Goal: Transaction & Acquisition: Purchase product/service

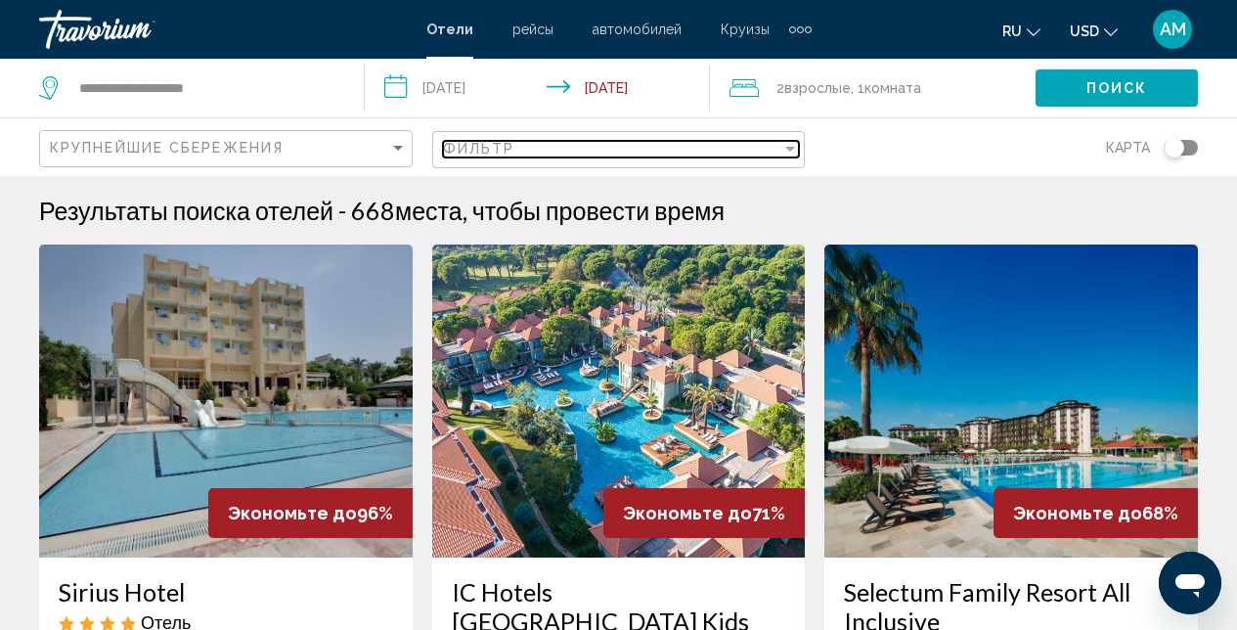
click at [782, 156] on div "Filter" at bounding box center [790, 149] width 18 height 16
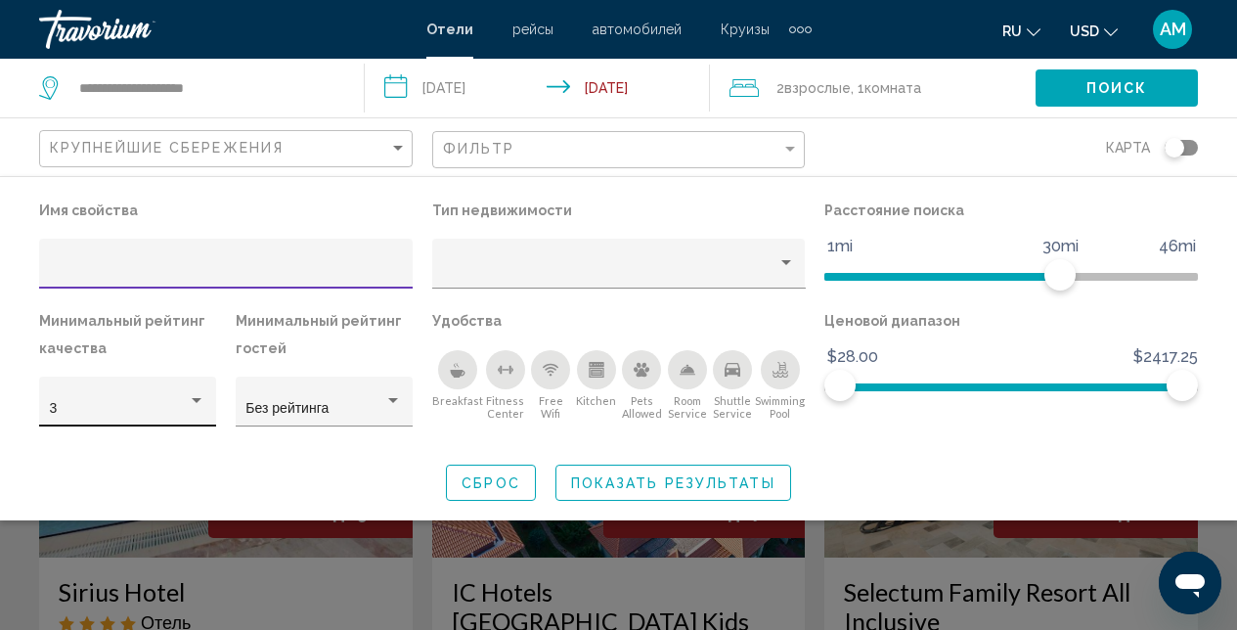
click at [204, 402] on div "Hotel Filters" at bounding box center [197, 401] width 18 height 16
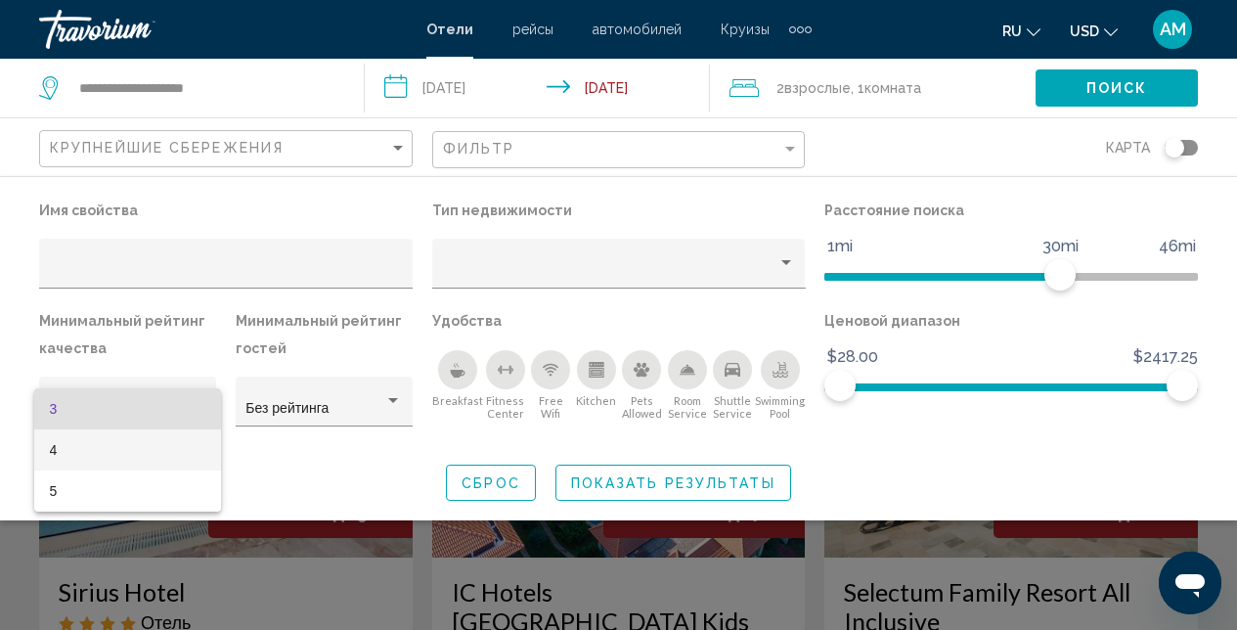
click at [139, 455] on span "4" at bounding box center [128, 449] width 156 height 41
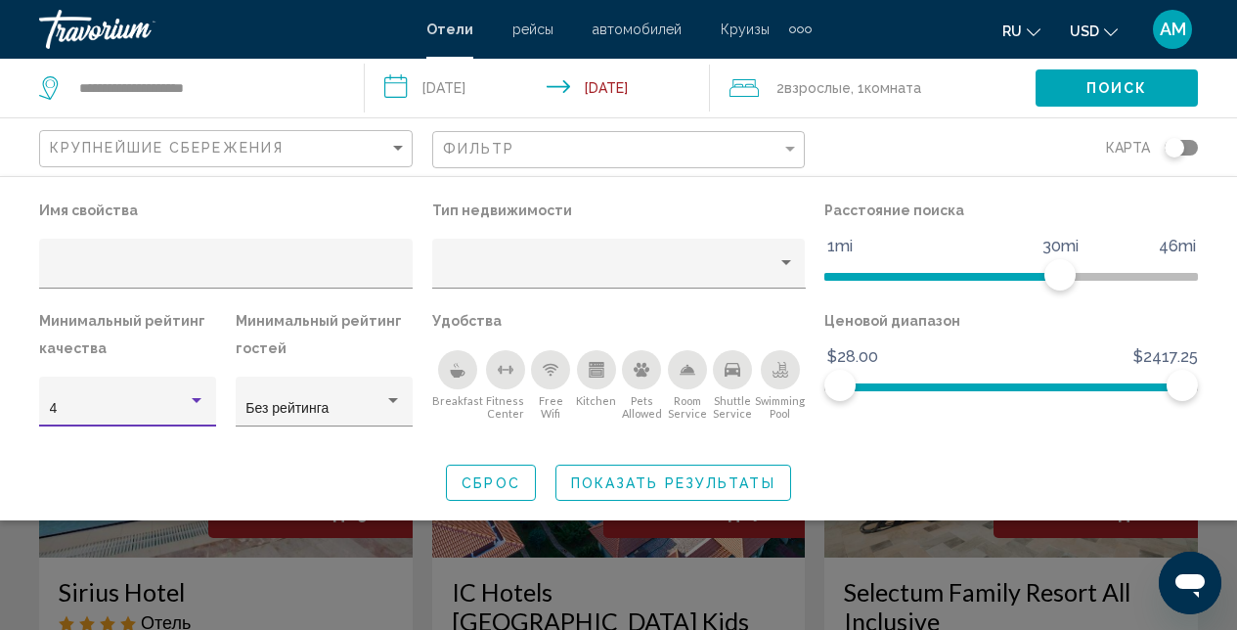
click at [453, 373] on icon "Breakfast" at bounding box center [457, 374] width 15 height 8
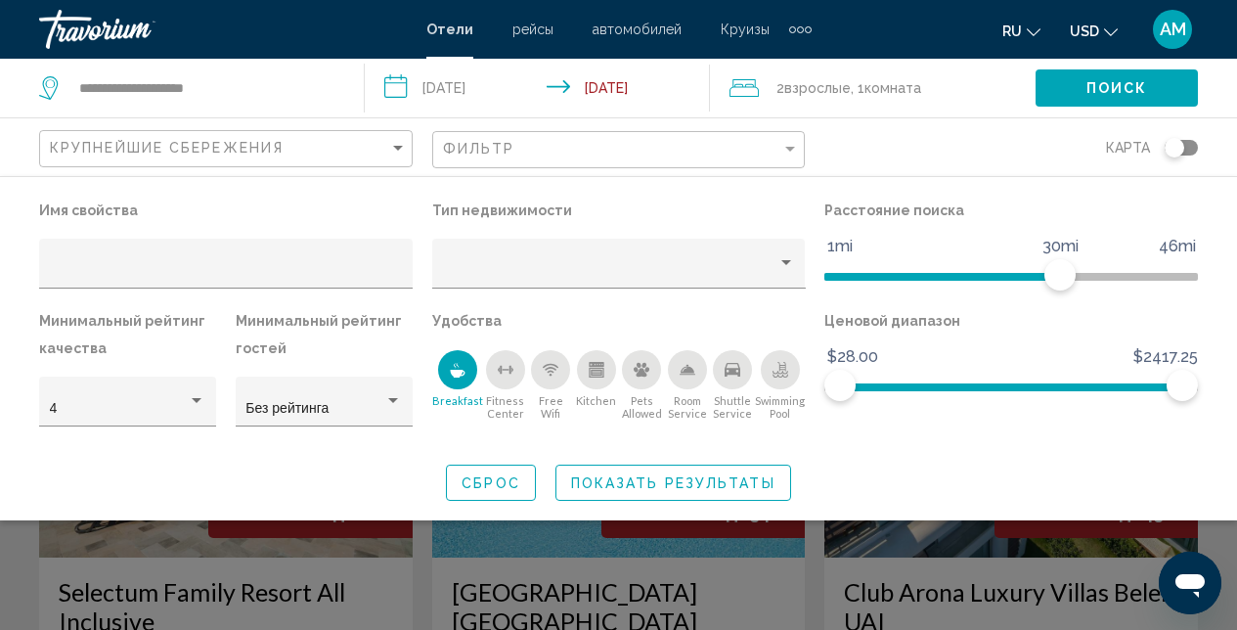
click at [457, 374] on icon "Breakfast" at bounding box center [457, 374] width 15 height 8
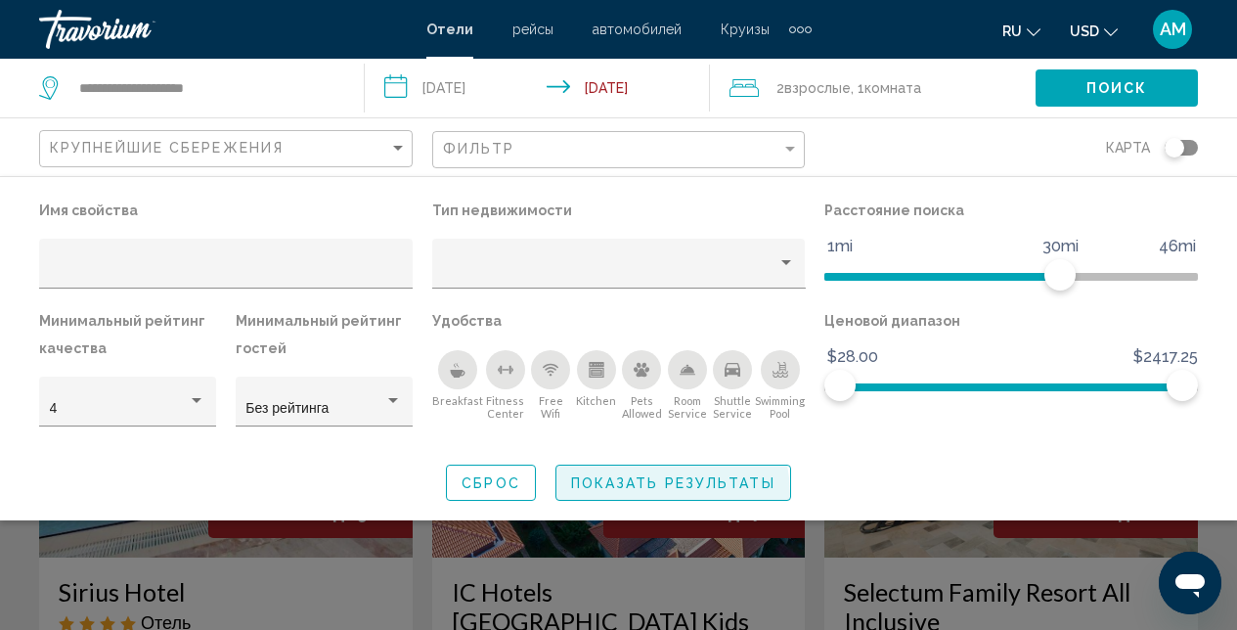
click at [648, 494] on button "Показать результаты" at bounding box center [673, 482] width 236 height 36
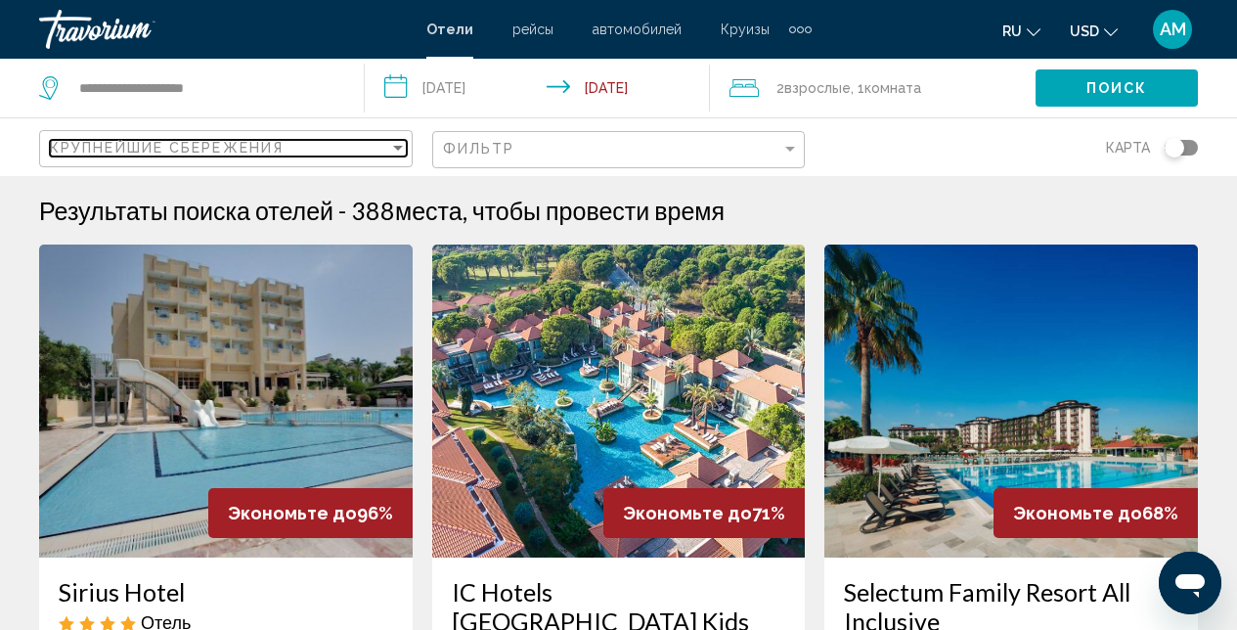
click at [401, 148] on div "Sort by" at bounding box center [398, 148] width 10 height 5
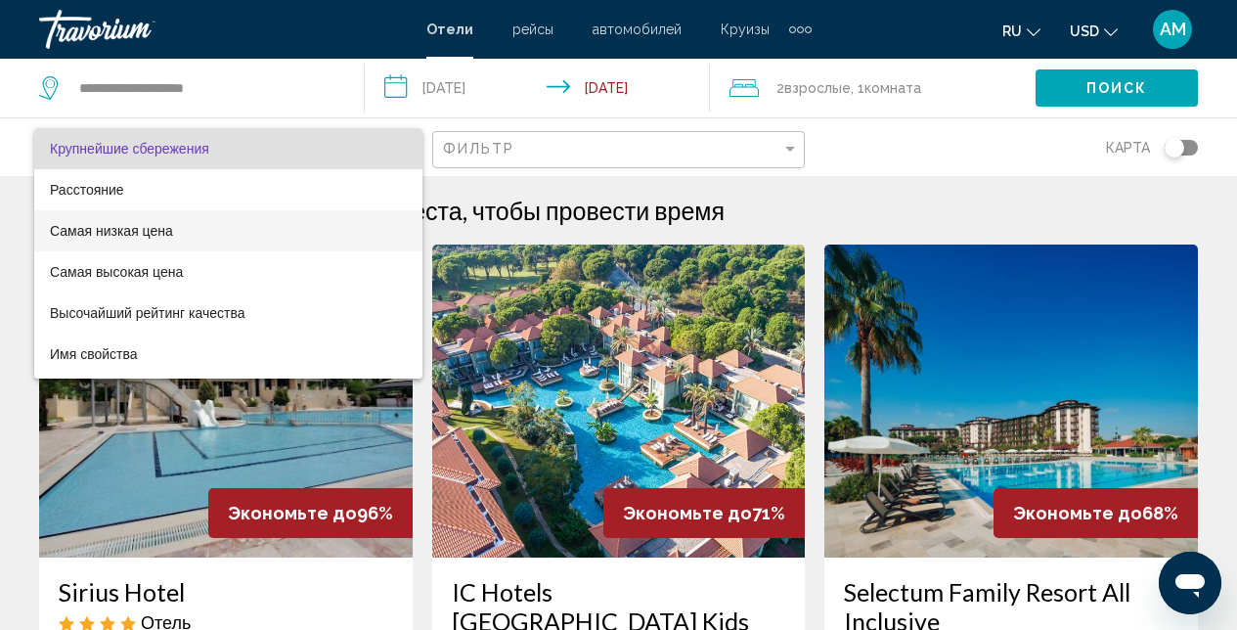
click at [211, 230] on span "Самая низкая цена" at bounding box center [228, 230] width 357 height 41
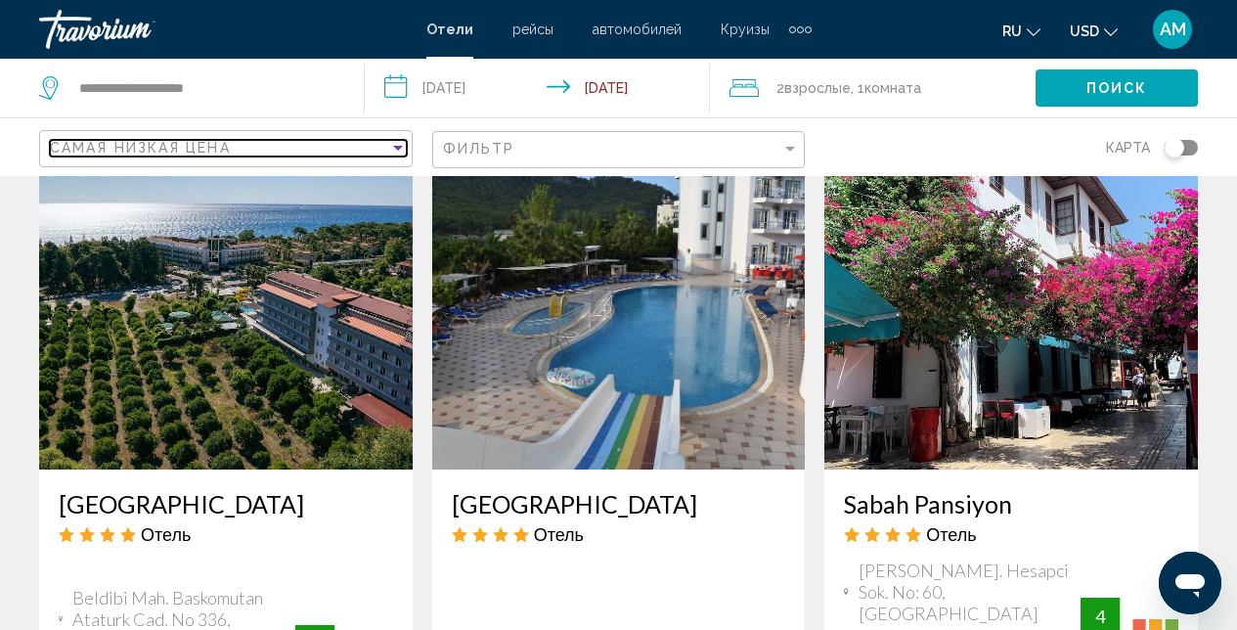
scroll to position [1524, 0]
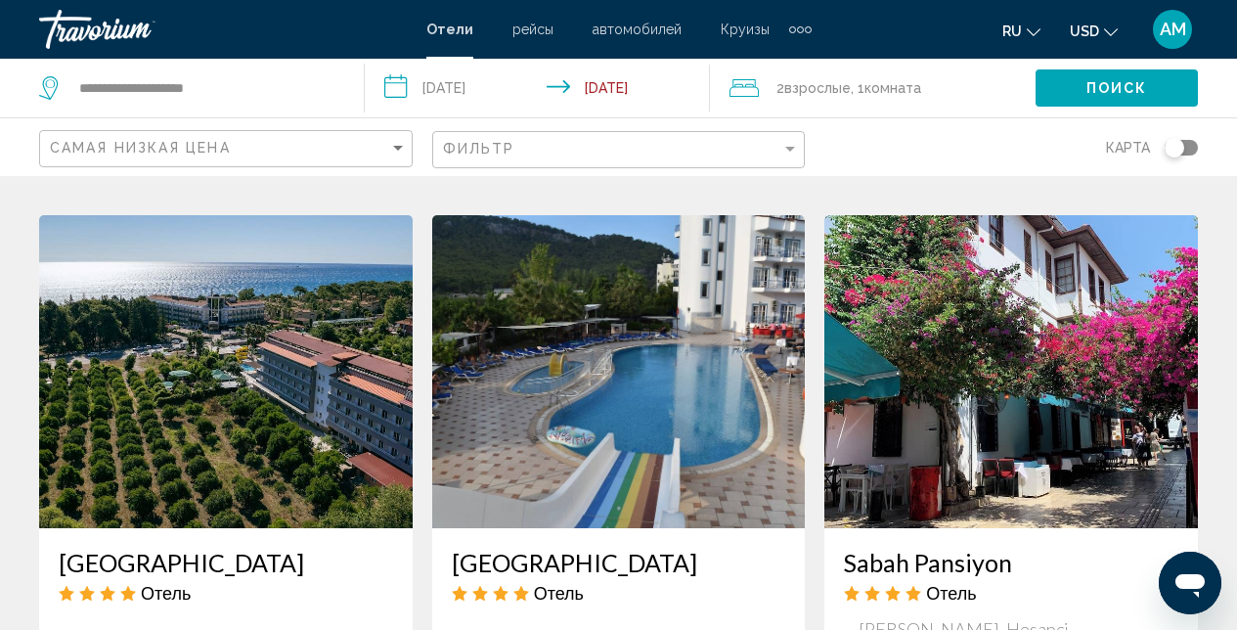
click at [228, 290] on img "Main content" at bounding box center [226, 371] width 374 height 313
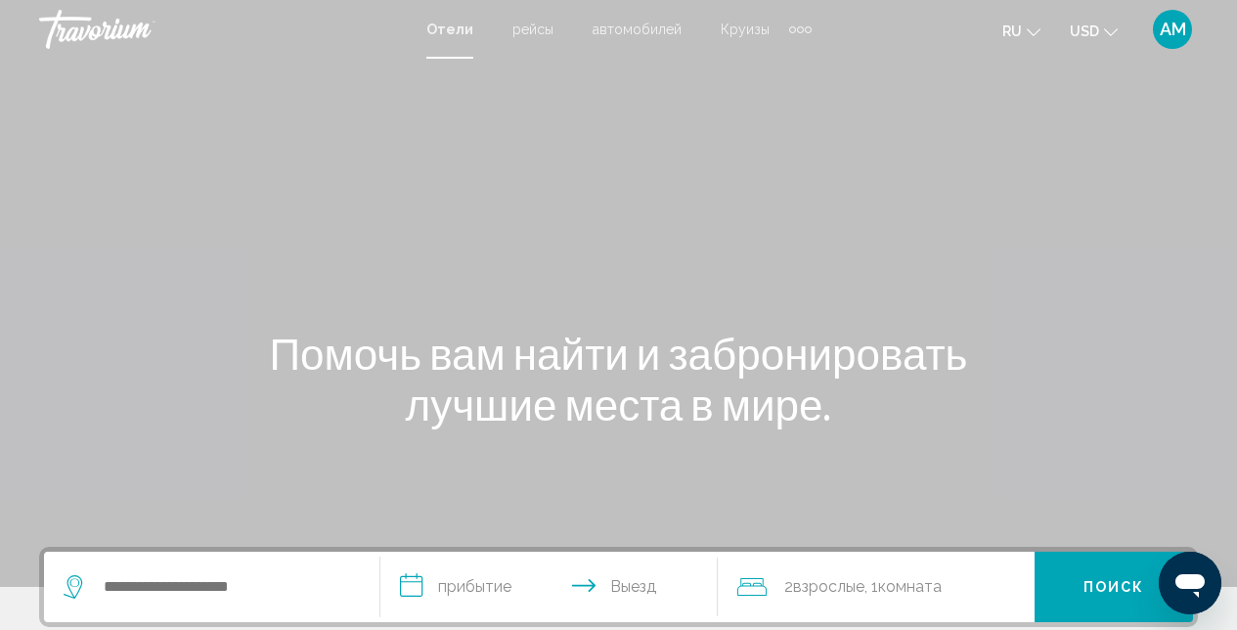
click at [712, 145] on div "Main content" at bounding box center [618, 293] width 1237 height 587
click at [287, 593] on input "Search widget" at bounding box center [226, 586] width 248 height 29
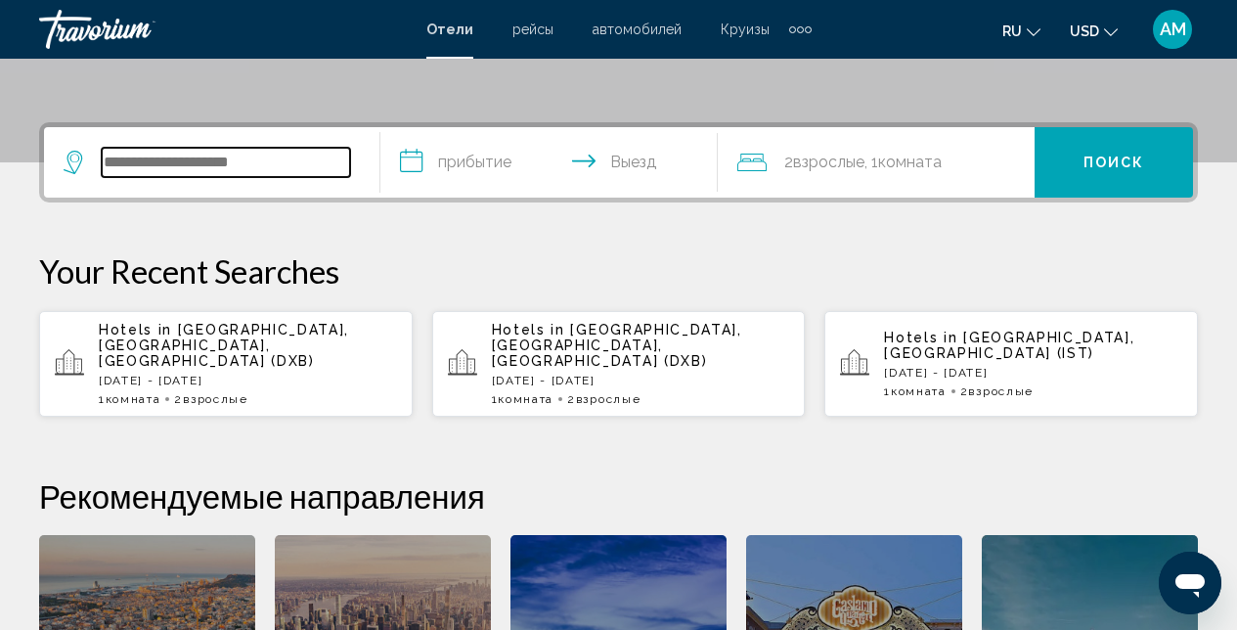
scroll to position [429, 0]
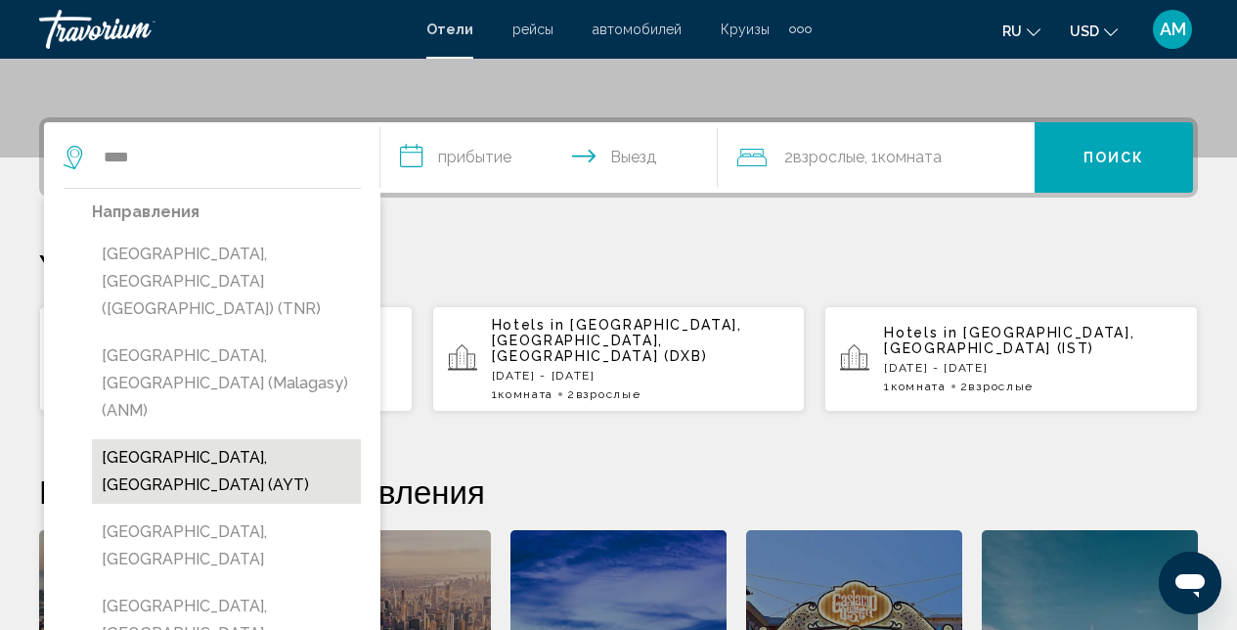
click at [189, 439] on button "[GEOGRAPHIC_DATA], [GEOGRAPHIC_DATA] (AYT)" at bounding box center [226, 471] width 269 height 65
type input "**********"
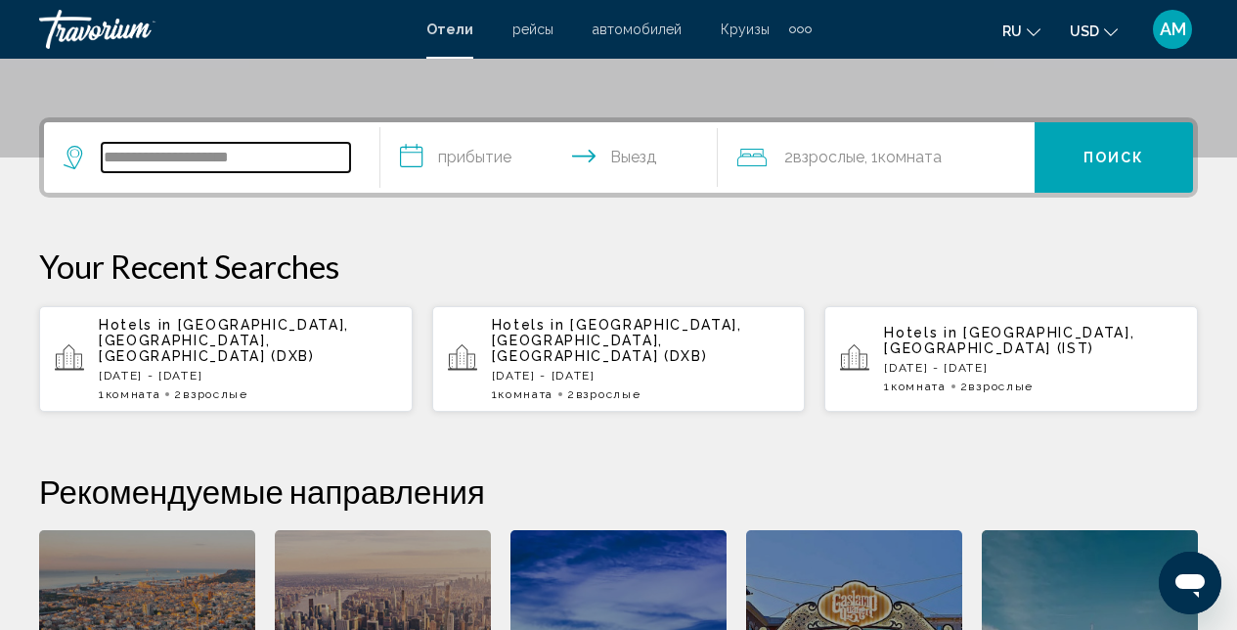
scroll to position [483, 0]
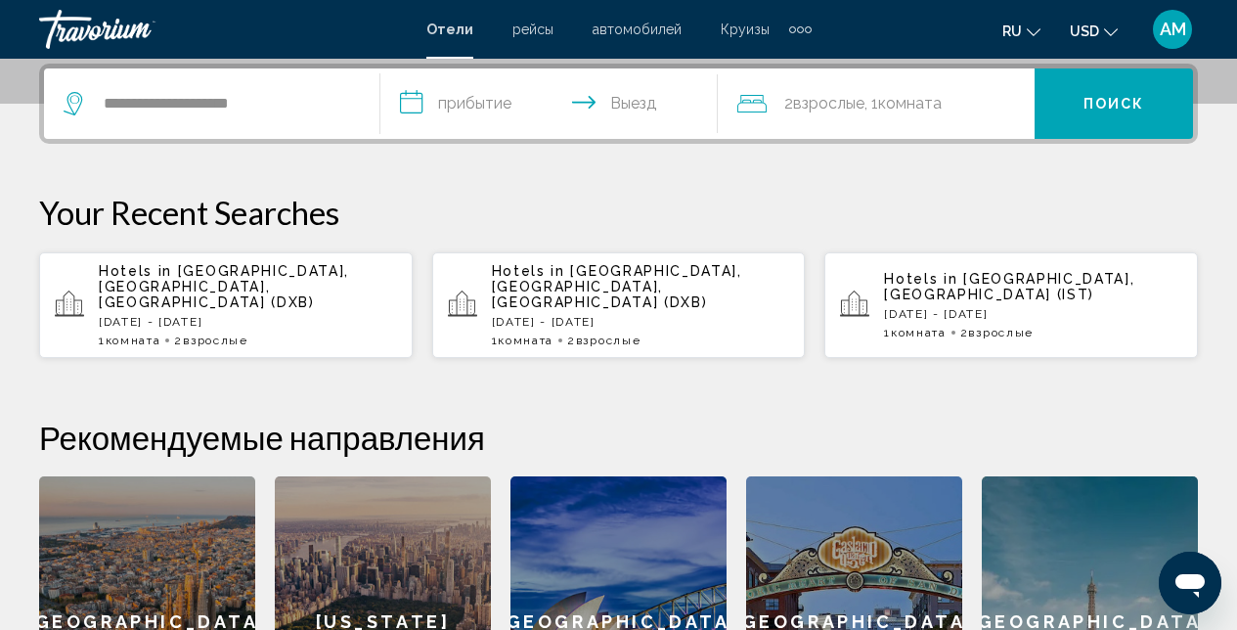
click at [564, 115] on input "**********" at bounding box center [552, 106] width 344 height 76
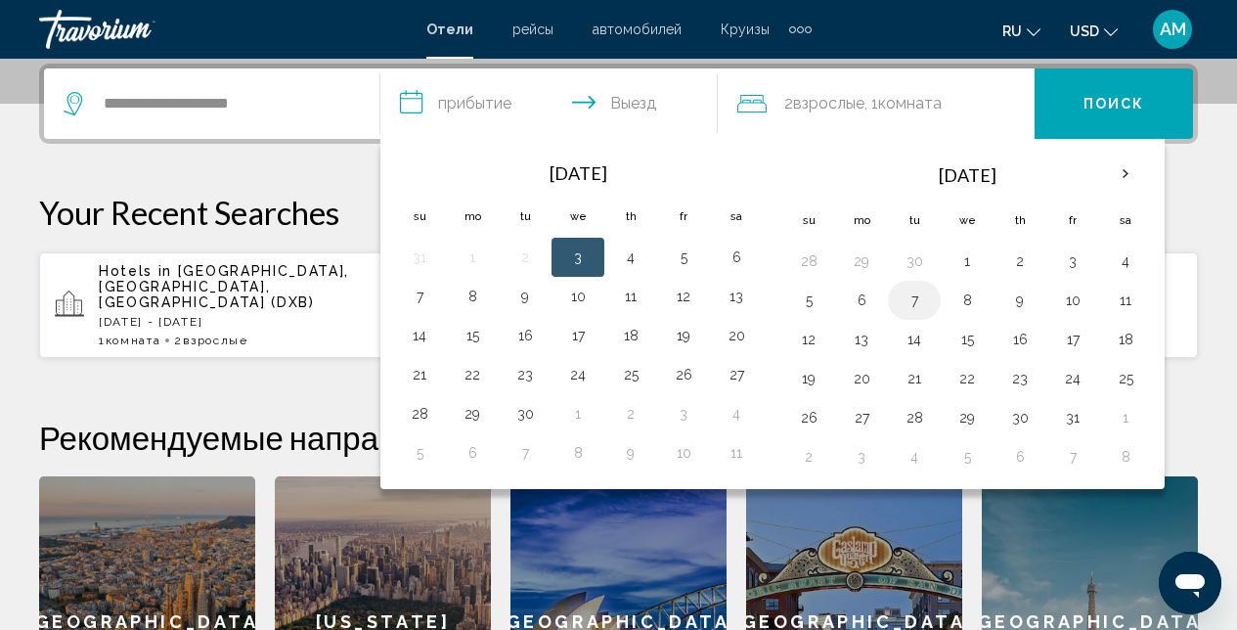
click at [914, 304] on button "7" at bounding box center [914, 299] width 31 height 27
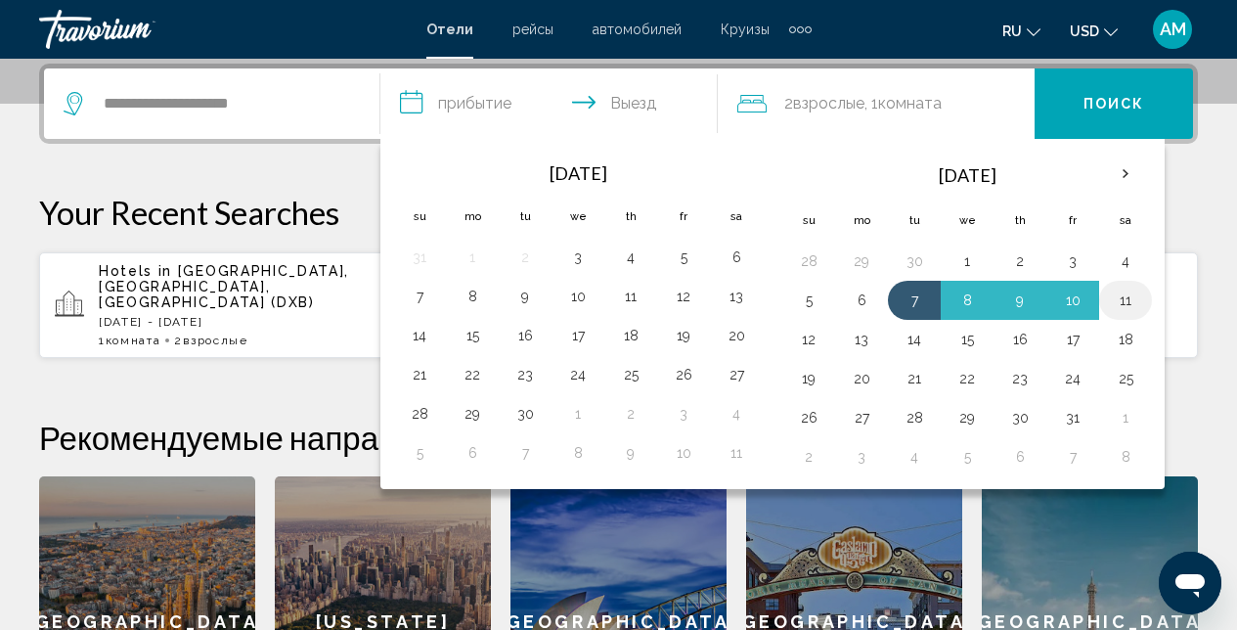
click at [1120, 301] on button "11" at bounding box center [1125, 299] width 31 height 27
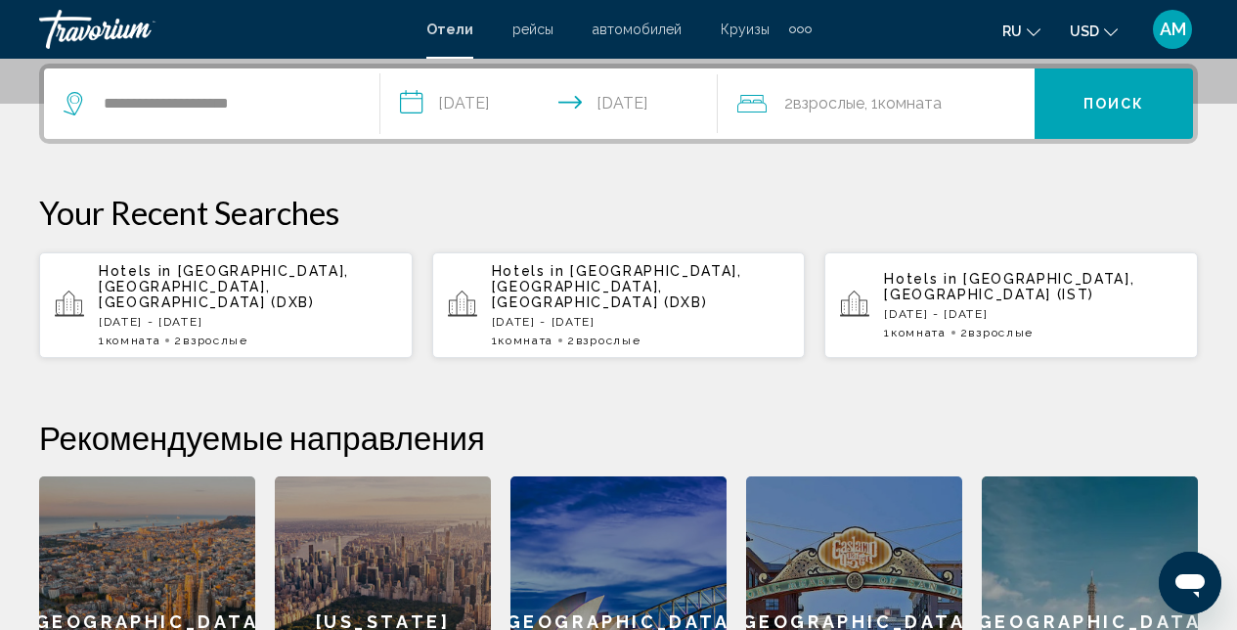
type input "**********"
click at [1123, 137] on button "Поиск" at bounding box center [1114, 103] width 158 height 70
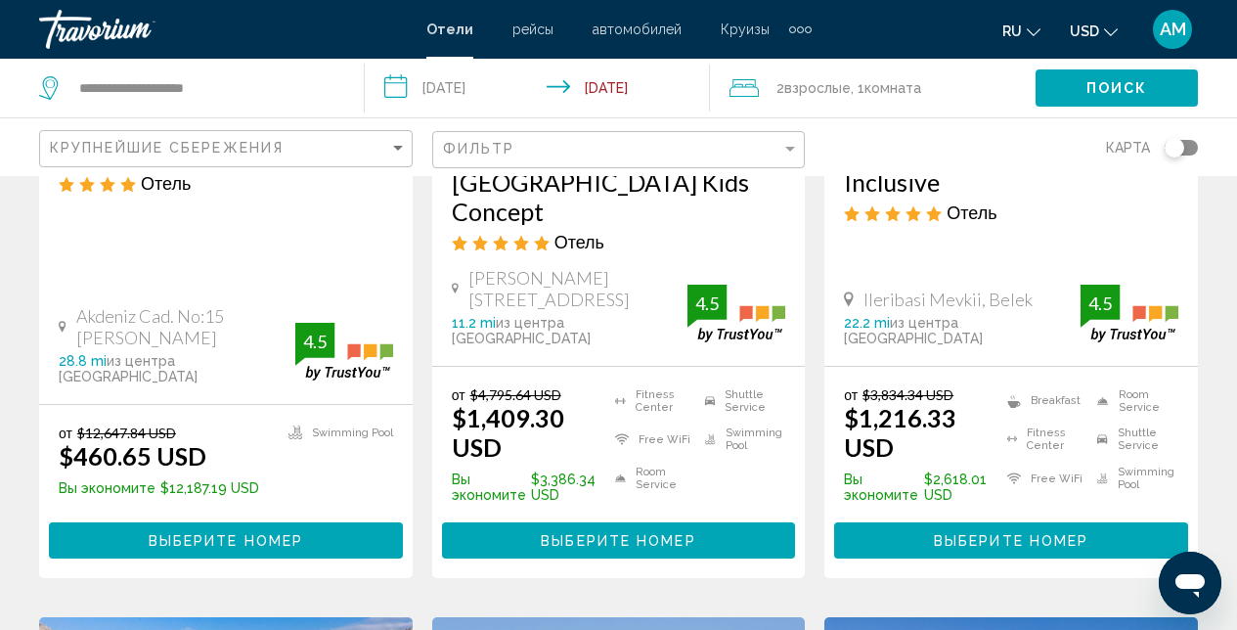
scroll to position [435, 0]
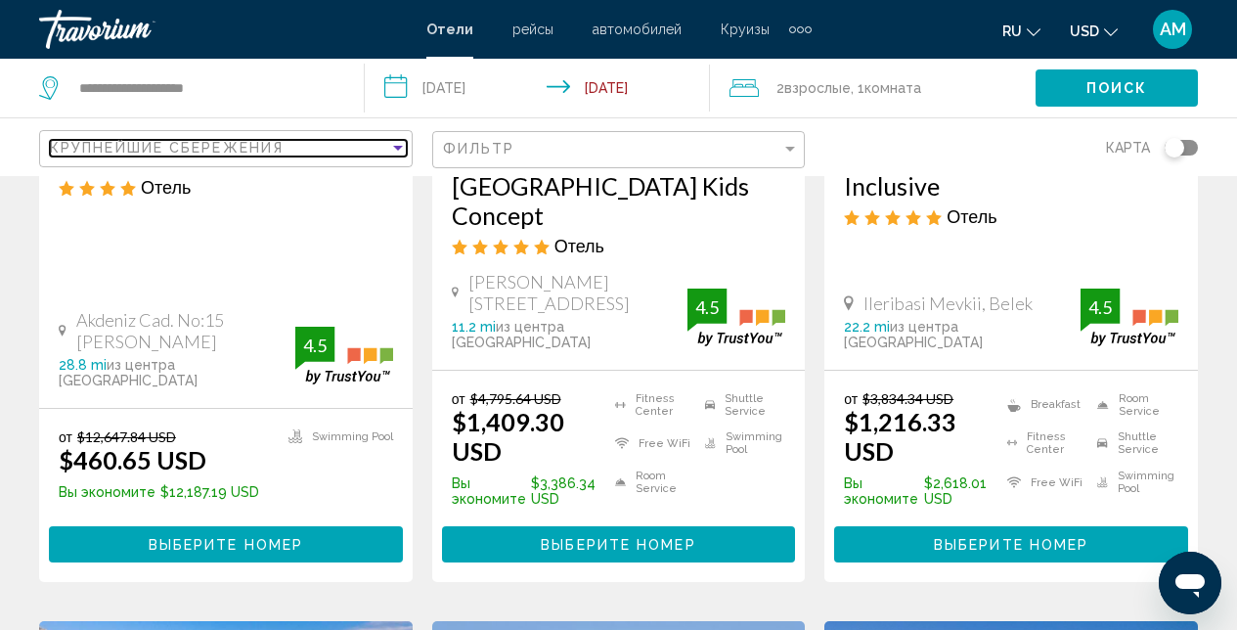
click at [396, 153] on div "Sort by" at bounding box center [398, 148] width 18 height 16
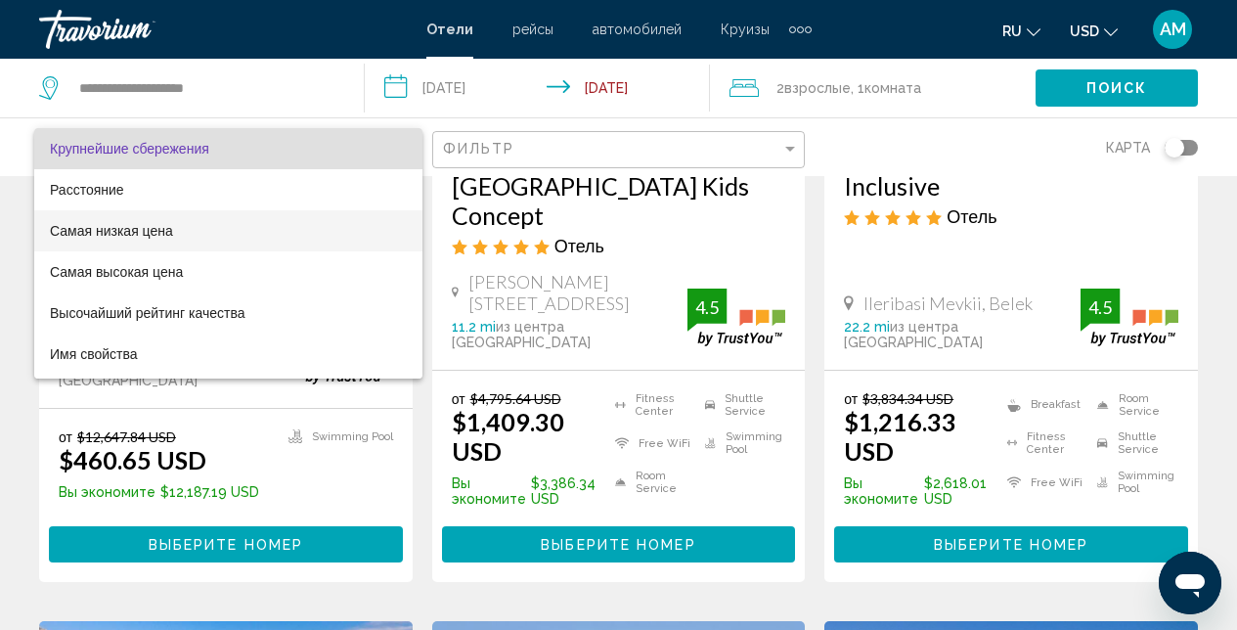
click at [257, 221] on span "Самая низкая цена" at bounding box center [228, 230] width 357 height 41
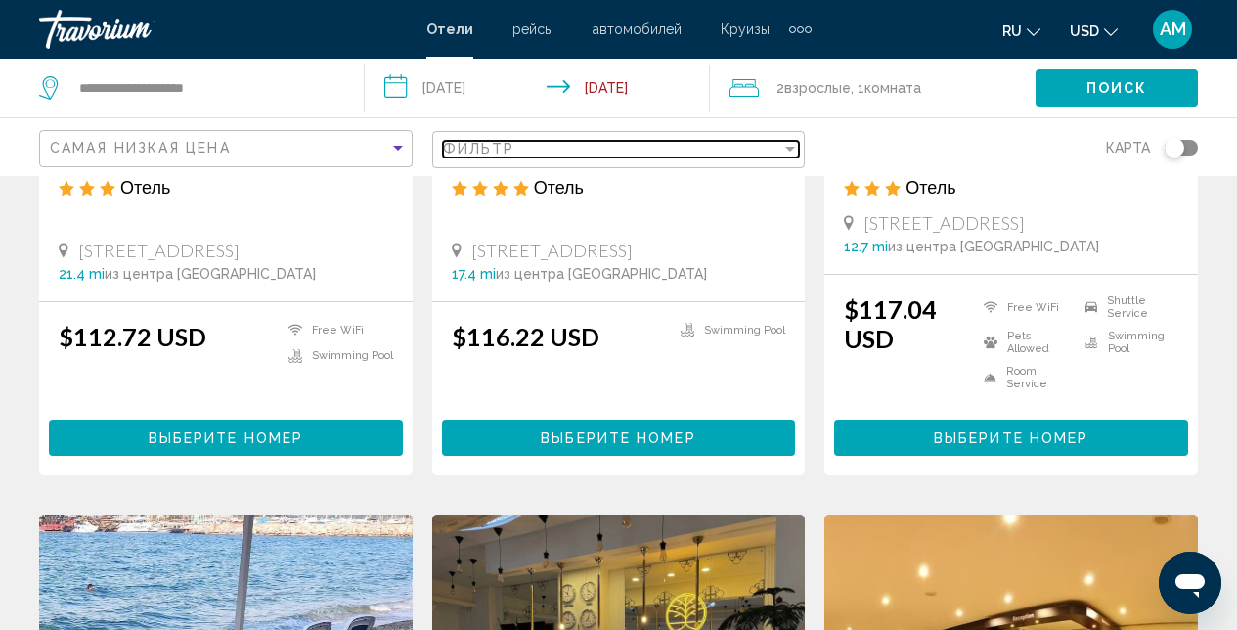
click at [797, 147] on div "Filter" at bounding box center [790, 149] width 18 height 16
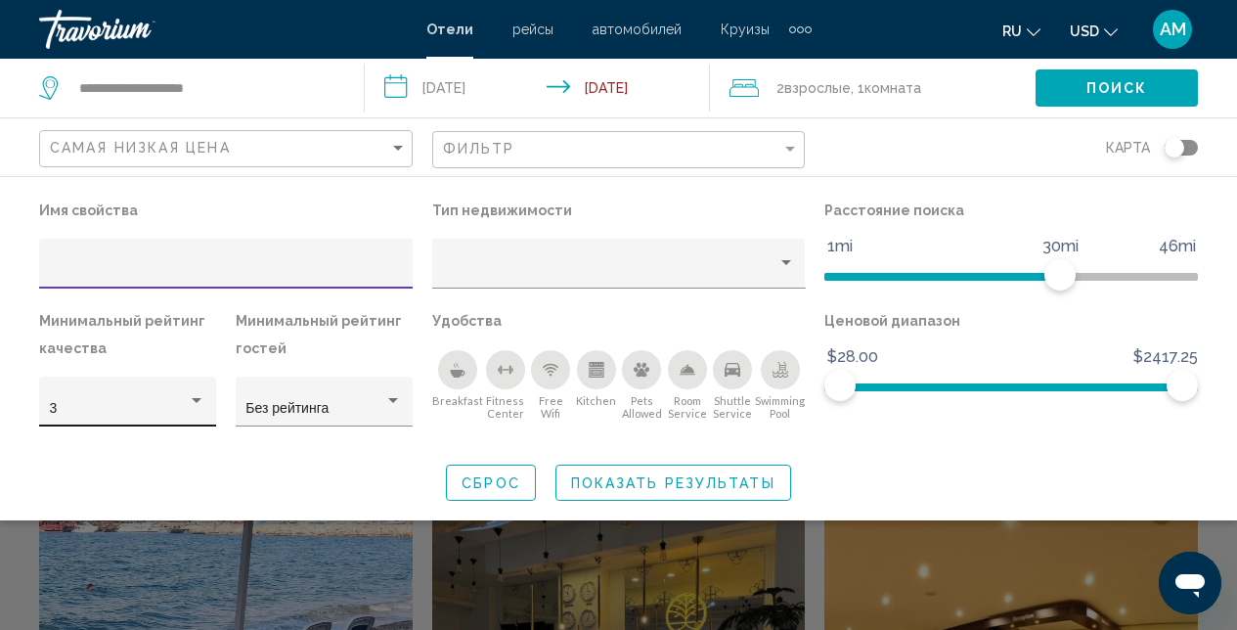
click at [198, 400] on div "Hotel Filters" at bounding box center [197, 400] width 10 height 5
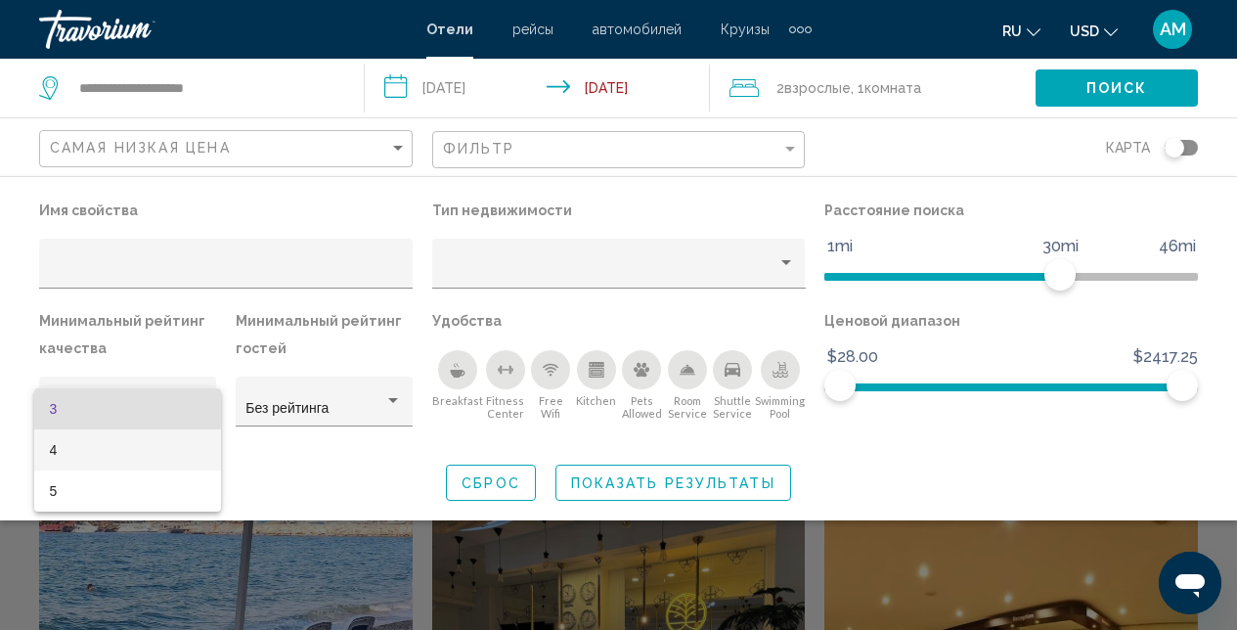
click at [165, 445] on span "4" at bounding box center [128, 449] width 156 height 41
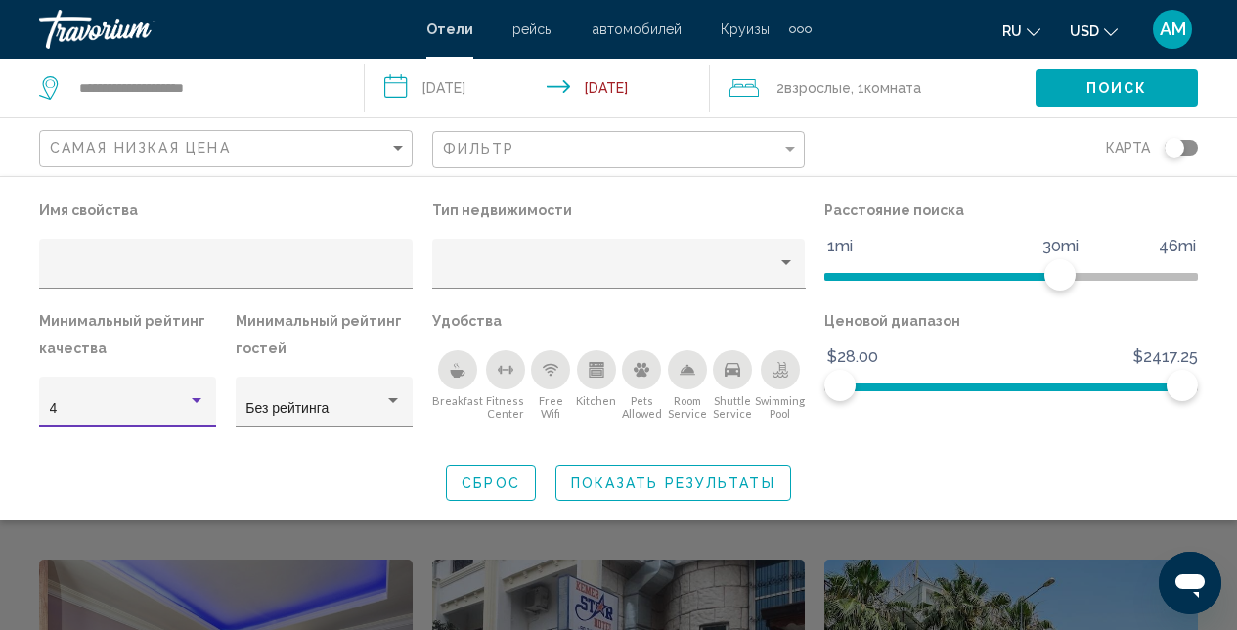
click at [624, 482] on span "Показать результаты" at bounding box center [673, 483] width 204 height 16
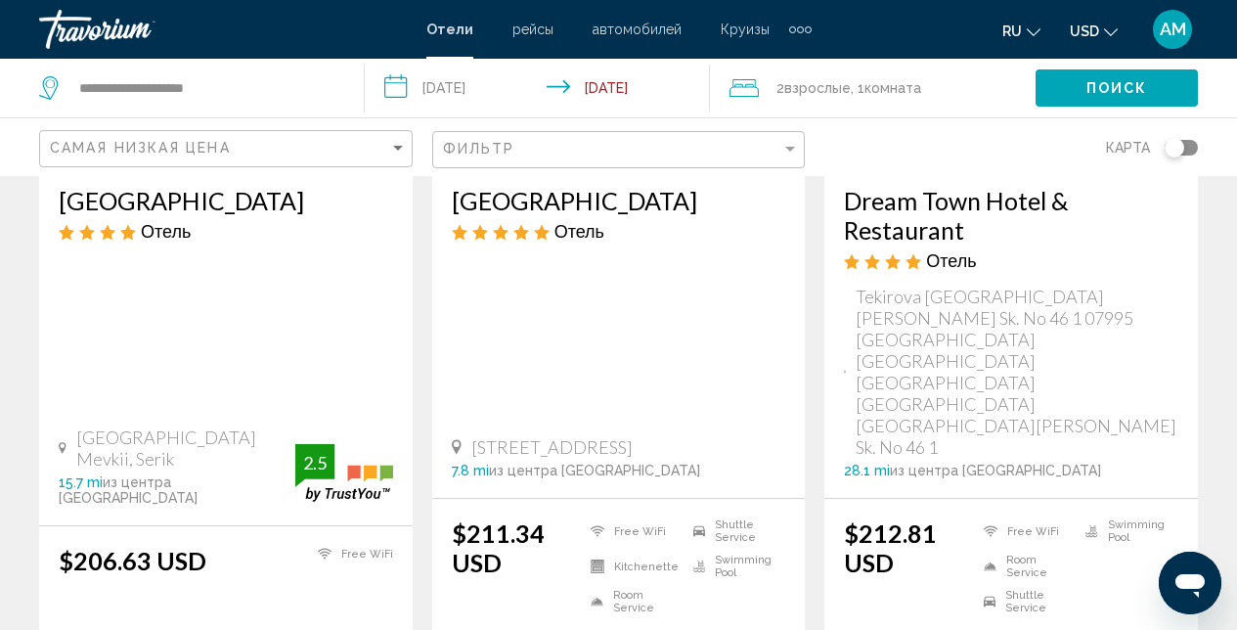
scroll to position [2869, 0]
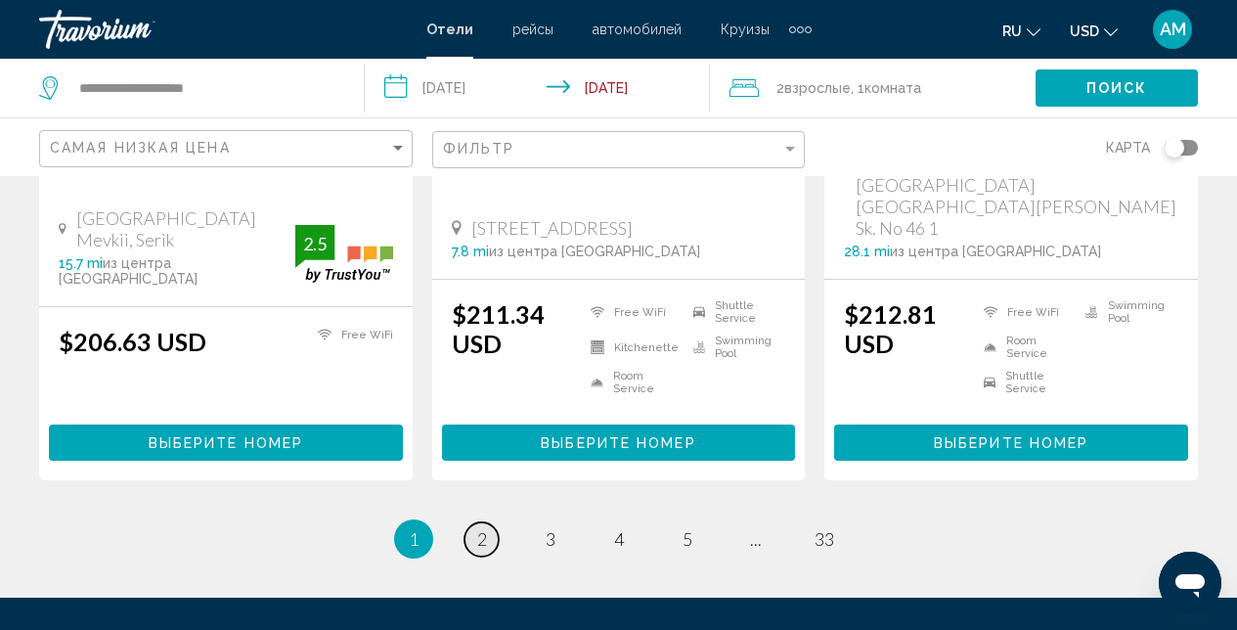
click at [475, 522] on link "page 2" at bounding box center [481, 539] width 34 height 34
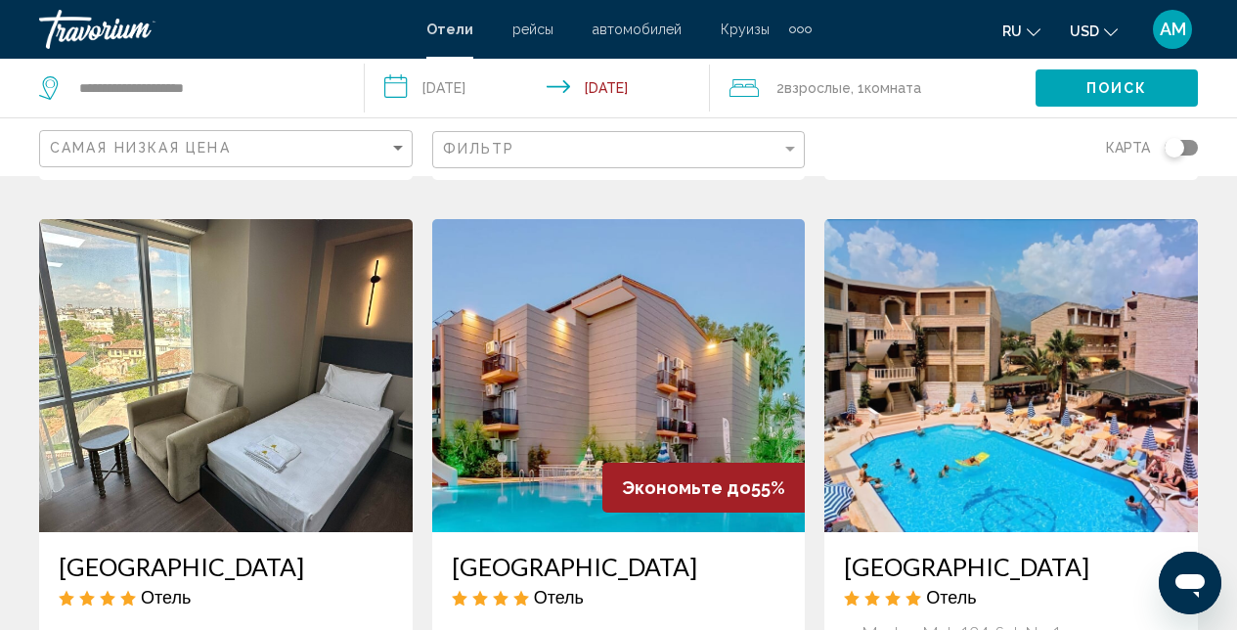
scroll to position [2248, 0]
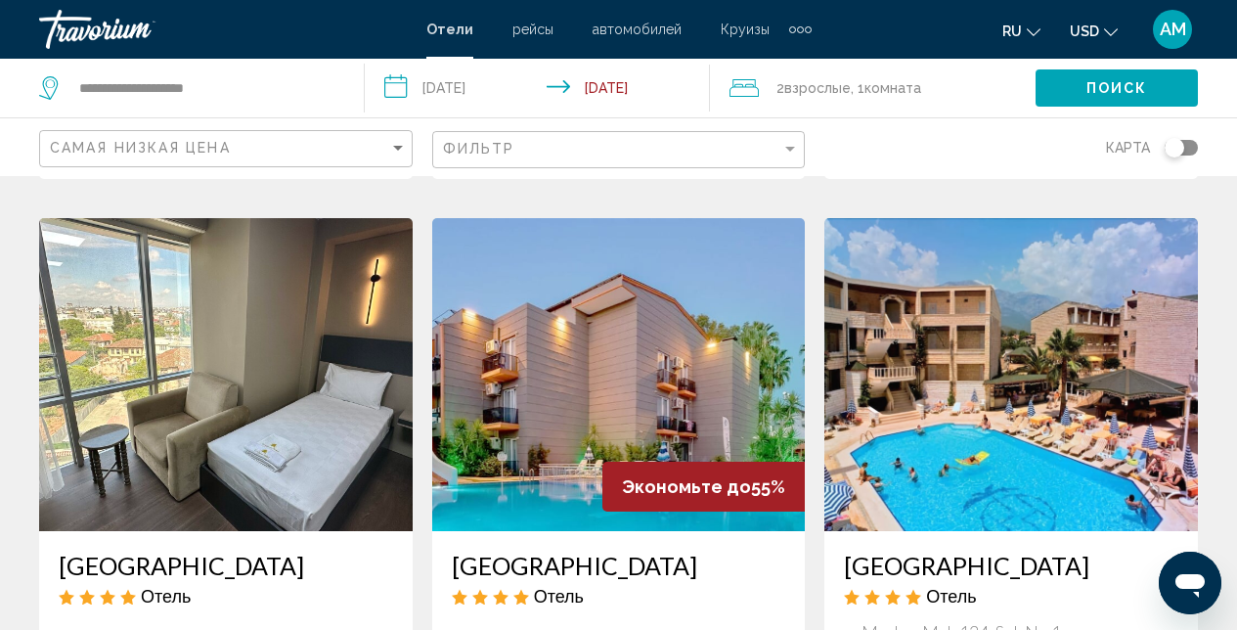
click at [608, 365] on img "Main content" at bounding box center [619, 374] width 374 height 313
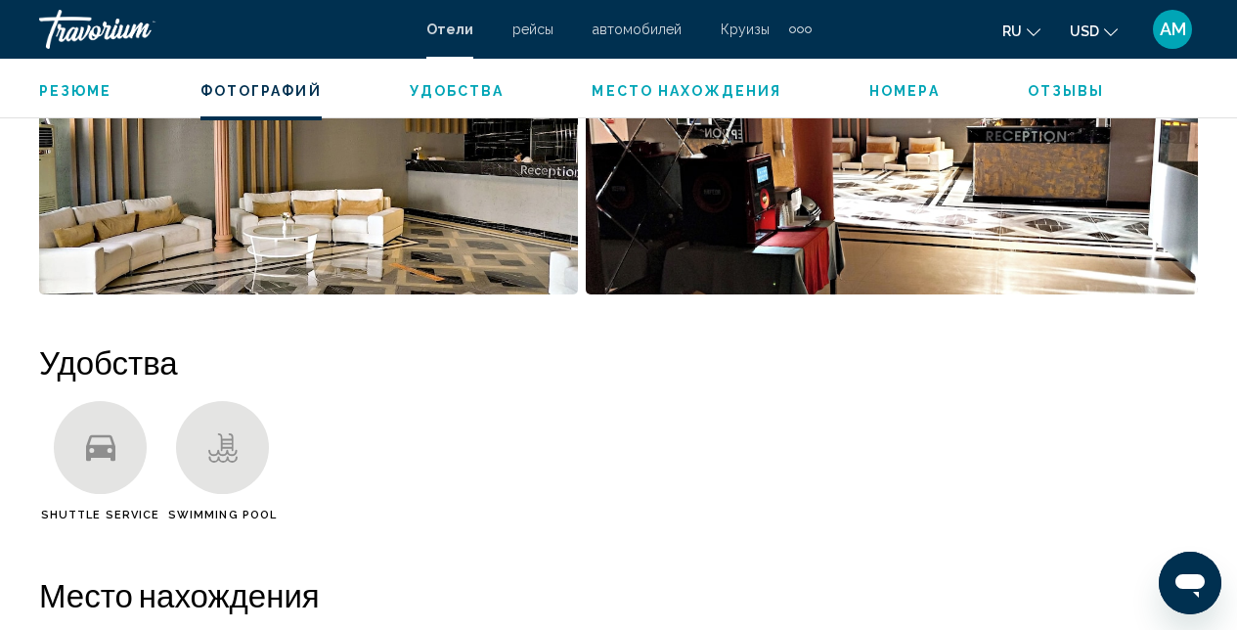
scroll to position [1706, 0]
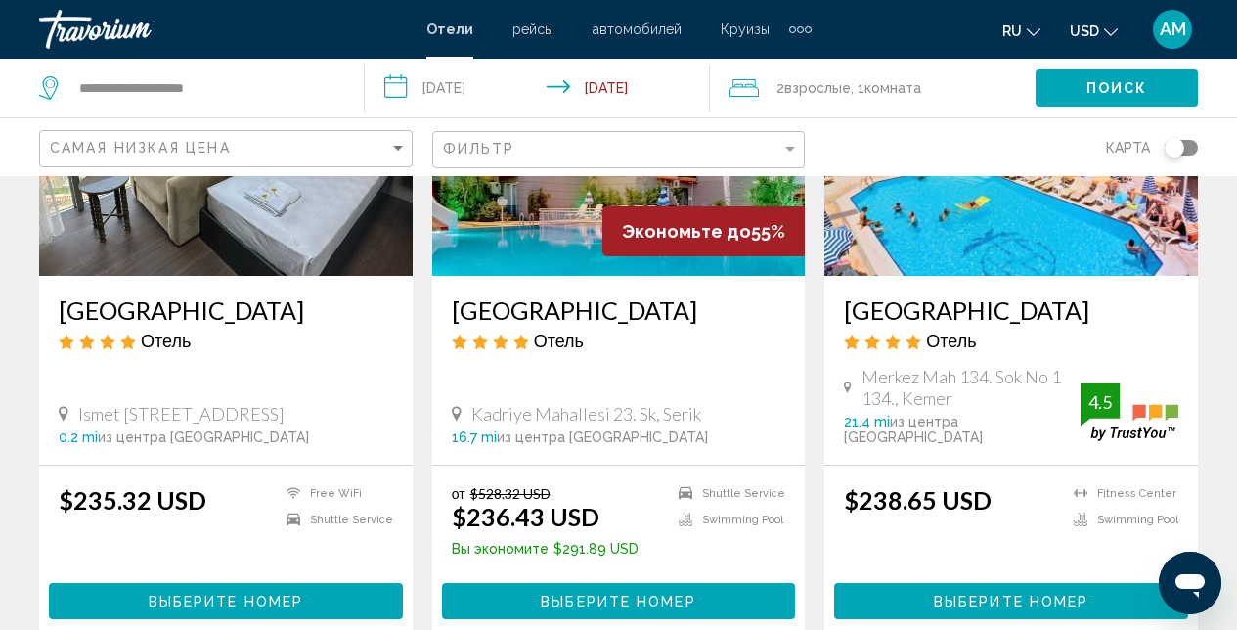
scroll to position [2785, 0]
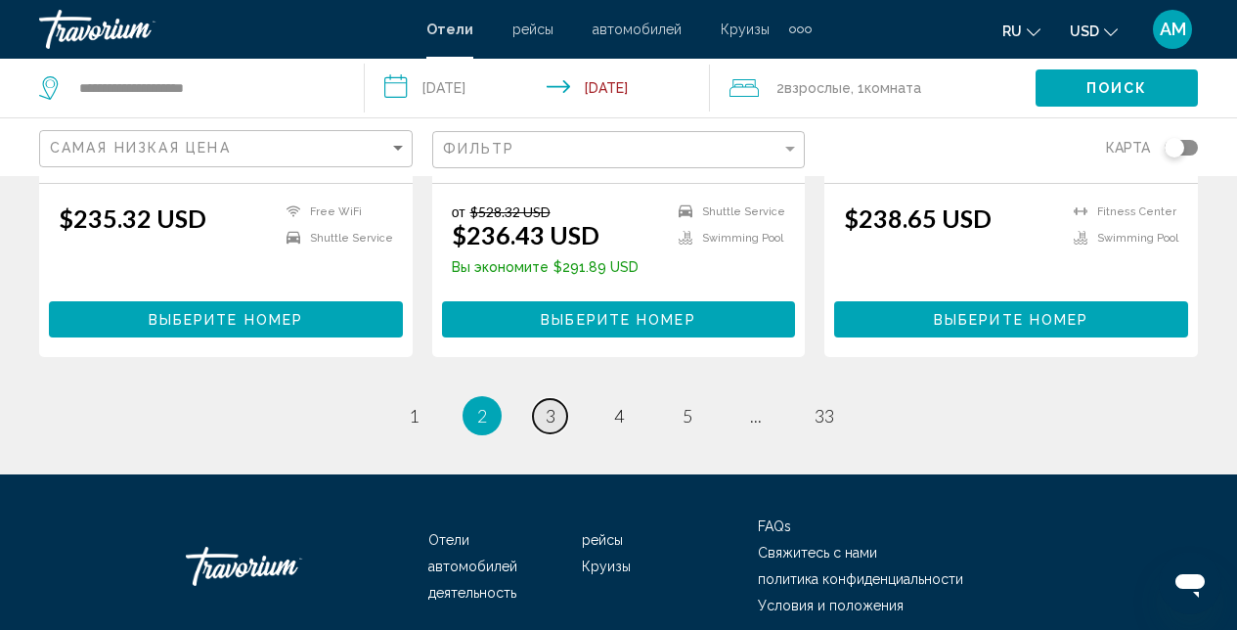
click at [551, 405] on span "3" at bounding box center [551, 416] width 10 height 22
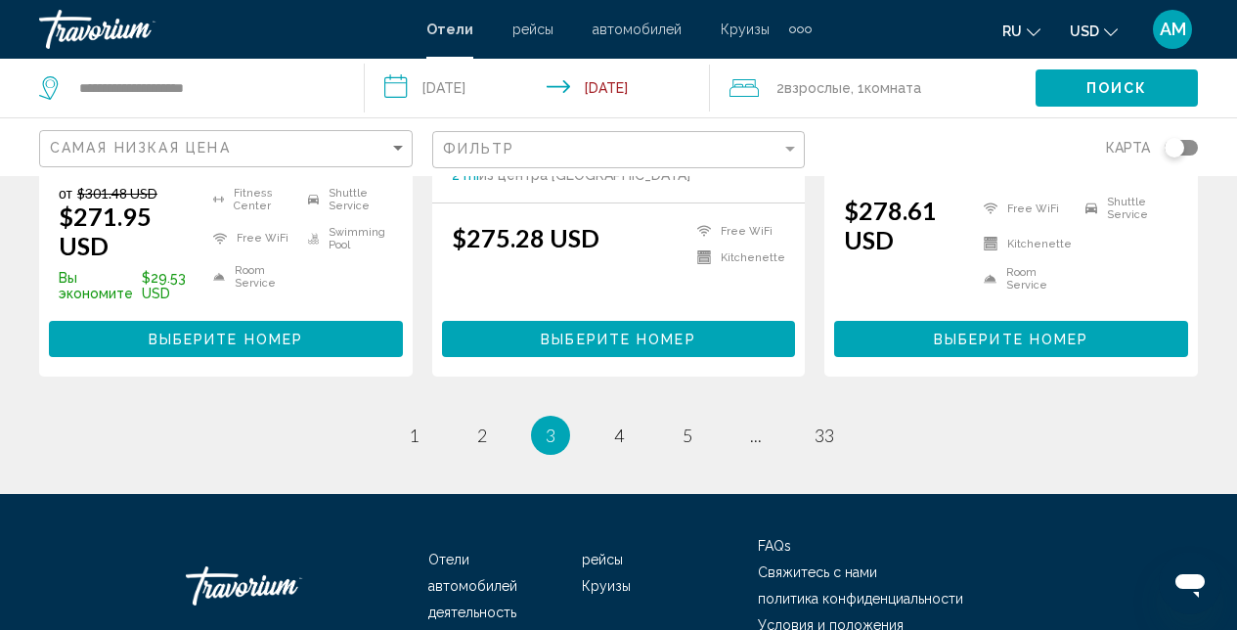
scroll to position [2818, 0]
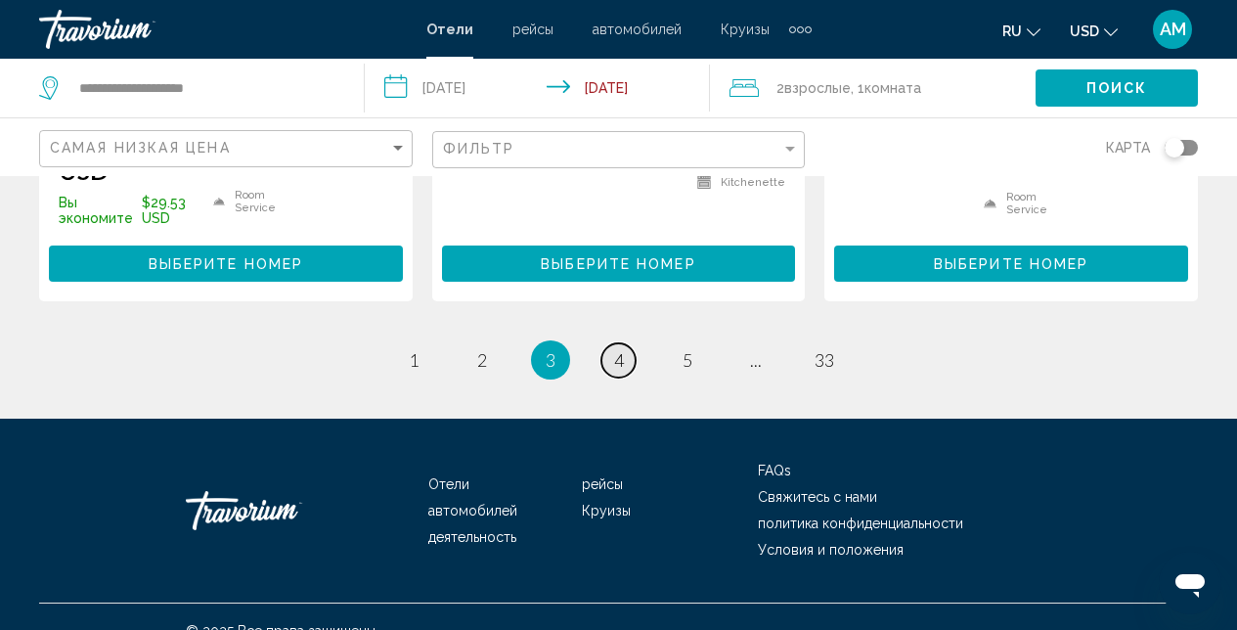
click at [615, 349] on span "4" at bounding box center [619, 360] width 10 height 22
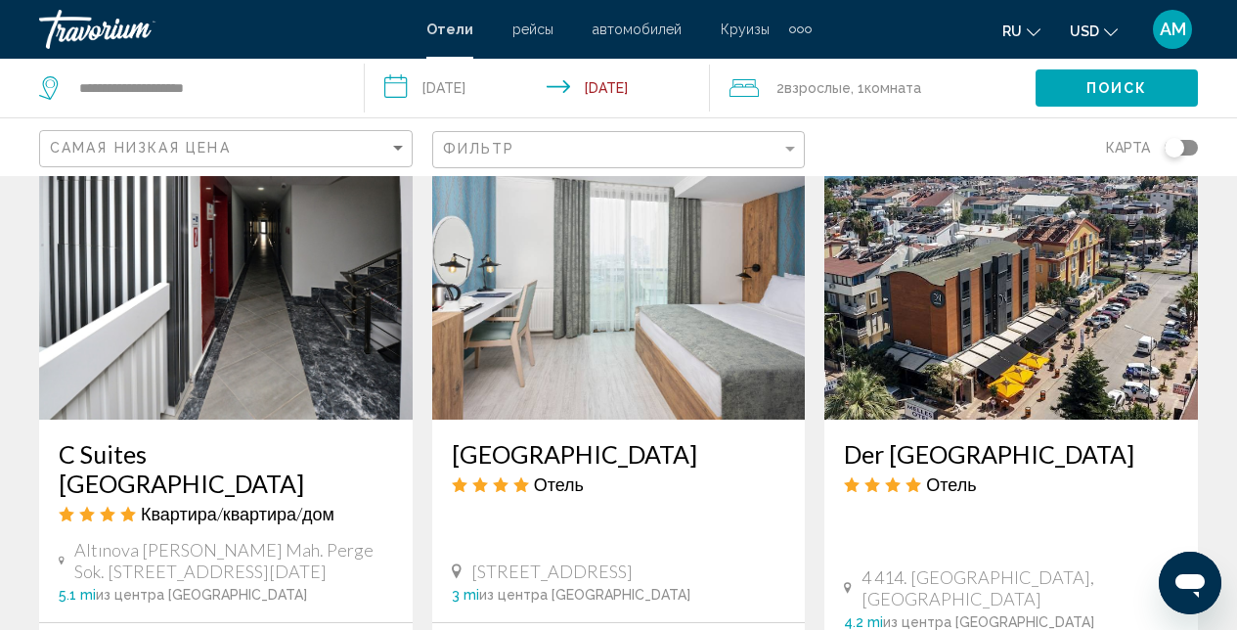
scroll to position [1402, 0]
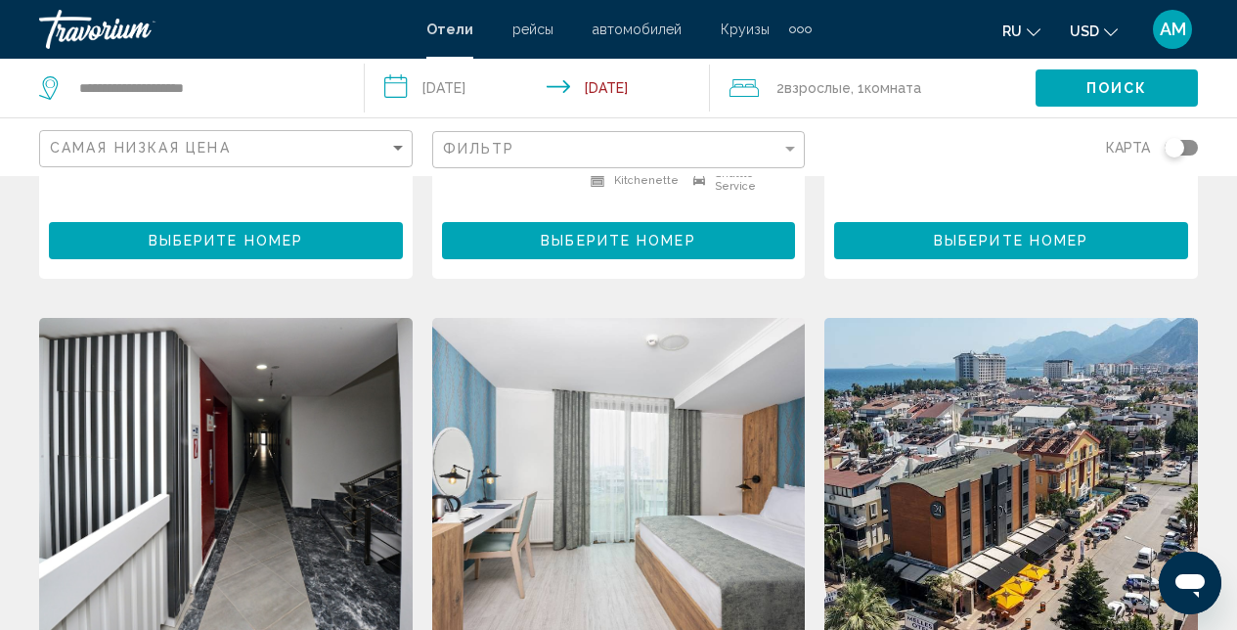
click at [597, 377] on img "Main content" at bounding box center [619, 474] width 374 height 313
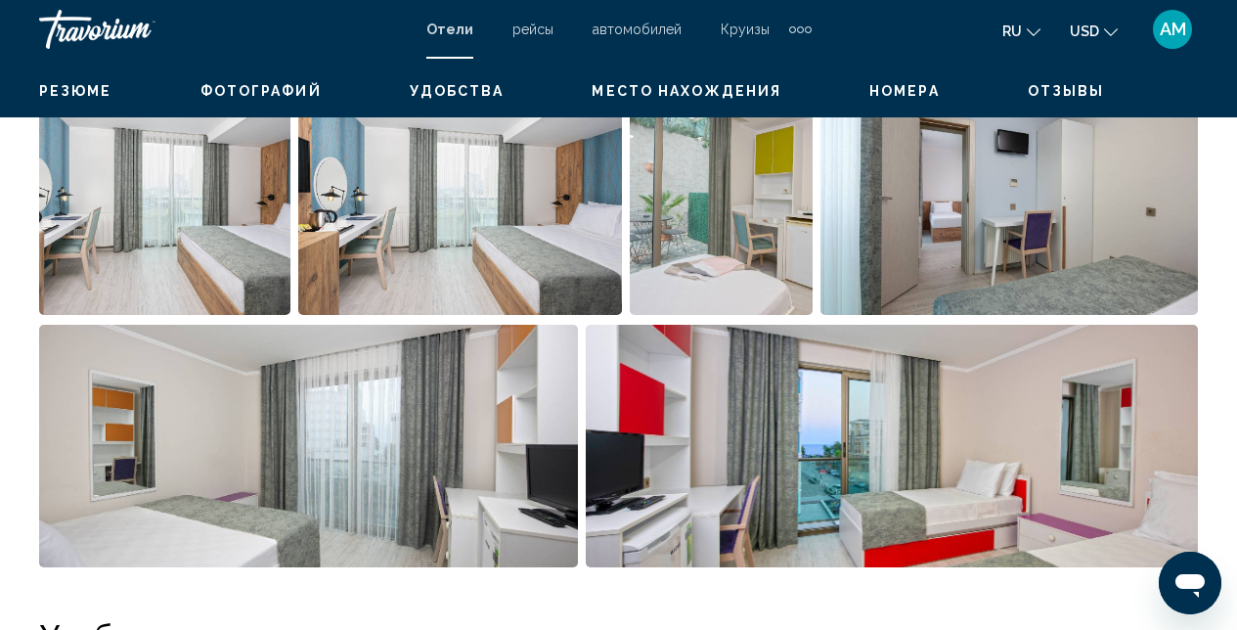
scroll to position [208, 0]
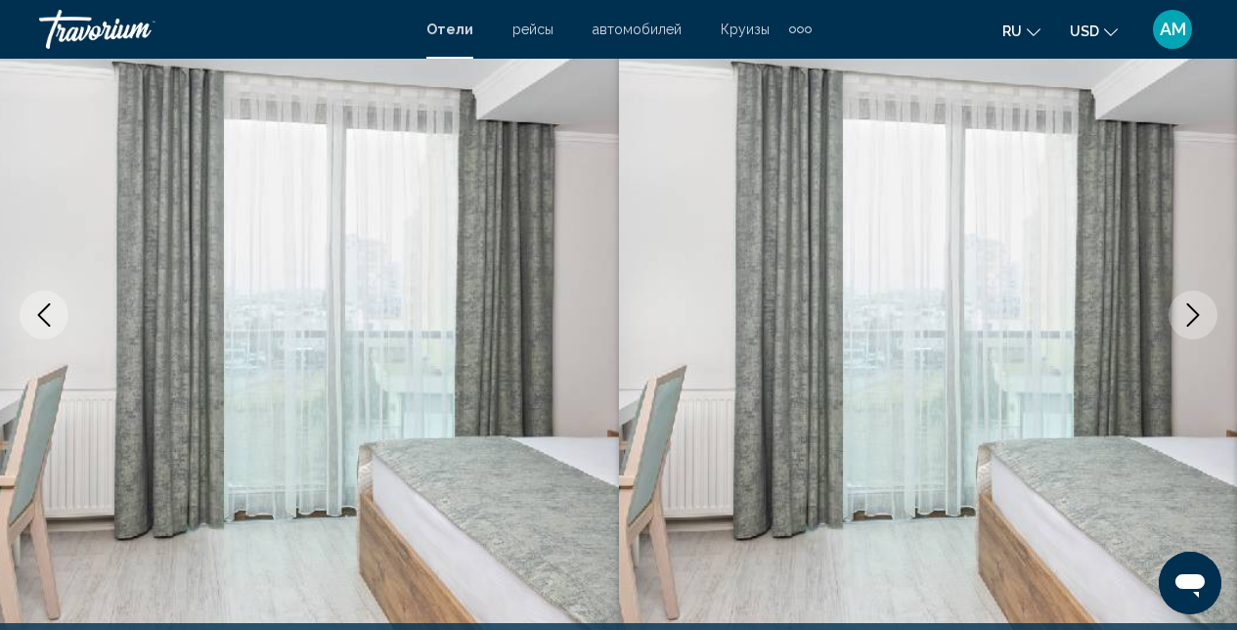
click at [1185, 314] on icon "Next image" at bounding box center [1192, 314] width 23 height 23
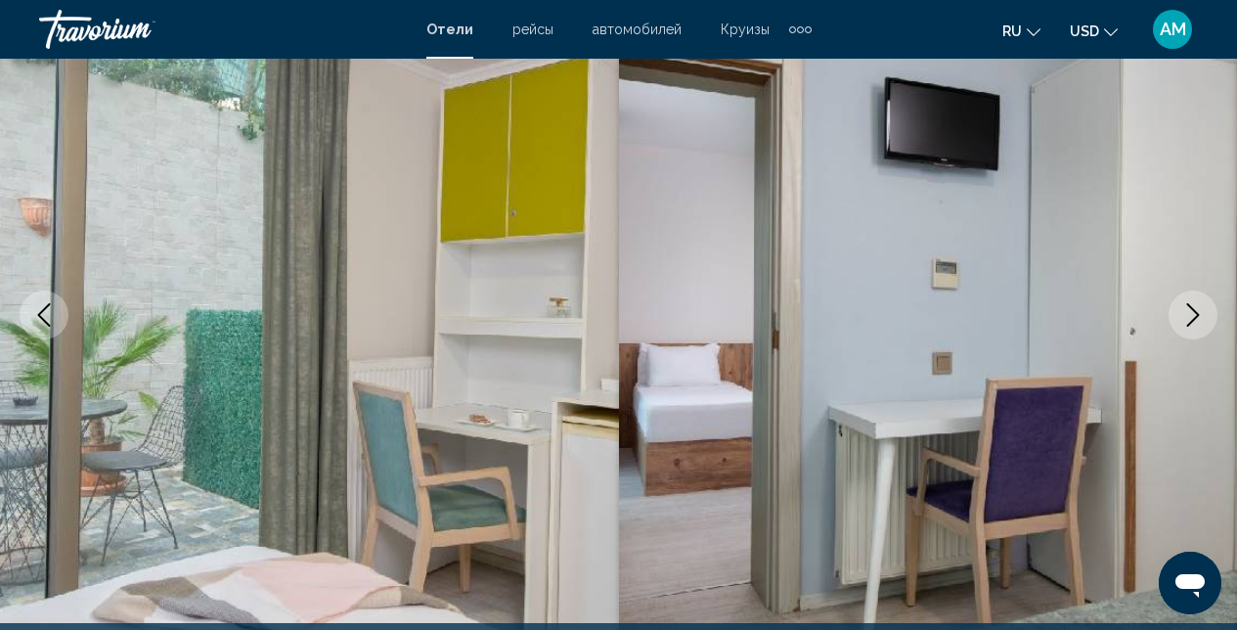
click at [1185, 314] on icon "Next image" at bounding box center [1192, 314] width 23 height 23
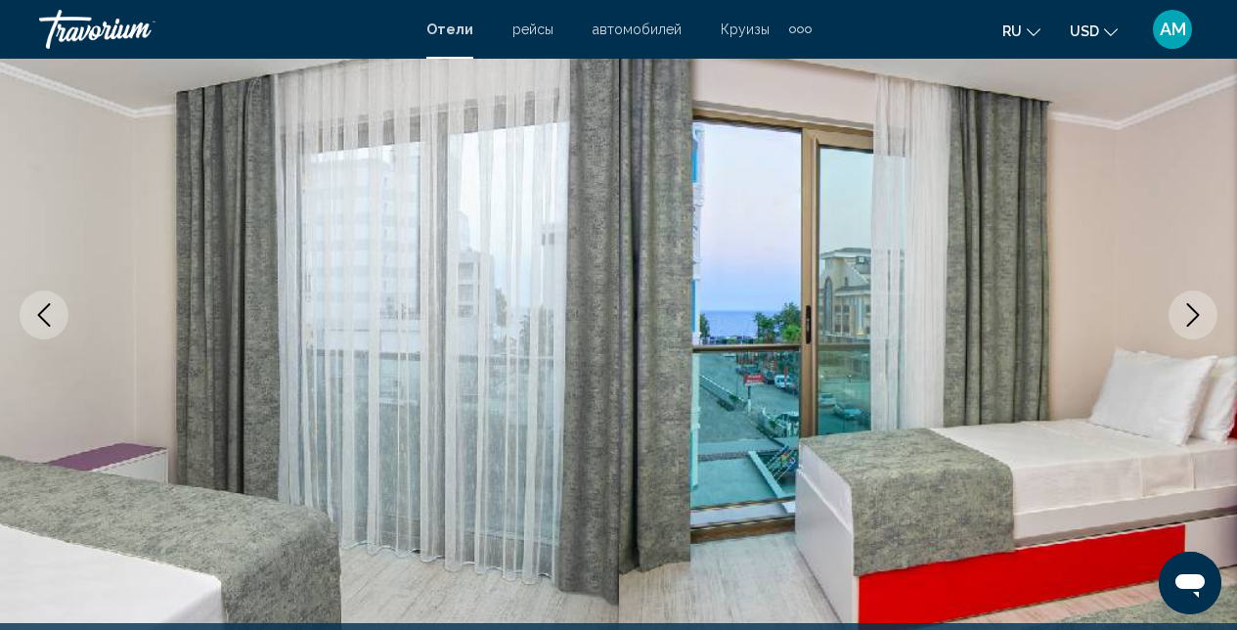
click at [1185, 314] on icon "Next image" at bounding box center [1192, 314] width 23 height 23
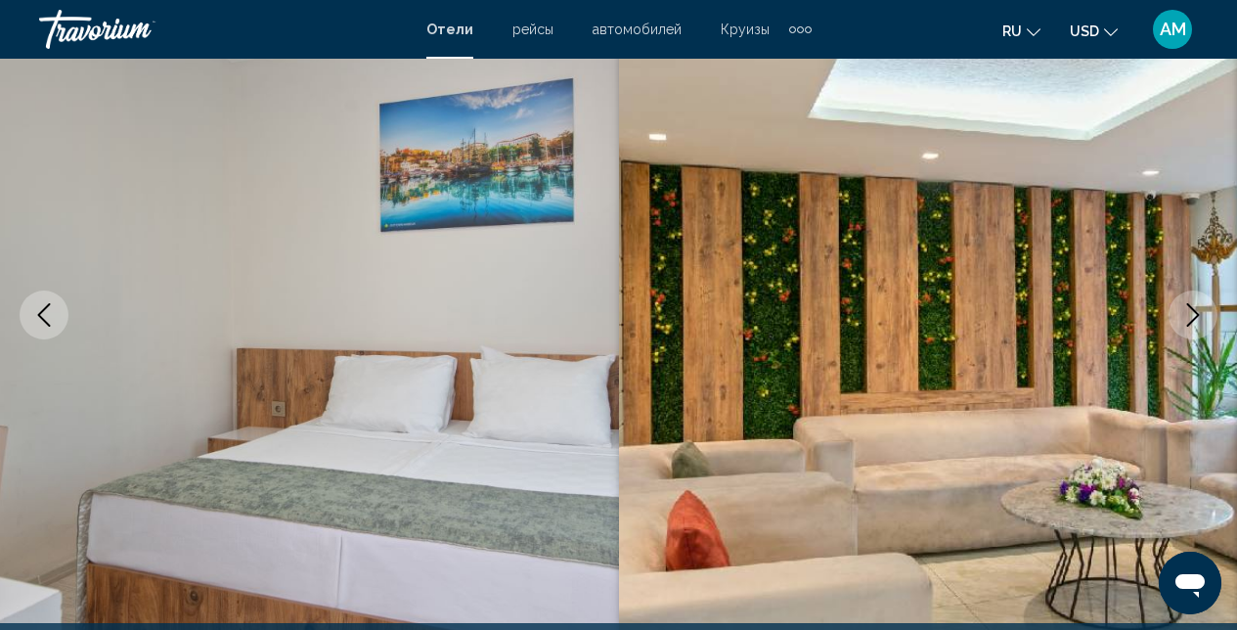
click at [1185, 316] on icon "Next image" at bounding box center [1192, 314] width 23 height 23
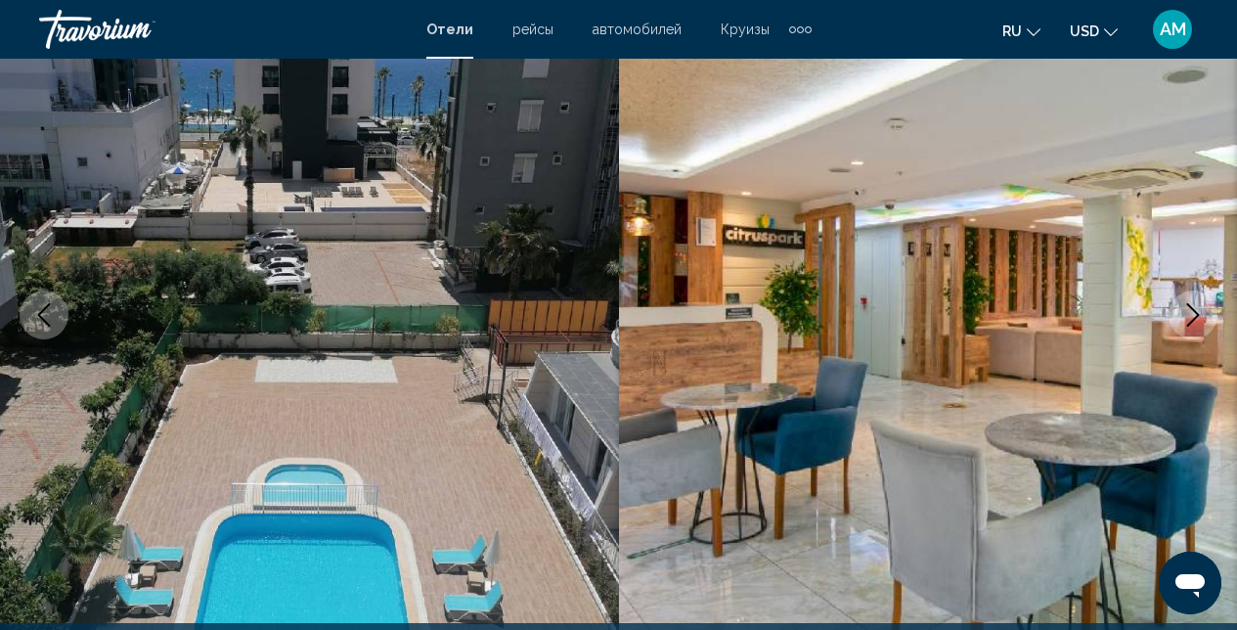
click at [1185, 316] on icon "Next image" at bounding box center [1192, 314] width 23 height 23
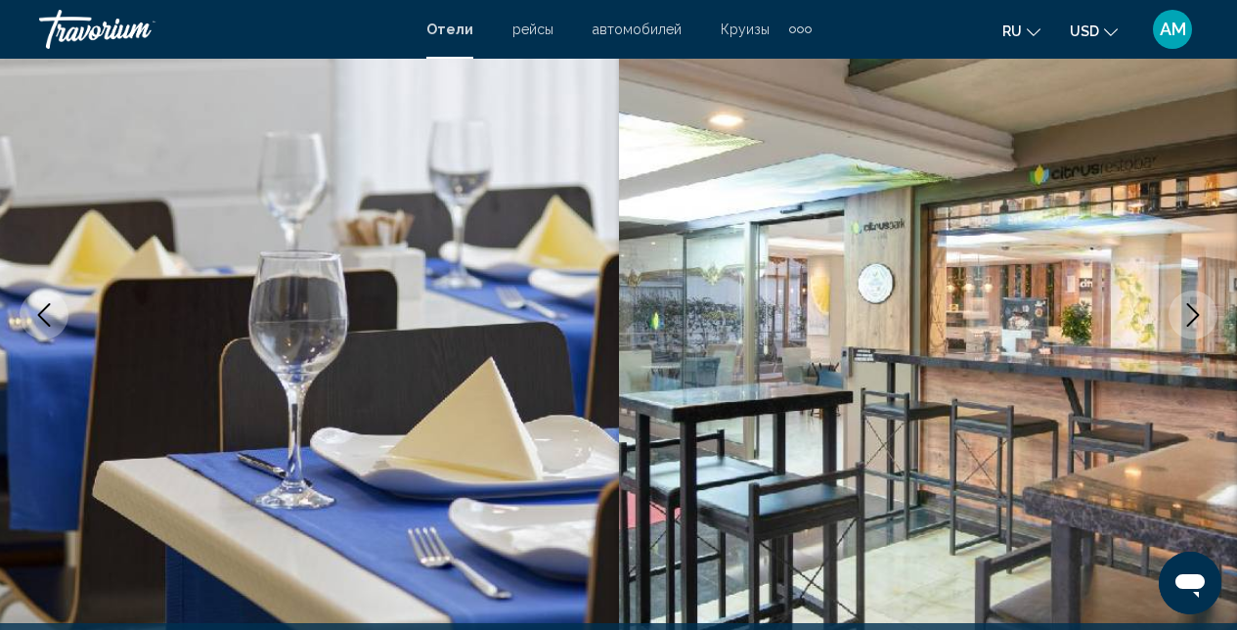
click at [1185, 316] on icon "Next image" at bounding box center [1192, 314] width 23 height 23
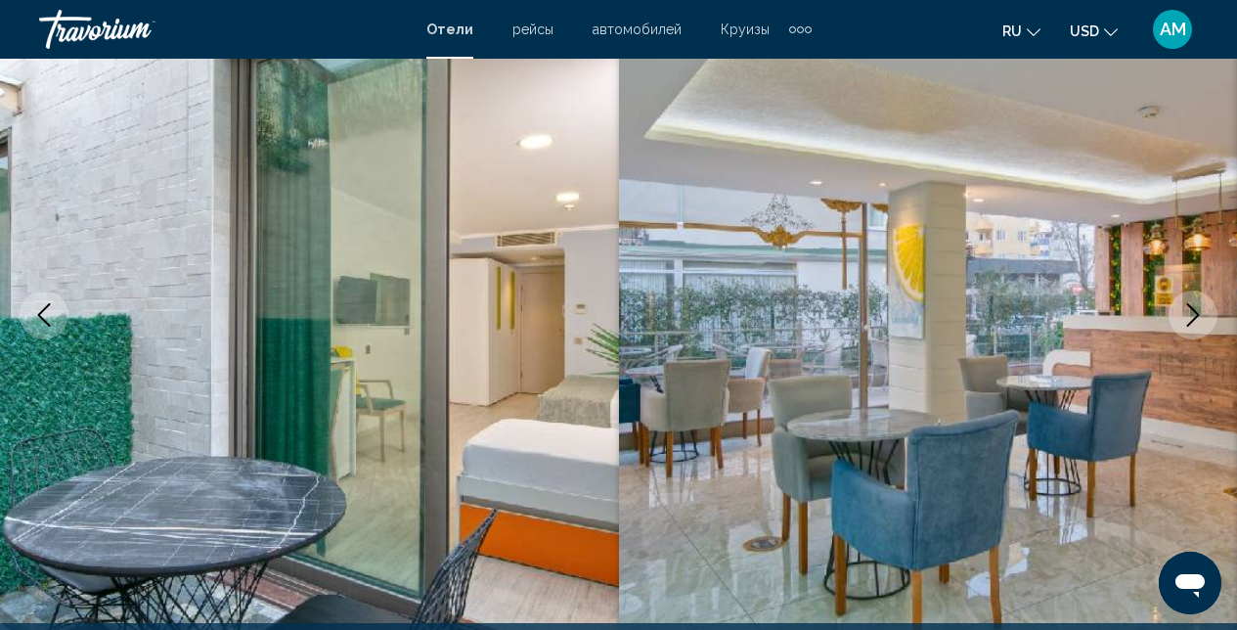
click at [1185, 316] on icon "Next image" at bounding box center [1192, 314] width 23 height 23
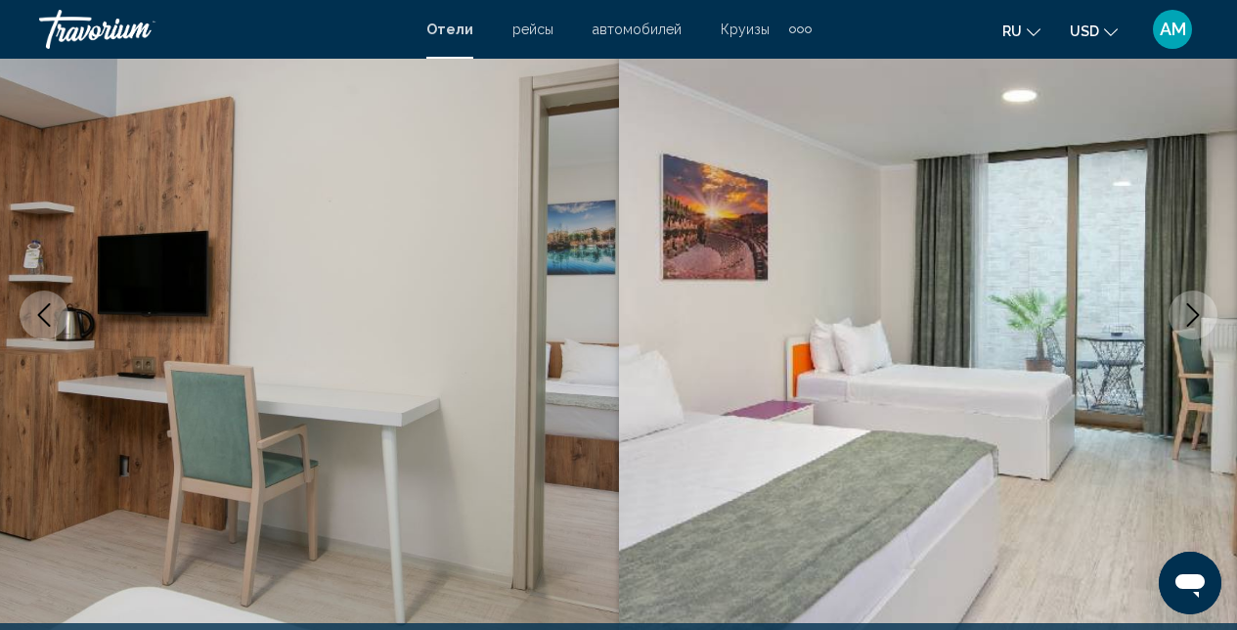
click at [1185, 316] on icon "Next image" at bounding box center [1192, 314] width 23 height 23
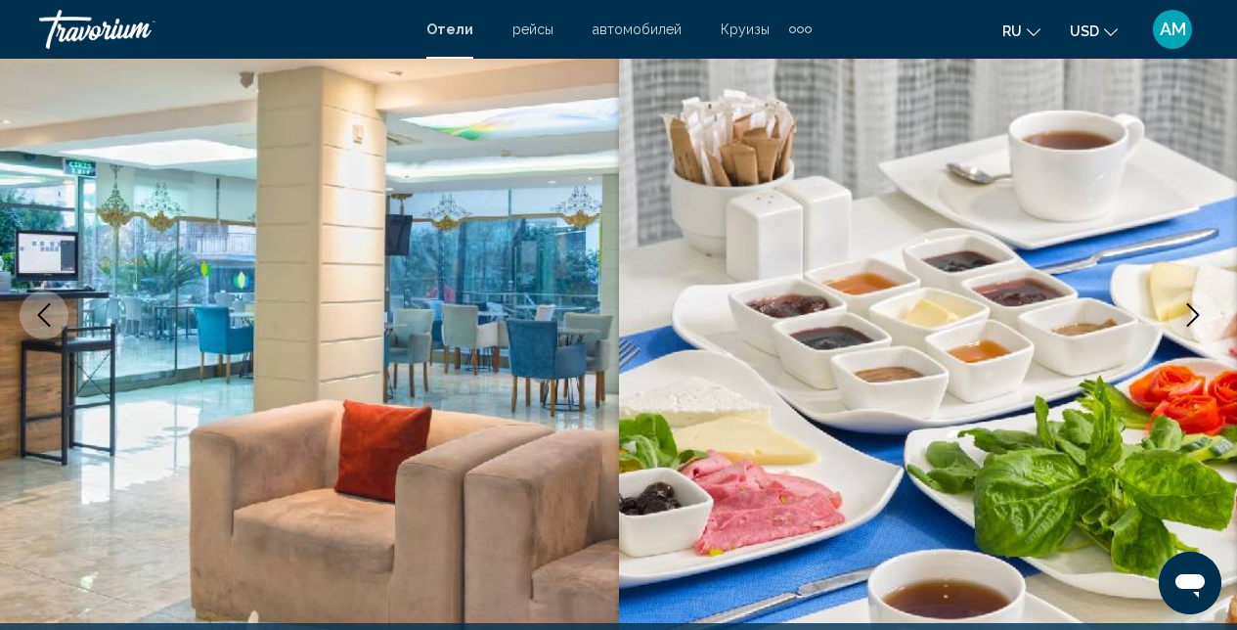
click at [1185, 316] on icon "Next image" at bounding box center [1192, 314] width 23 height 23
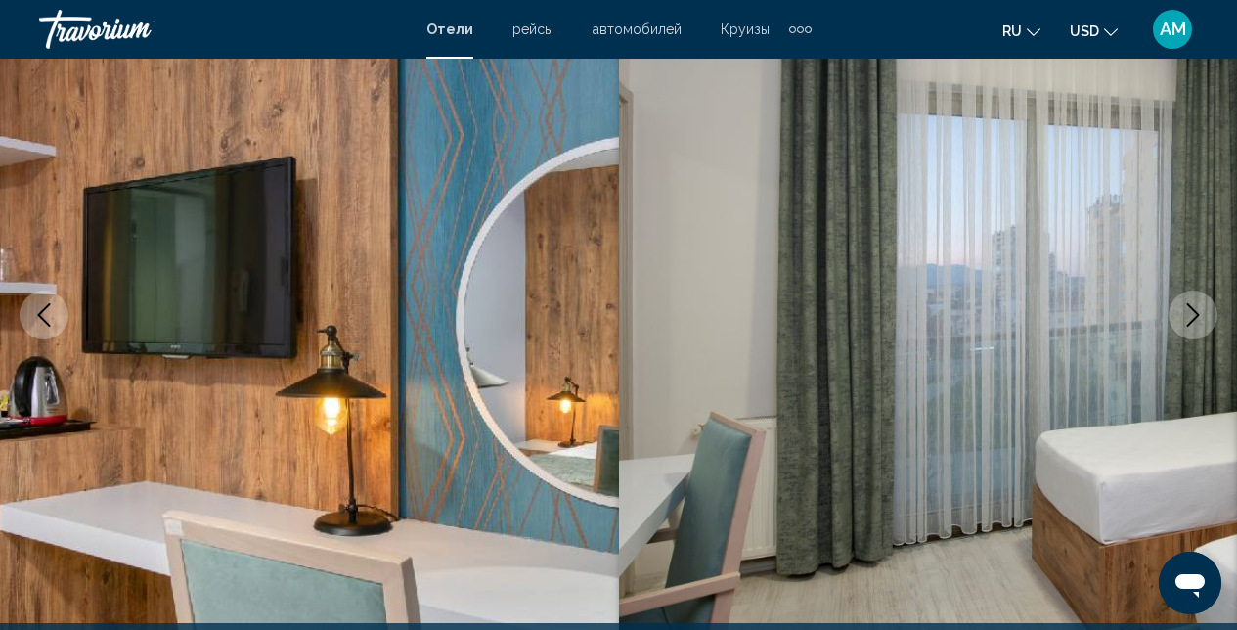
click at [1185, 316] on icon "Next image" at bounding box center [1192, 314] width 23 height 23
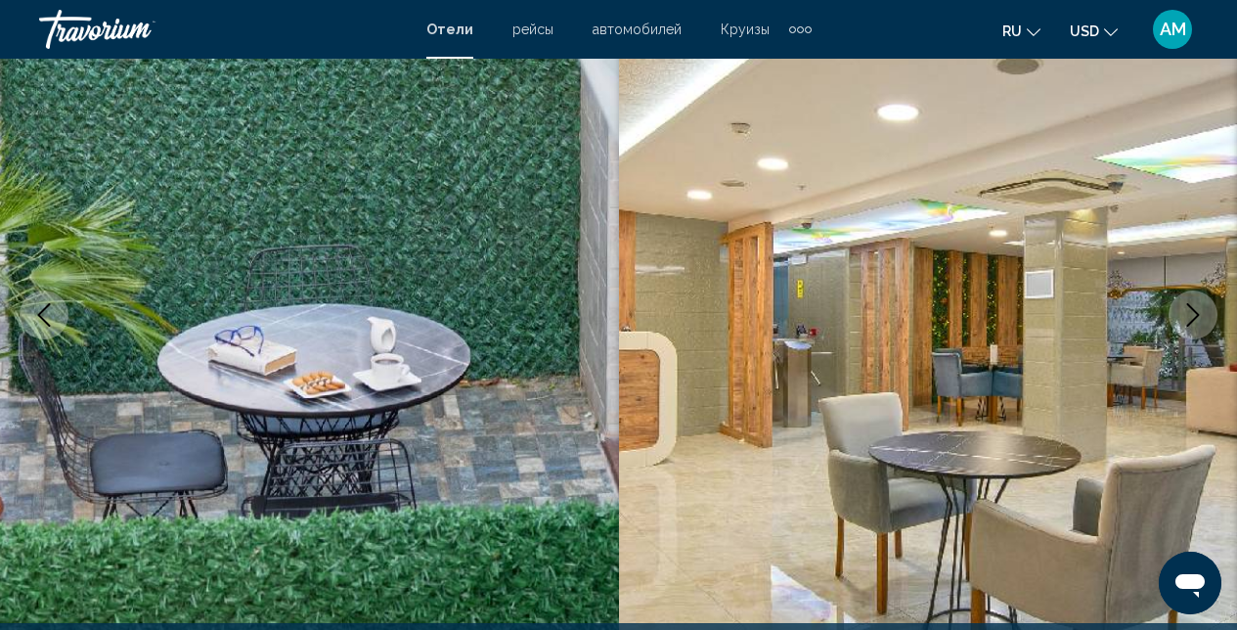
click at [1185, 316] on icon "Next image" at bounding box center [1192, 314] width 23 height 23
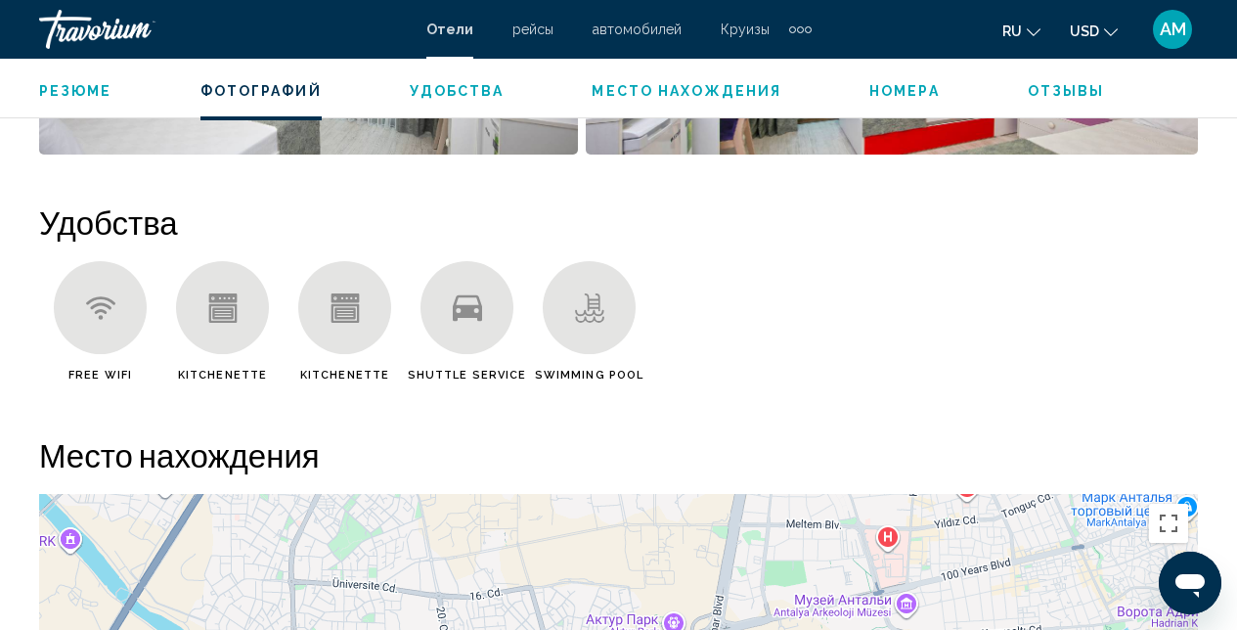
scroll to position [1820, 0]
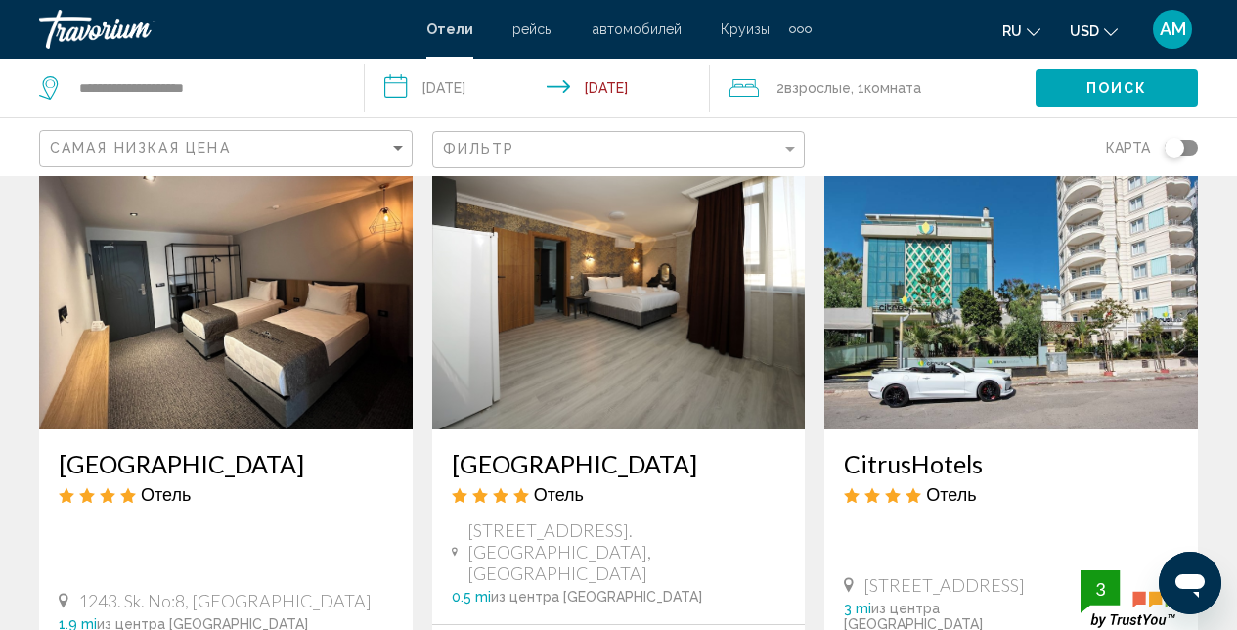
scroll to position [859, 0]
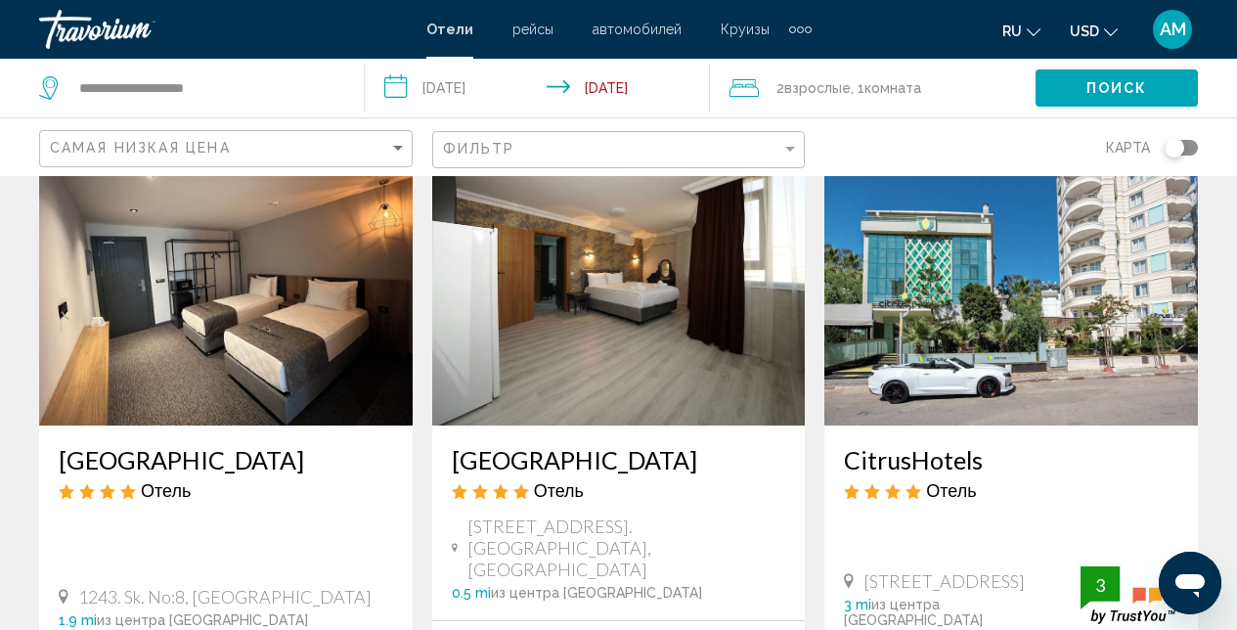
click at [894, 335] on img "Main content" at bounding box center [1011, 268] width 374 height 313
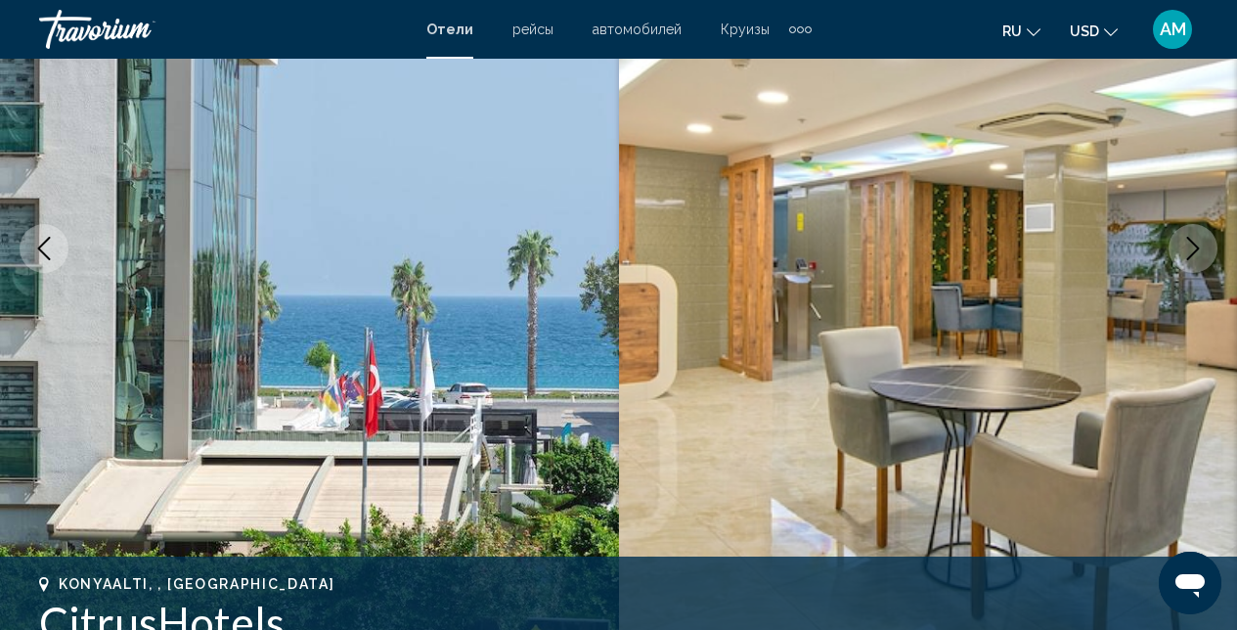
scroll to position [276, 0]
click at [1190, 268] on button "Next image" at bounding box center [1192, 247] width 49 height 49
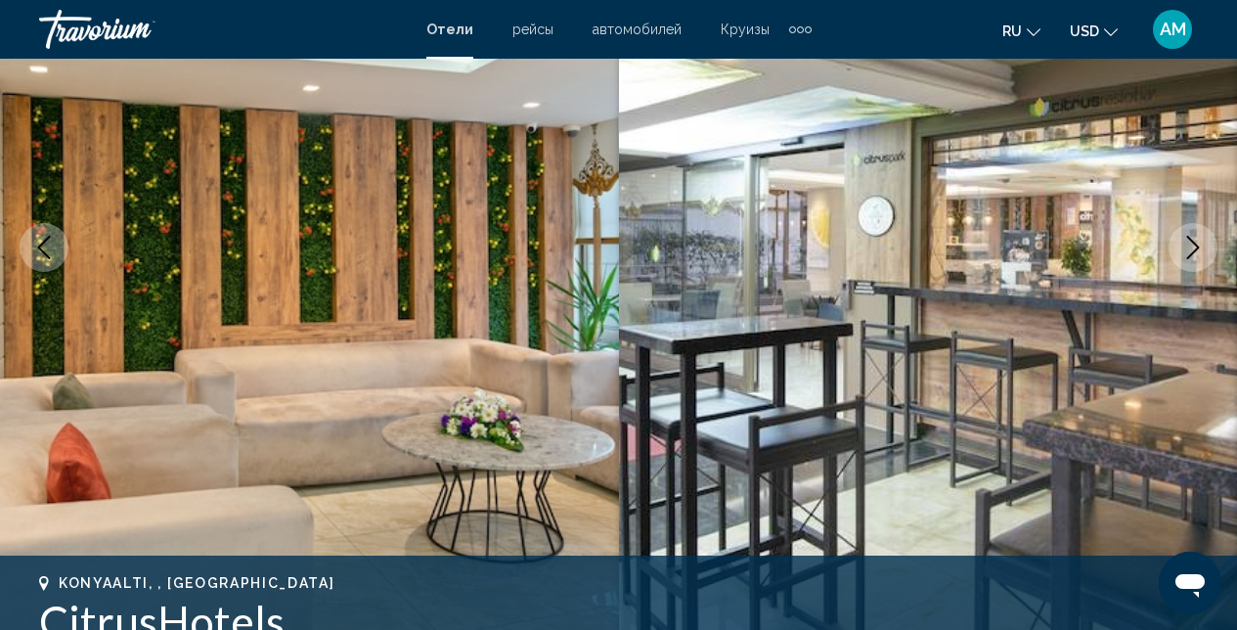
click at [1190, 268] on button "Next image" at bounding box center [1192, 247] width 49 height 49
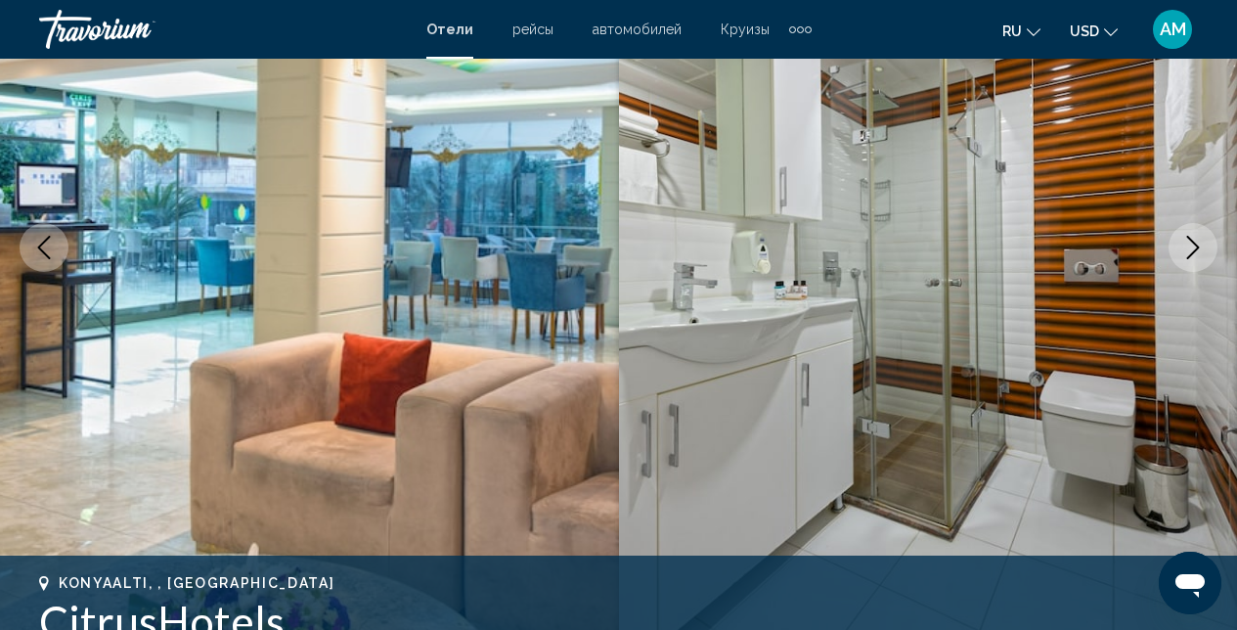
click at [1190, 268] on button "Next image" at bounding box center [1192, 247] width 49 height 49
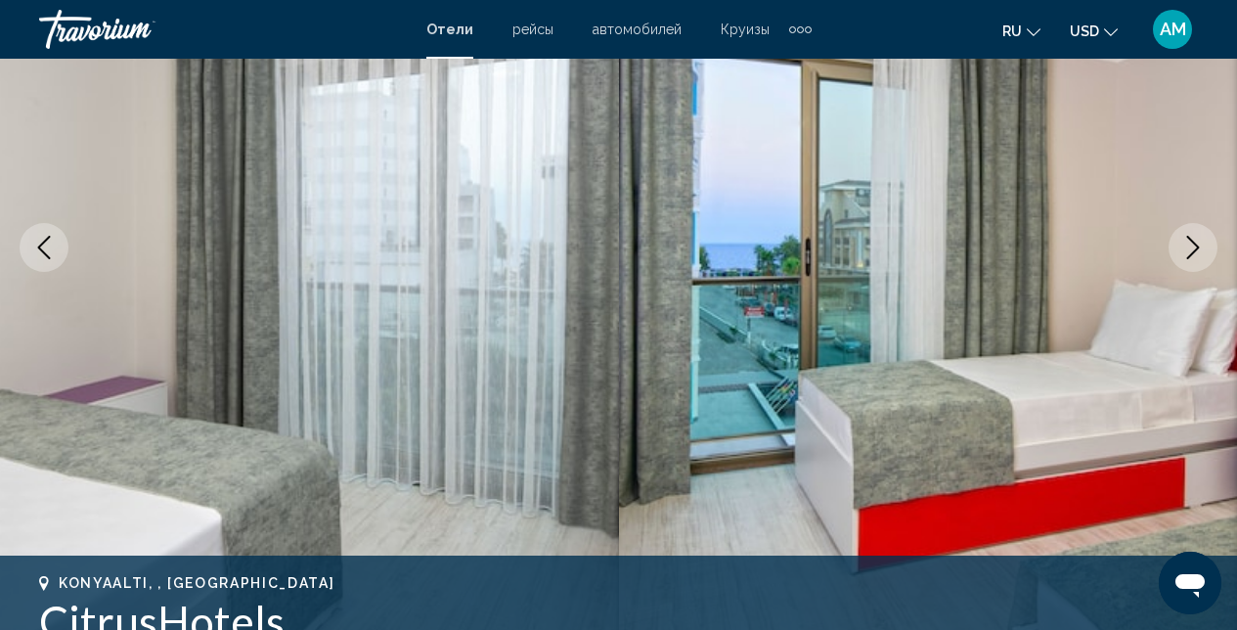
click at [1190, 268] on button "Next image" at bounding box center [1192, 247] width 49 height 49
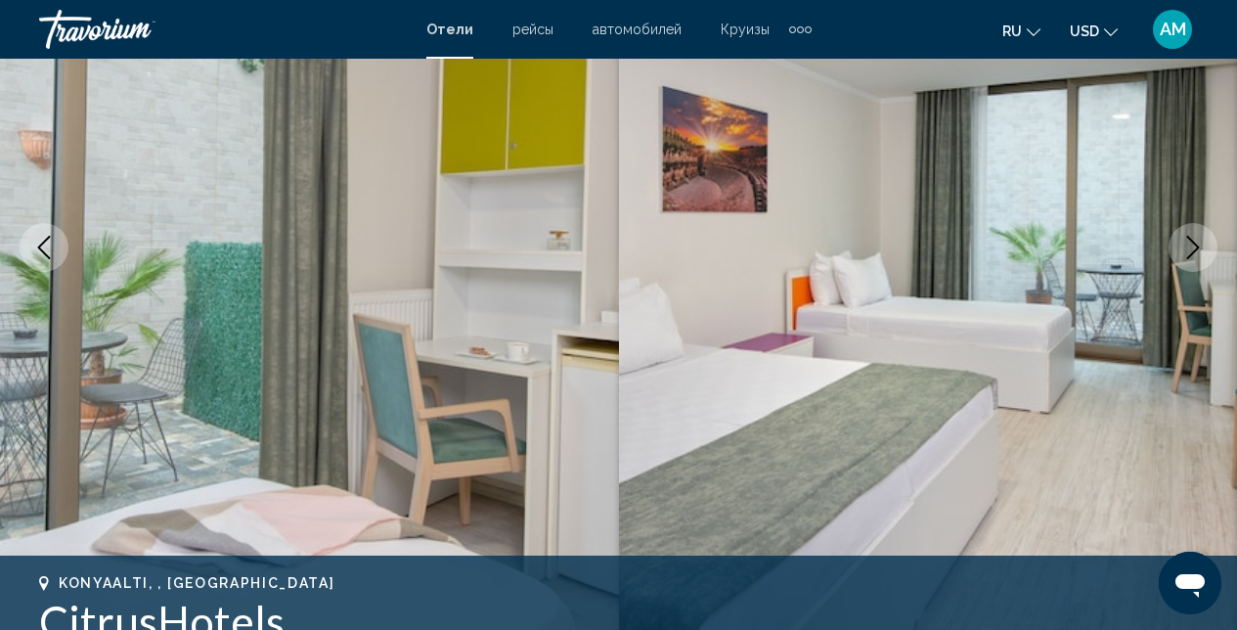
click at [1190, 268] on button "Next image" at bounding box center [1192, 247] width 49 height 49
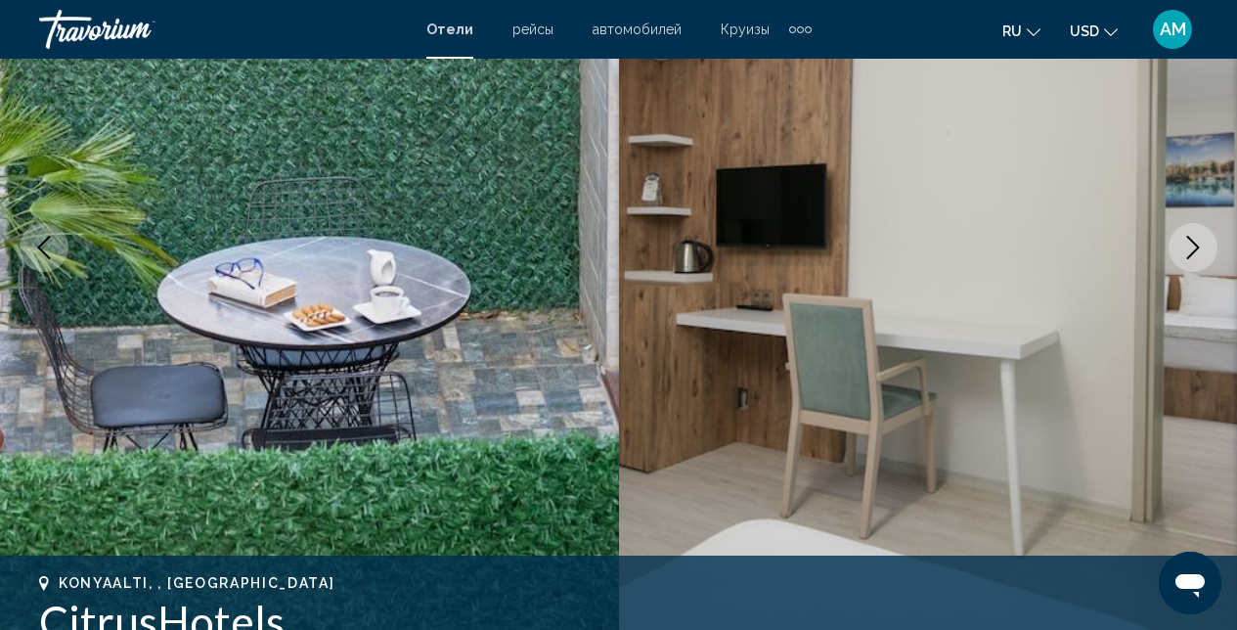
click at [1190, 268] on button "Next image" at bounding box center [1192, 247] width 49 height 49
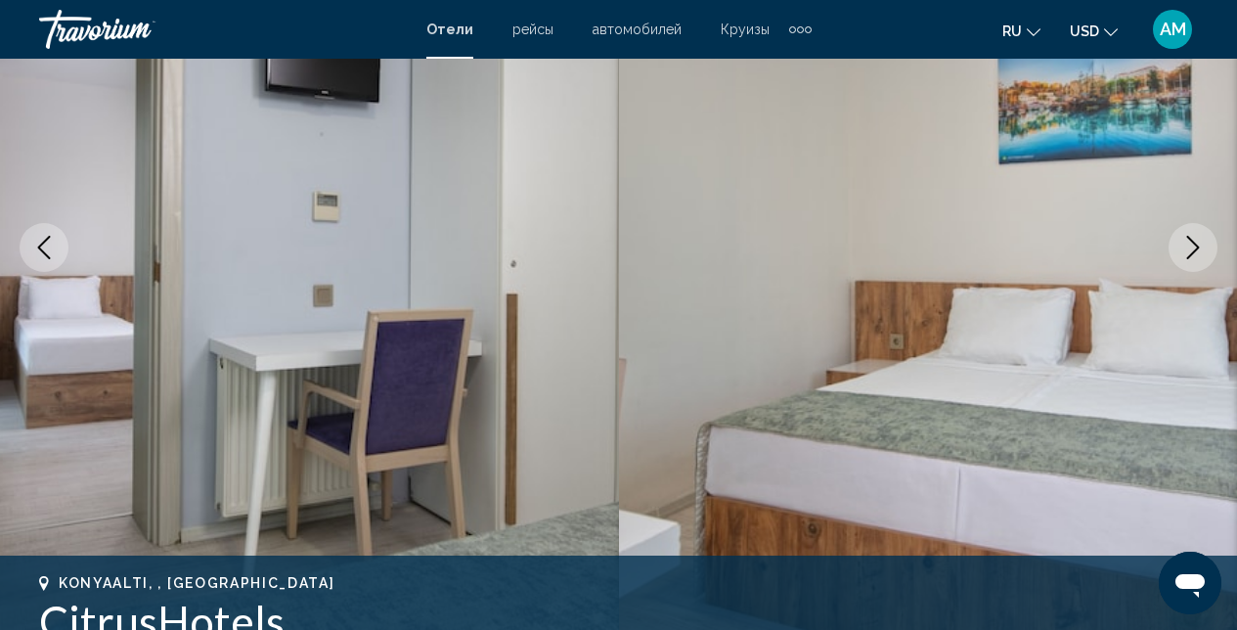
click at [1190, 268] on button "Next image" at bounding box center [1192, 247] width 49 height 49
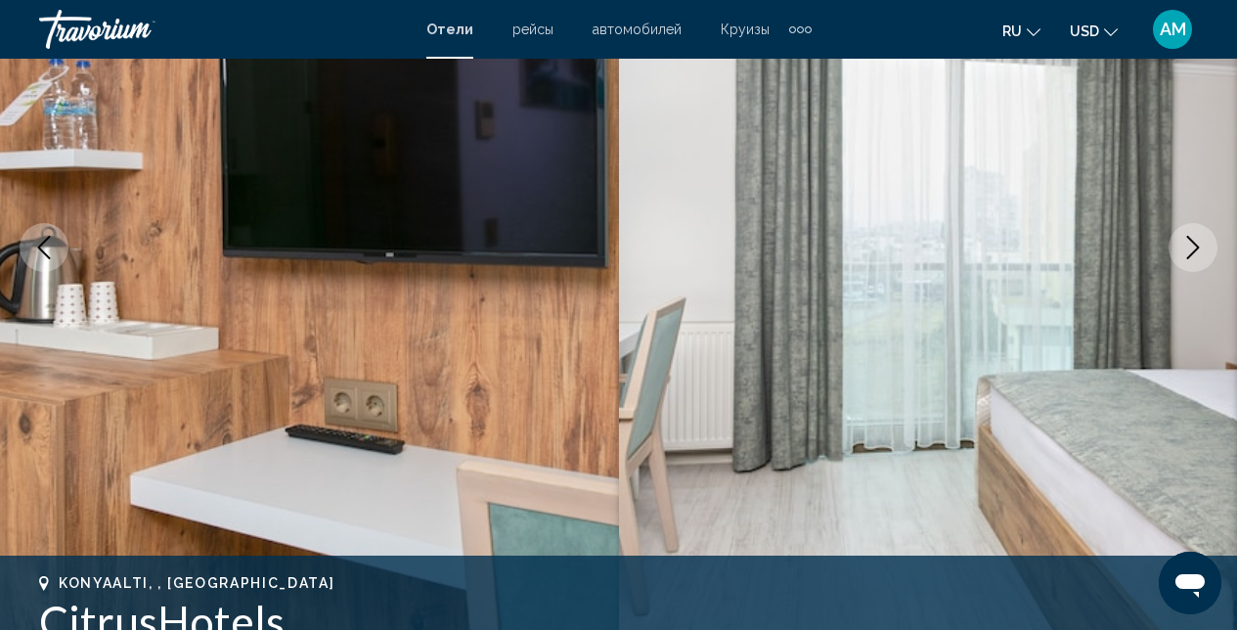
click at [1190, 268] on button "Next image" at bounding box center [1192, 247] width 49 height 49
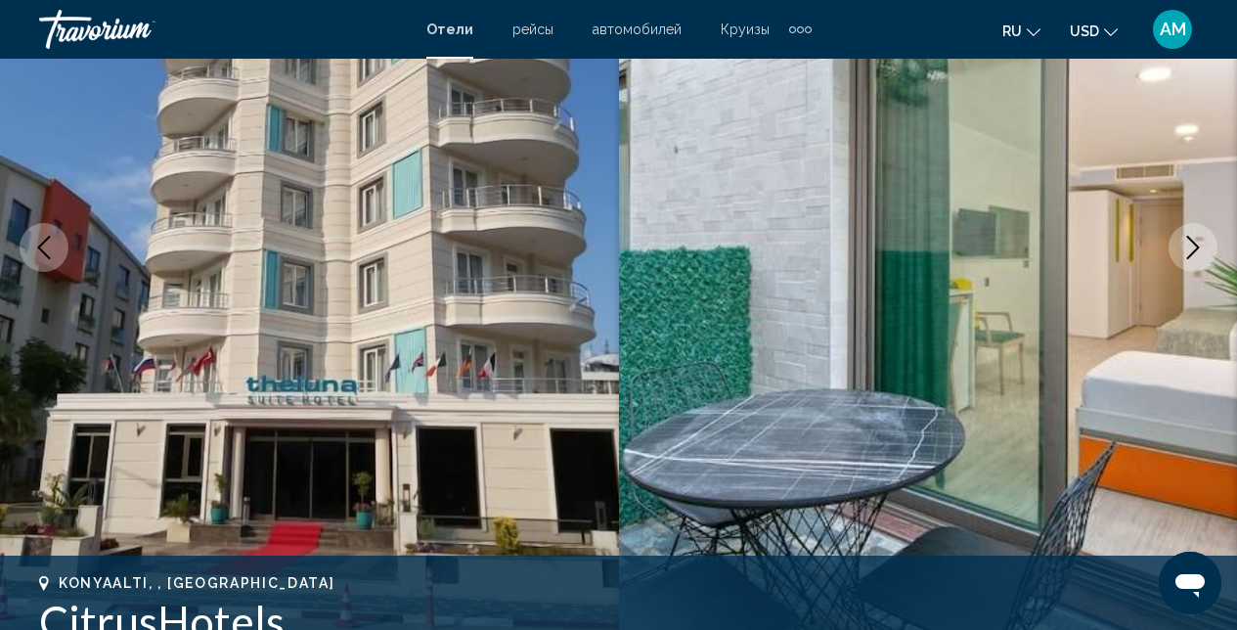
click at [1190, 268] on button "Next image" at bounding box center [1192, 247] width 49 height 49
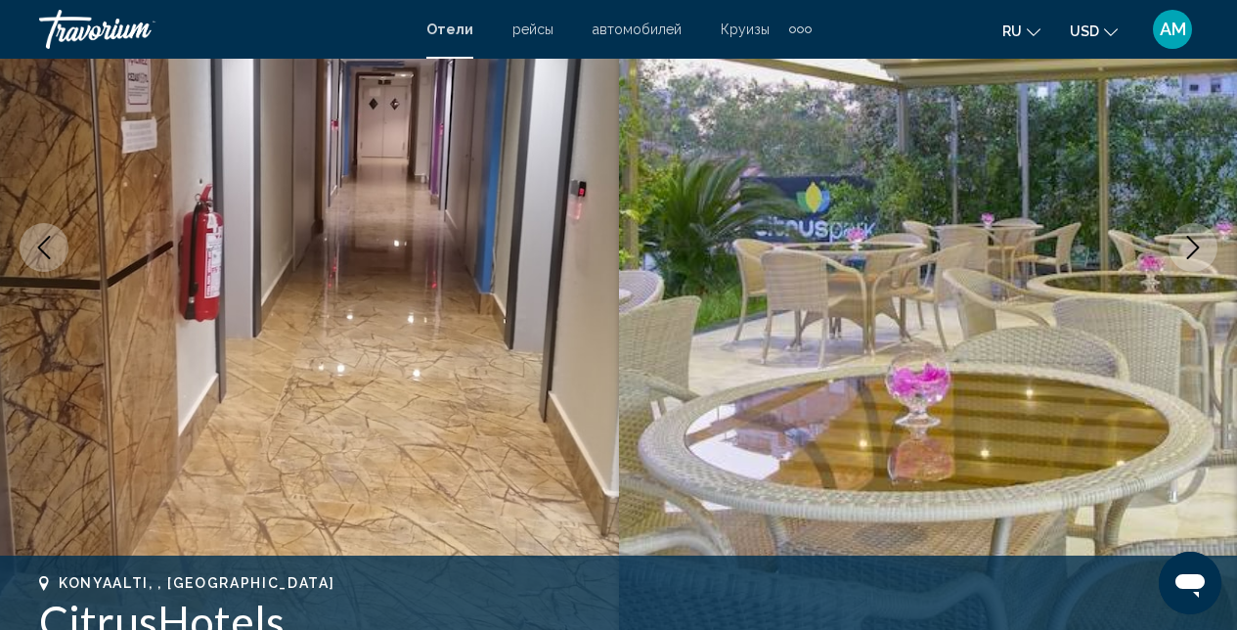
click at [1197, 251] on icon "Next image" at bounding box center [1192, 247] width 23 height 23
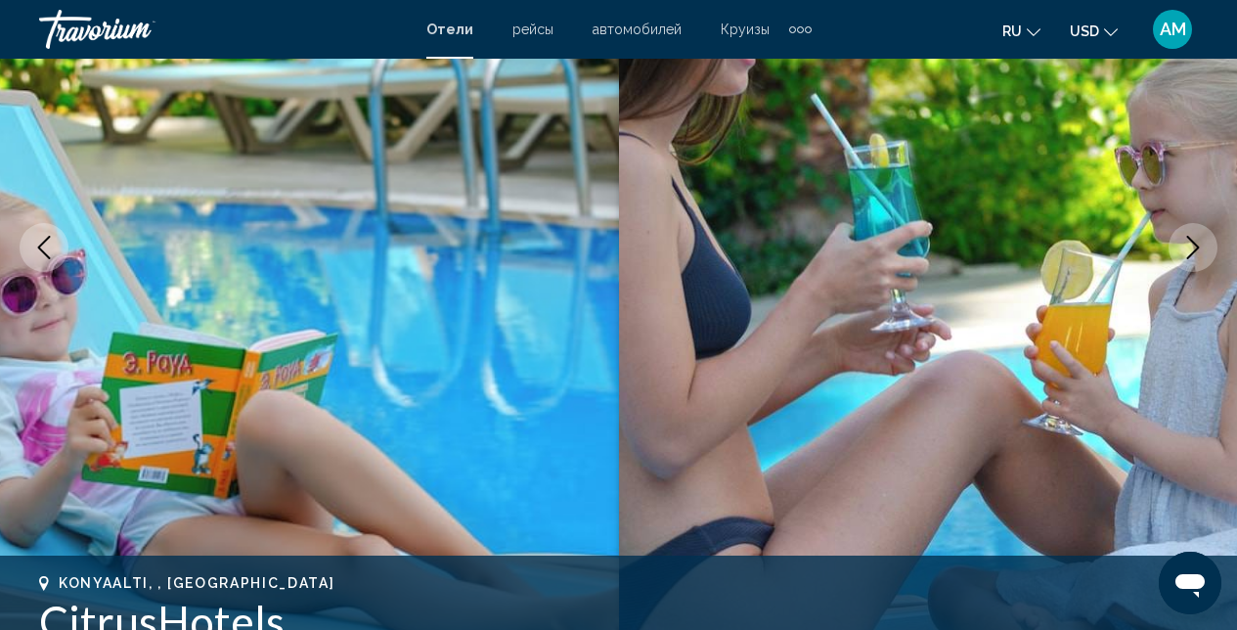
click at [1197, 251] on icon "Next image" at bounding box center [1192, 247] width 23 height 23
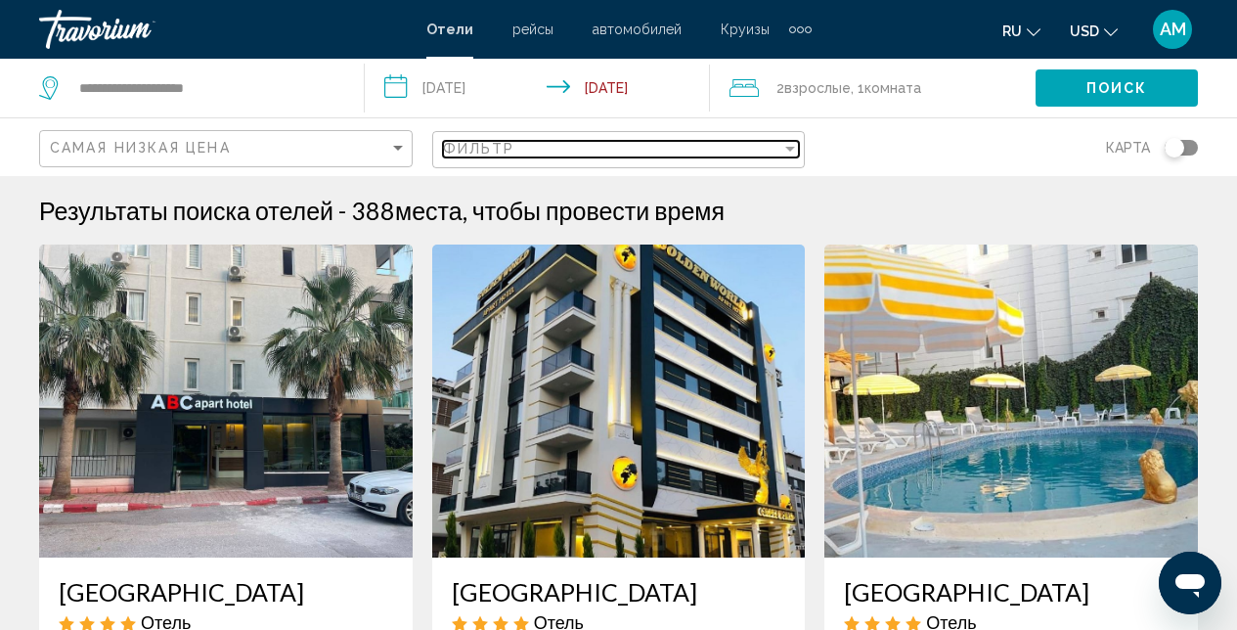
click at [785, 151] on div "Filter" at bounding box center [790, 149] width 10 height 5
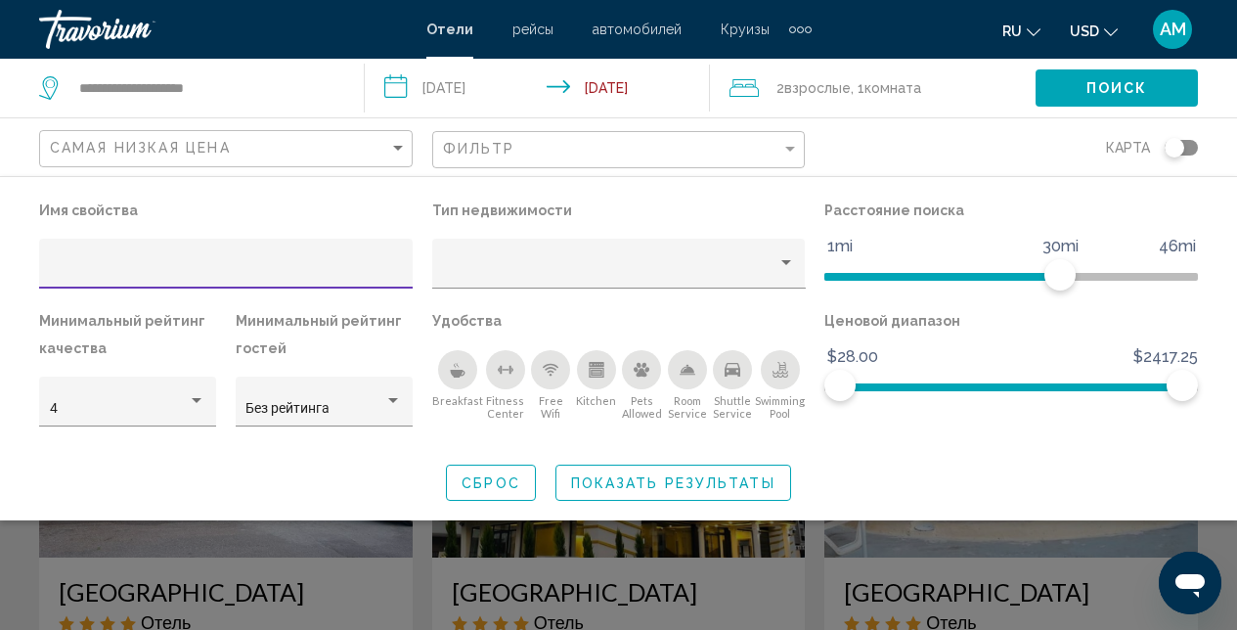
click at [459, 364] on icon "Breakfast" at bounding box center [458, 370] width 16 height 16
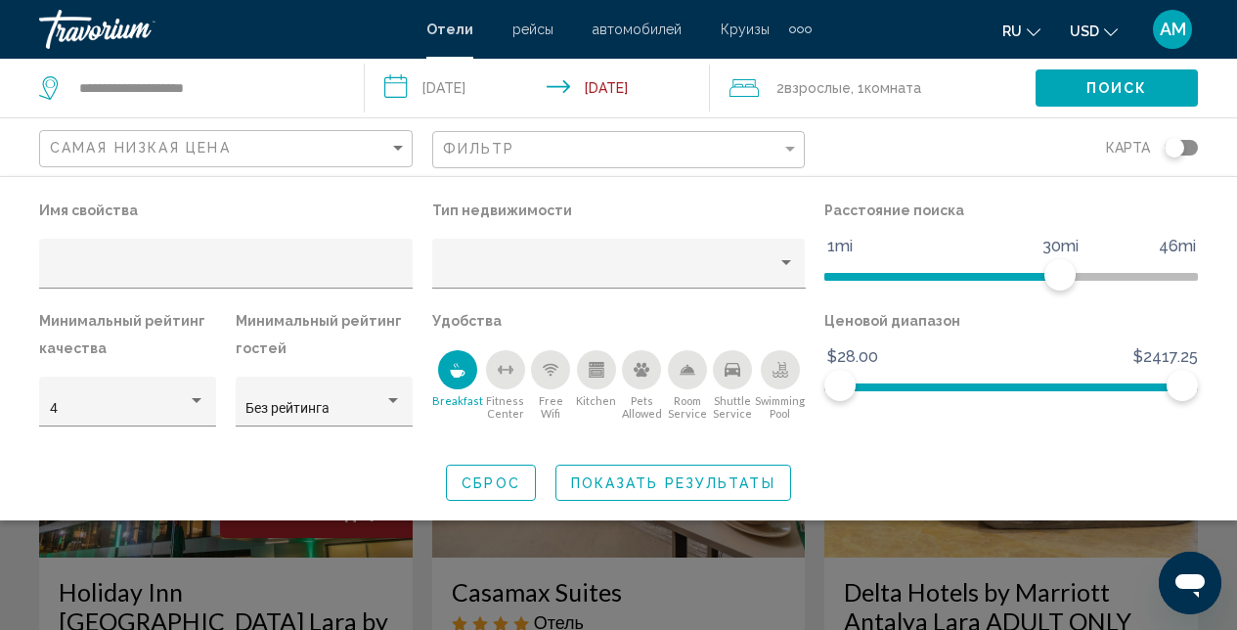
click at [686, 479] on span "Показать результаты" at bounding box center [673, 483] width 204 height 16
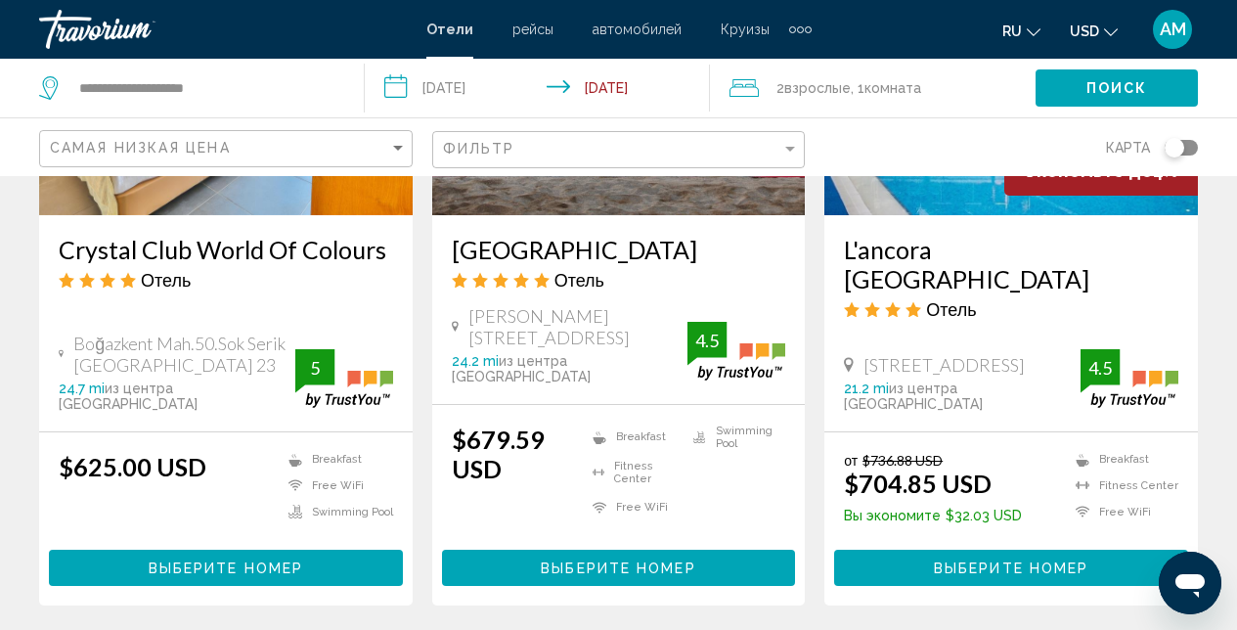
scroll to position [2930, 0]
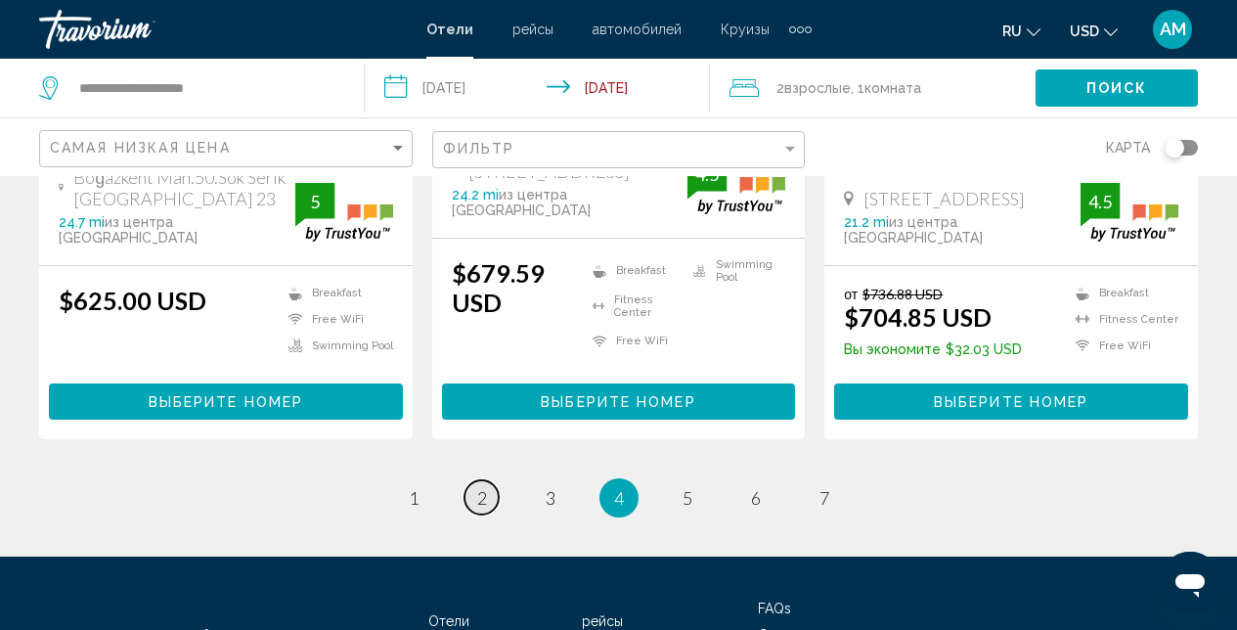
click at [484, 487] on span "2" at bounding box center [482, 498] width 10 height 22
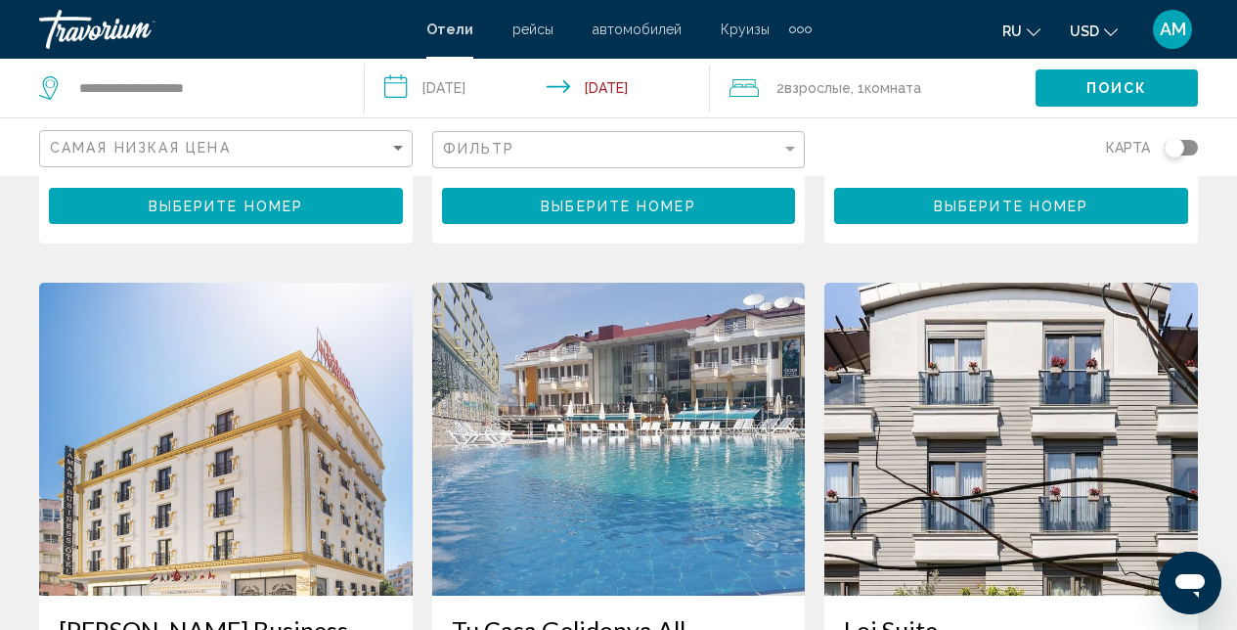
scroll to position [2818, 0]
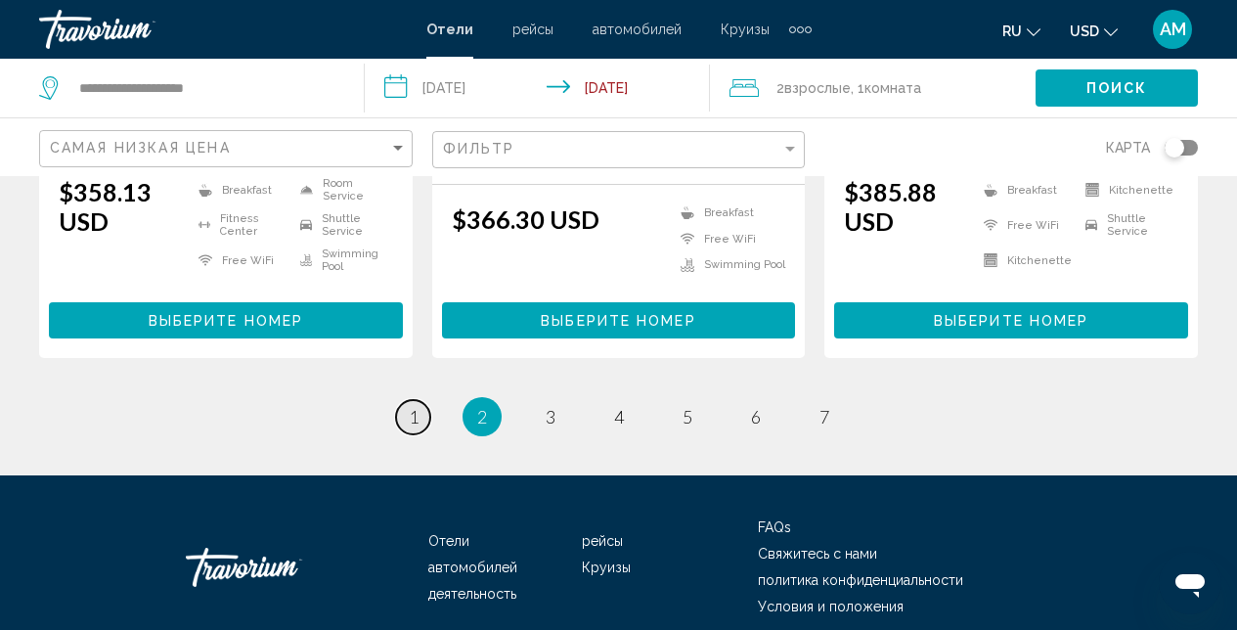
click at [409, 406] on span "1" at bounding box center [414, 417] width 10 height 22
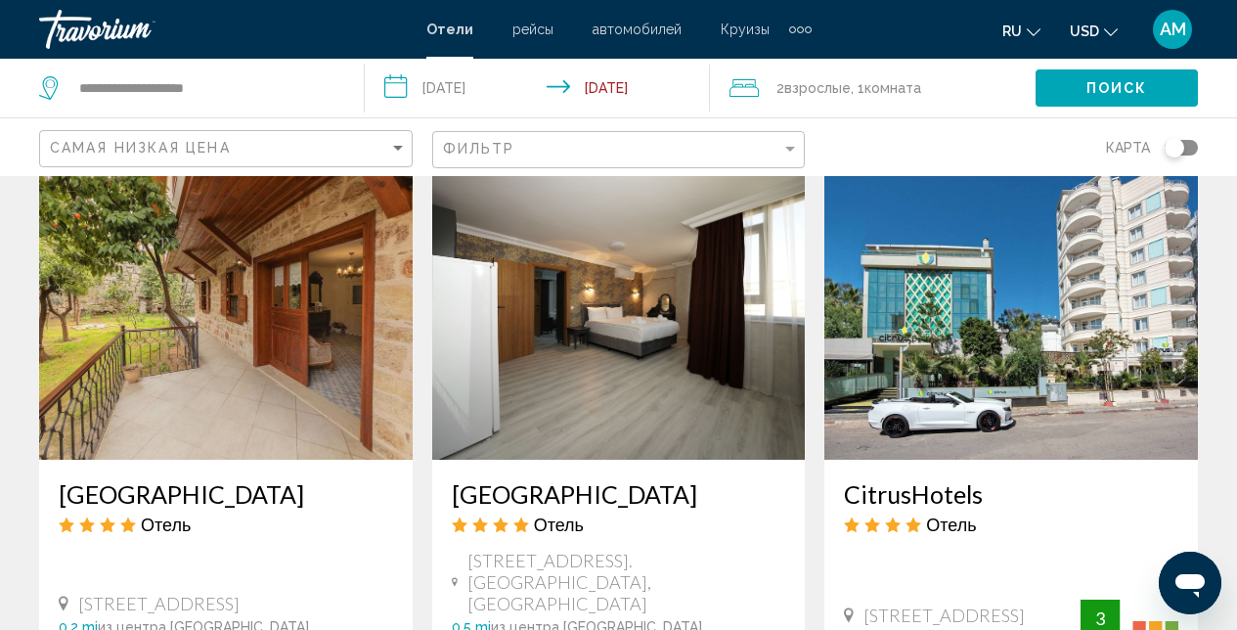
scroll to position [1637, 0]
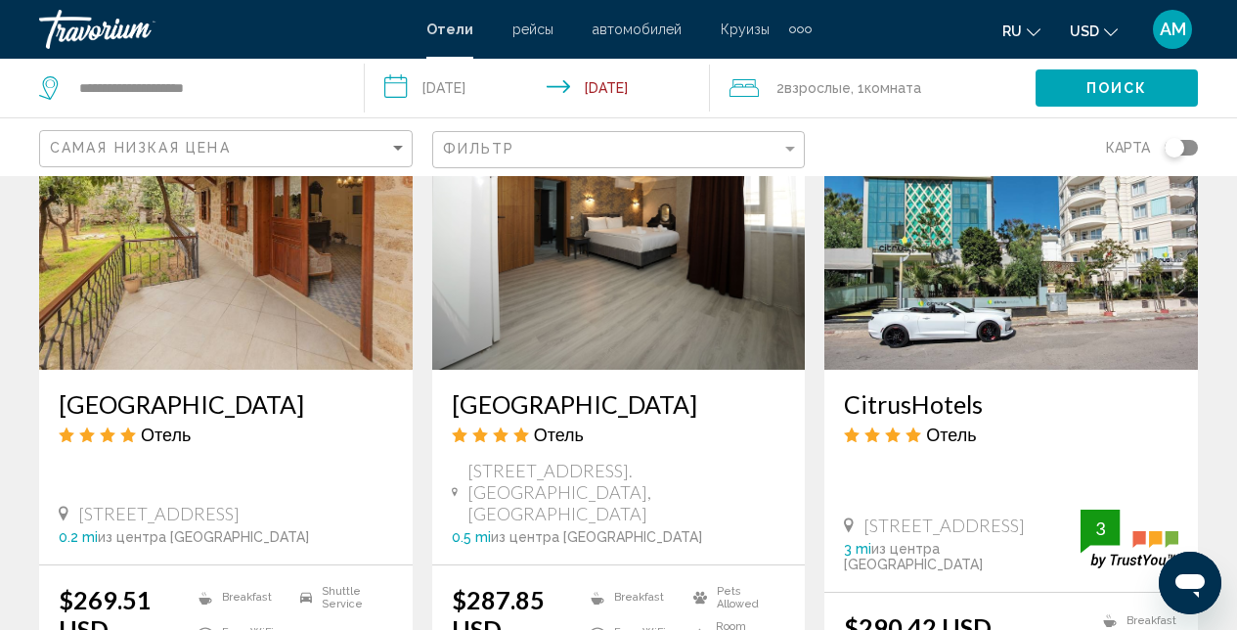
click at [941, 238] on img "Main content" at bounding box center [1011, 213] width 374 height 313
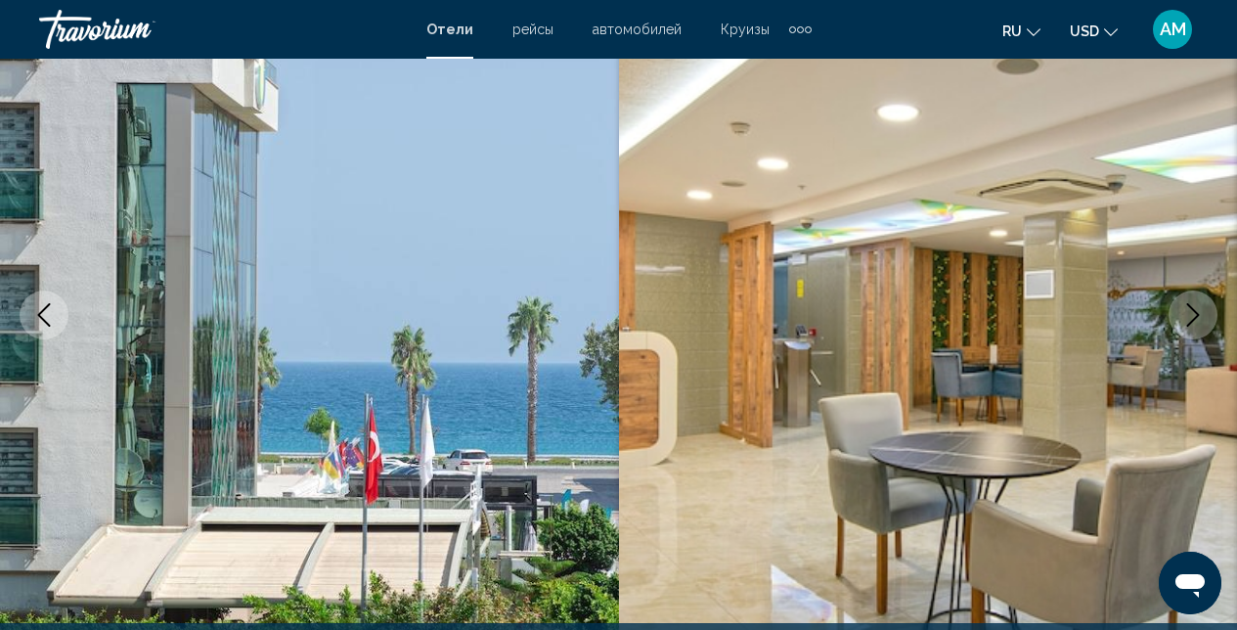
click at [1181, 322] on icon "Next image" at bounding box center [1192, 314] width 23 height 23
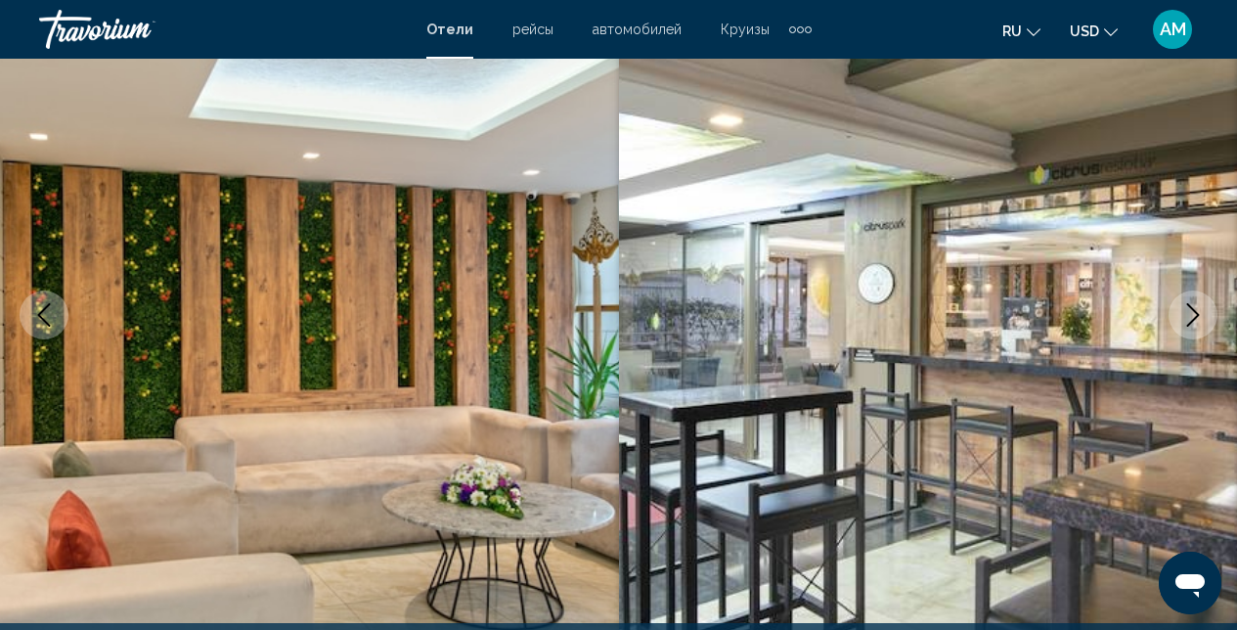
click at [1181, 322] on icon "Next image" at bounding box center [1192, 314] width 23 height 23
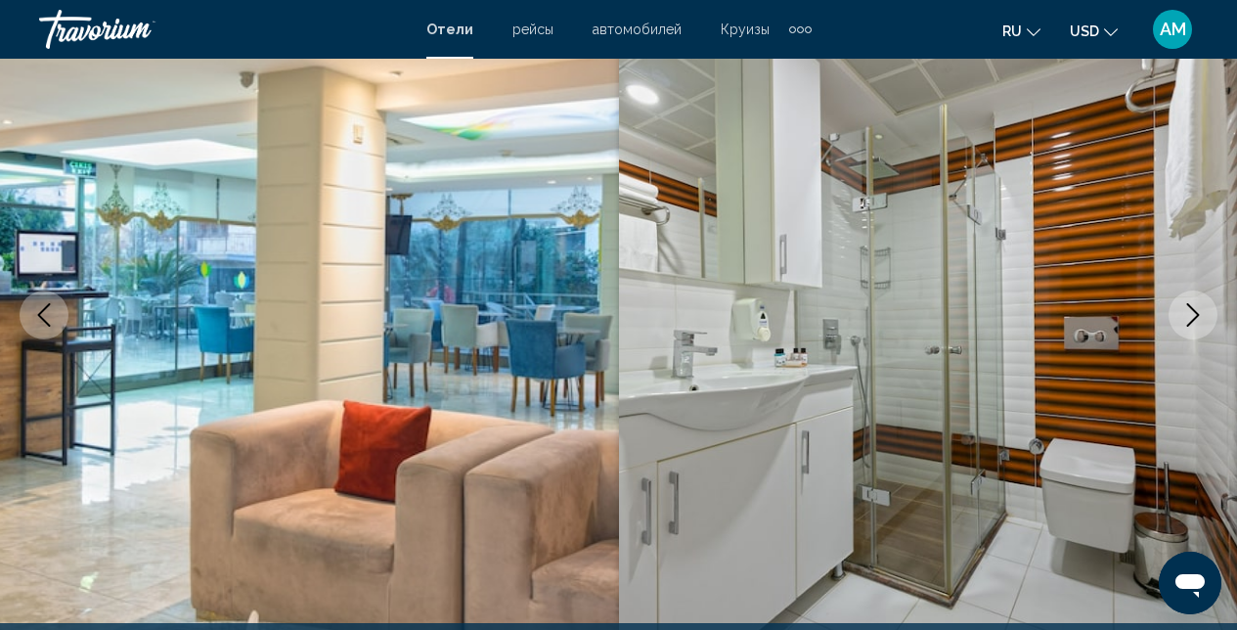
click at [1181, 322] on icon "Next image" at bounding box center [1192, 314] width 23 height 23
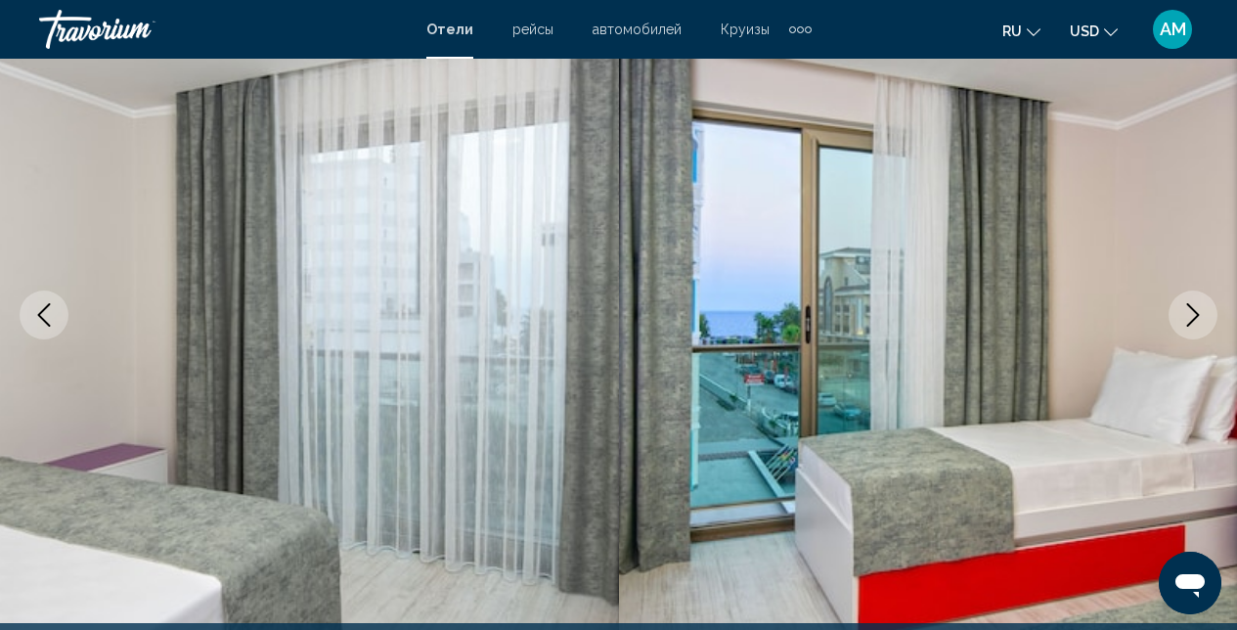
click at [1181, 318] on icon "Next image" at bounding box center [1192, 314] width 23 height 23
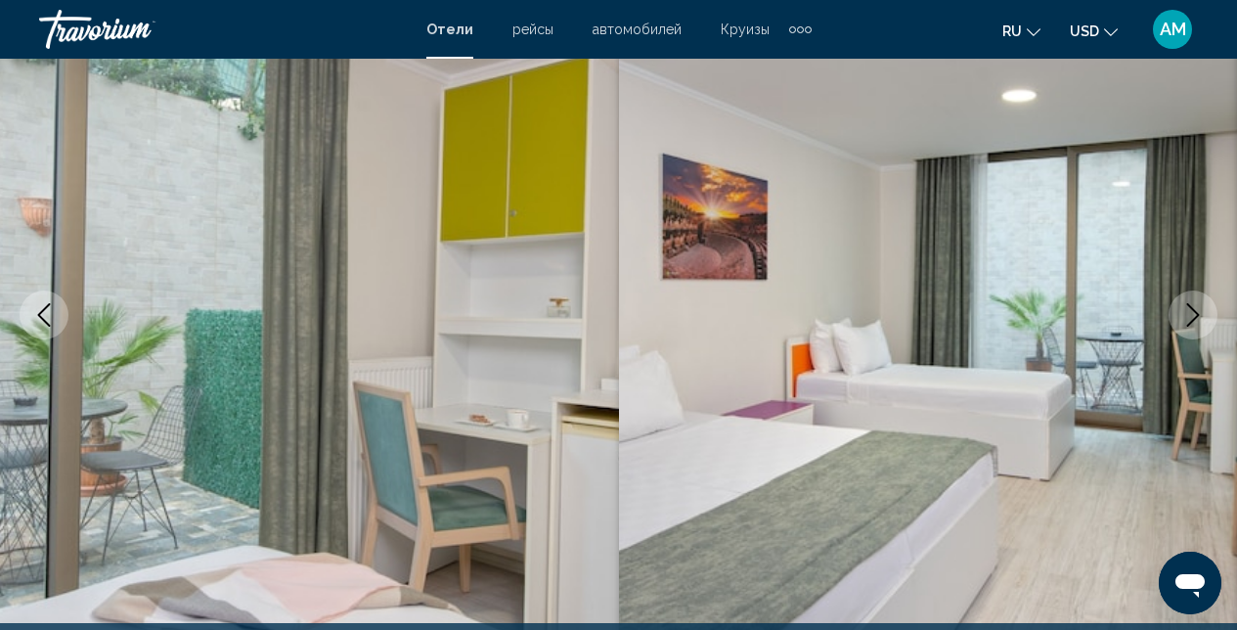
click at [1181, 318] on icon "Next image" at bounding box center [1192, 314] width 23 height 23
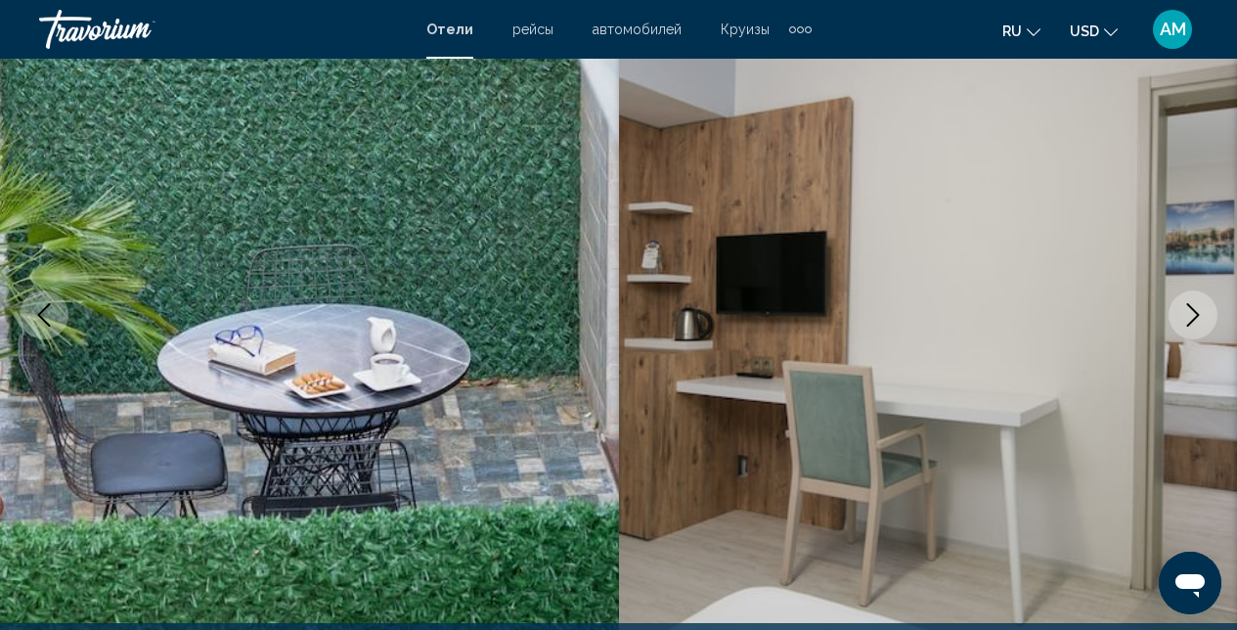
click at [1181, 318] on icon "Next image" at bounding box center [1192, 314] width 23 height 23
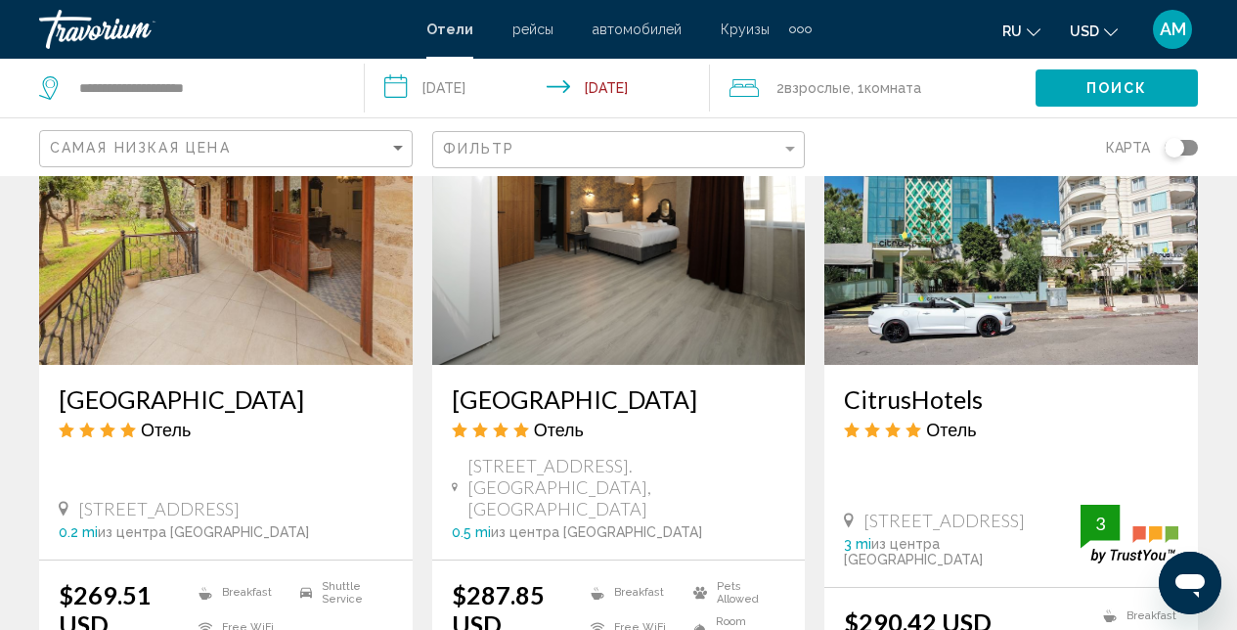
scroll to position [1727, 0]
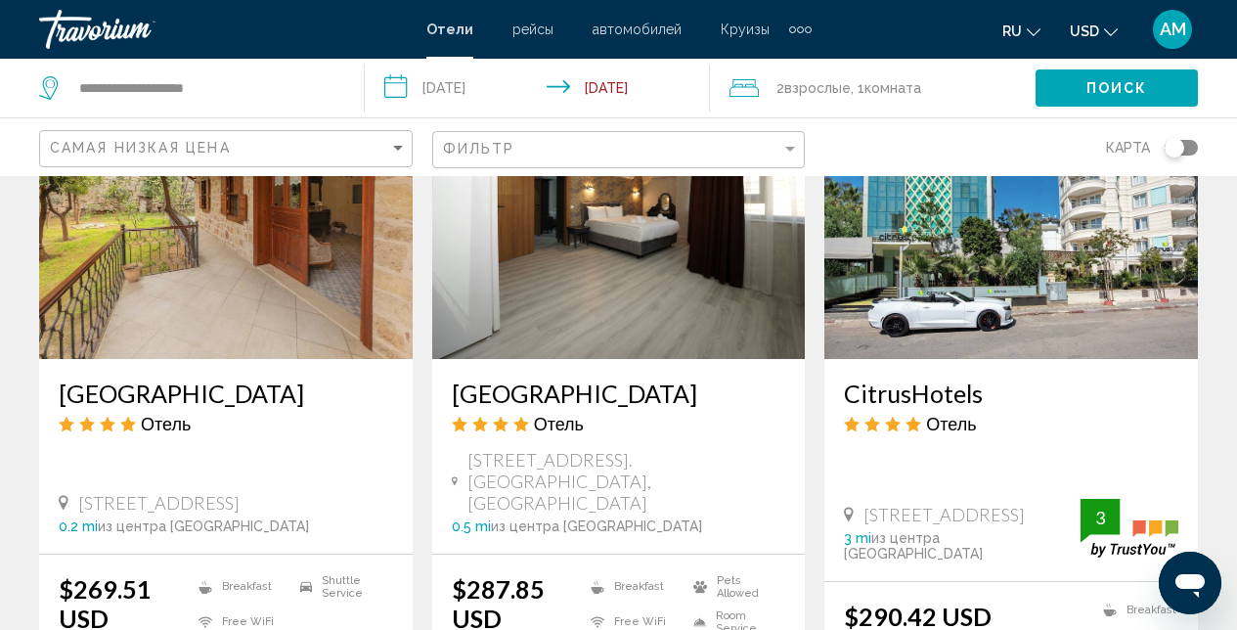
click at [961, 249] on img "Main content" at bounding box center [1011, 202] width 374 height 313
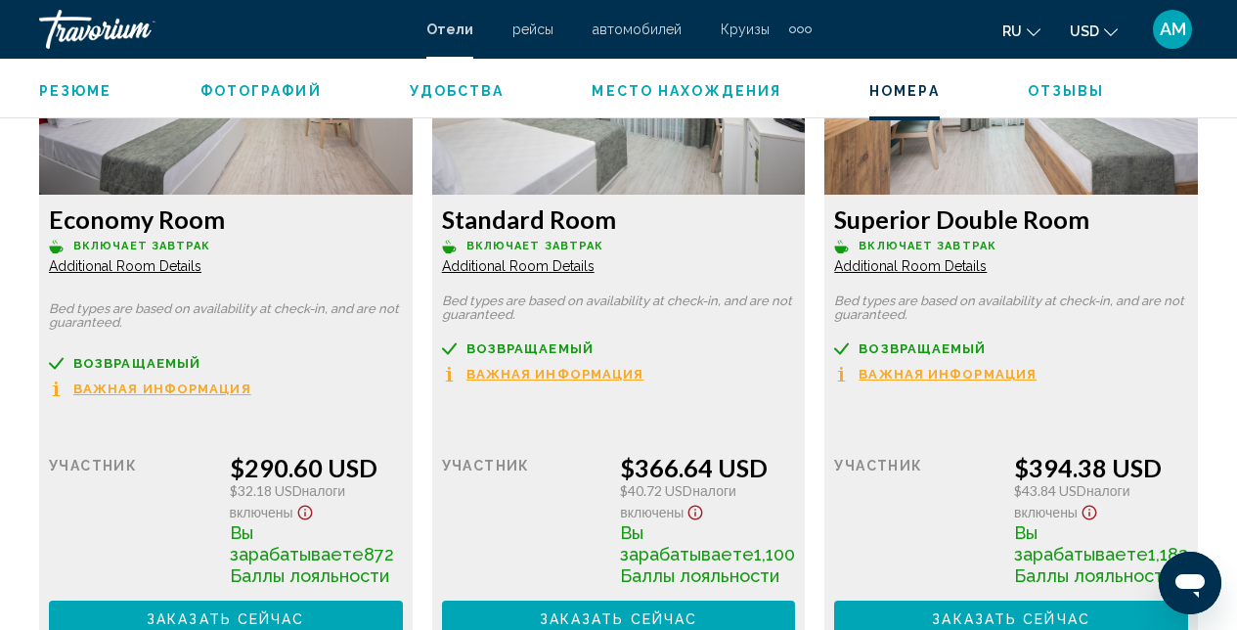
scroll to position [3274, 0]
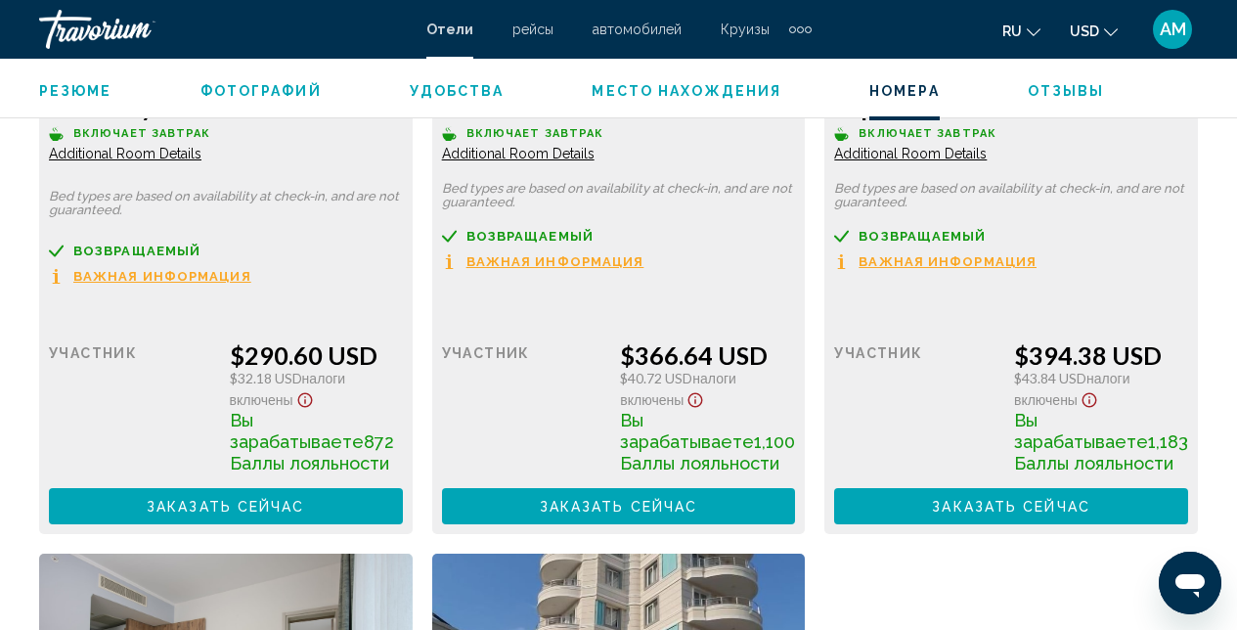
click at [299, 499] on span "Заказать сейчас" at bounding box center [226, 507] width 158 height 16
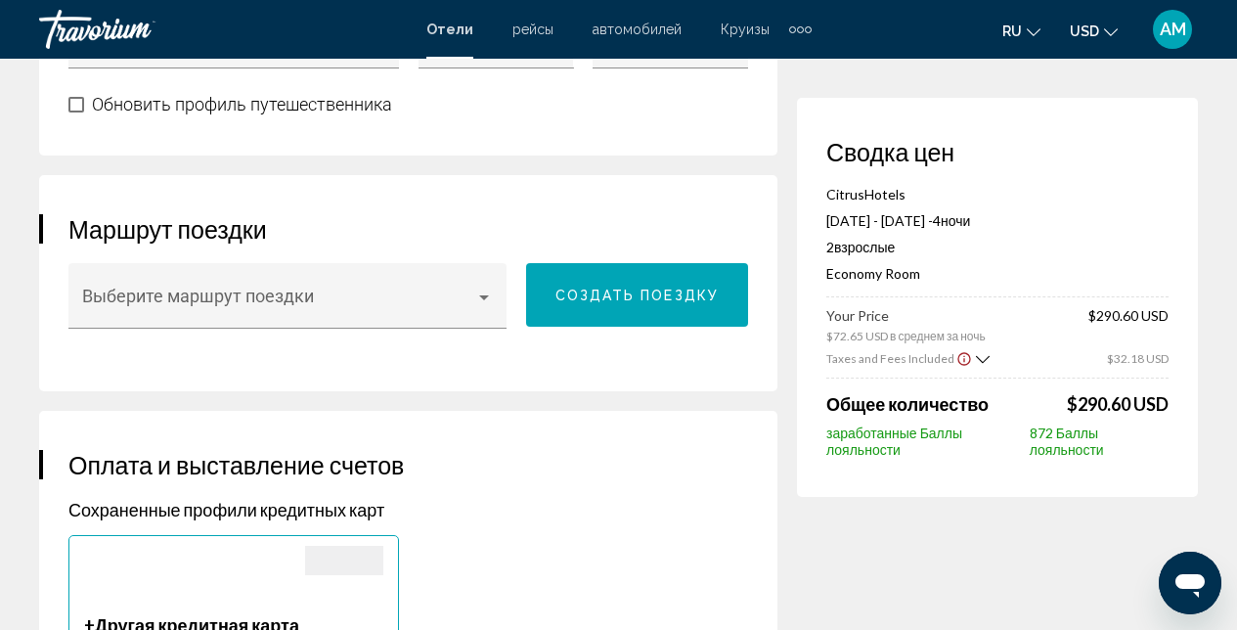
scroll to position [1201, 0]
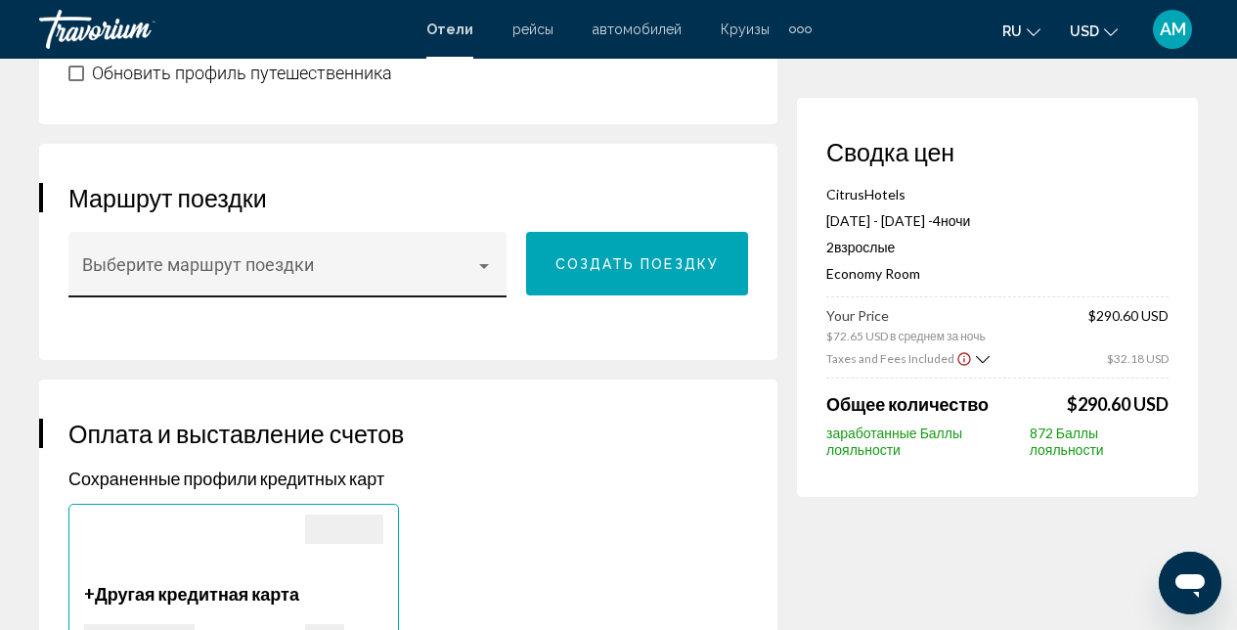
click at [492, 274] on div "Main content" at bounding box center [484, 266] width 18 height 16
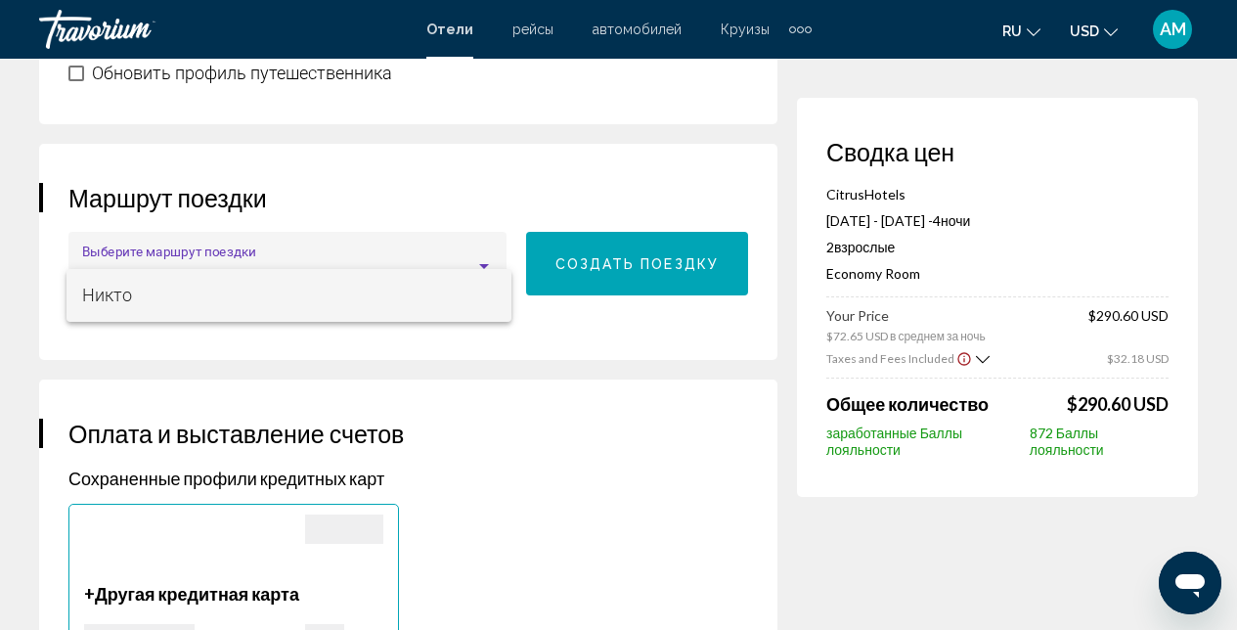
click at [508, 359] on div at bounding box center [618, 315] width 1237 height 630
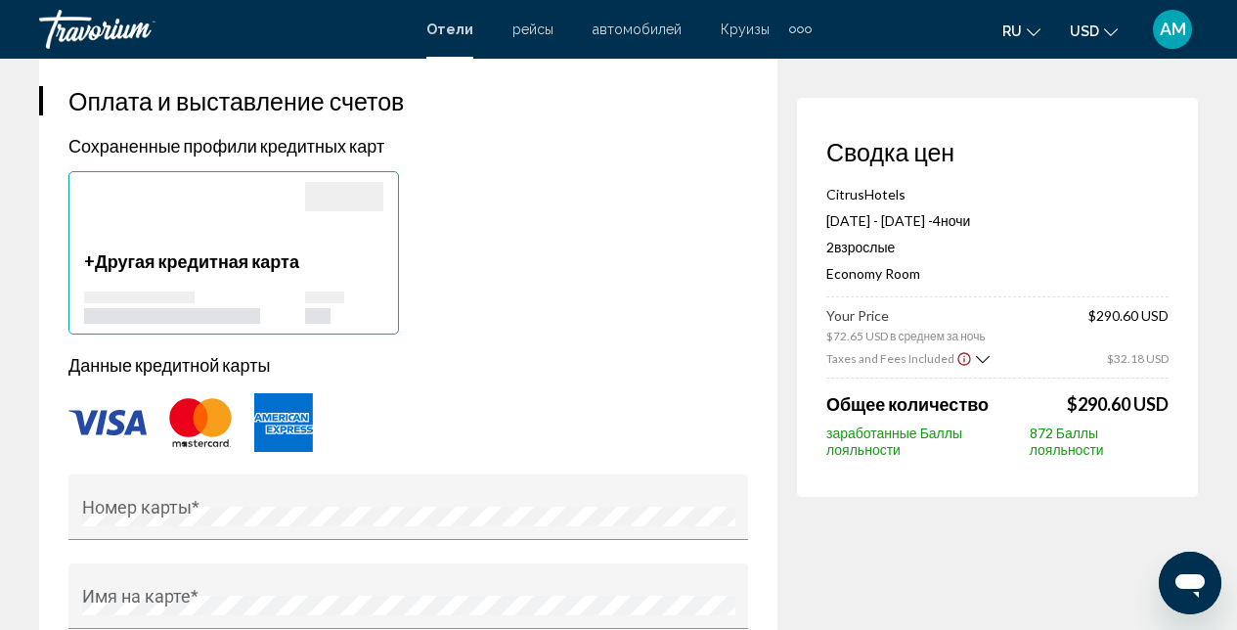
scroll to position [1539, 0]
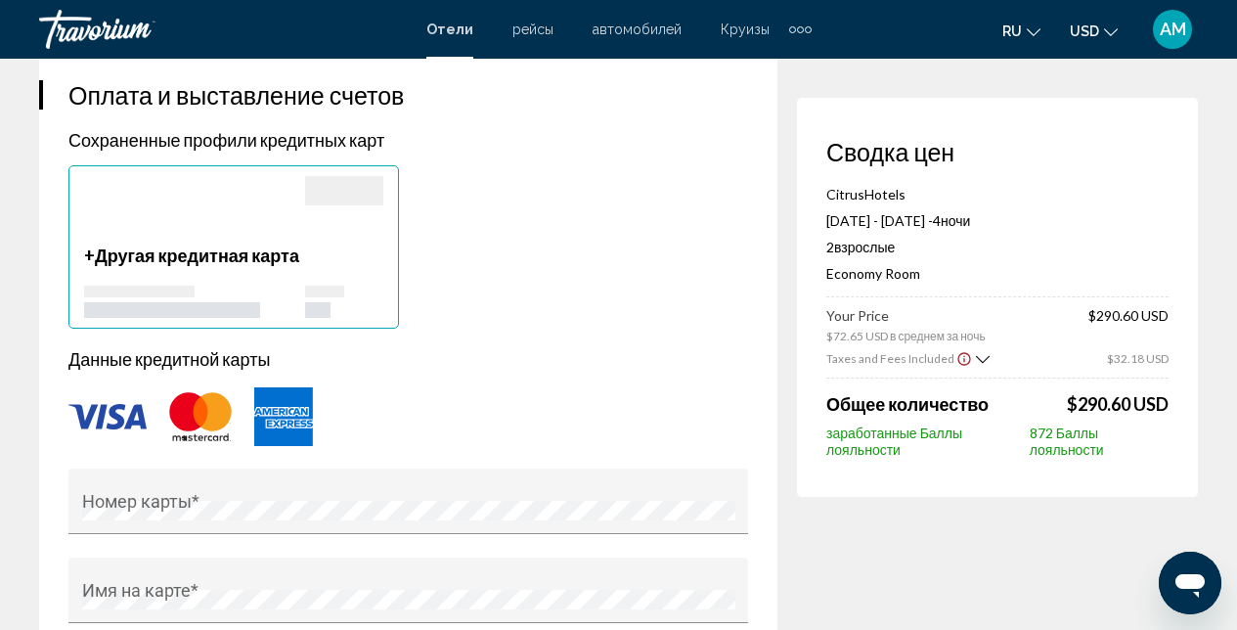
click at [113, 429] on img "Main content" at bounding box center [107, 416] width 78 height 25
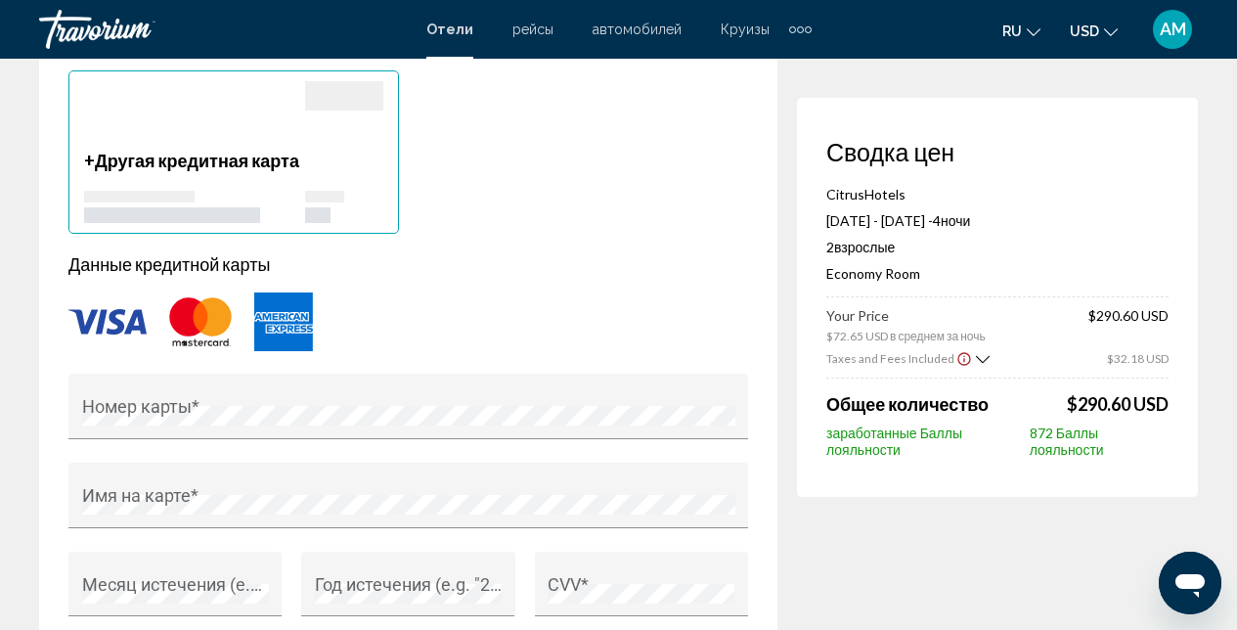
scroll to position [1645, 0]
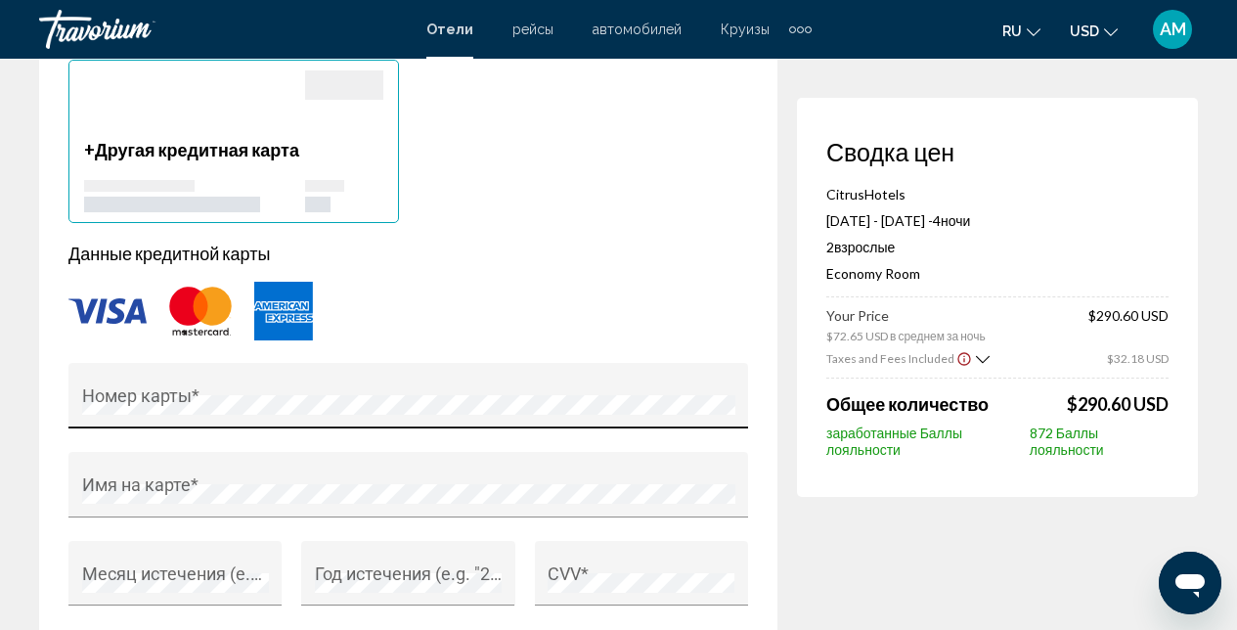
click at [239, 427] on div "Номер карты *" at bounding box center [408, 401] width 653 height 52
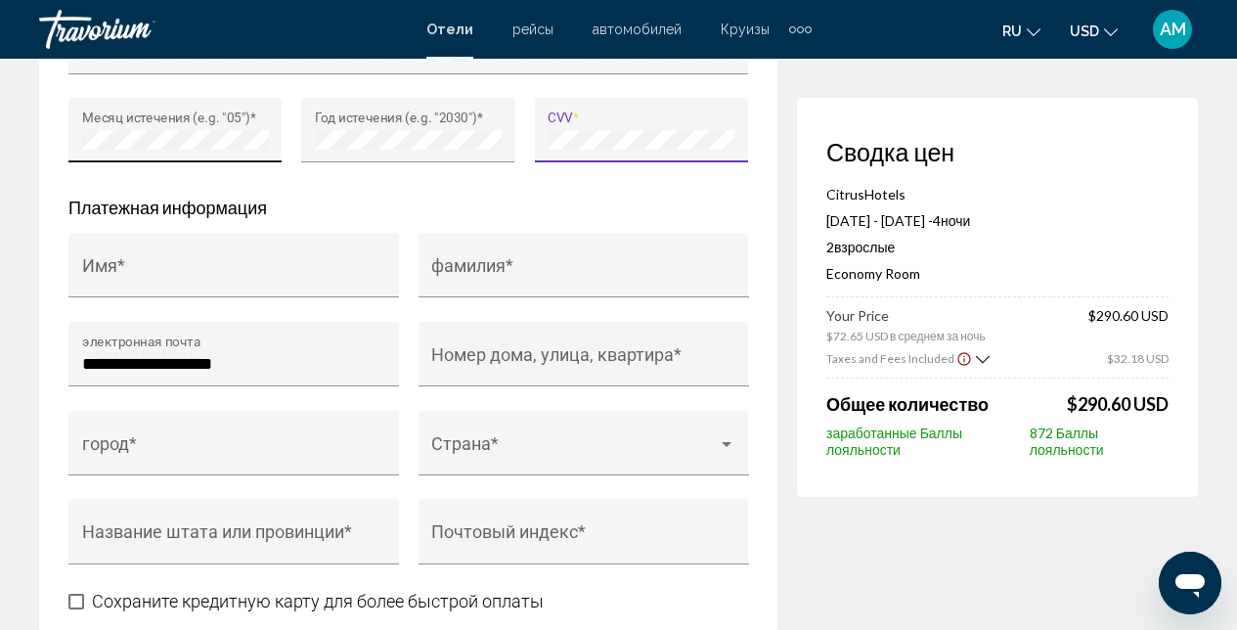
scroll to position [2135, 0]
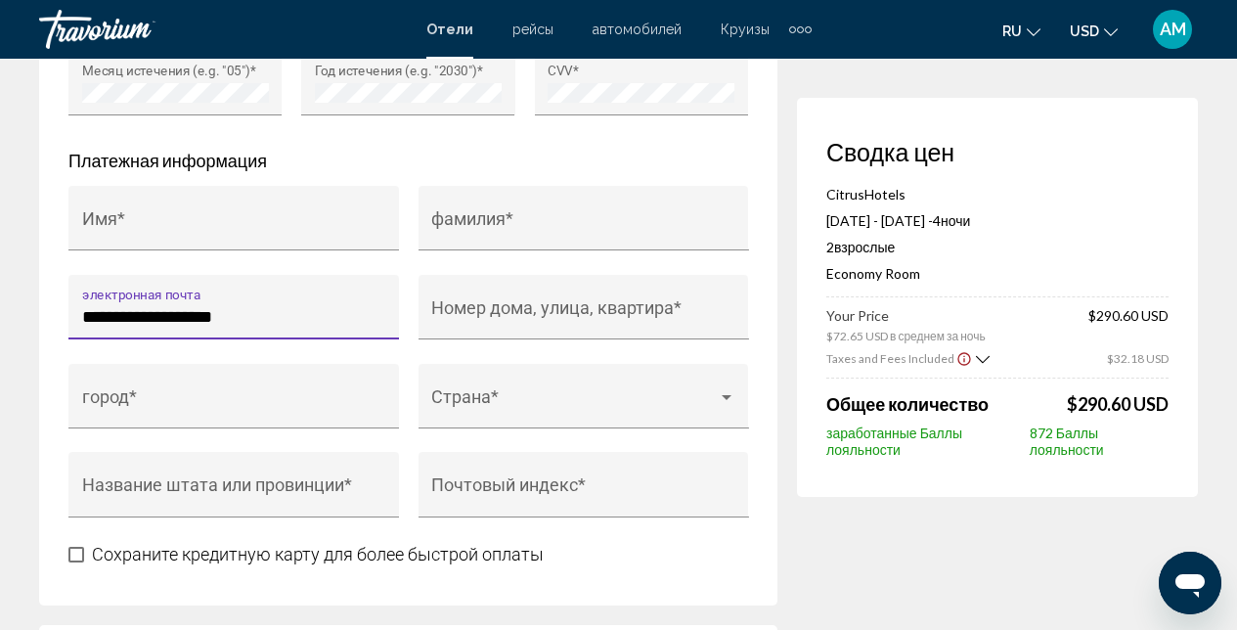
drag, startPoint x: 262, startPoint y: 360, endPoint x: 123, endPoint y: 354, distance: 139.0
click at [123, 327] on input "**********" at bounding box center [234, 317] width 304 height 20
type input "**********"
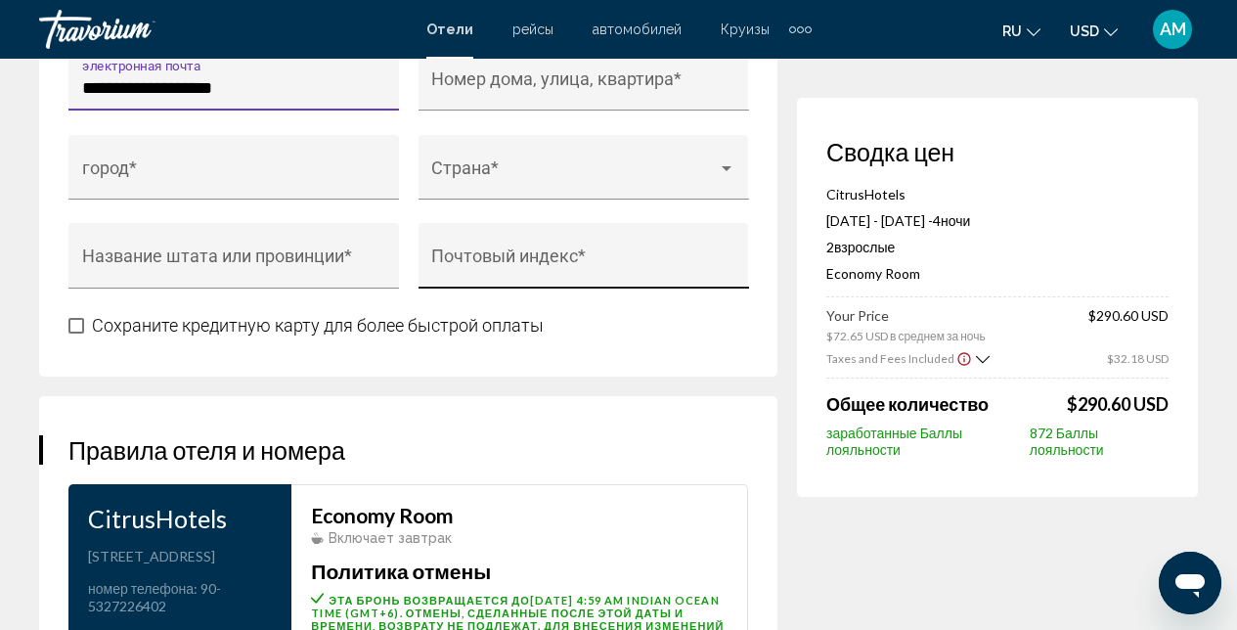
scroll to position [2475, 0]
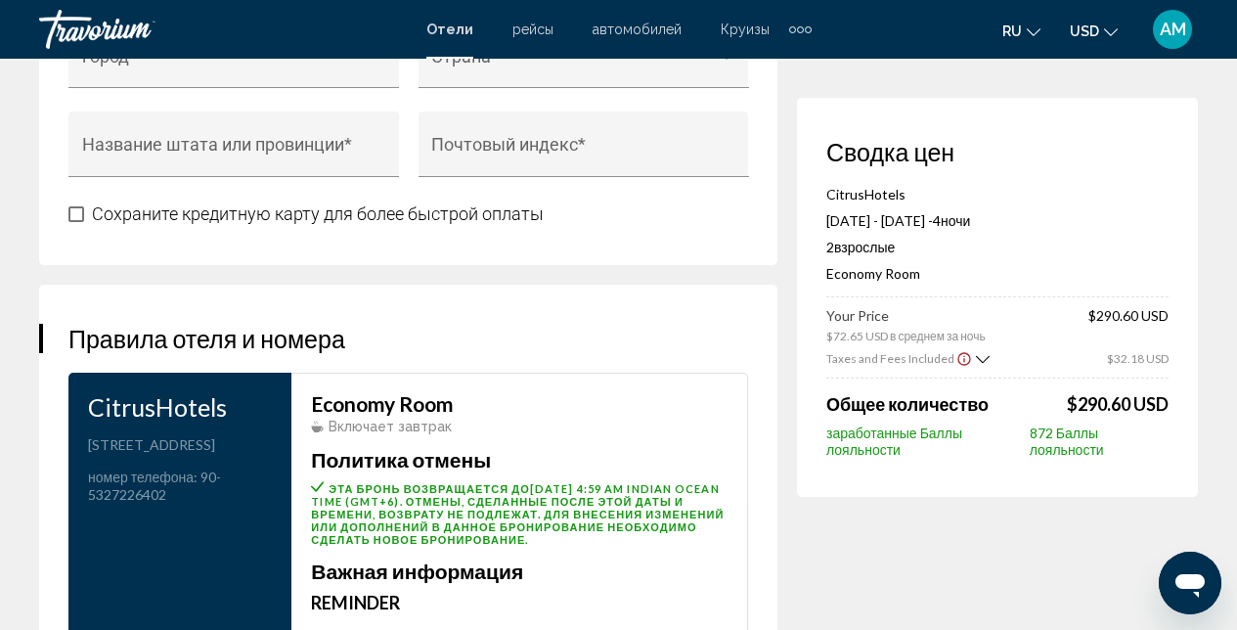
click at [69, 222] on span "Main content" at bounding box center [76, 214] width 16 height 16
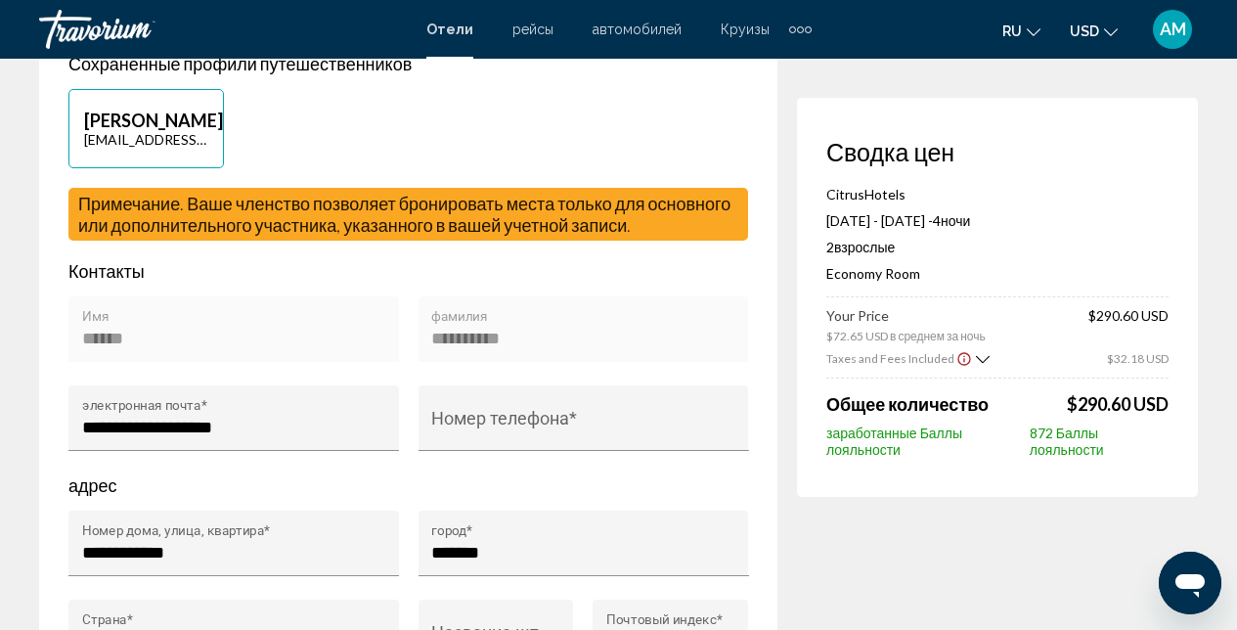
scroll to position [587, 0]
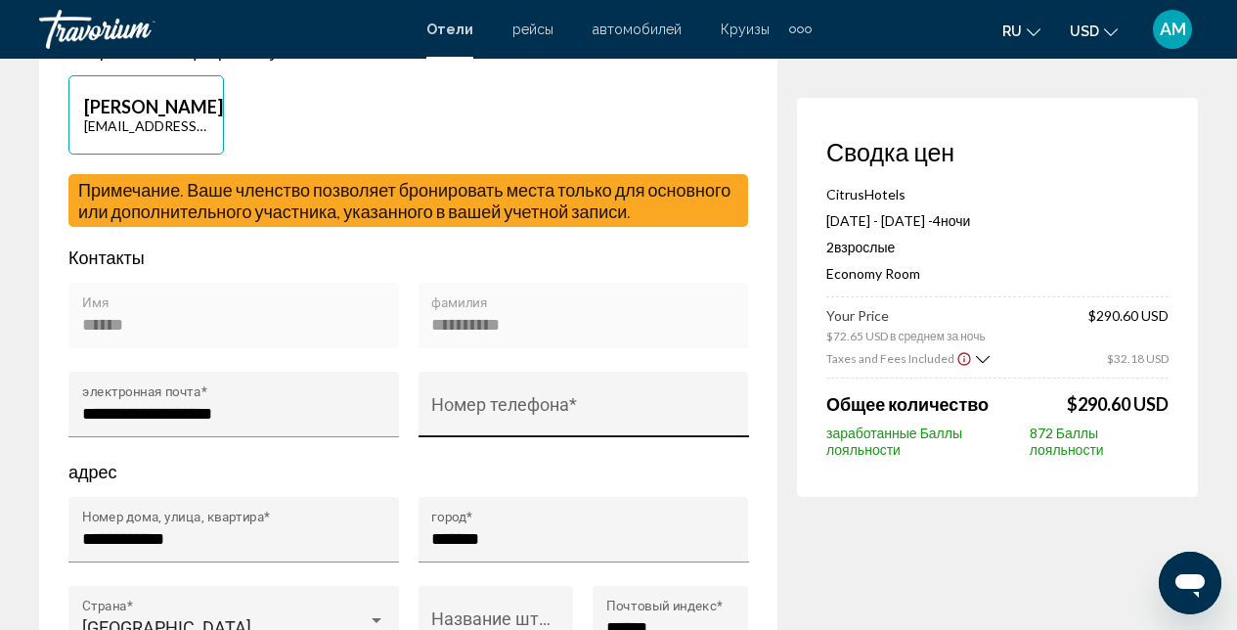
click at [474, 423] on input "Номер телефона *" at bounding box center [583, 414] width 304 height 20
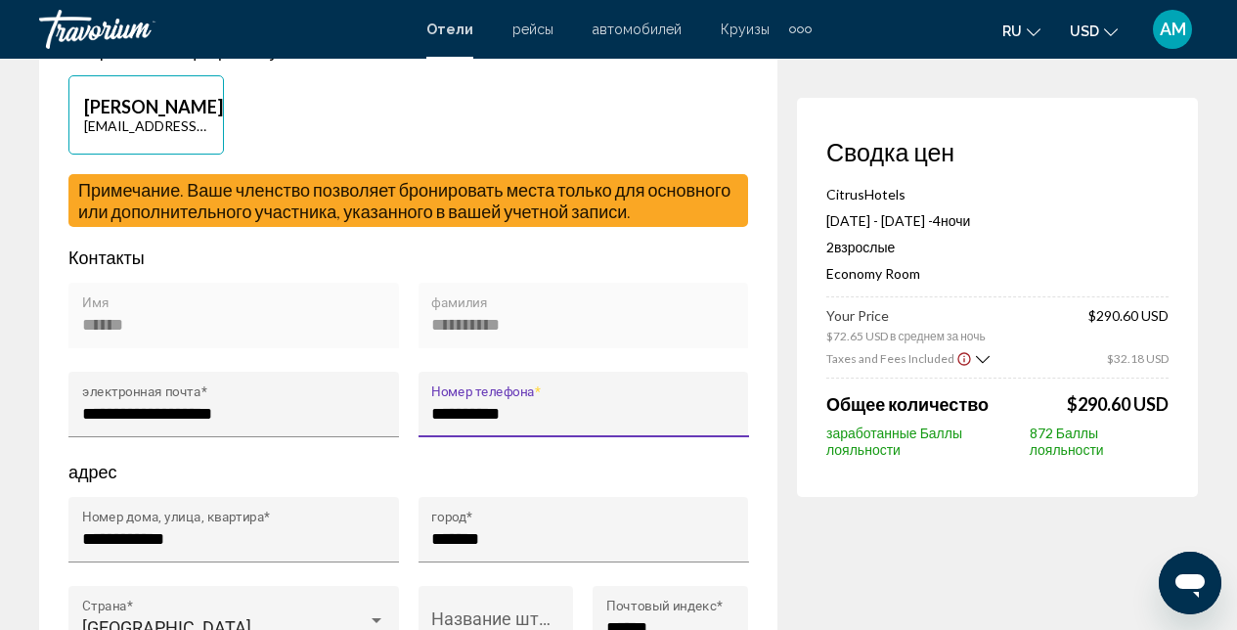
click at [446, 423] on input "**********" at bounding box center [583, 414] width 304 height 20
click at [439, 423] on input "**********" at bounding box center [583, 414] width 304 height 20
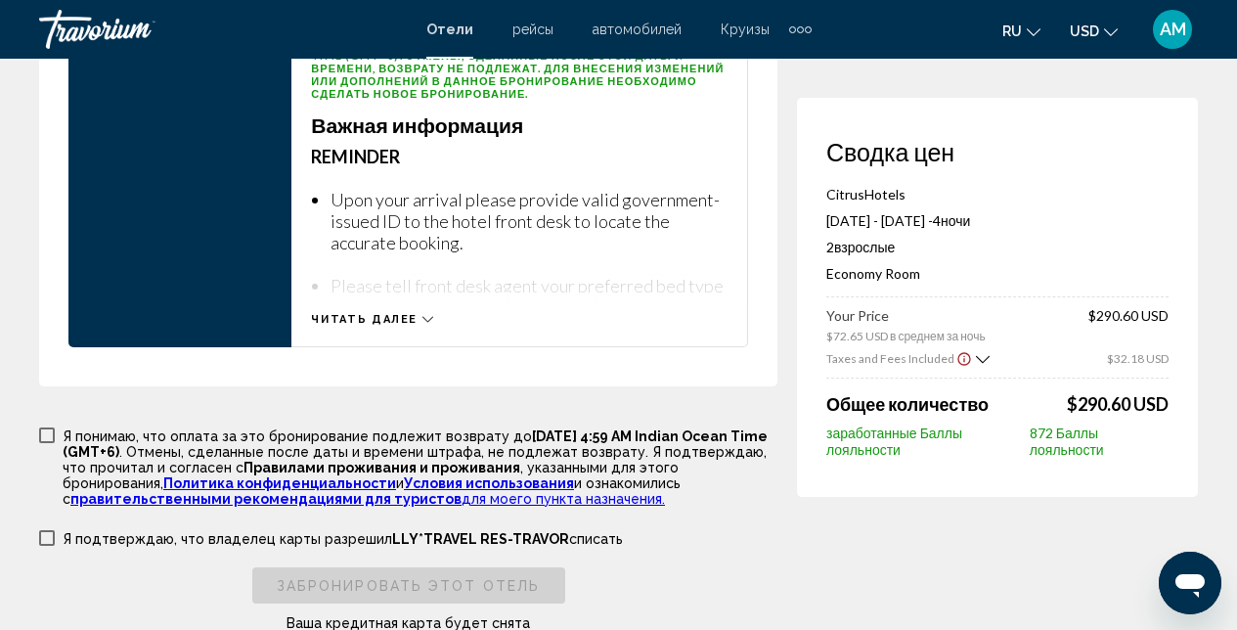
scroll to position [2992, 0]
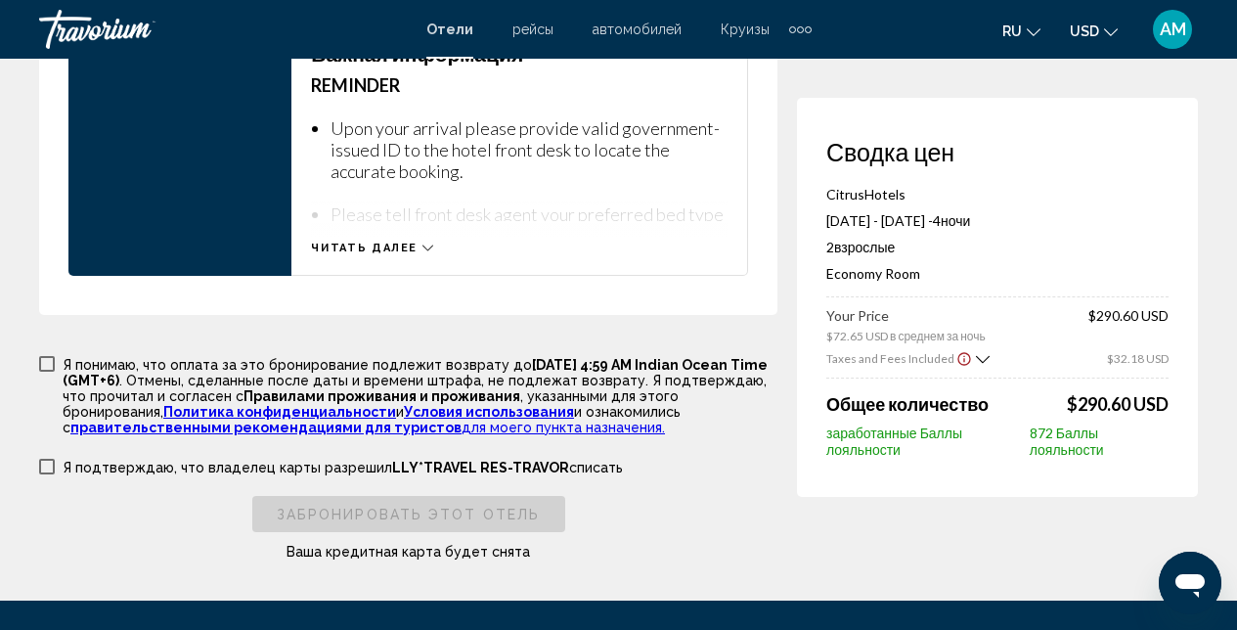
type input "**********"
click at [56, 408] on label "Я понимаю, что оплата за это бронирование подлежит возврату до [DATE] 4:59 AM I…" at bounding box center [408, 394] width 738 height 81
click at [47, 474] on span "Main content" at bounding box center [47, 467] width 16 height 16
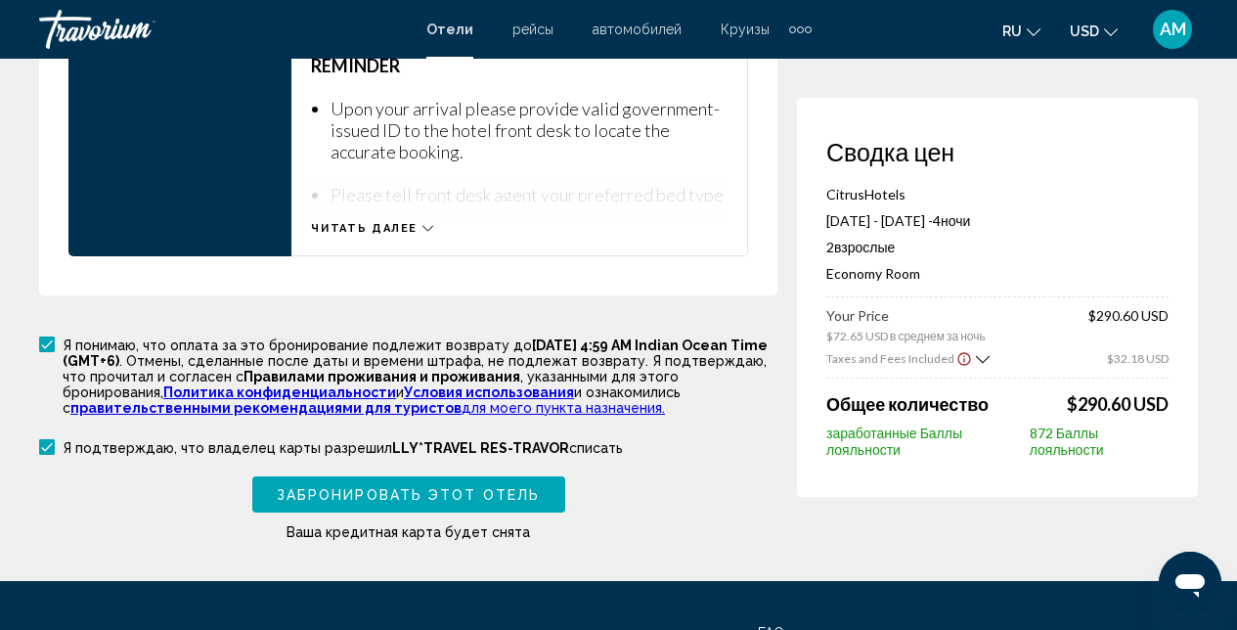
scroll to position [3016, 0]
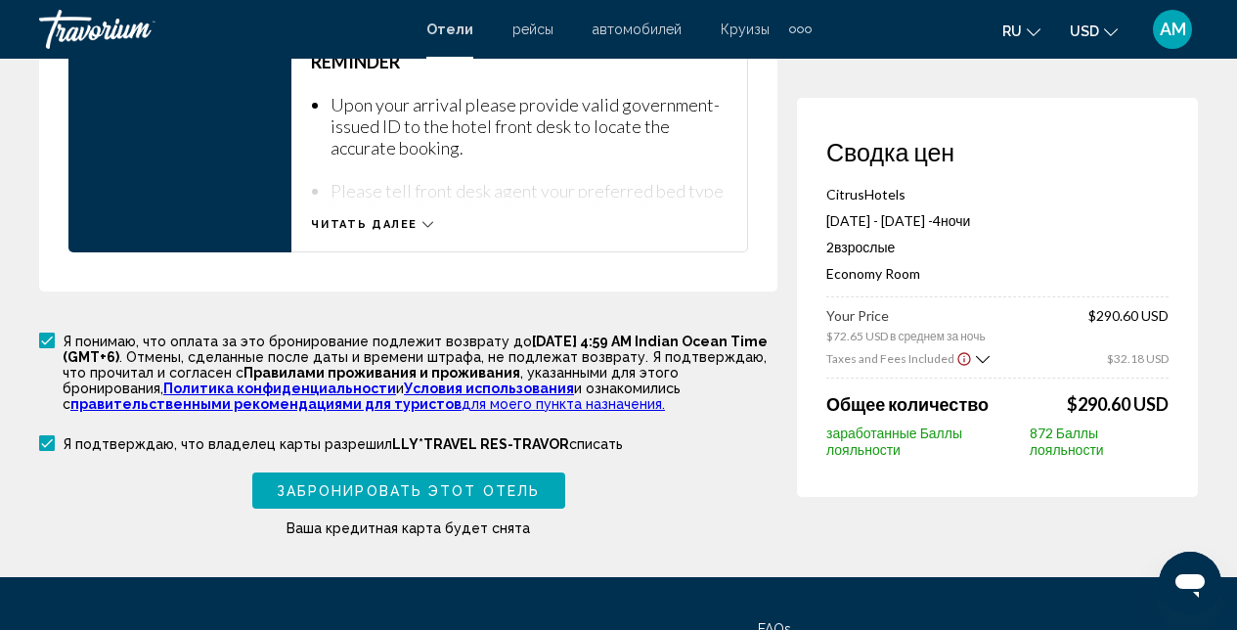
click at [367, 499] on span "Забронировать этот отель" at bounding box center [408, 491] width 263 height 16
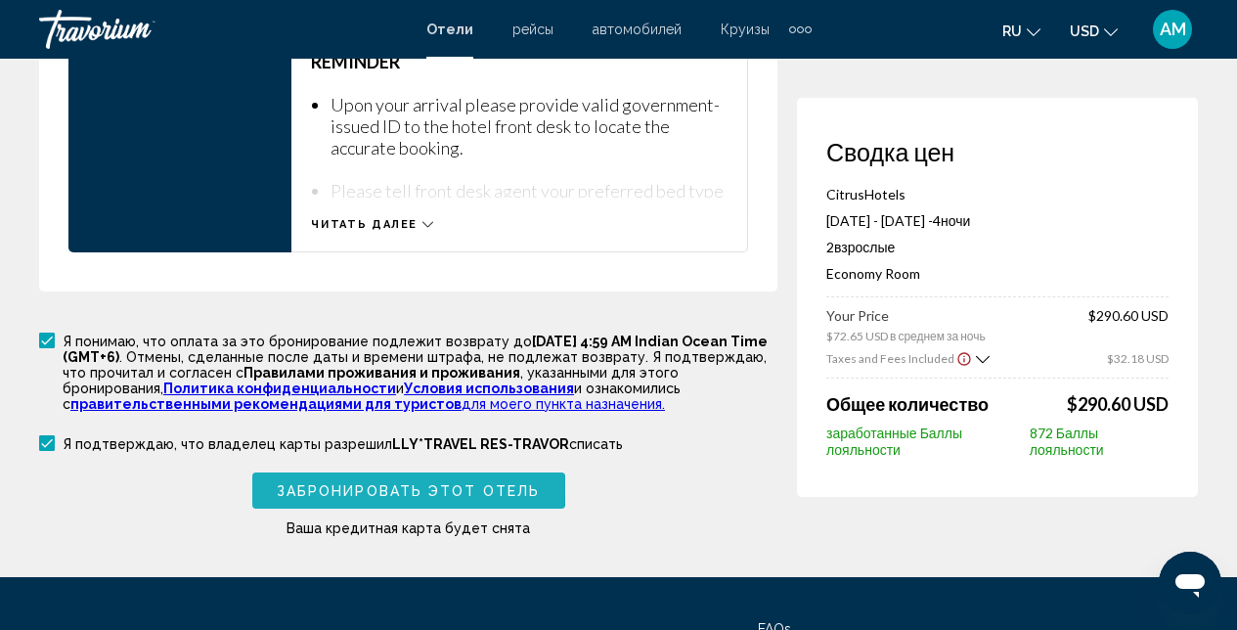
scroll to position [921, 0]
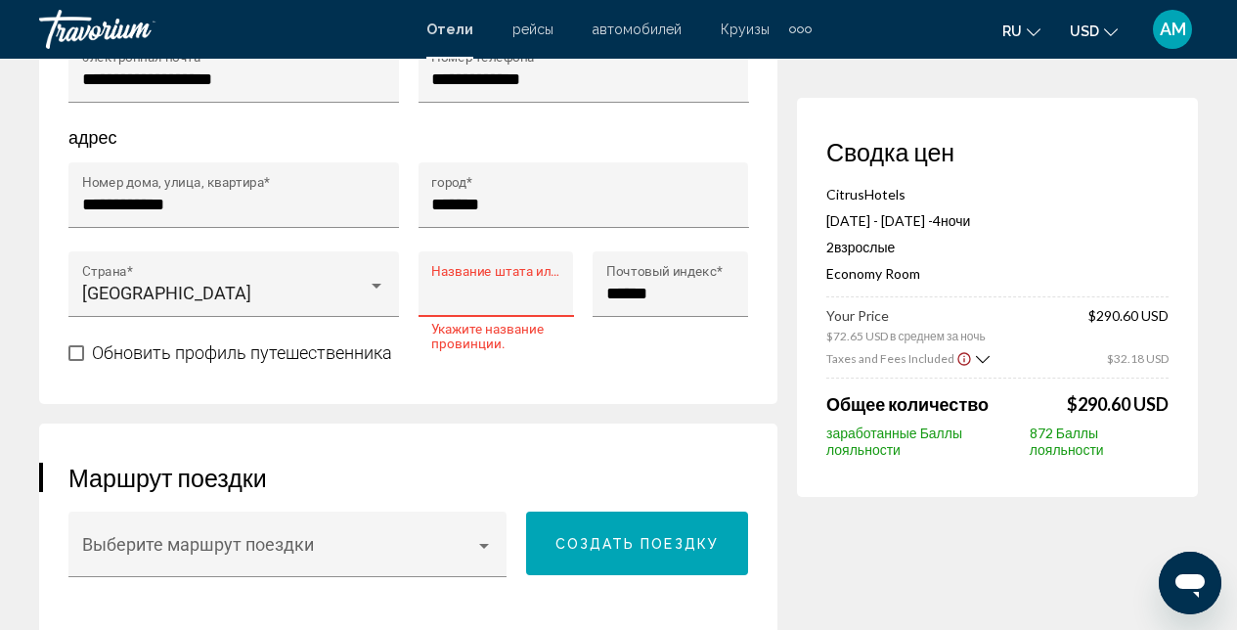
click at [439, 303] on input "Название штата или провинции *" at bounding box center [495, 294] width 129 height 20
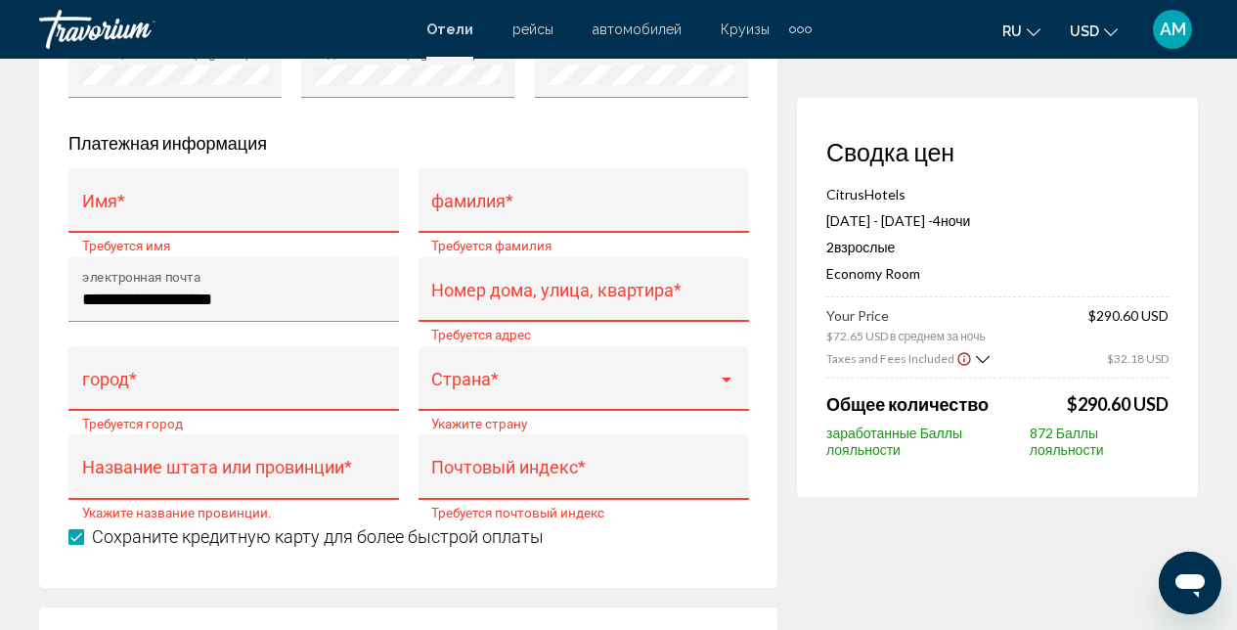
scroll to position [2018, 0]
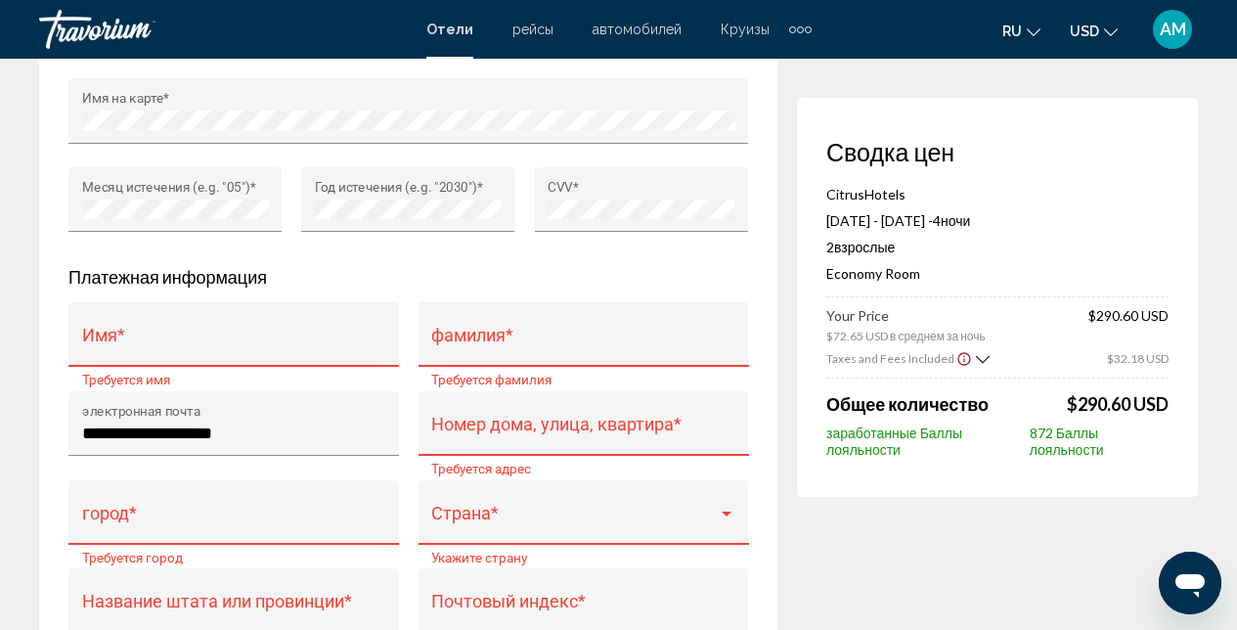
type input "*******"
click at [103, 367] on div "Имя *" at bounding box center [234, 341] width 304 height 52
type input "******"
click at [431, 368] on div "фамилия *" at bounding box center [583, 335] width 330 height 66
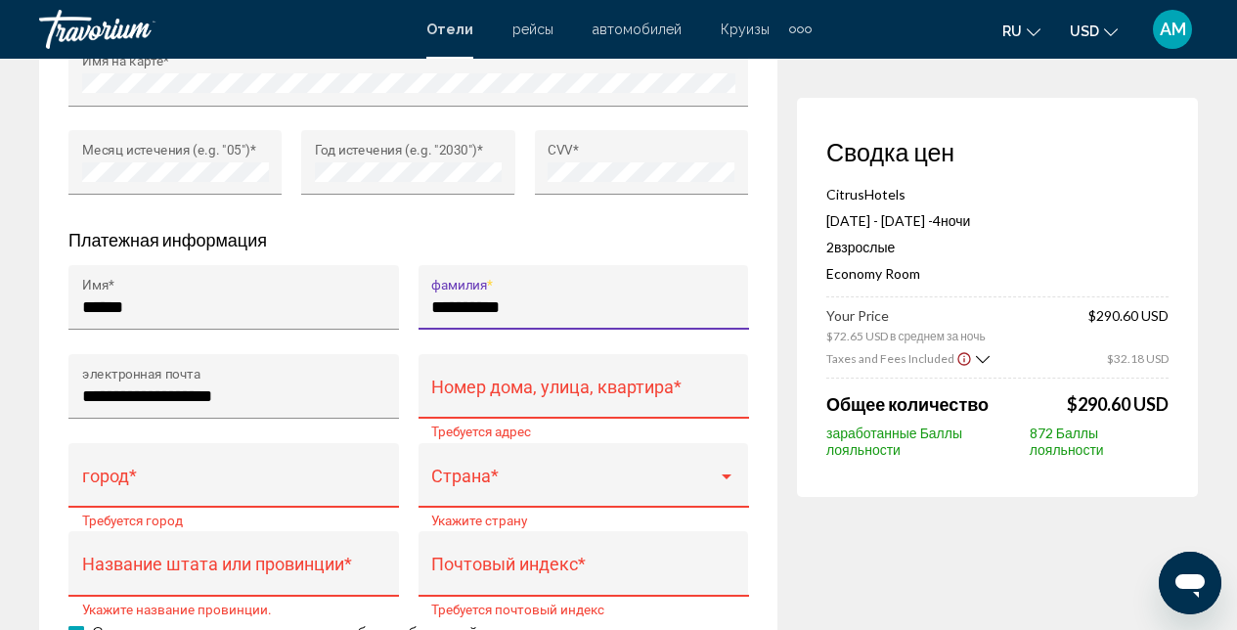
scroll to position [2113, 0]
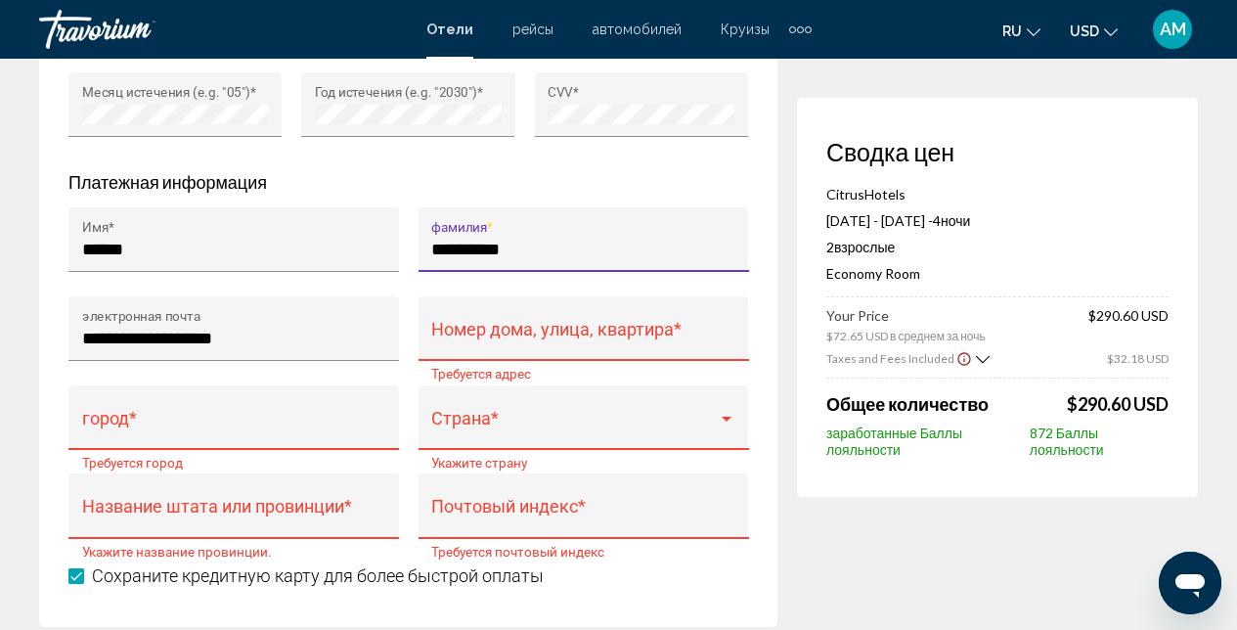
type input "**********"
click at [449, 361] on div "Номер дома, улица, квартира *" at bounding box center [583, 335] width 304 height 52
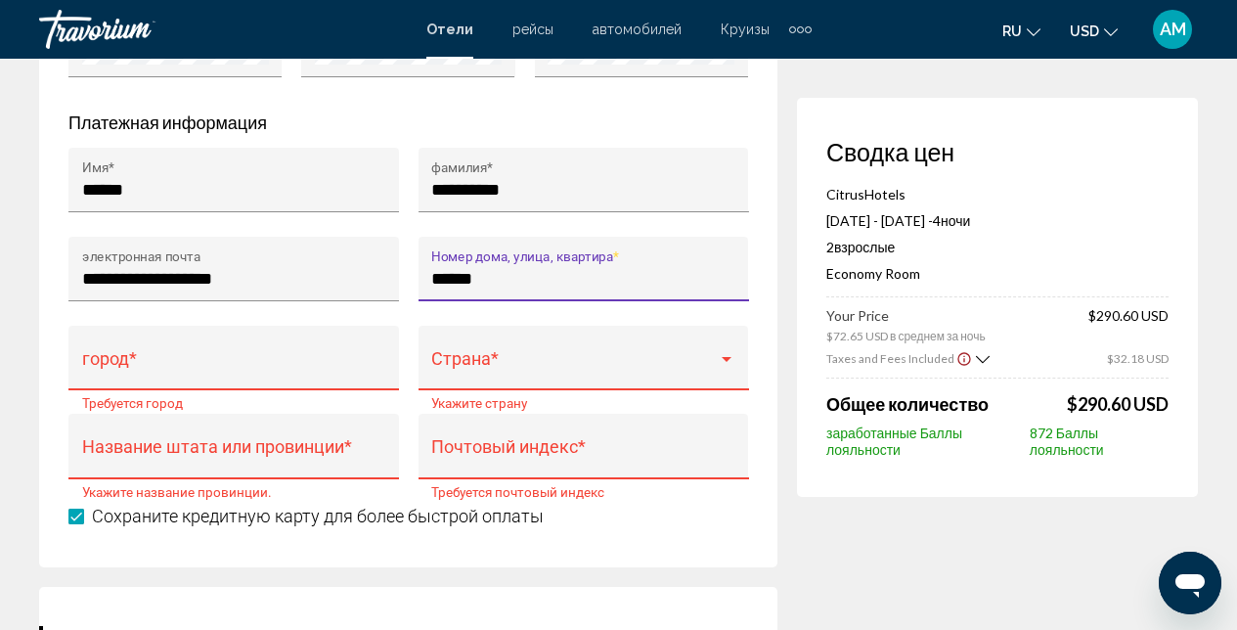
scroll to position [2263, 0]
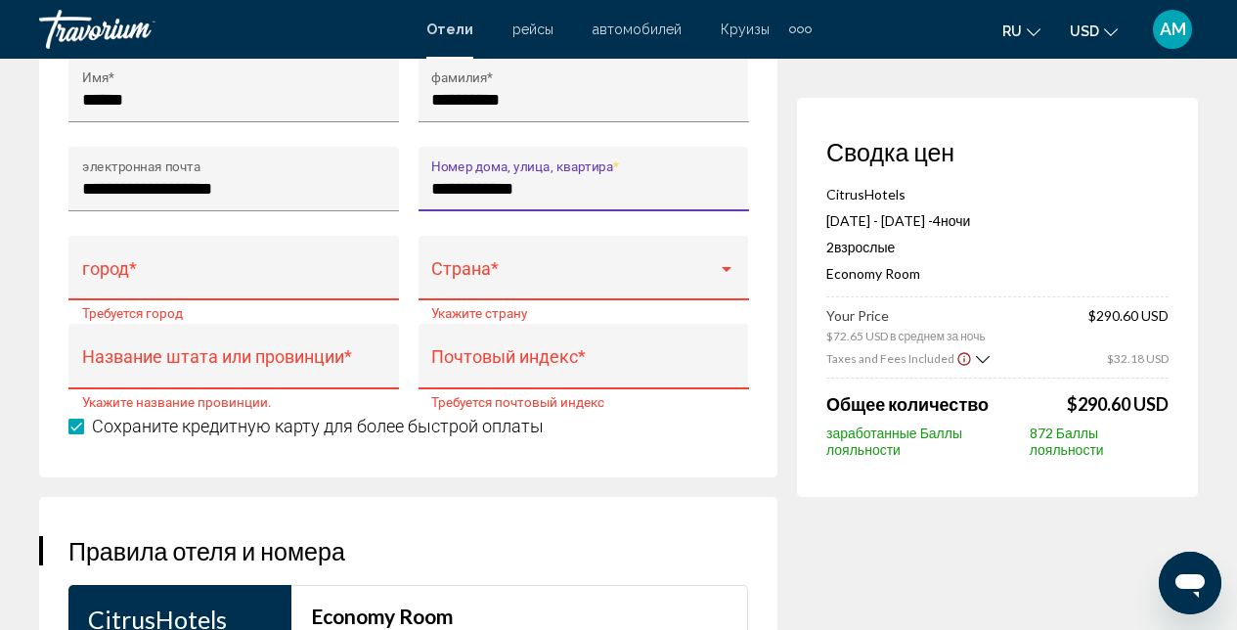
type input "**********"
click at [197, 300] on div "город *" at bounding box center [234, 274] width 304 height 52
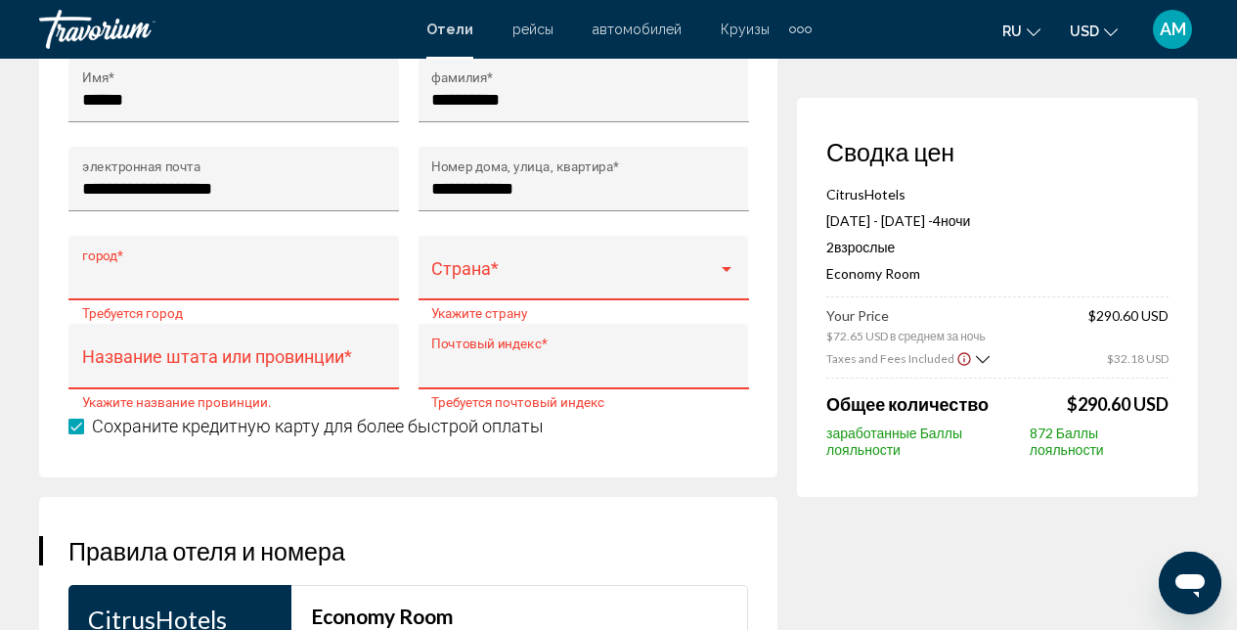
type input "******"
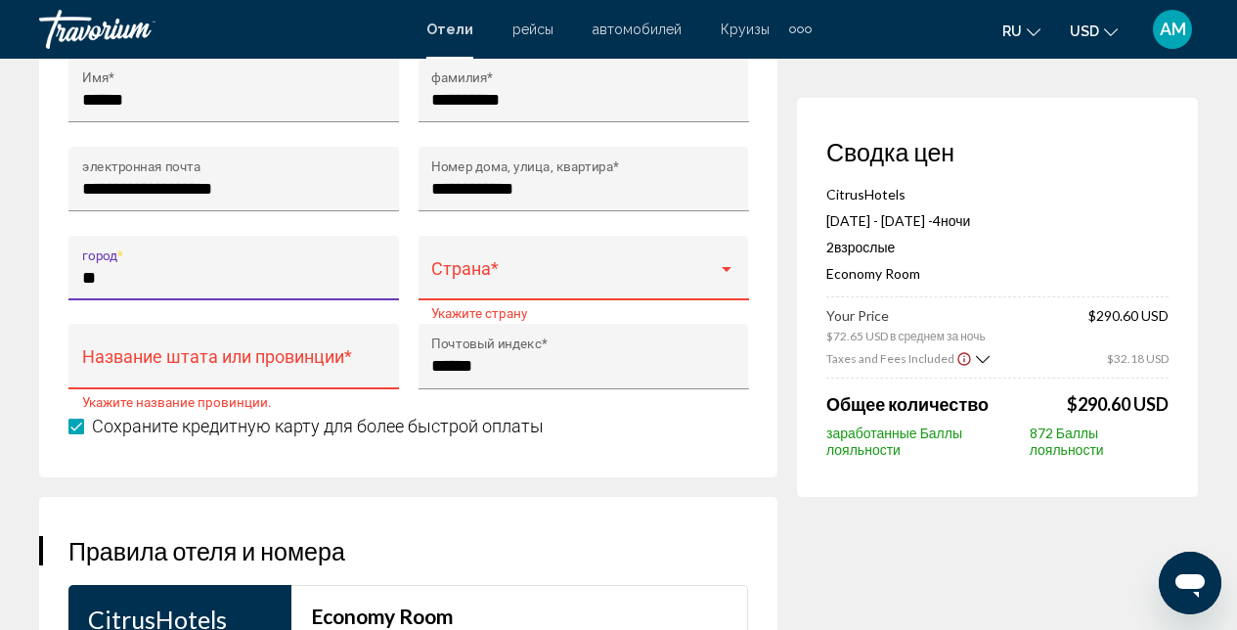
type input "*"
type input "*******"
click at [514, 300] on div "Страна *" at bounding box center [583, 274] width 304 height 52
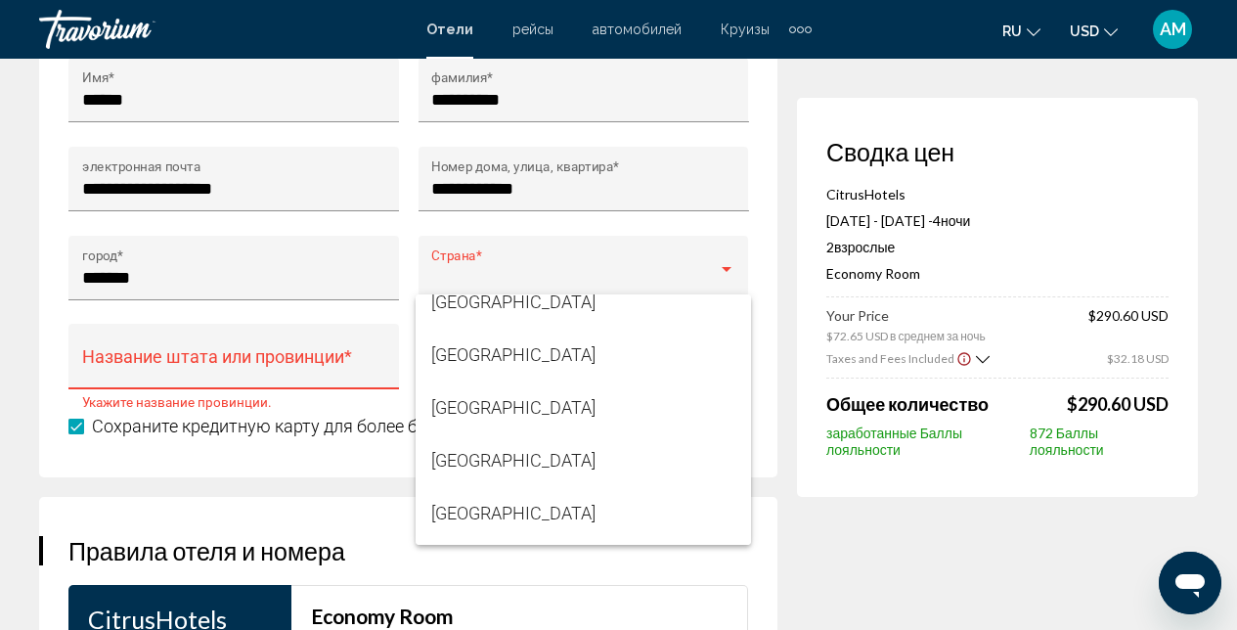
scroll to position [6308, 0]
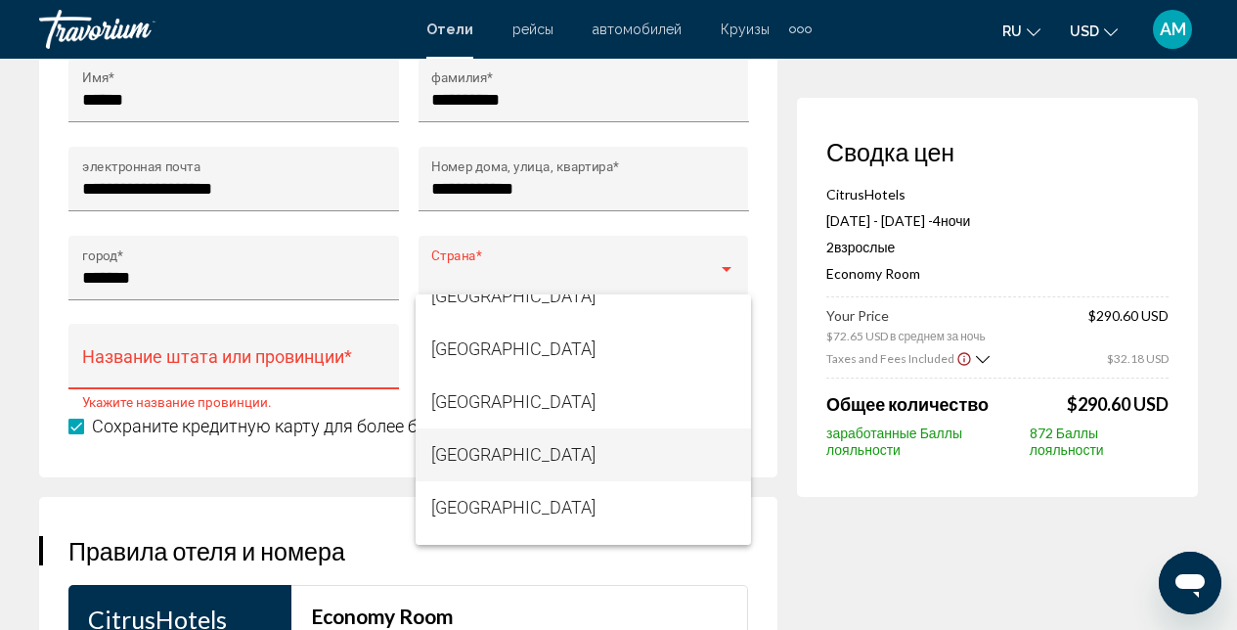
click at [514, 452] on span "[GEOGRAPHIC_DATA]" at bounding box center [583, 454] width 304 height 53
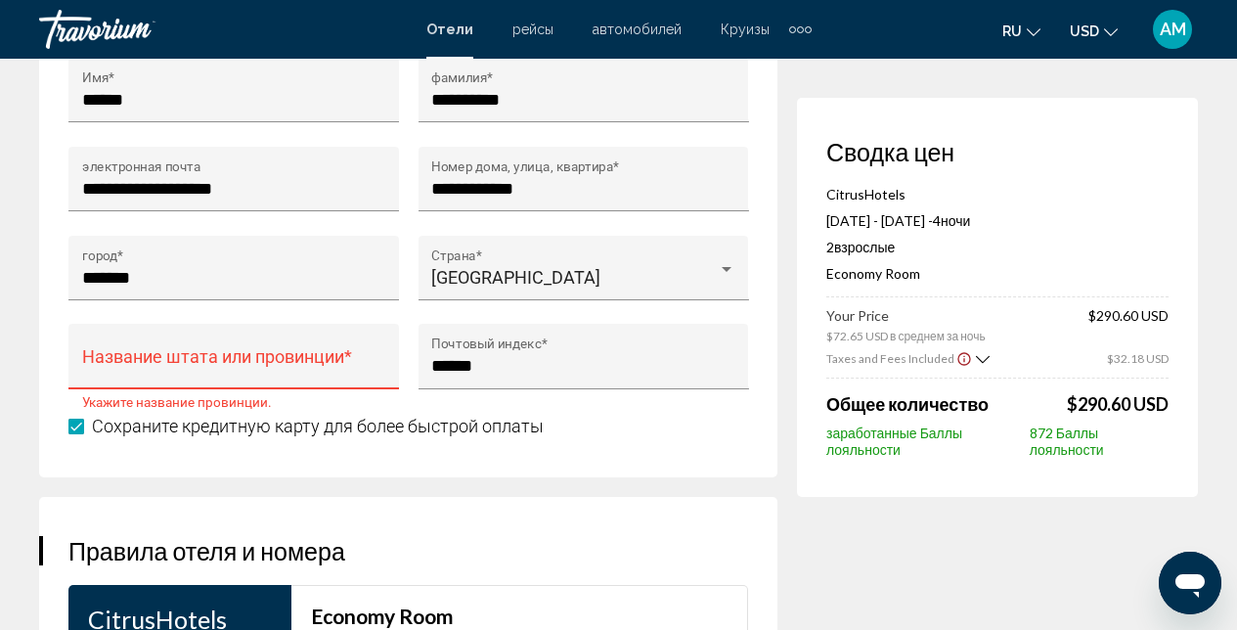
click at [319, 389] on div "Название штата или провинции *" at bounding box center [234, 363] width 304 height 52
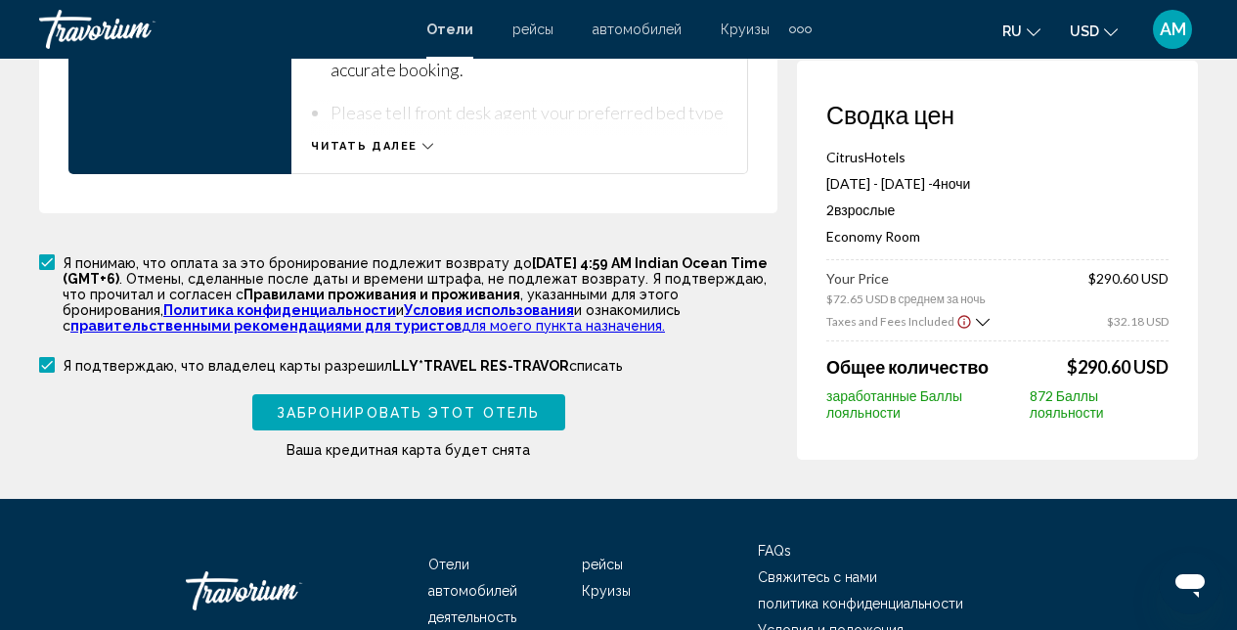
scroll to position [3174, 0]
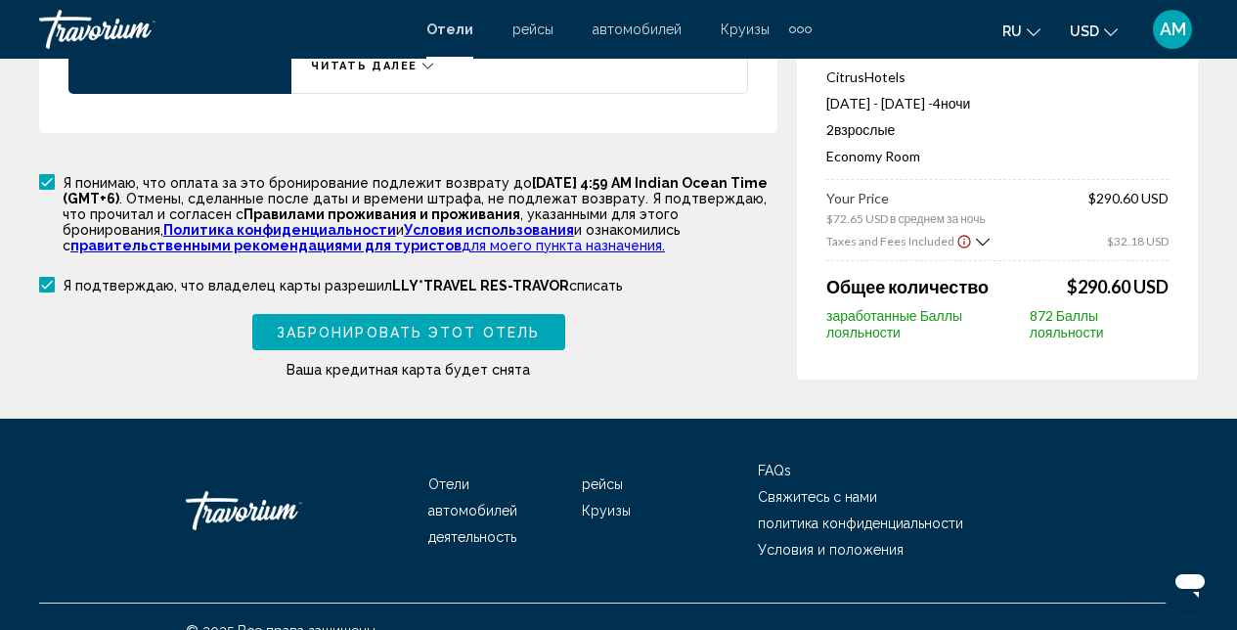
type input "*******"
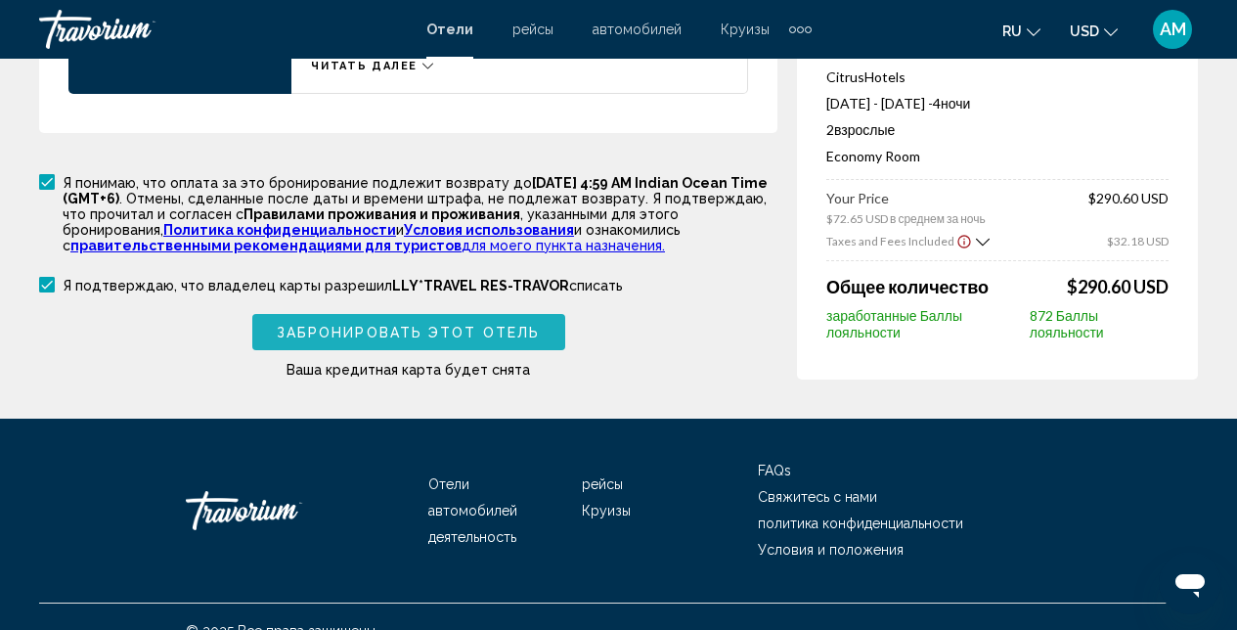
click at [400, 340] on span "Забронировать этот отель" at bounding box center [408, 333] width 263 height 16
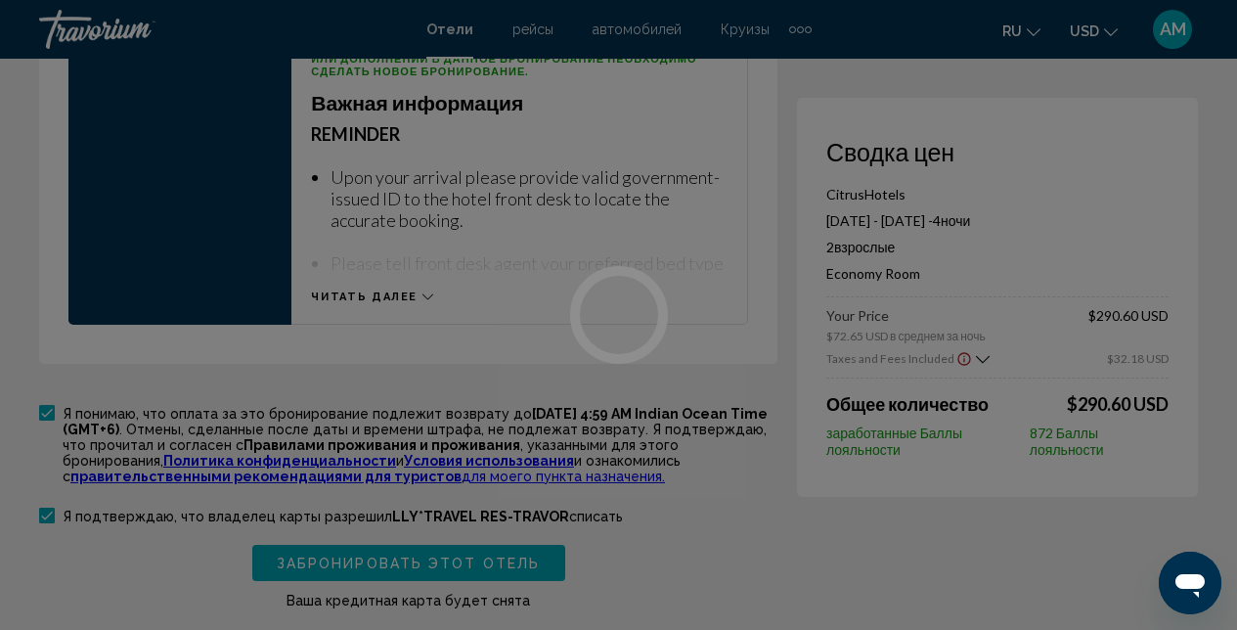
scroll to position [2543, 0]
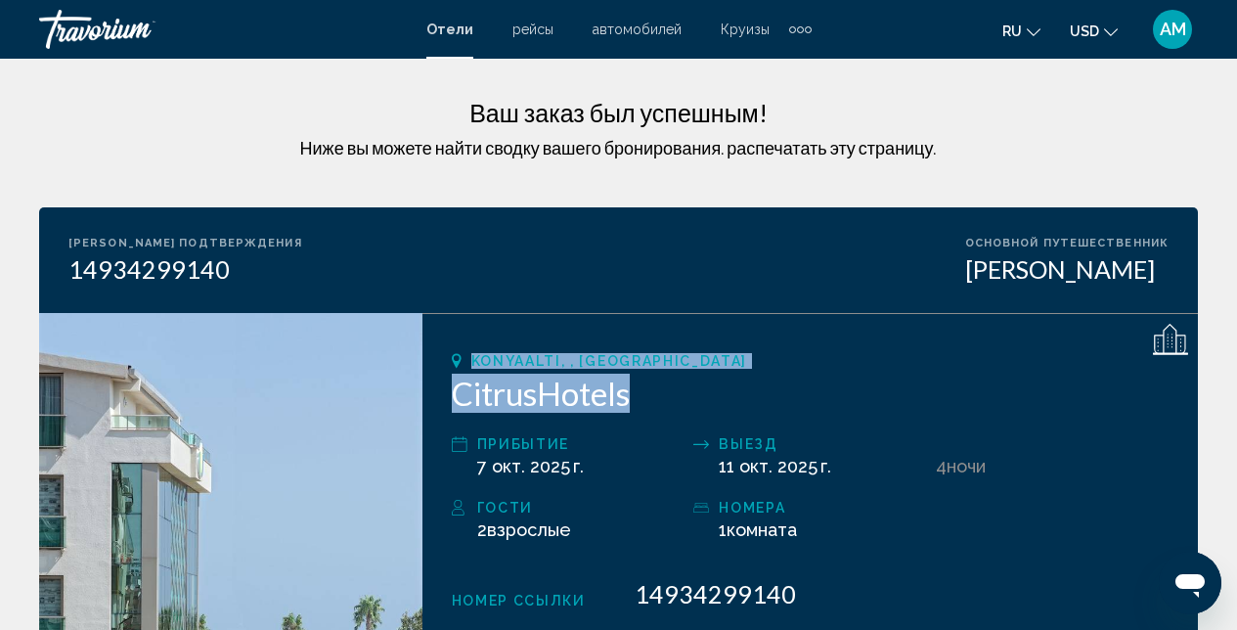
drag, startPoint x: 649, startPoint y: 393, endPoint x: 457, endPoint y: 355, distance: 196.4
click at [457, 355] on div "Konyaalti, , Turkey CitrusHotels прибытие 7 окт. 2025 г. Выезд 11 окт. 2025 г. …" at bounding box center [809, 606] width 775 height 587
copy div "Konyaalti, , Turkey CitrusHotels"
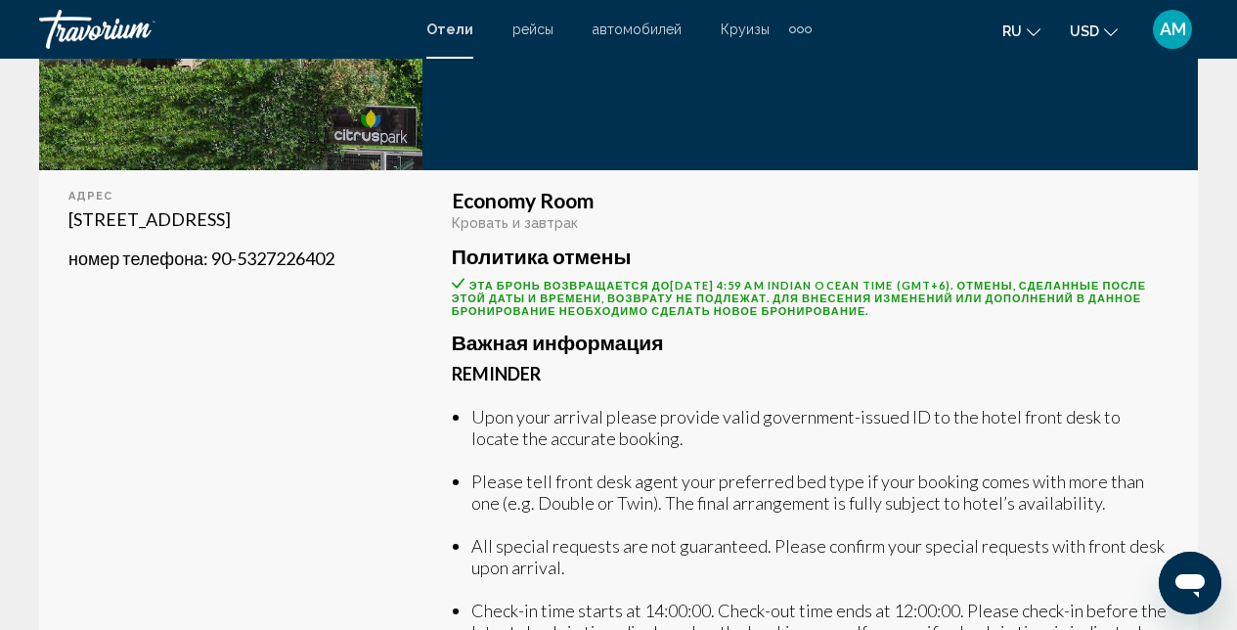
scroll to position [847, 0]
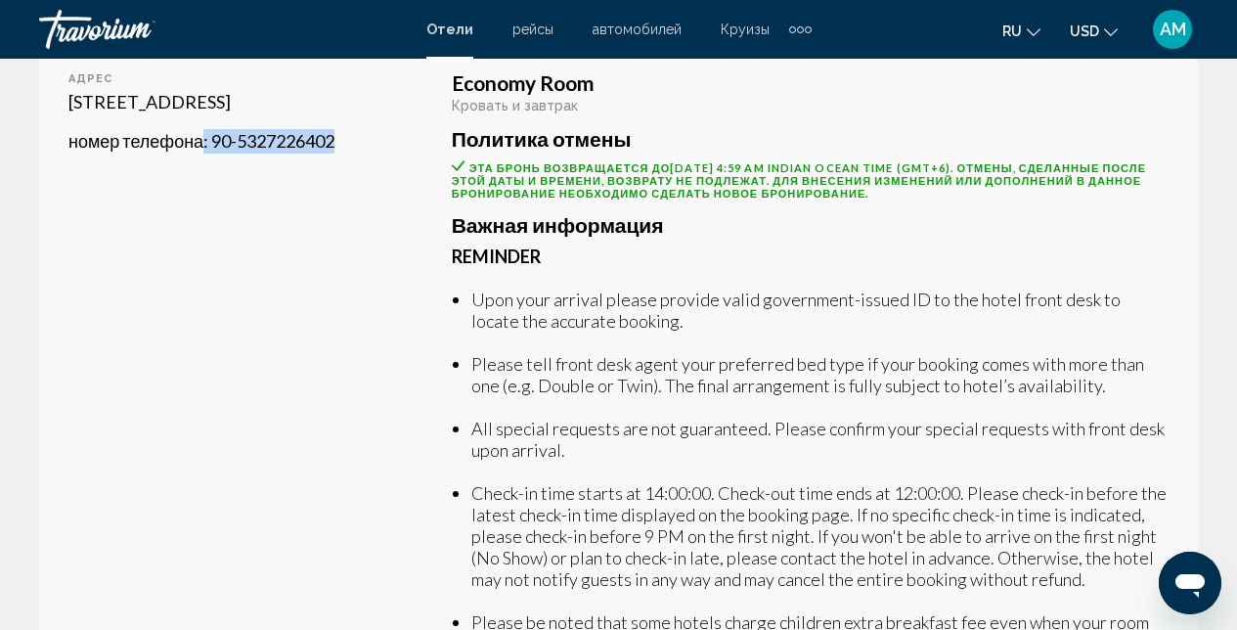
drag, startPoint x: 370, startPoint y: 170, endPoint x: 204, endPoint y: 174, distance: 165.3
click at [204, 154] on p "номер телефона : 90-5327226402" at bounding box center [230, 141] width 325 height 24
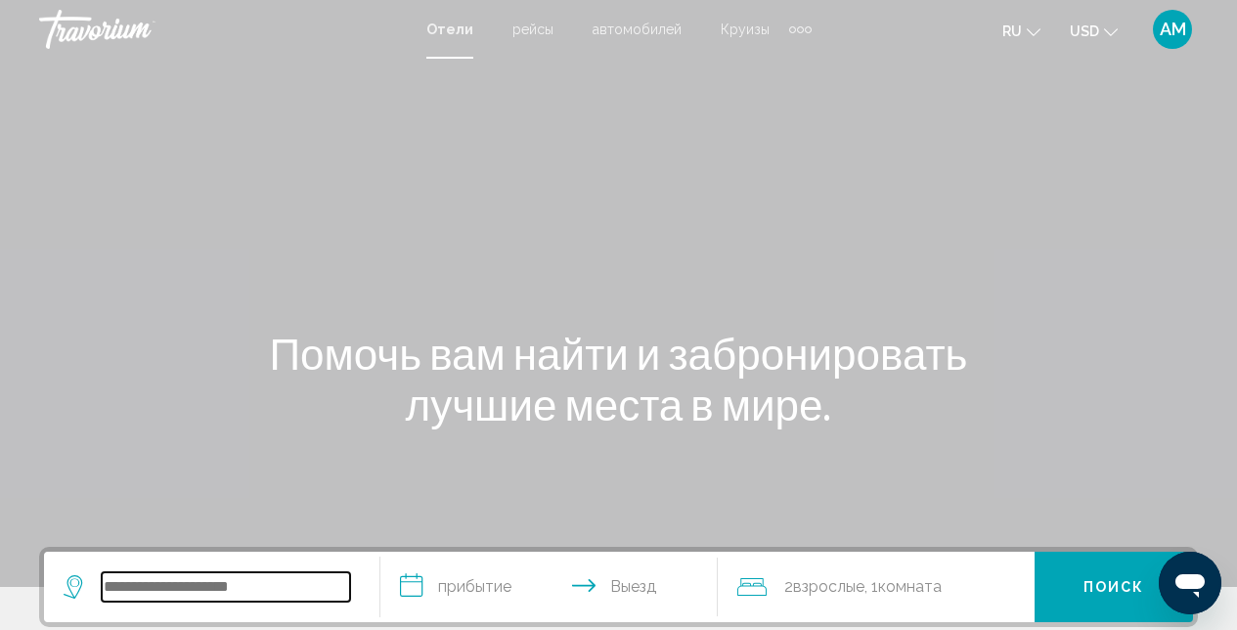
click at [164, 577] on input "Search widget" at bounding box center [226, 586] width 248 height 29
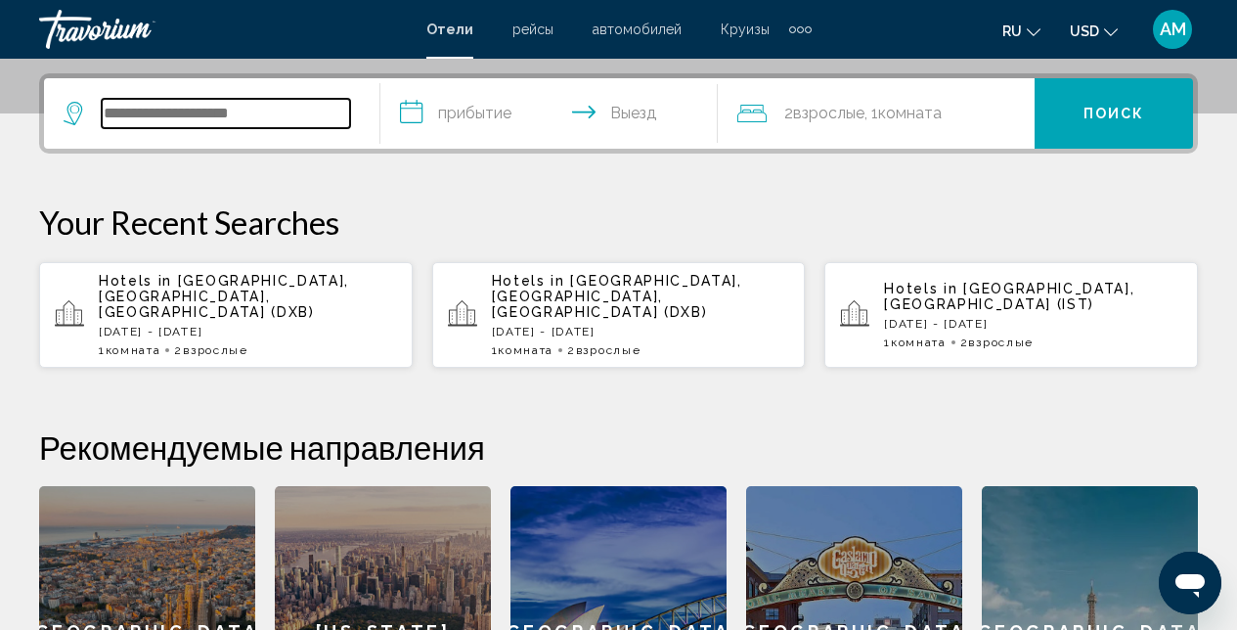
scroll to position [483, 0]
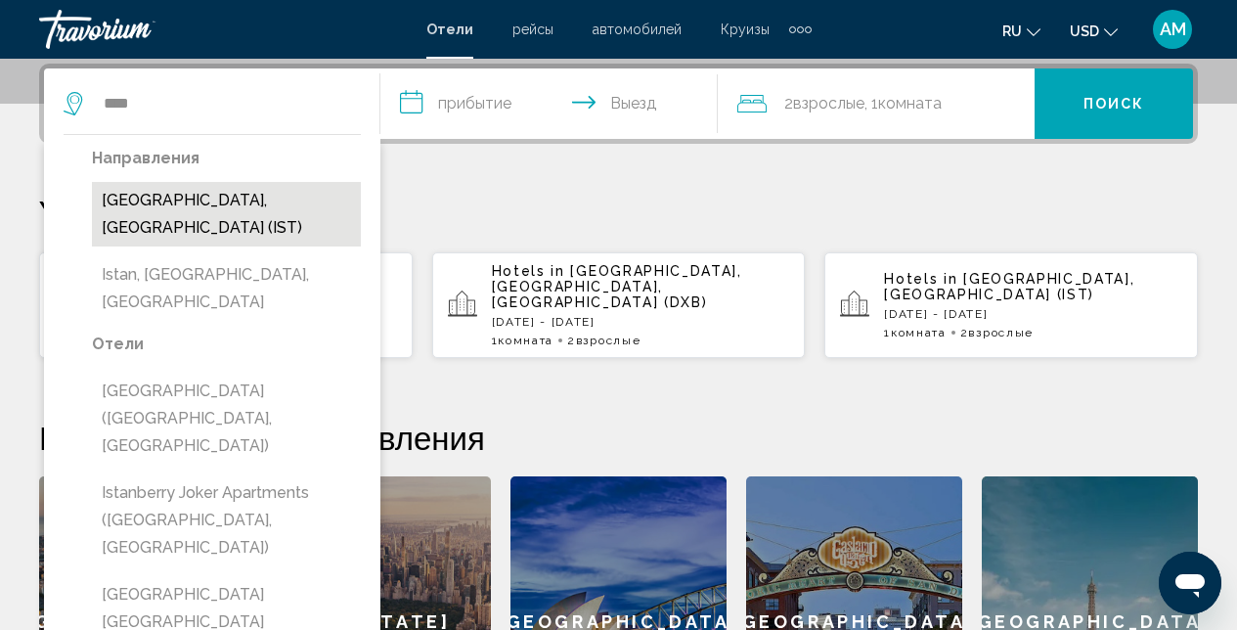
click at [145, 199] on button "[GEOGRAPHIC_DATA], [GEOGRAPHIC_DATA] (IST)" at bounding box center [226, 214] width 269 height 65
type input "**********"
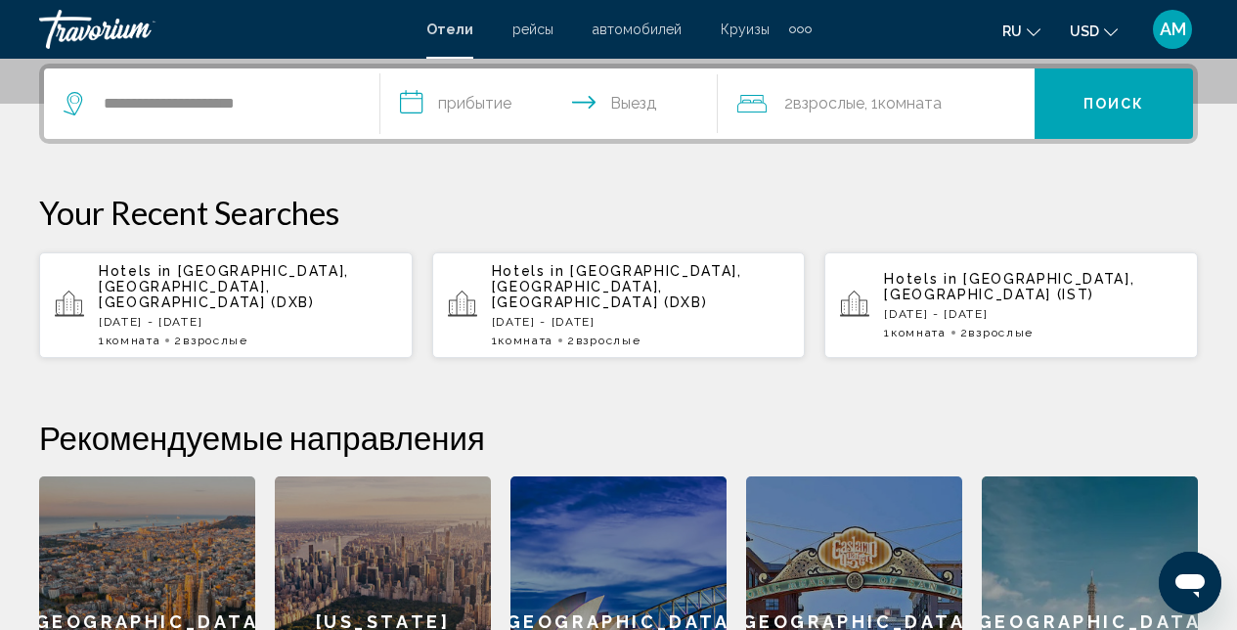
click at [576, 106] on input "**********" at bounding box center [552, 106] width 344 height 76
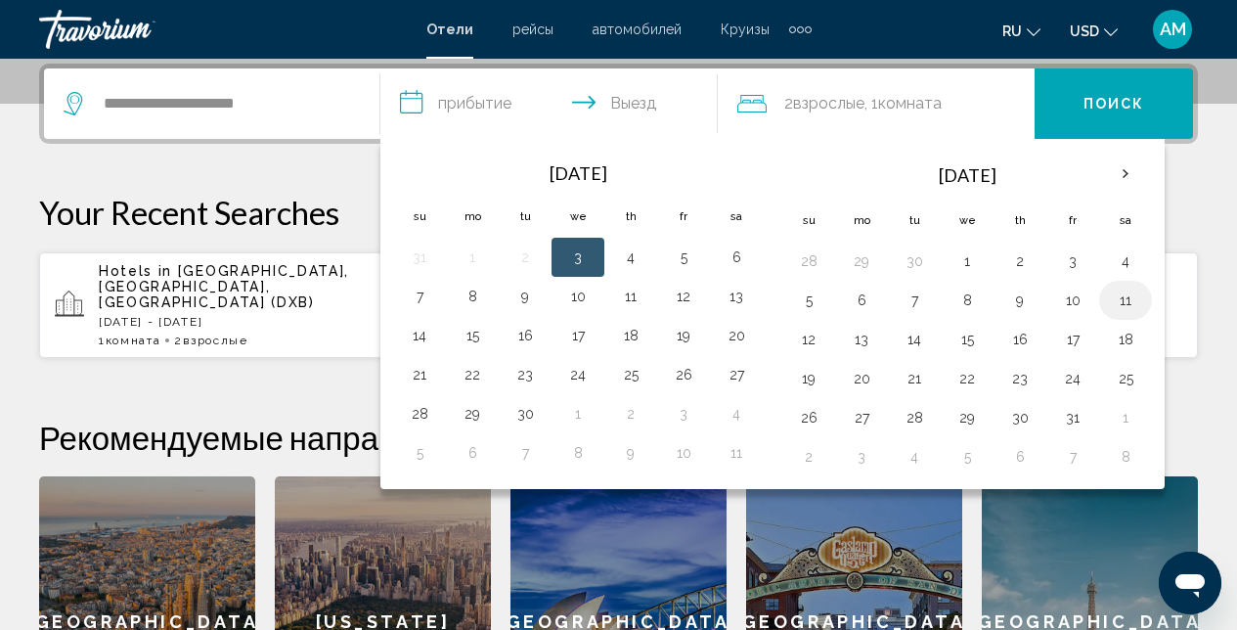
click at [1121, 304] on button "11" at bounding box center [1125, 299] width 31 height 27
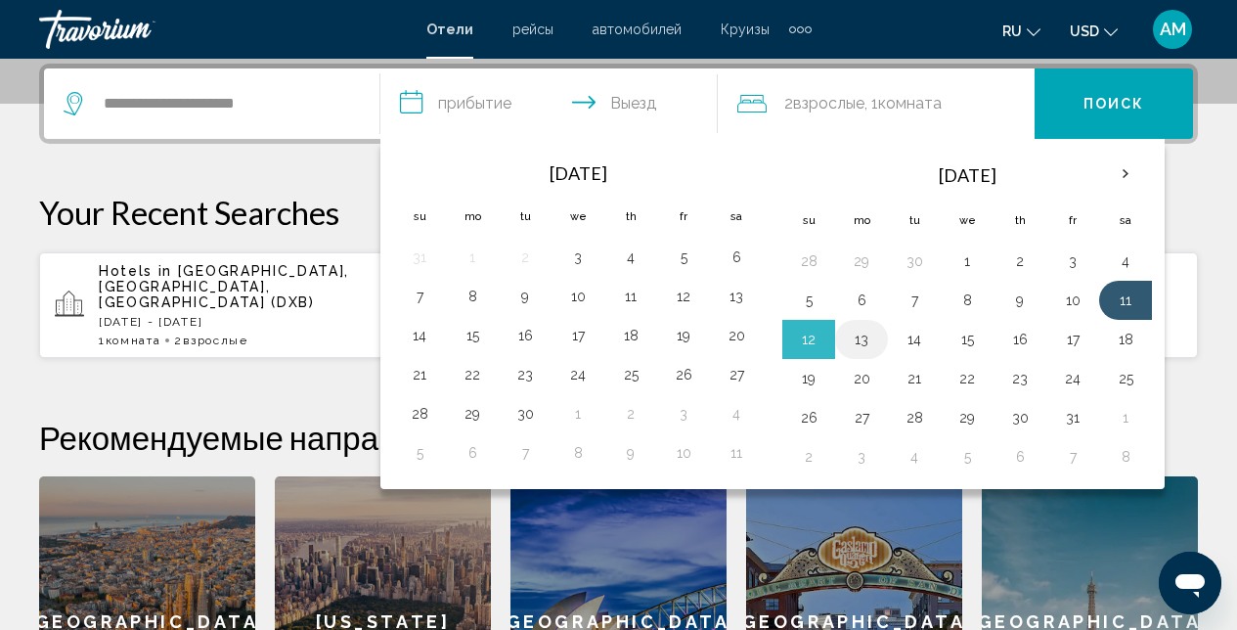
click at [864, 342] on button "13" at bounding box center [861, 339] width 31 height 27
type input "**********"
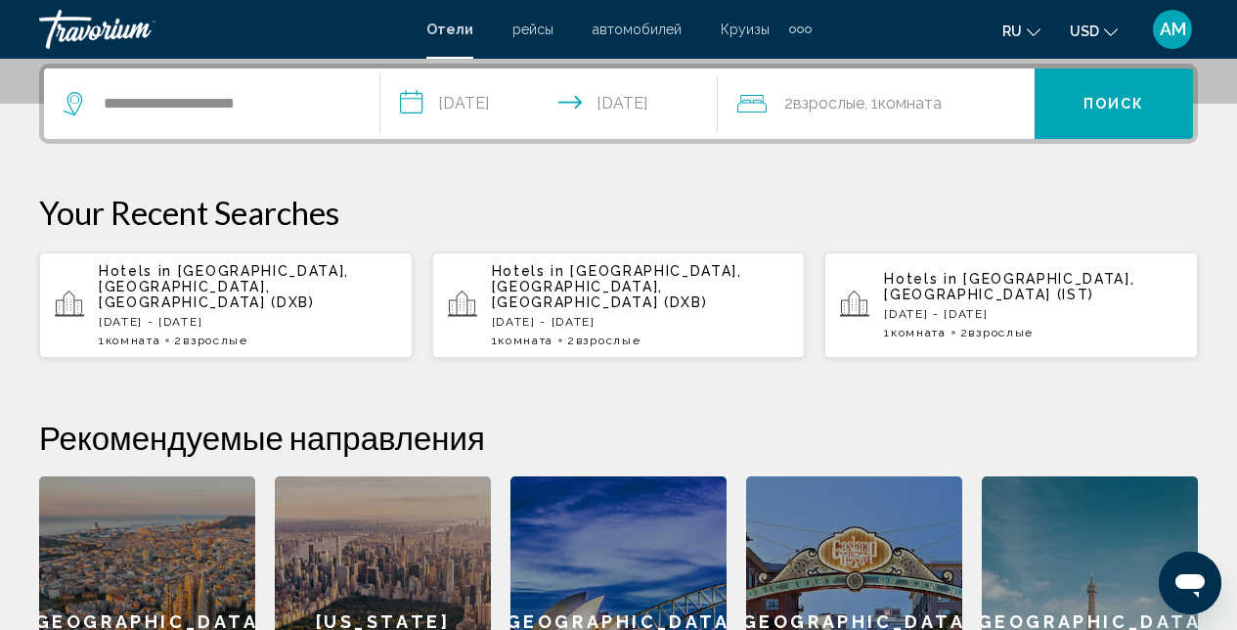
click at [1074, 128] on button "Поиск" at bounding box center [1114, 103] width 158 height 70
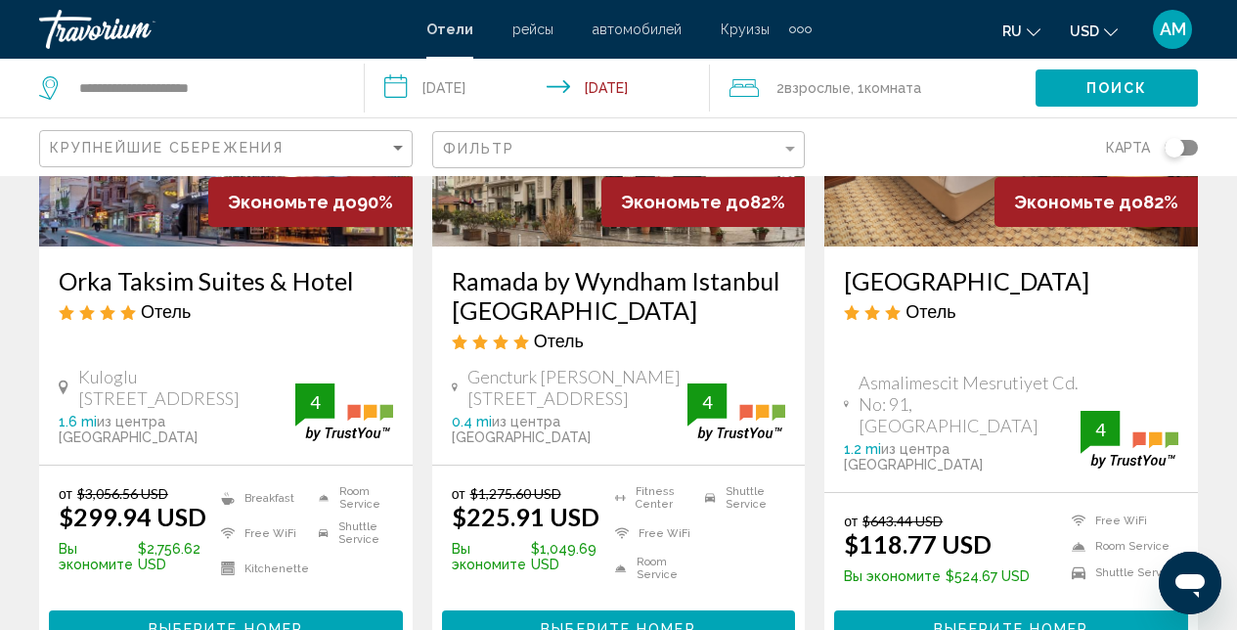
scroll to position [279, 0]
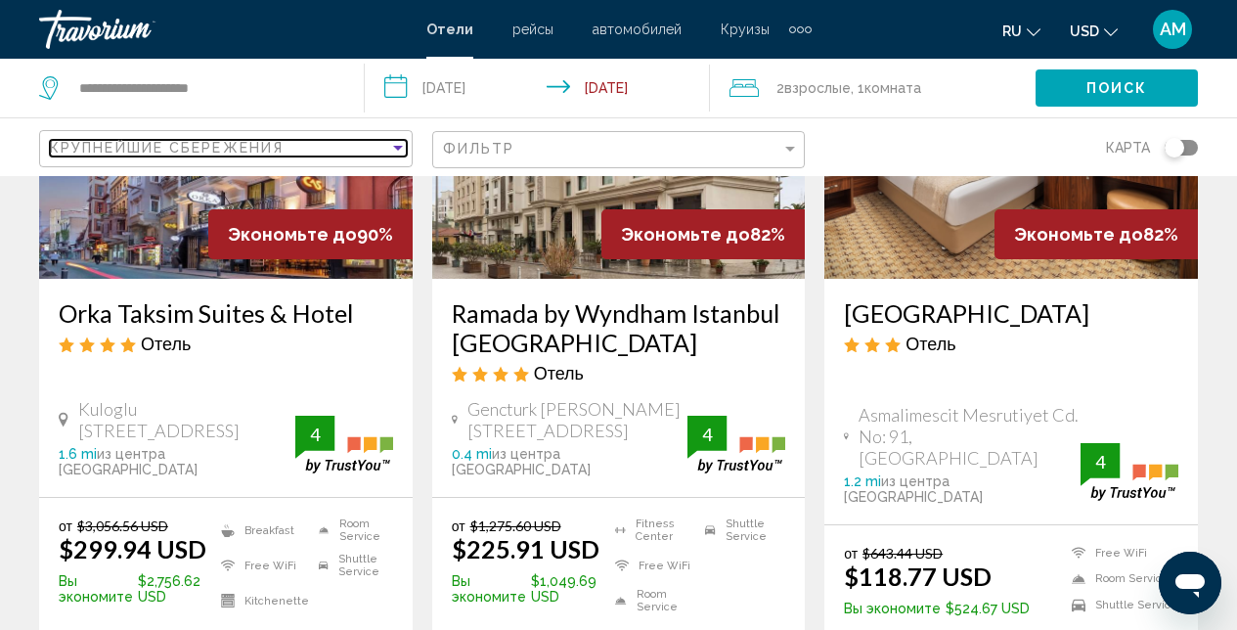
click at [384, 150] on div "Крупнейшие сбережения" at bounding box center [219, 148] width 339 height 16
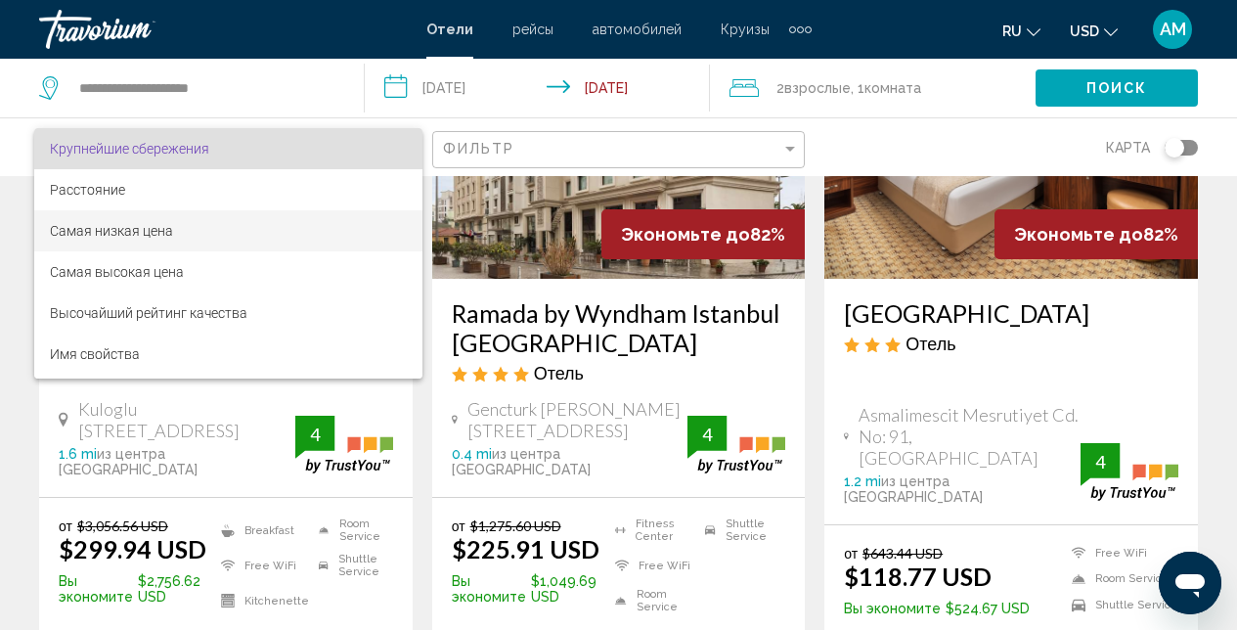
click at [218, 226] on span "Самая низкая цена" at bounding box center [228, 230] width 357 height 41
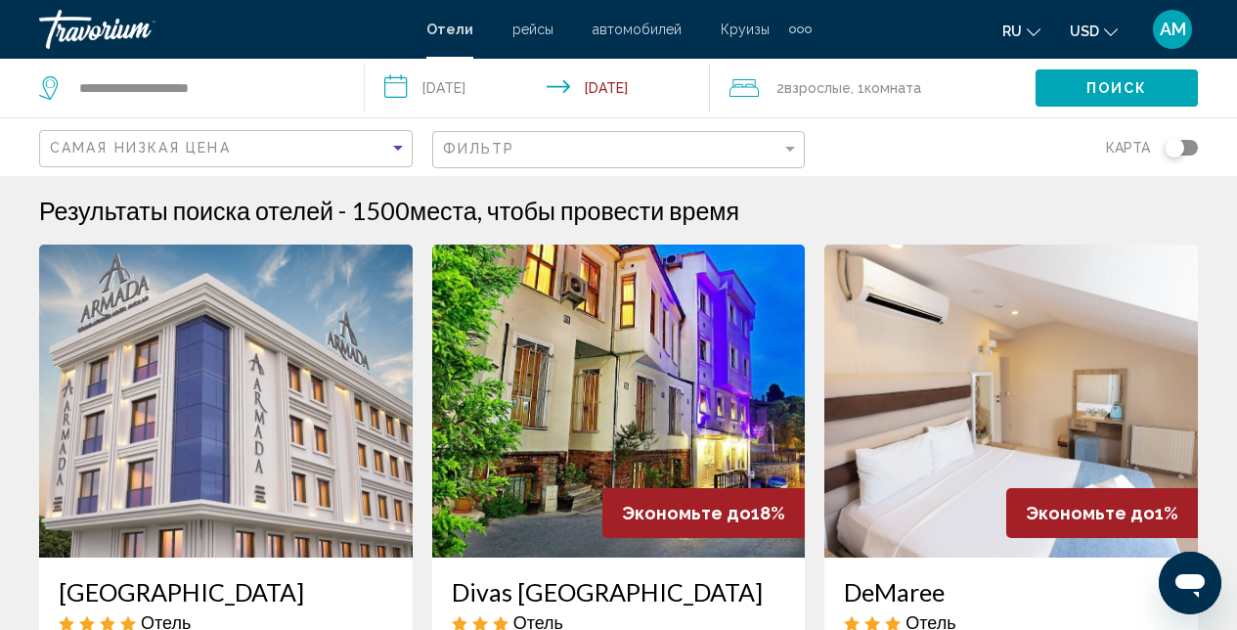
click at [577, 362] on img "Main content" at bounding box center [619, 400] width 374 height 313
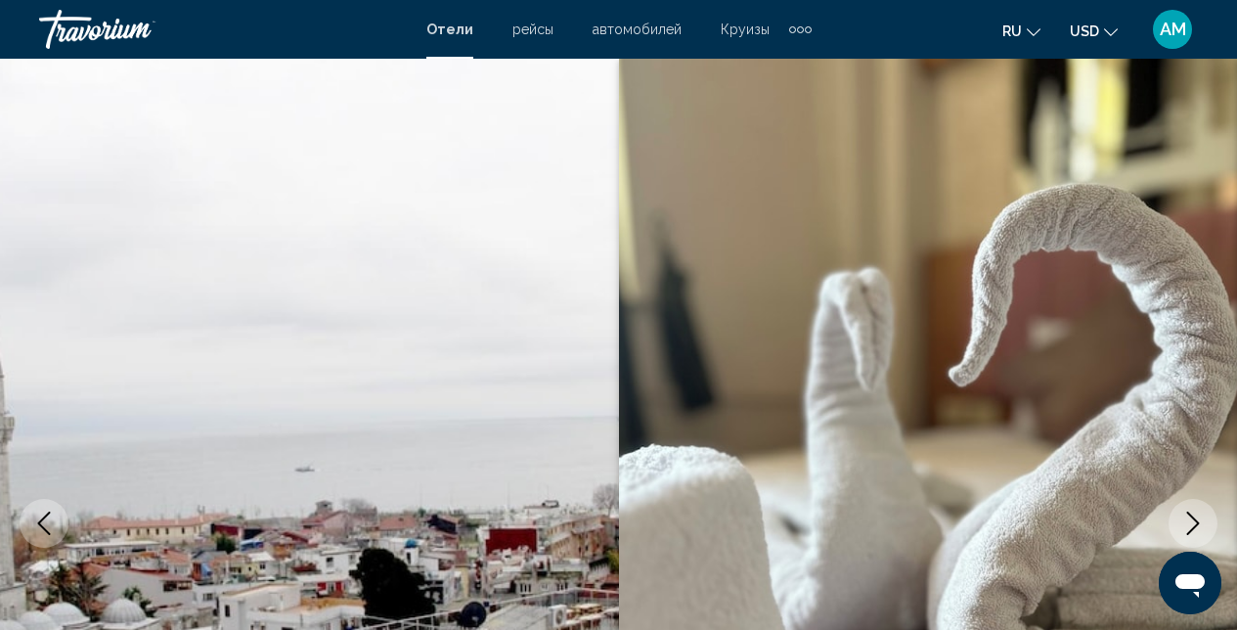
scroll to position [208, 0]
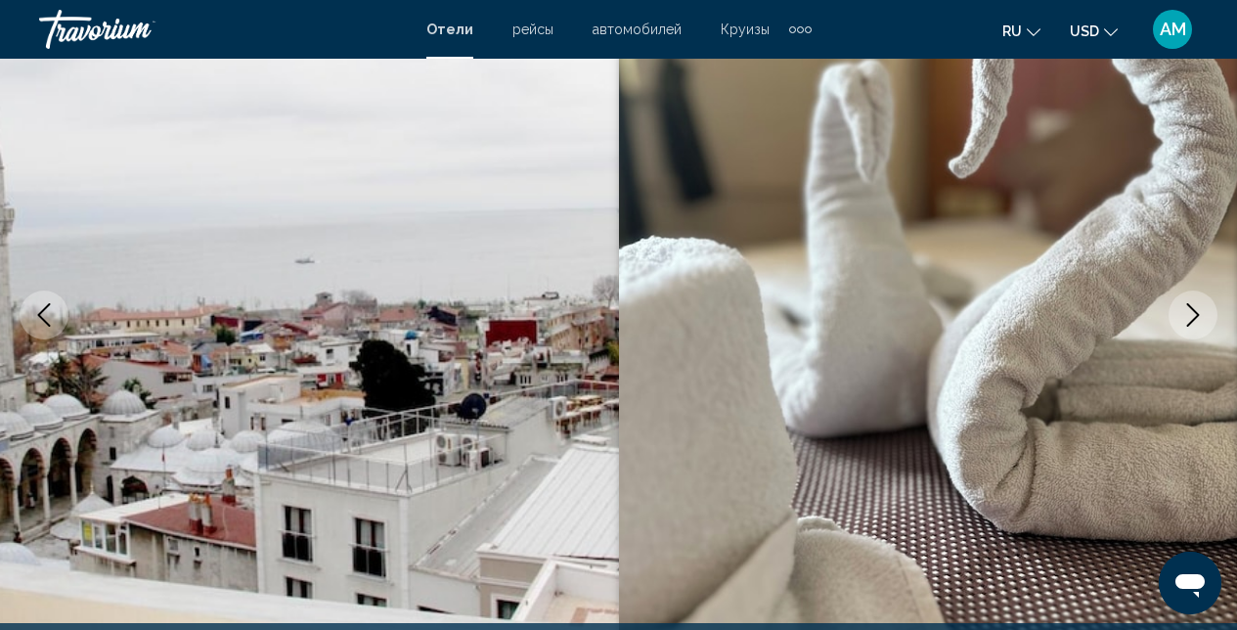
click at [1185, 314] on icon "Next image" at bounding box center [1192, 314] width 23 height 23
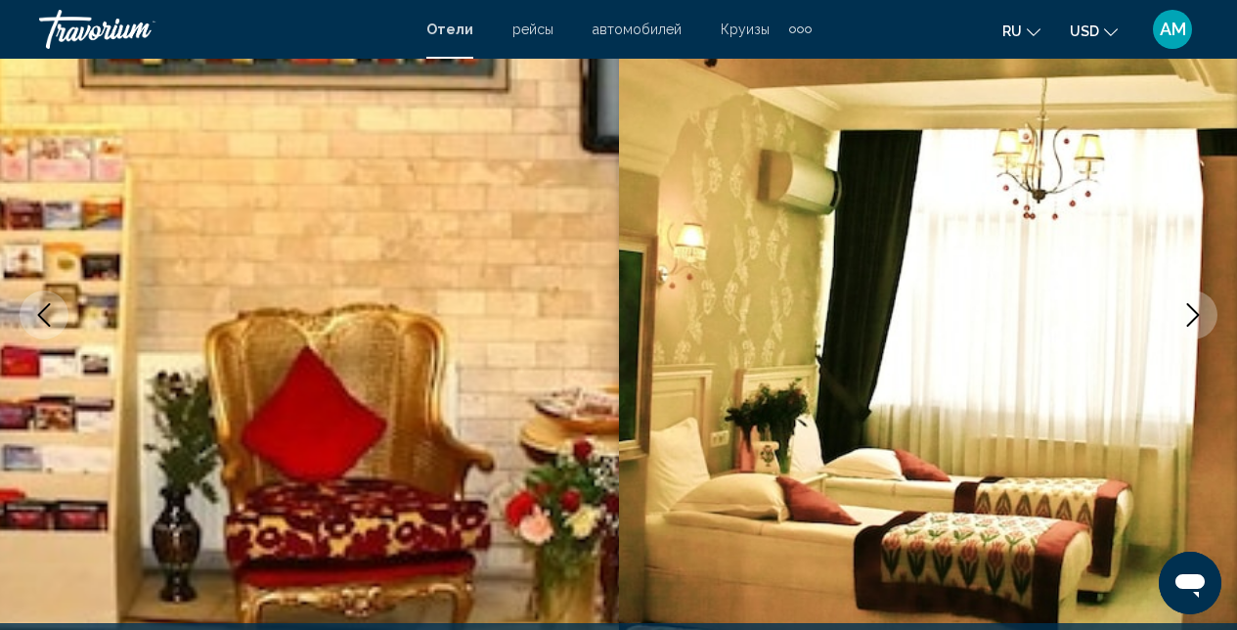
click at [1183, 314] on icon "Next image" at bounding box center [1192, 314] width 23 height 23
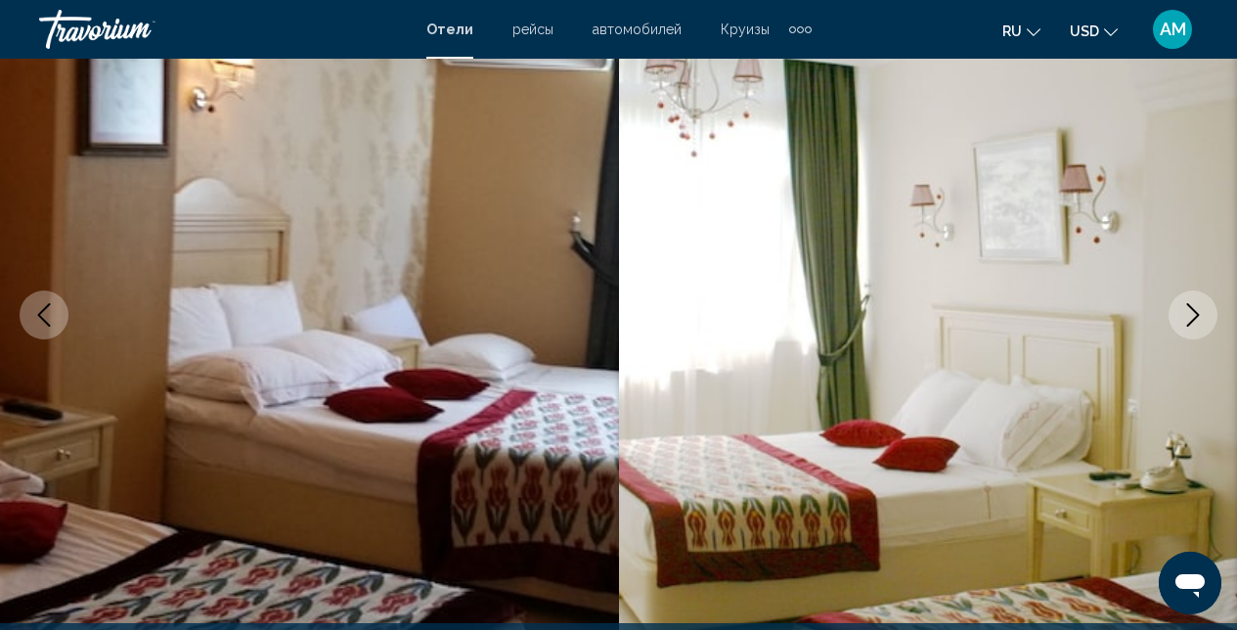
click at [1183, 314] on icon "Next image" at bounding box center [1192, 314] width 23 height 23
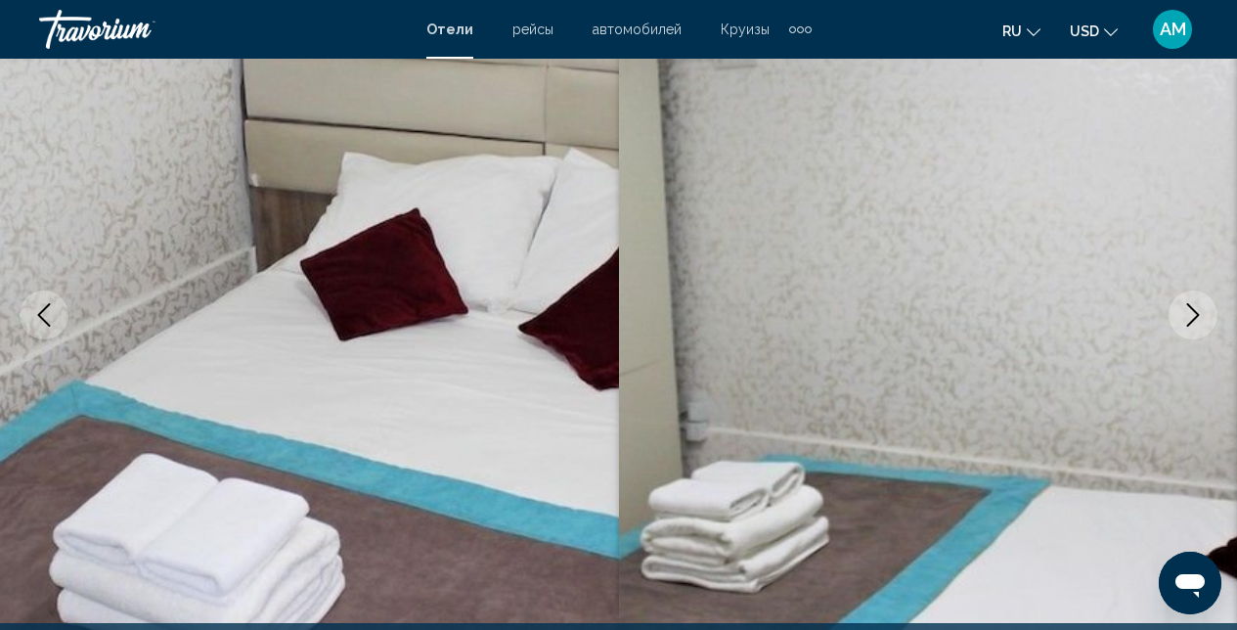
click at [1183, 314] on icon "Next image" at bounding box center [1192, 314] width 23 height 23
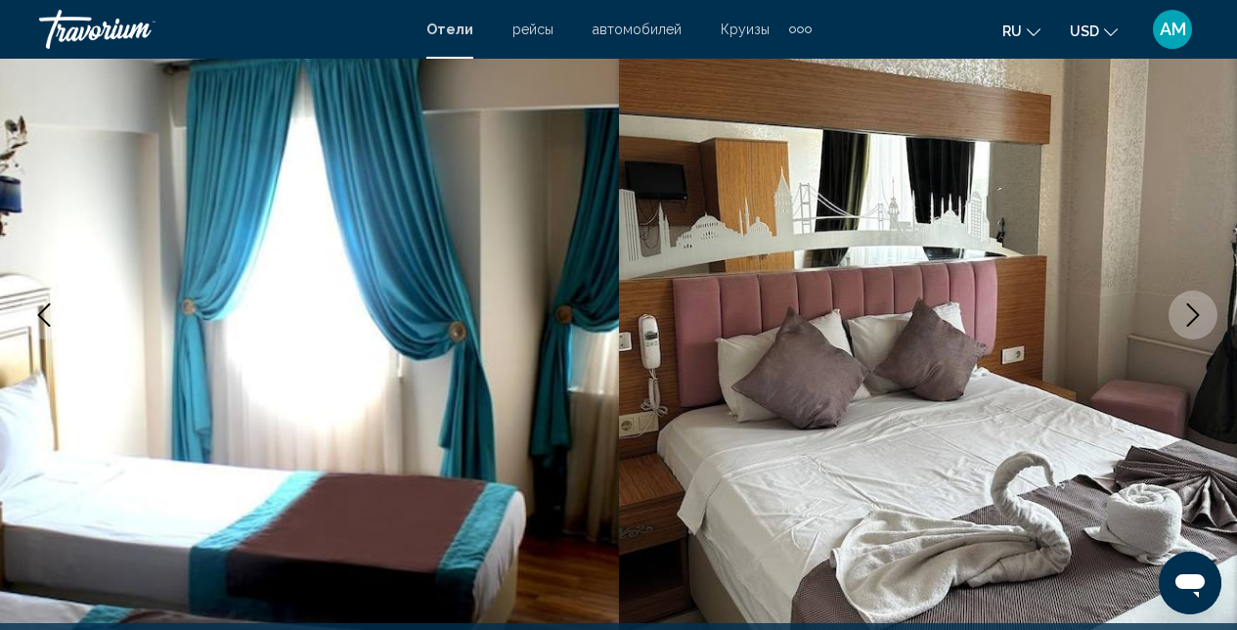
click at [1183, 315] on icon "Next image" at bounding box center [1192, 314] width 23 height 23
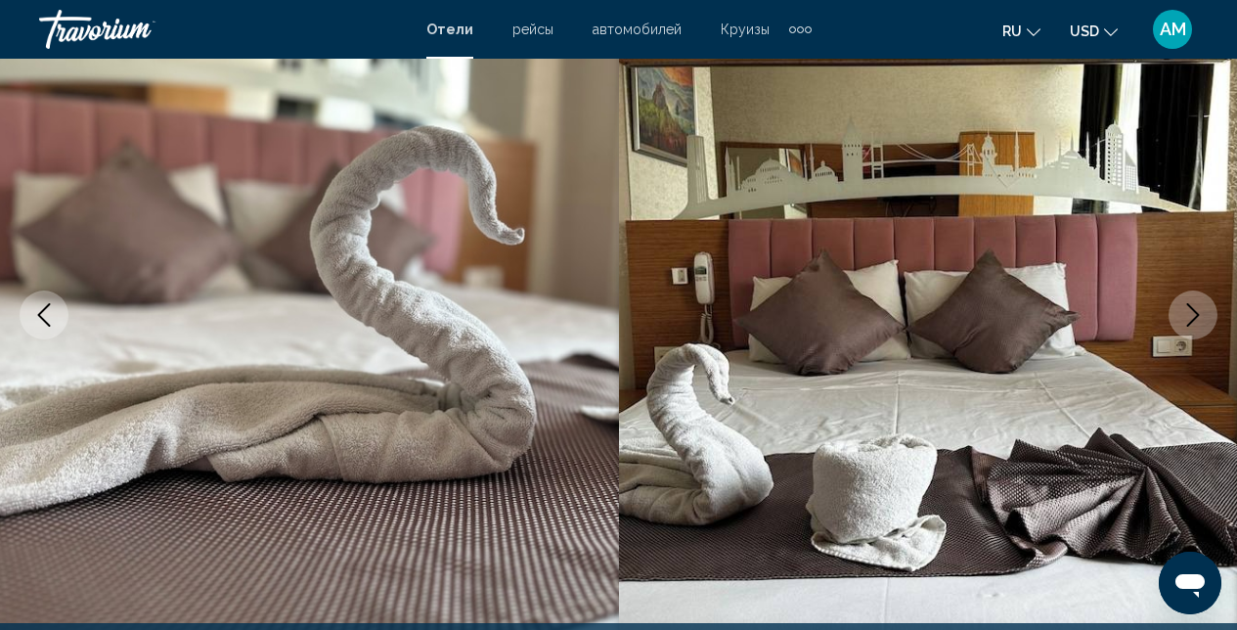
click at [1183, 315] on icon "Next image" at bounding box center [1192, 314] width 23 height 23
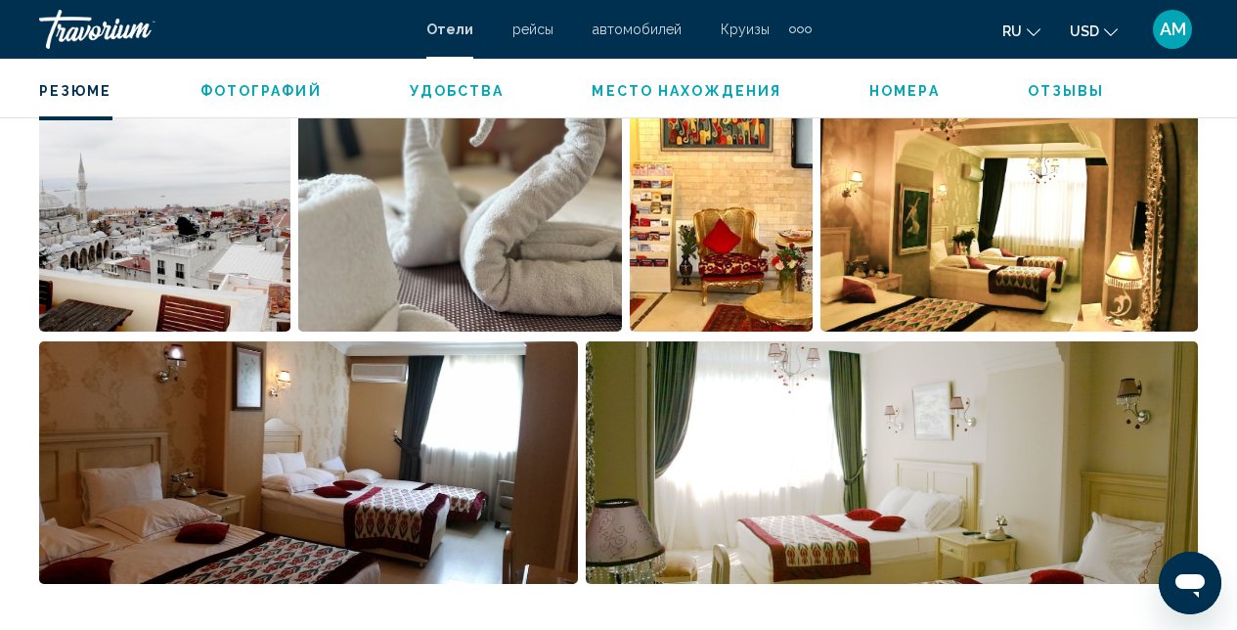
scroll to position [1812, 0]
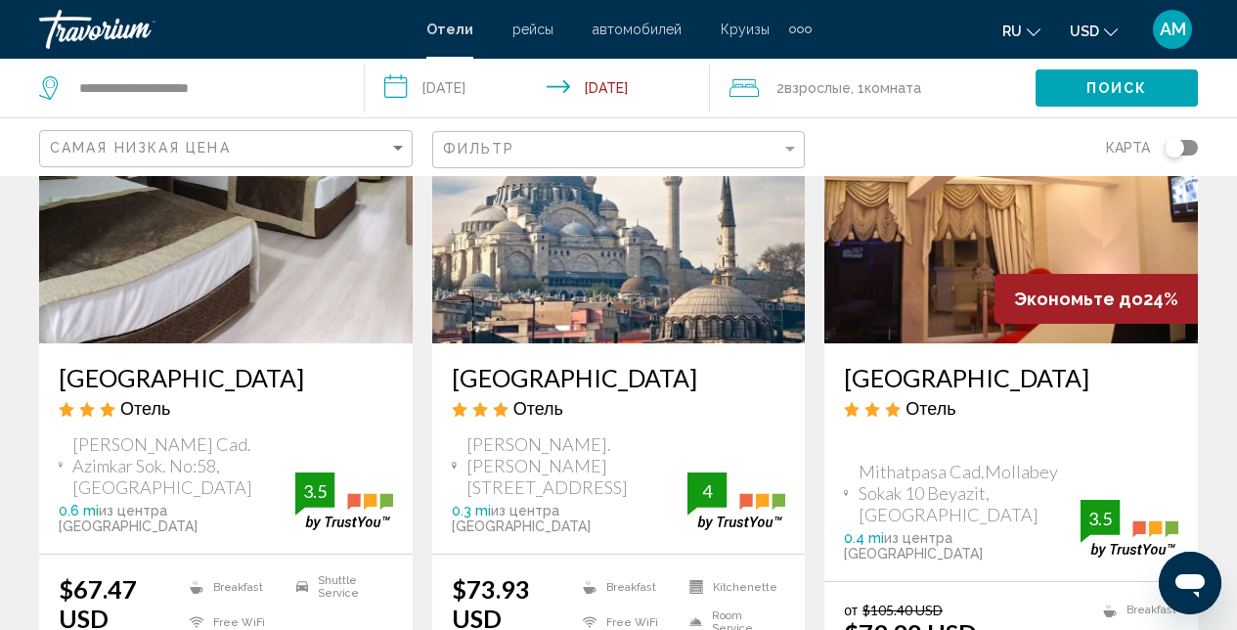
scroll to position [873, 0]
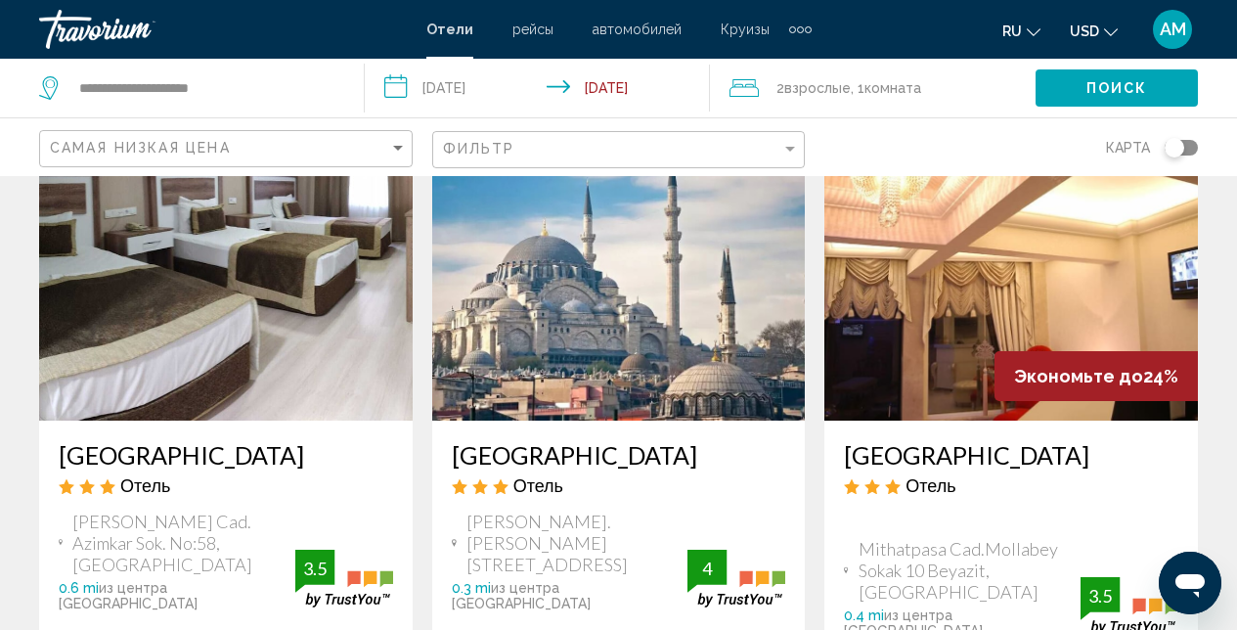
click at [668, 306] on img "Main content" at bounding box center [619, 264] width 374 height 313
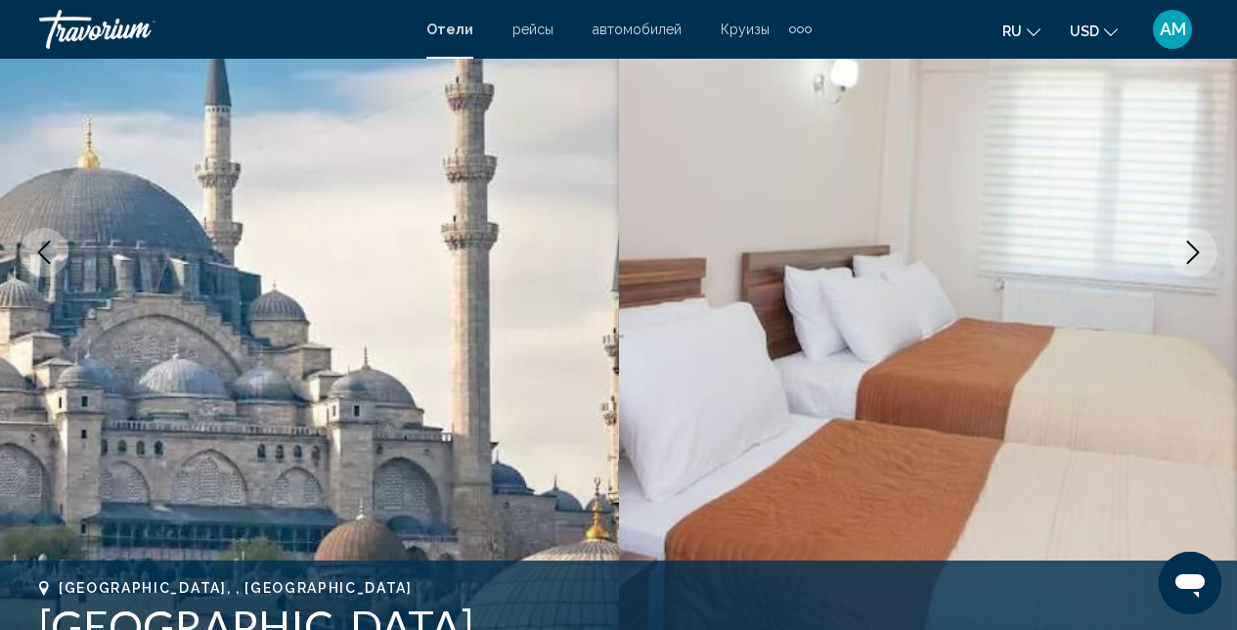
scroll to position [339, 0]
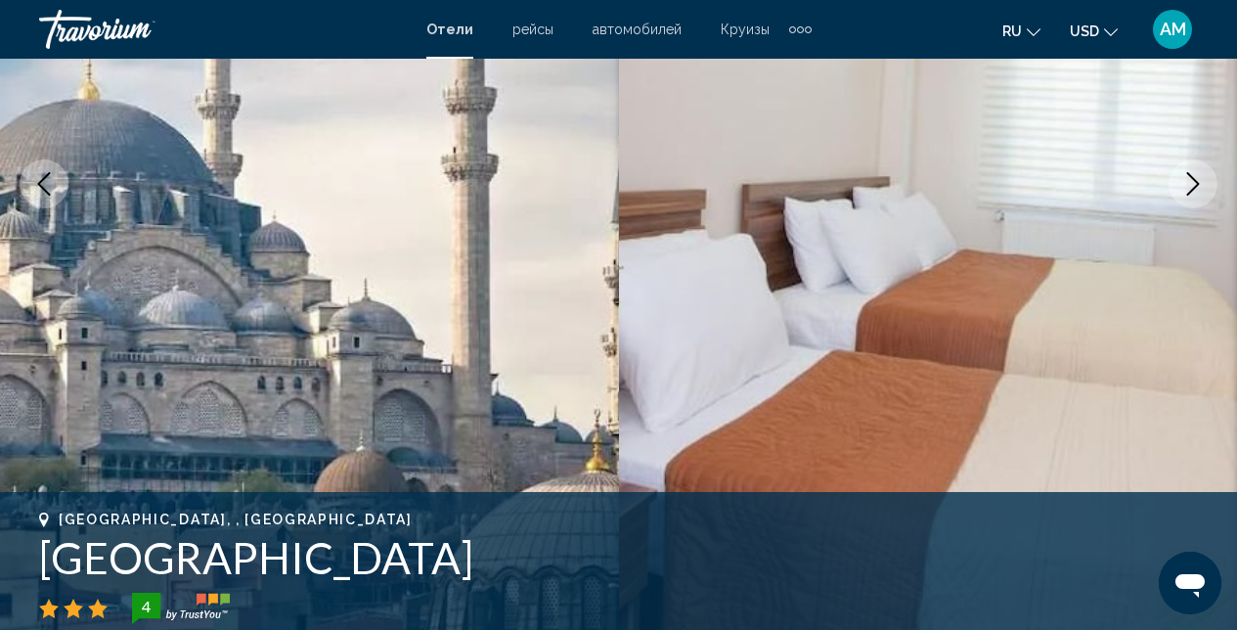
click at [1194, 177] on icon "Next image" at bounding box center [1192, 183] width 23 height 23
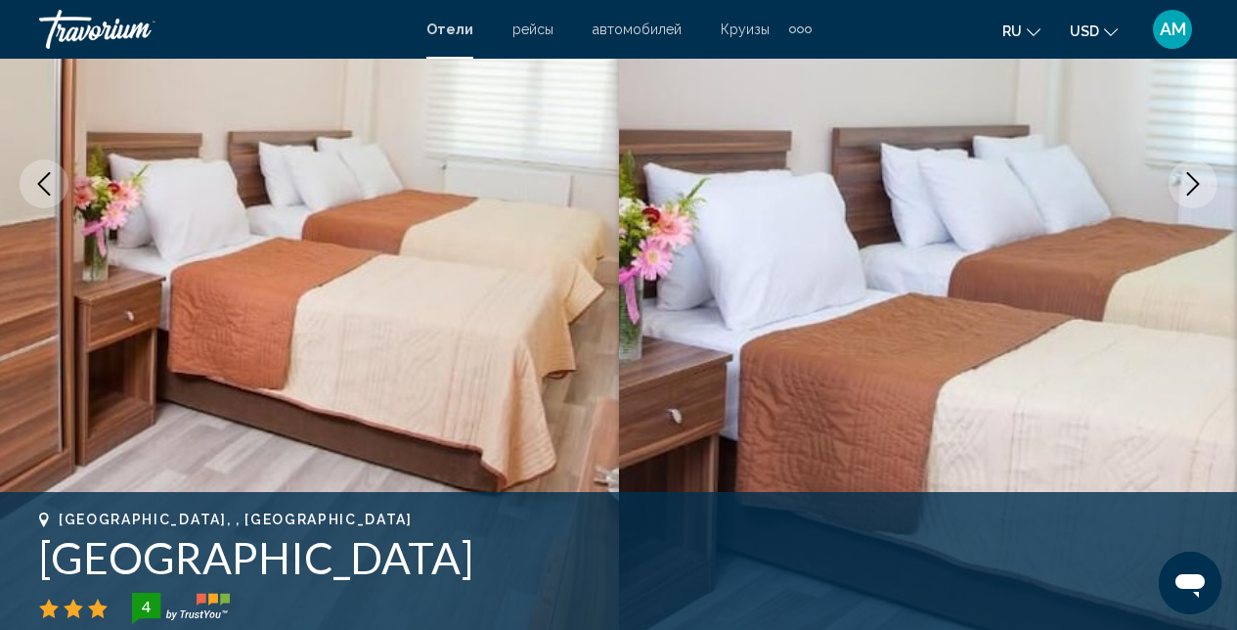
click at [1194, 178] on icon "Next image" at bounding box center [1192, 183] width 23 height 23
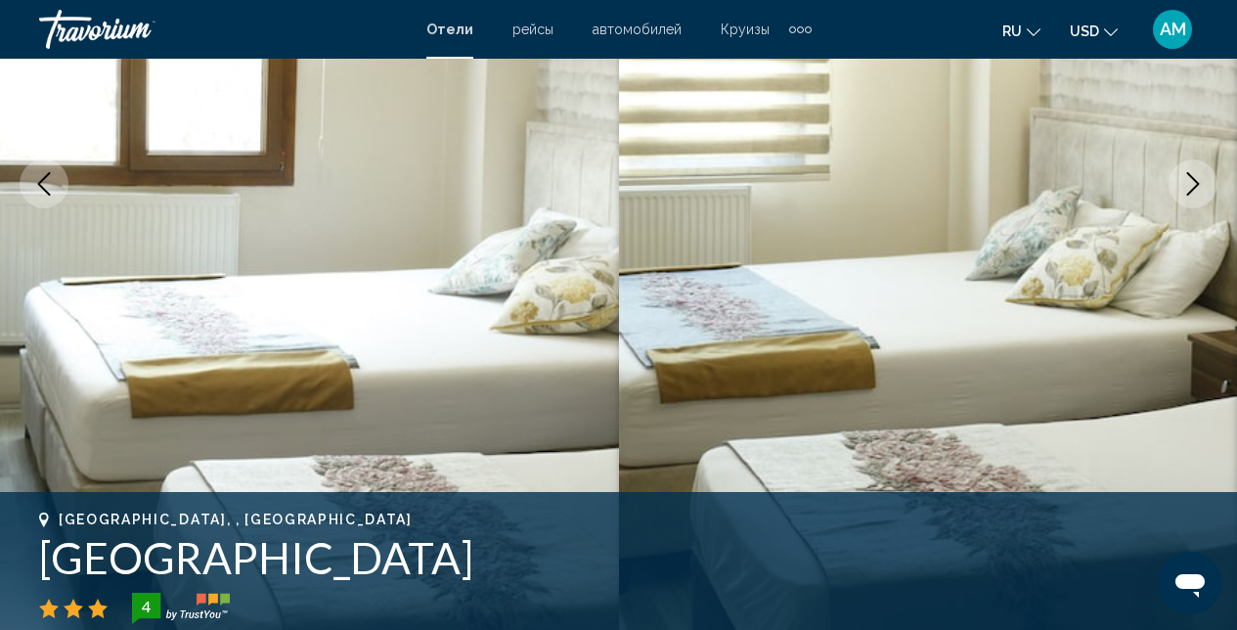
click at [1194, 178] on icon "Next image" at bounding box center [1192, 183] width 23 height 23
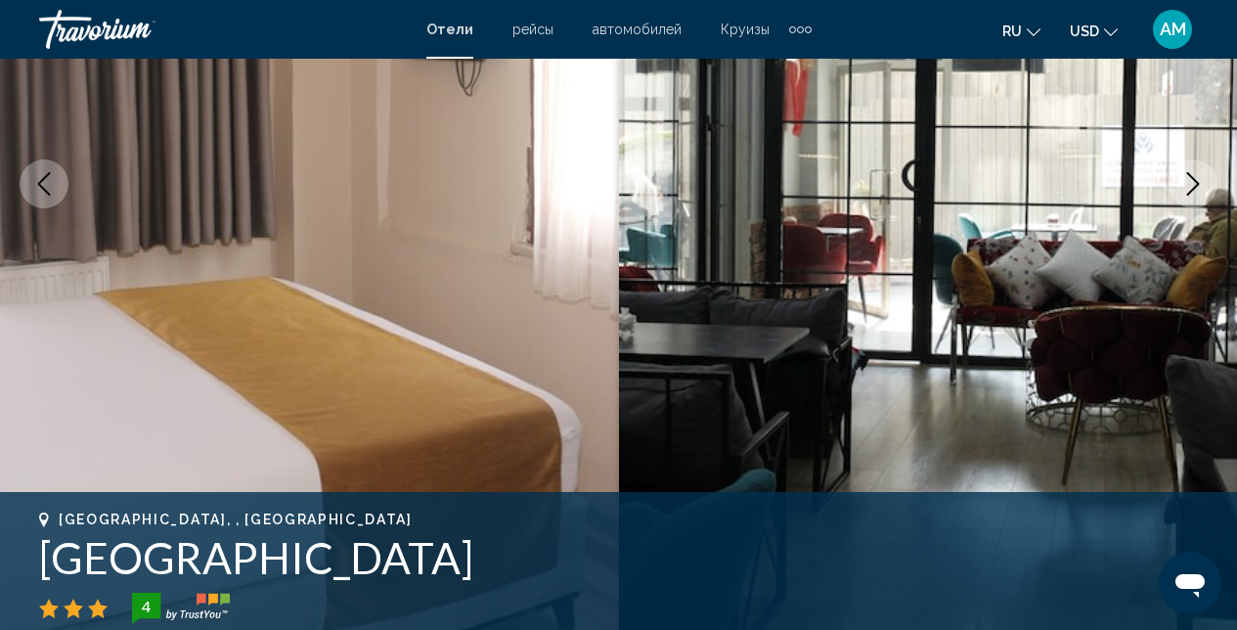
click at [1194, 178] on icon "Next image" at bounding box center [1192, 183] width 23 height 23
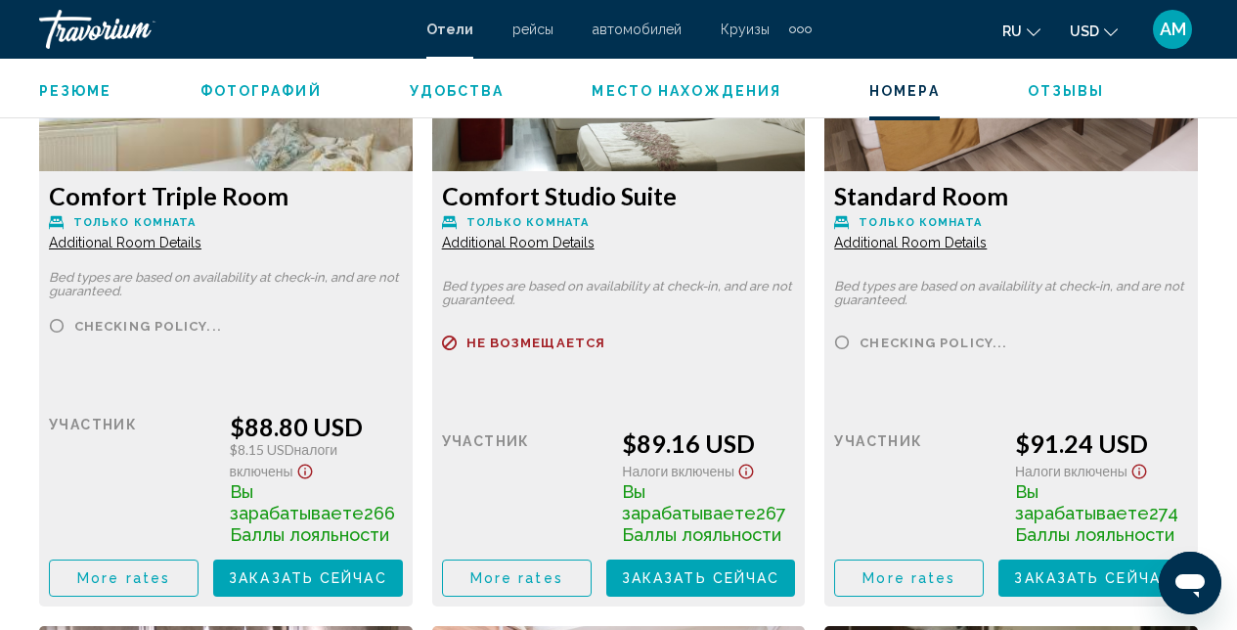
scroll to position [3886, 0]
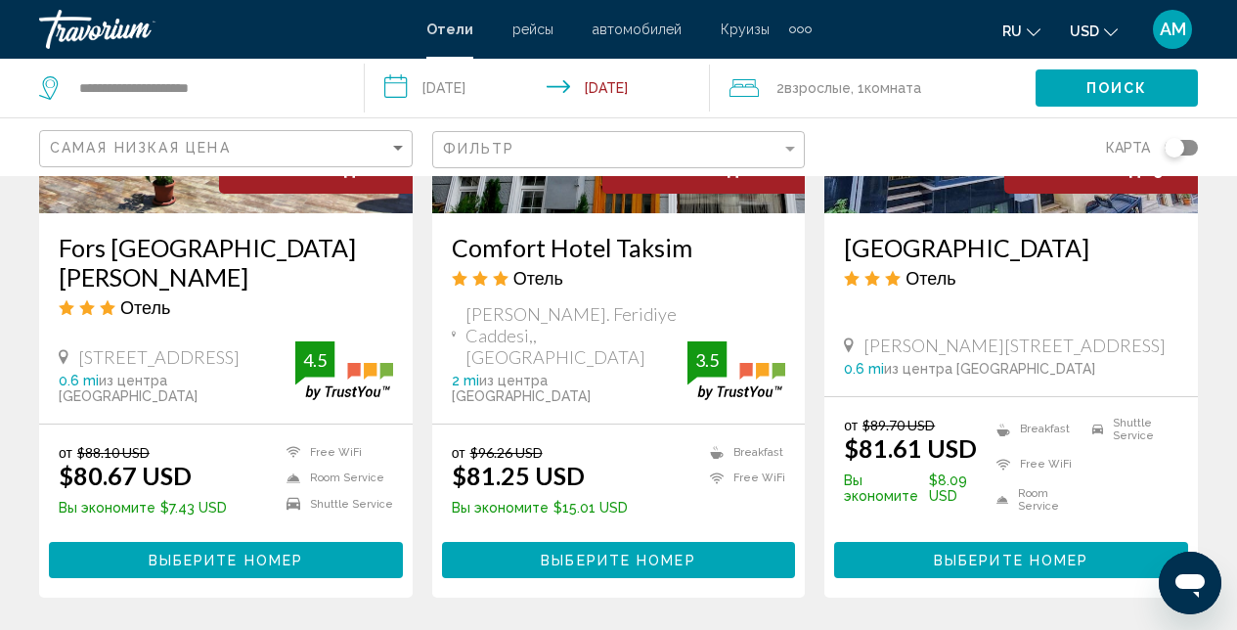
scroll to position [1846, 0]
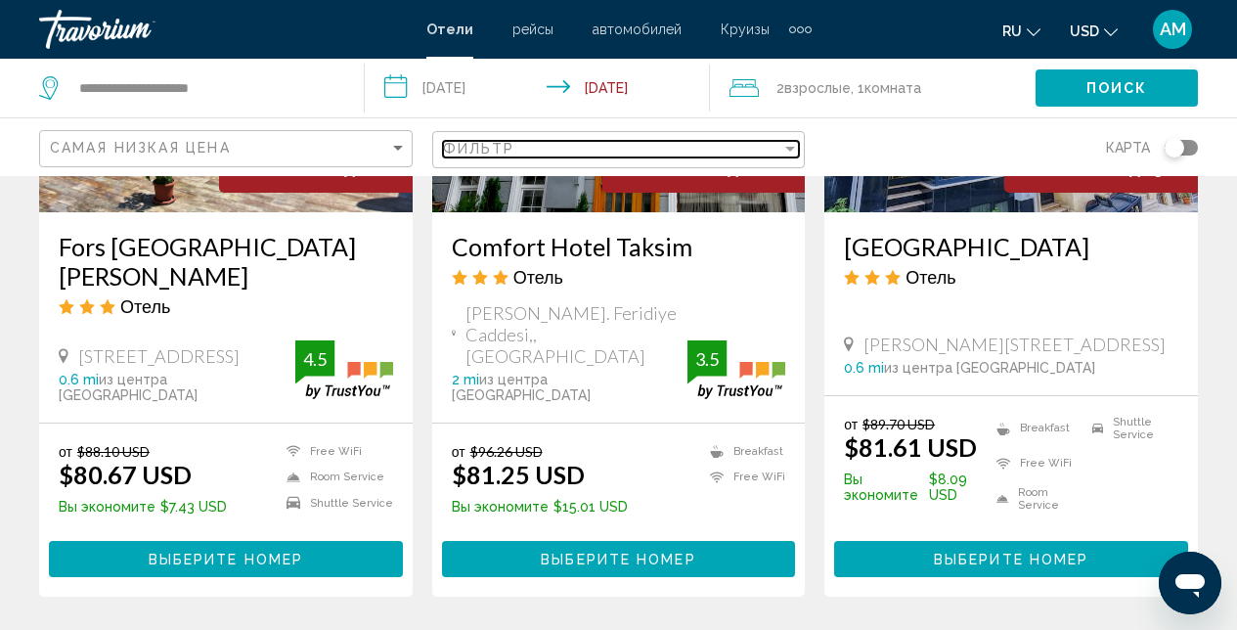
click at [787, 147] on div "Filter" at bounding box center [790, 149] width 10 height 5
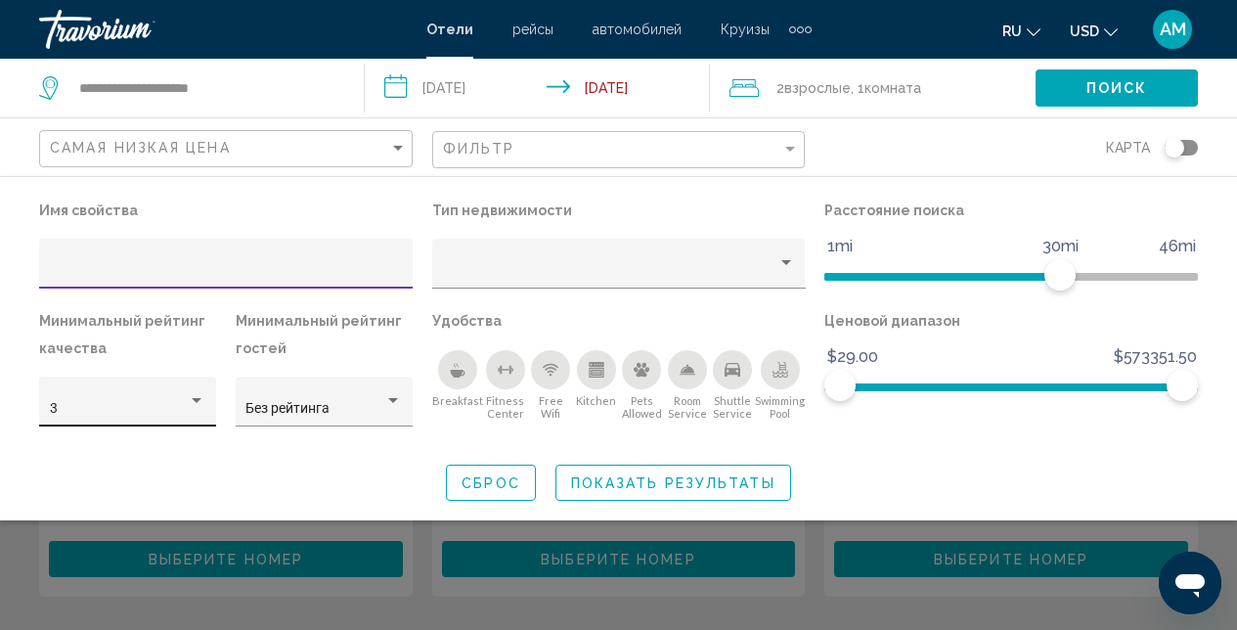
click at [202, 406] on div "Hotel Filters" at bounding box center [197, 401] width 18 height 16
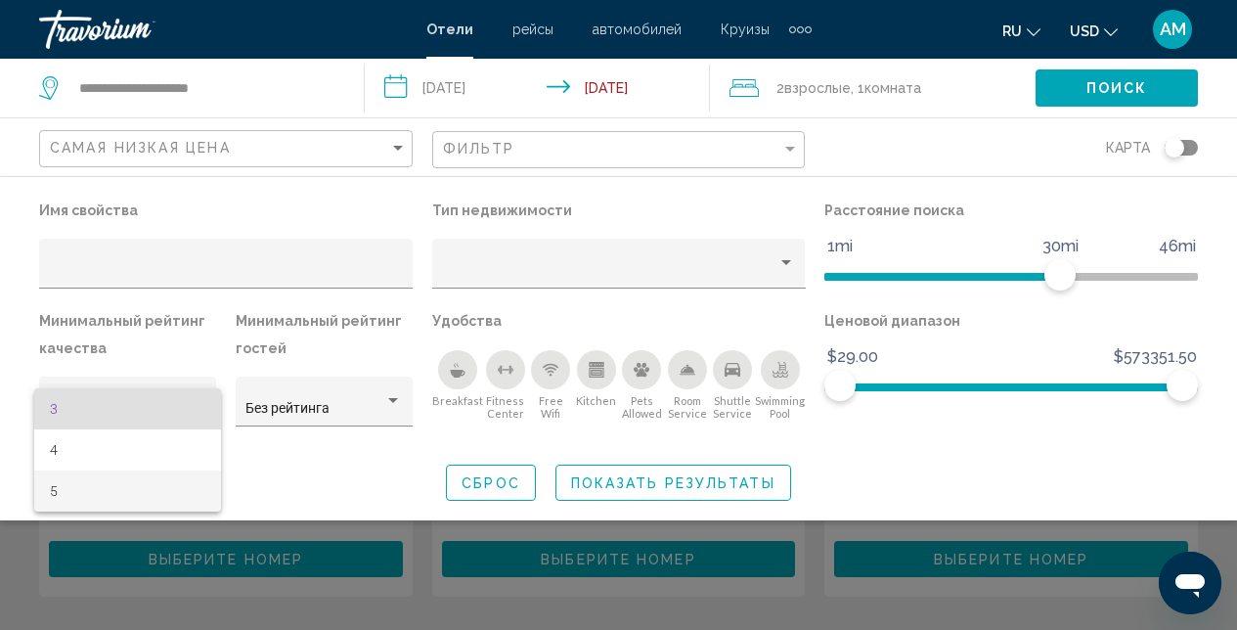
click at [122, 495] on span "5" at bounding box center [128, 490] width 156 height 41
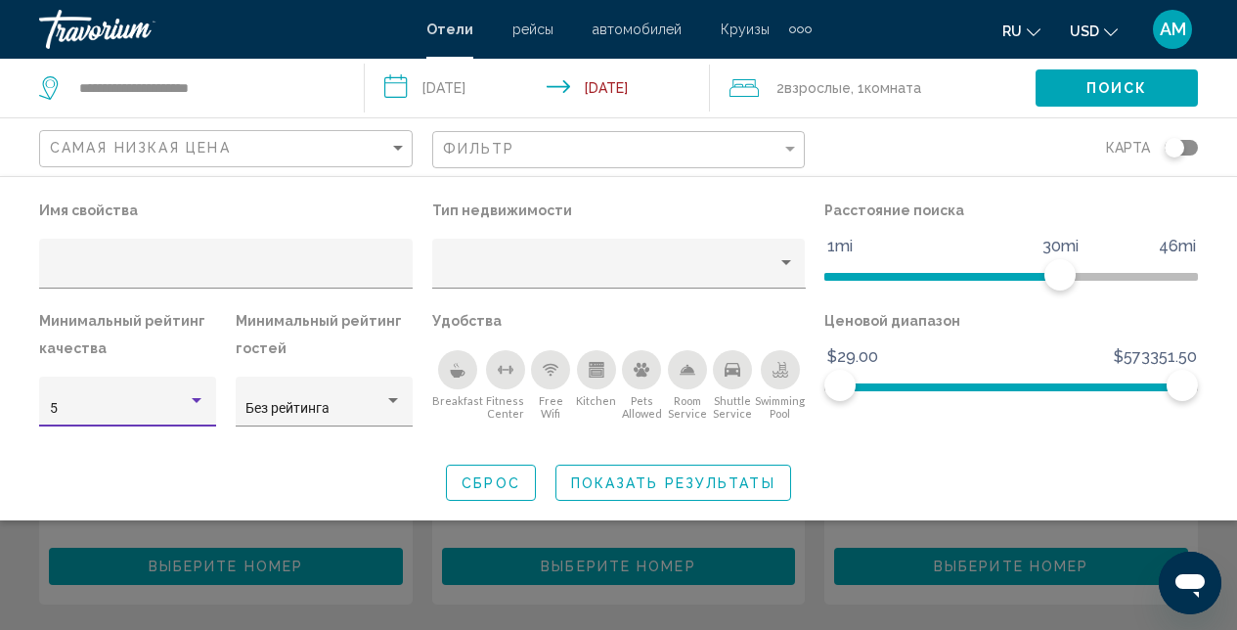
click at [455, 382] on div "Breakfast" at bounding box center [457, 369] width 39 height 39
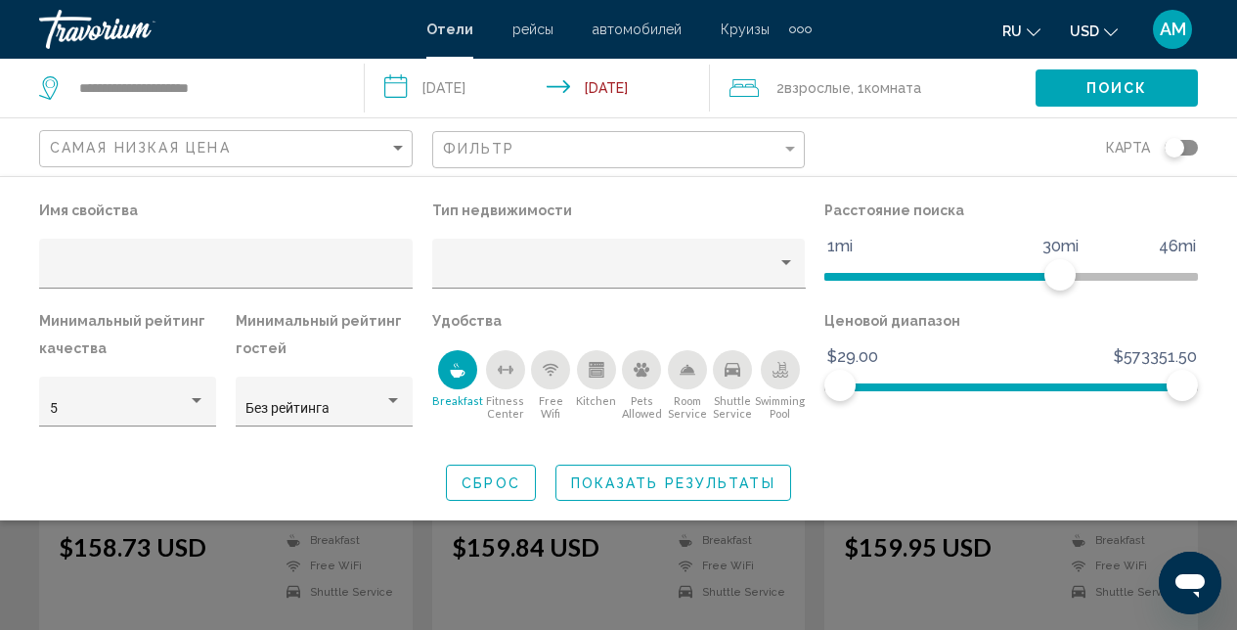
click at [699, 482] on span "Показать результаты" at bounding box center [673, 483] width 204 height 16
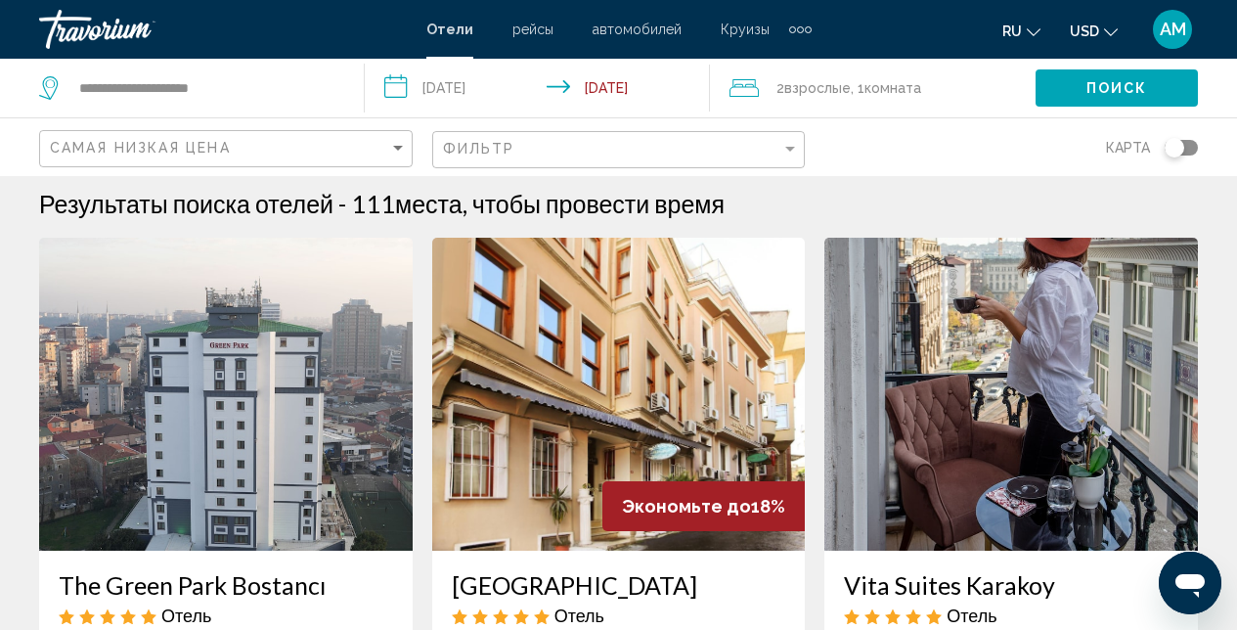
scroll to position [29, 0]
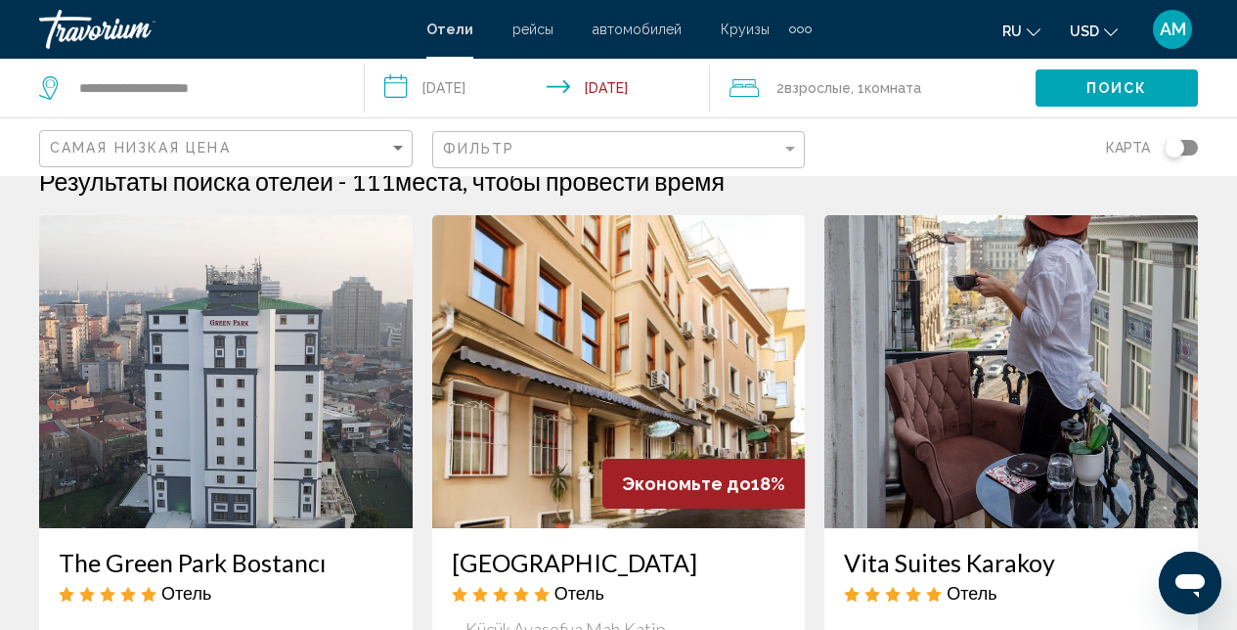
click at [653, 352] on img "Main content" at bounding box center [619, 371] width 374 height 313
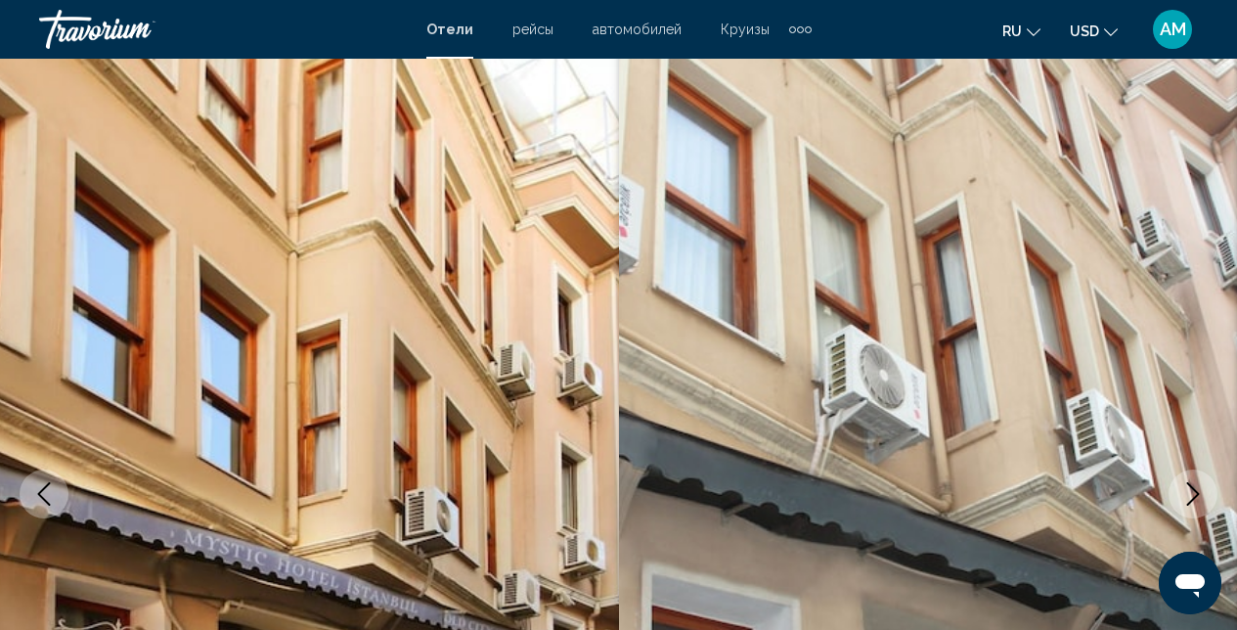
scroll to position [208, 0]
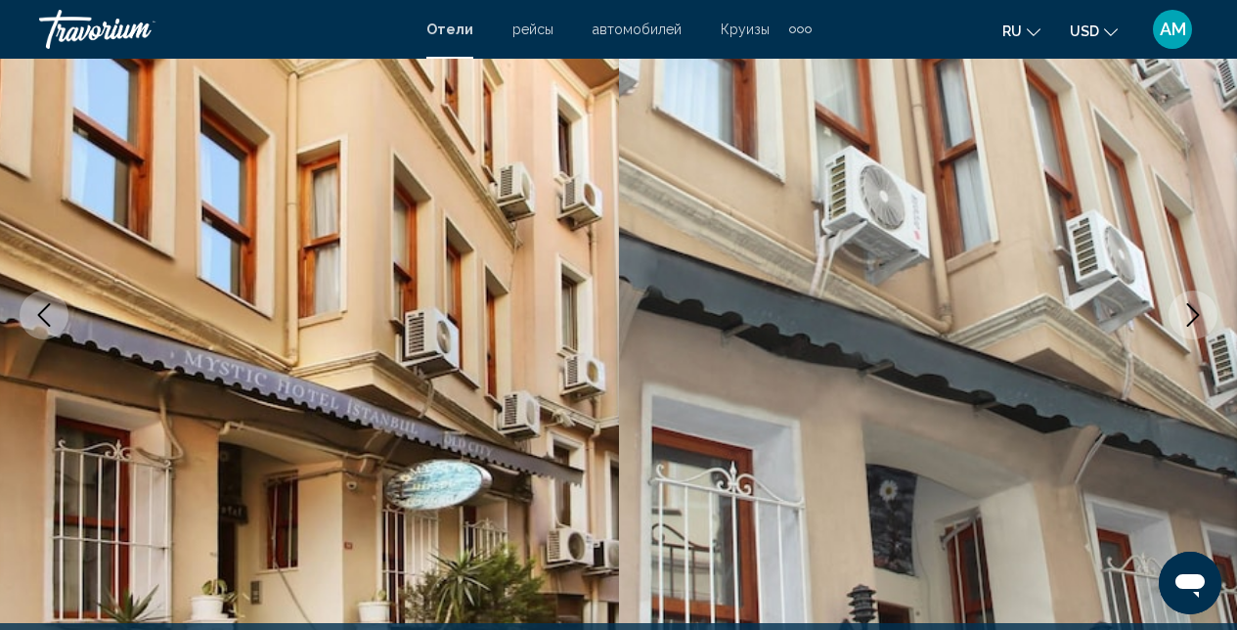
click at [1195, 321] on icon "Next image" at bounding box center [1192, 314] width 23 height 23
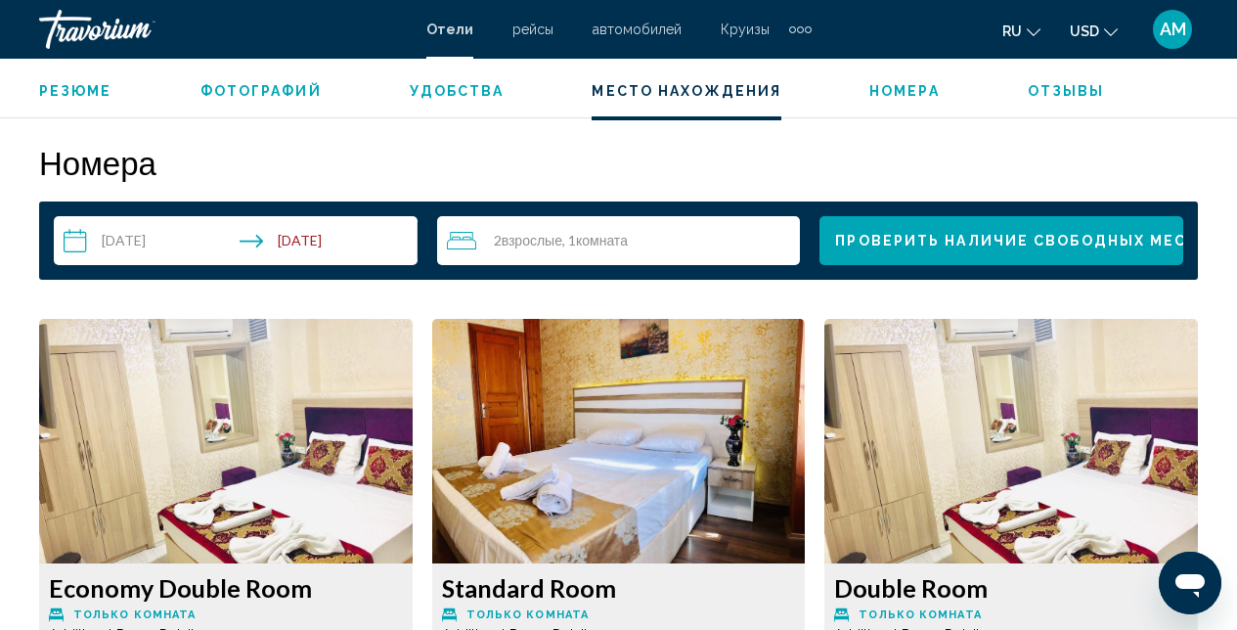
scroll to position [2263, 0]
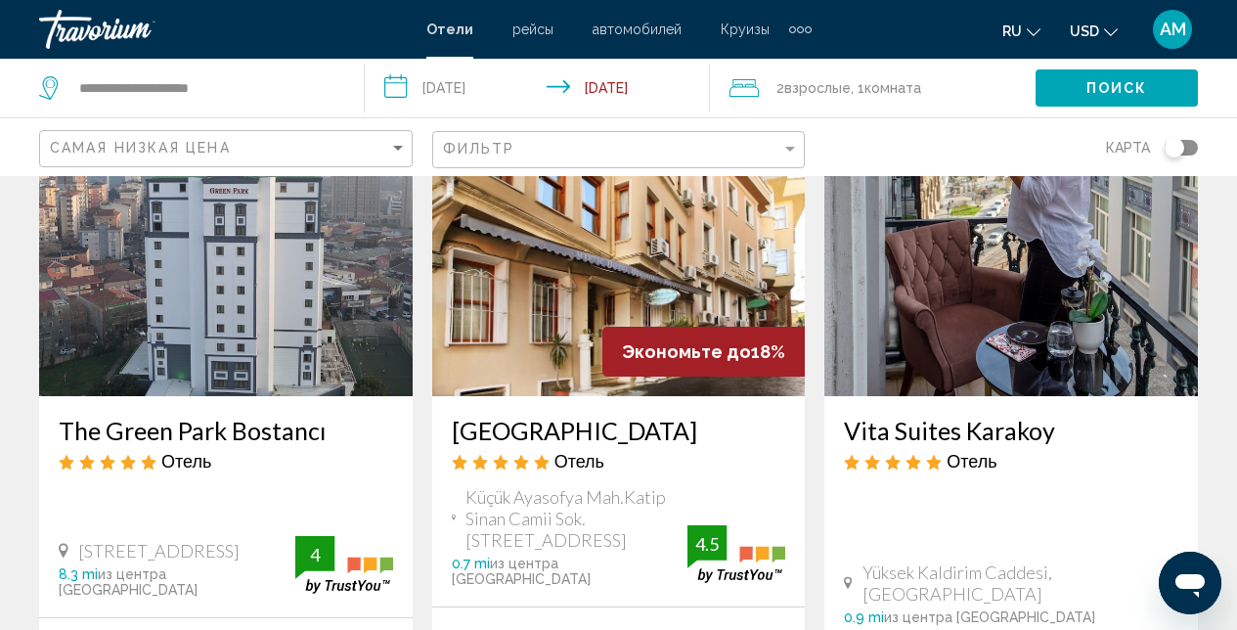
scroll to position [212, 0]
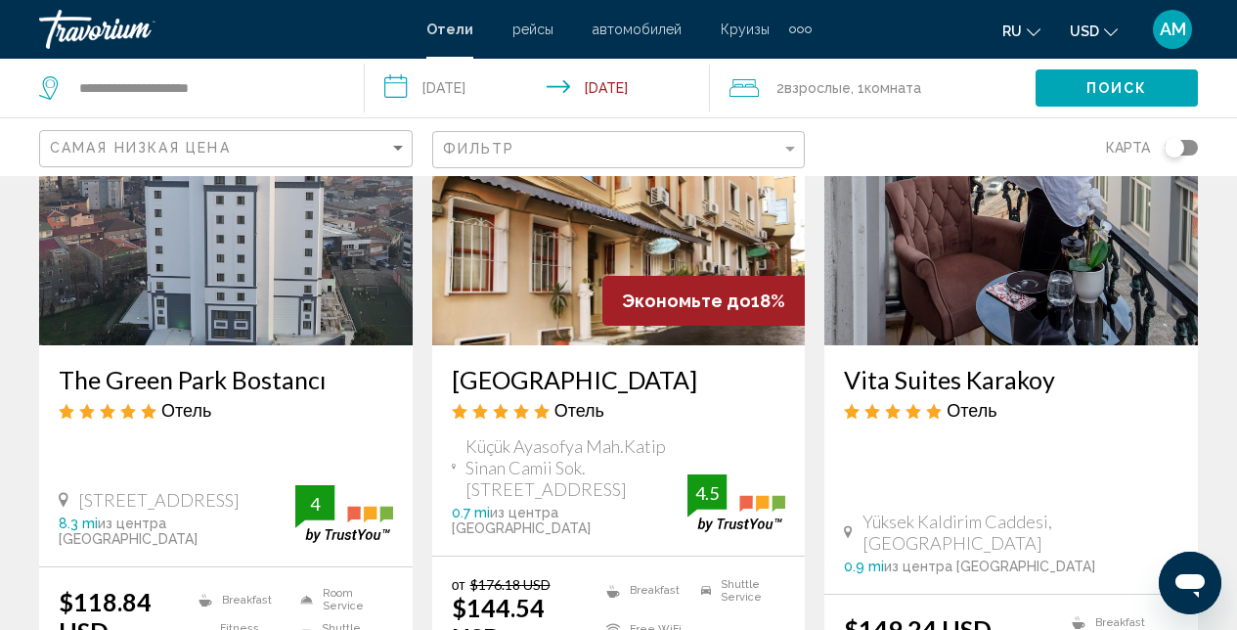
click at [549, 223] on img "Main content" at bounding box center [619, 188] width 374 height 313
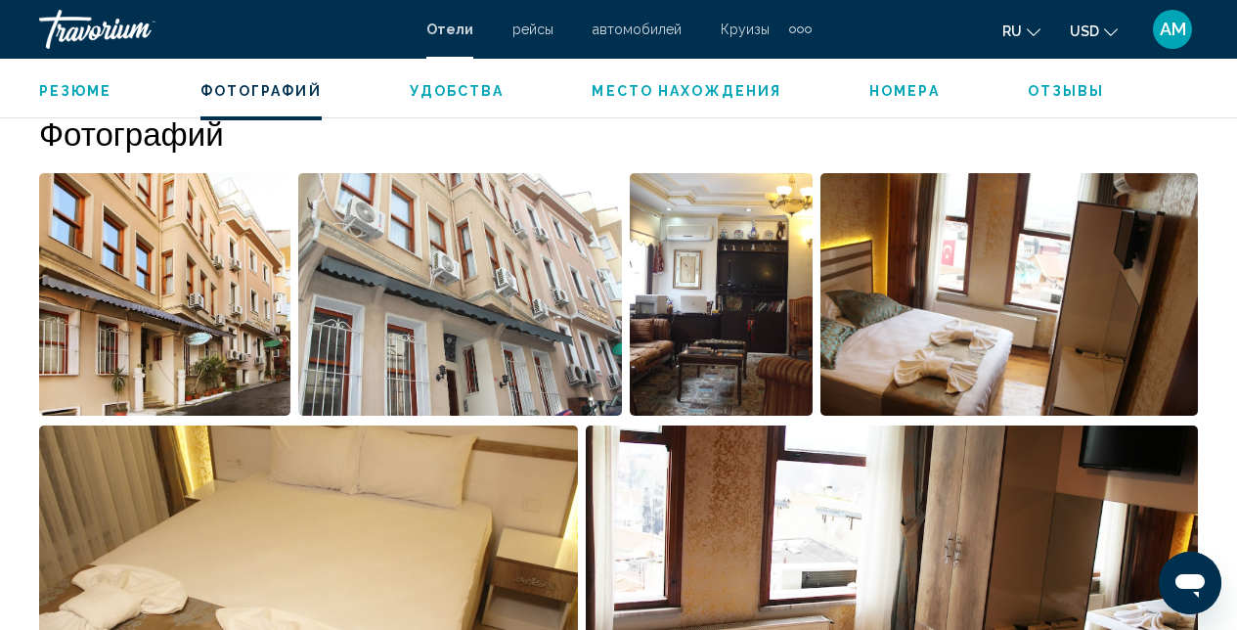
scroll to position [1305, 0]
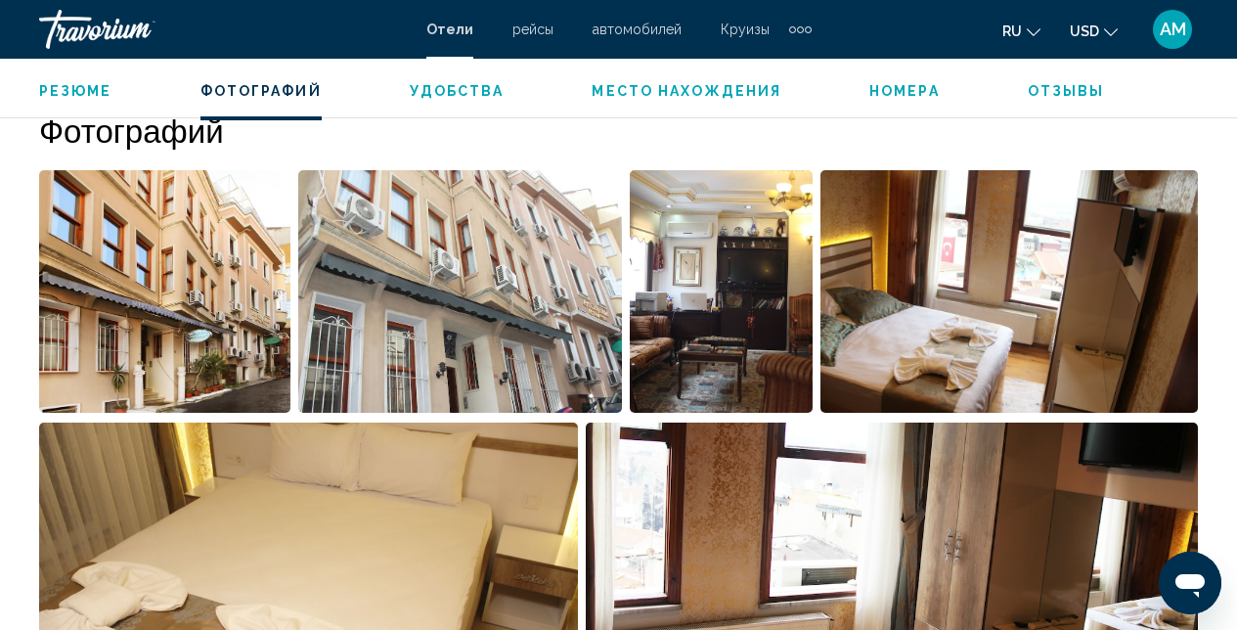
click at [644, 312] on img "Open full-screen image slider" at bounding box center [721, 291] width 183 height 242
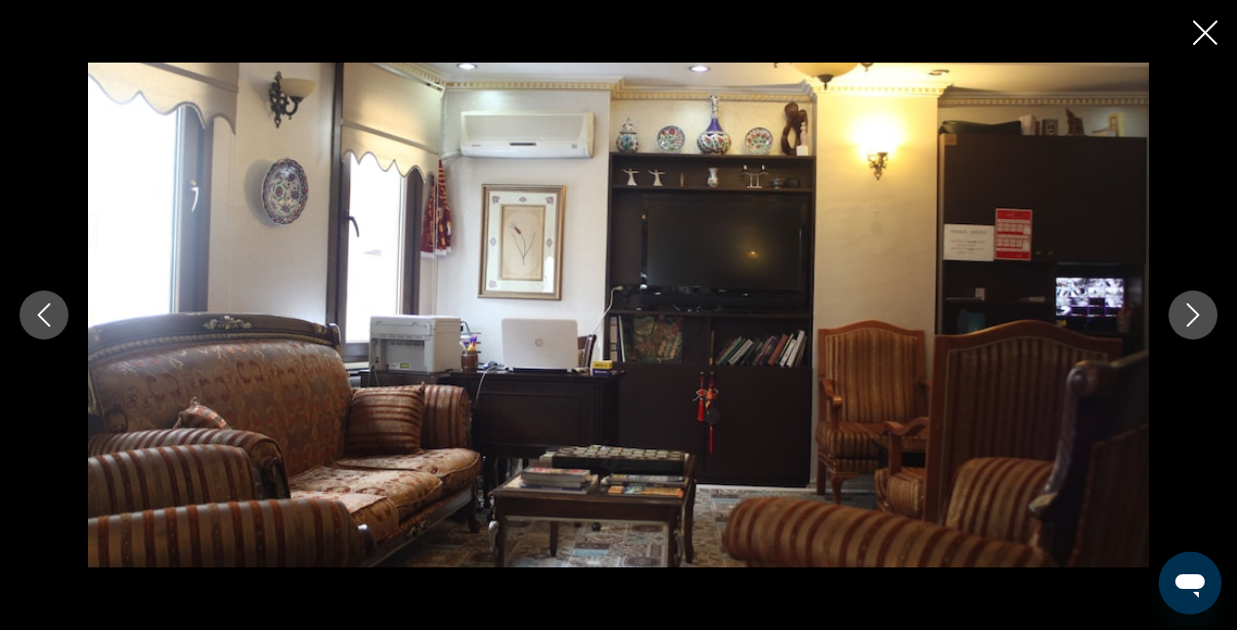
click at [1189, 321] on icon "Next image" at bounding box center [1192, 314] width 23 height 23
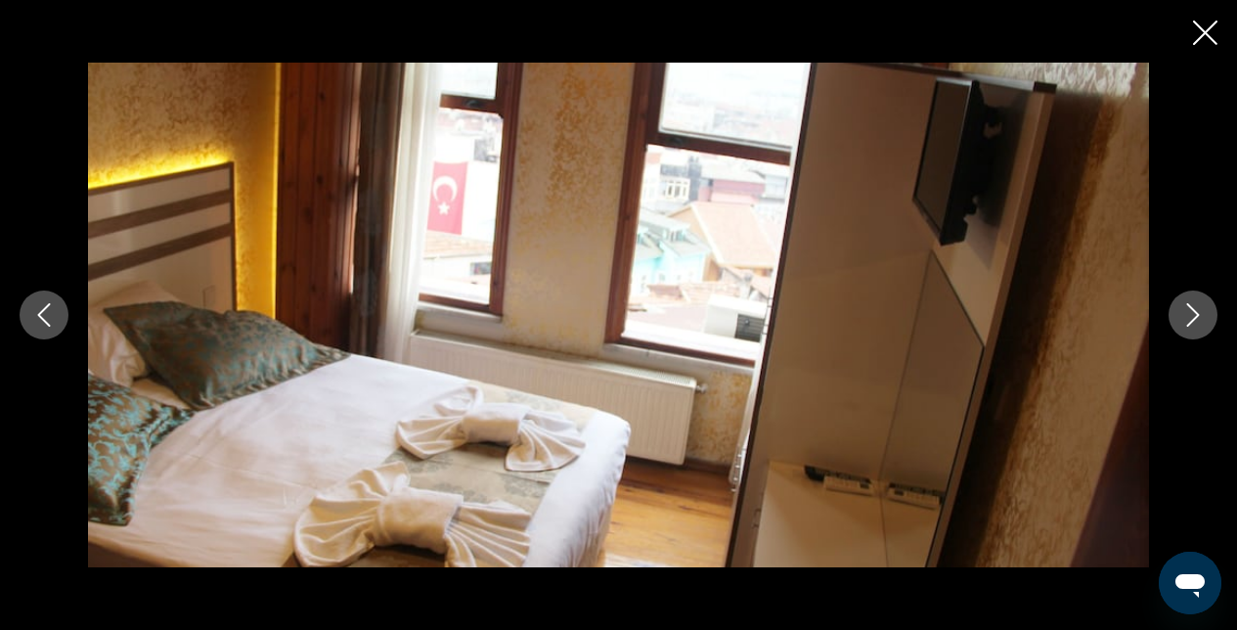
click at [1189, 321] on icon "Next image" at bounding box center [1192, 314] width 23 height 23
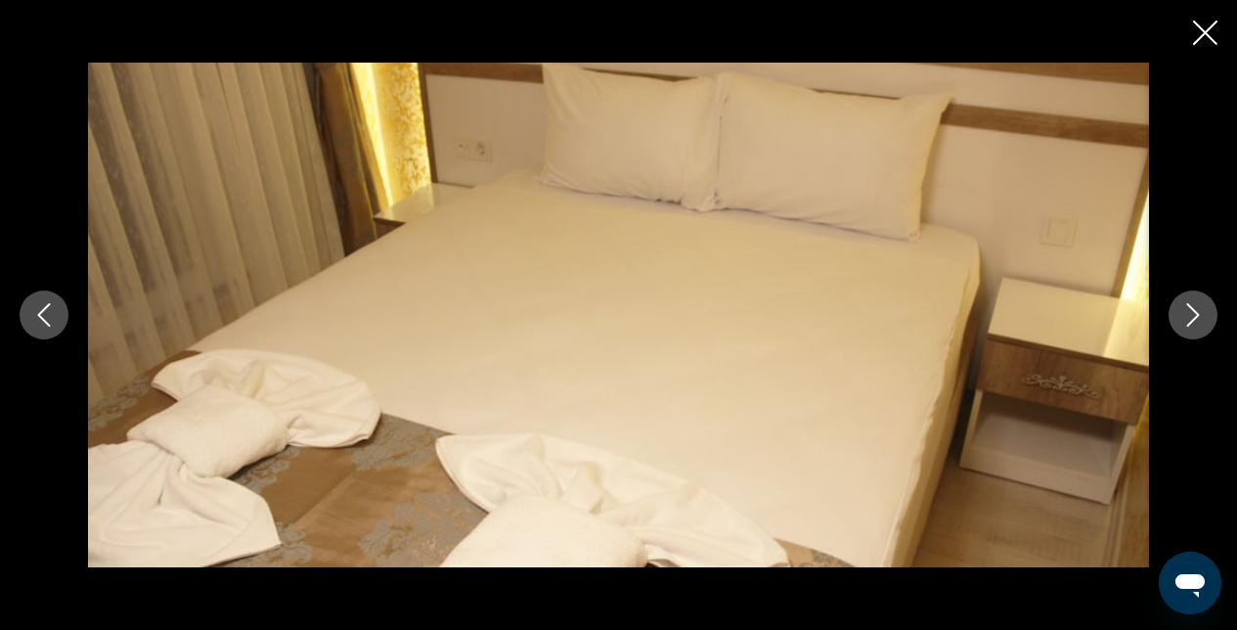
click at [1189, 321] on icon "Next image" at bounding box center [1192, 314] width 23 height 23
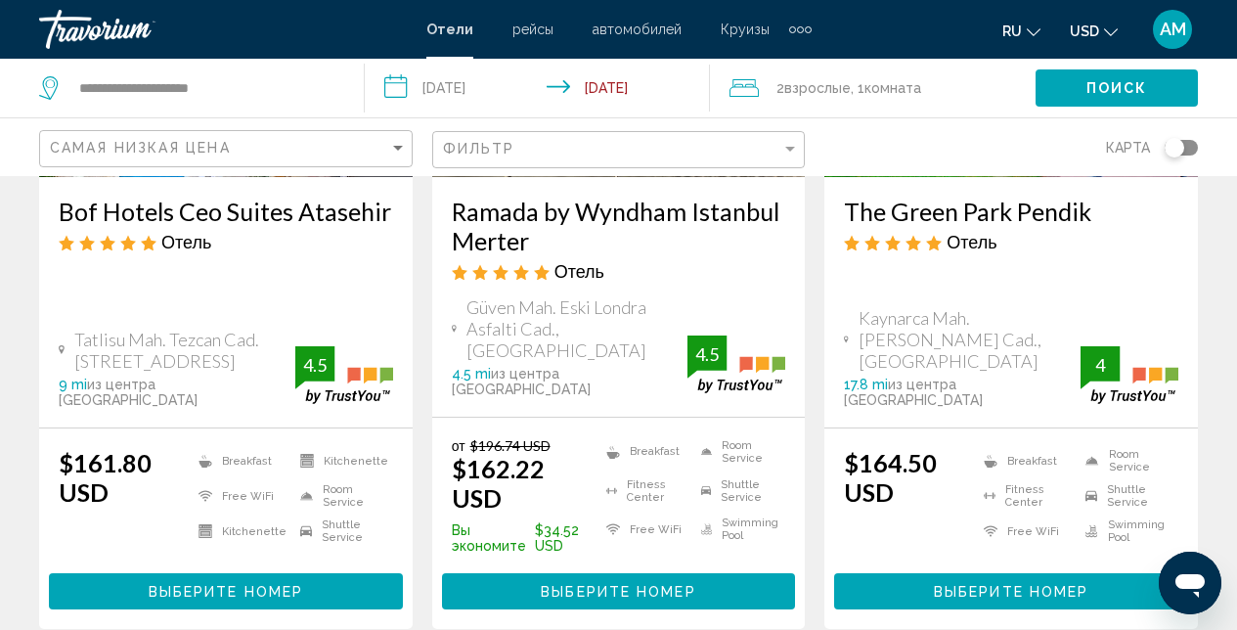
scroll to position [2730, 0]
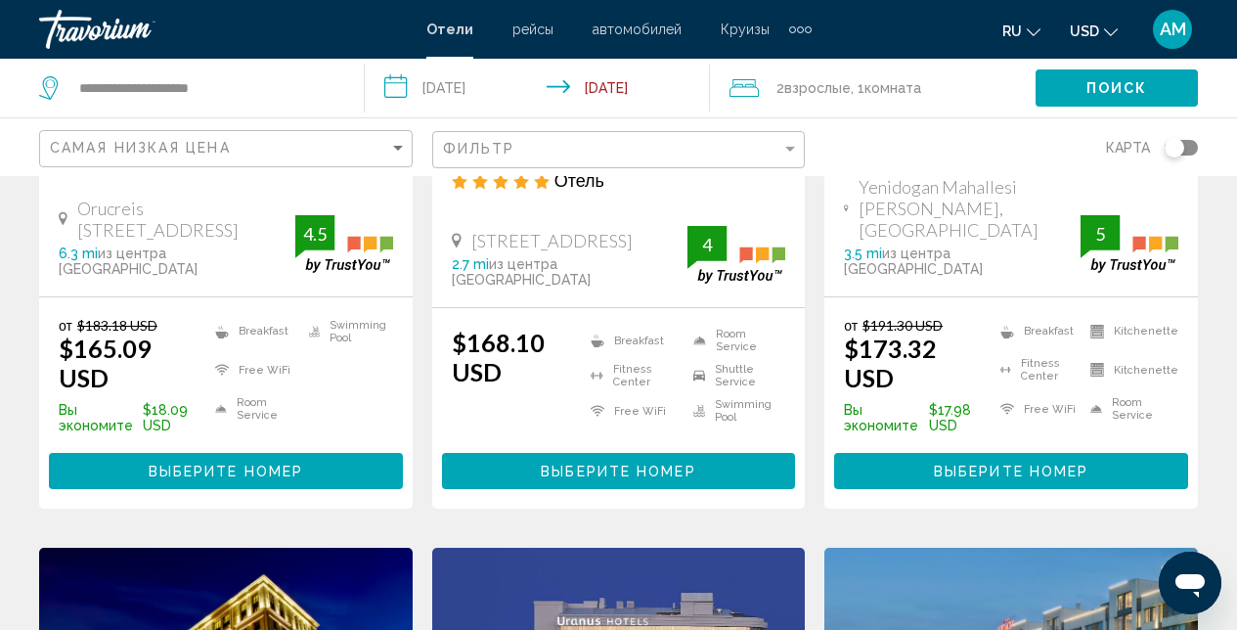
scroll to position [397, 0]
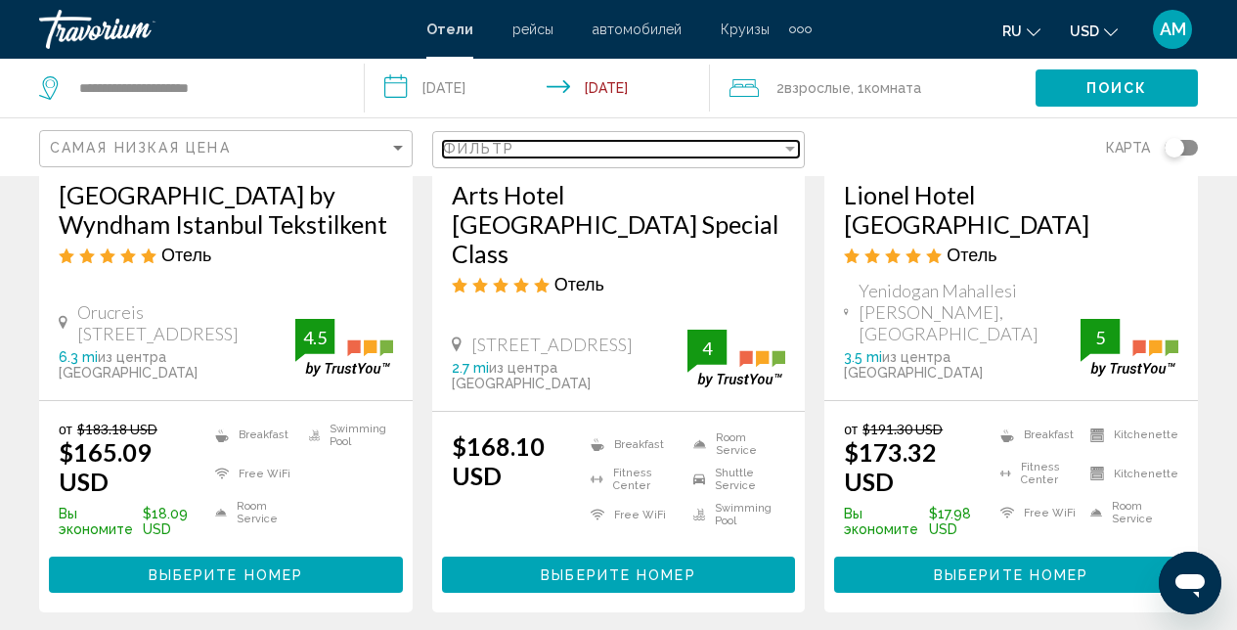
click at [786, 149] on div "Filter" at bounding box center [790, 149] width 10 height 5
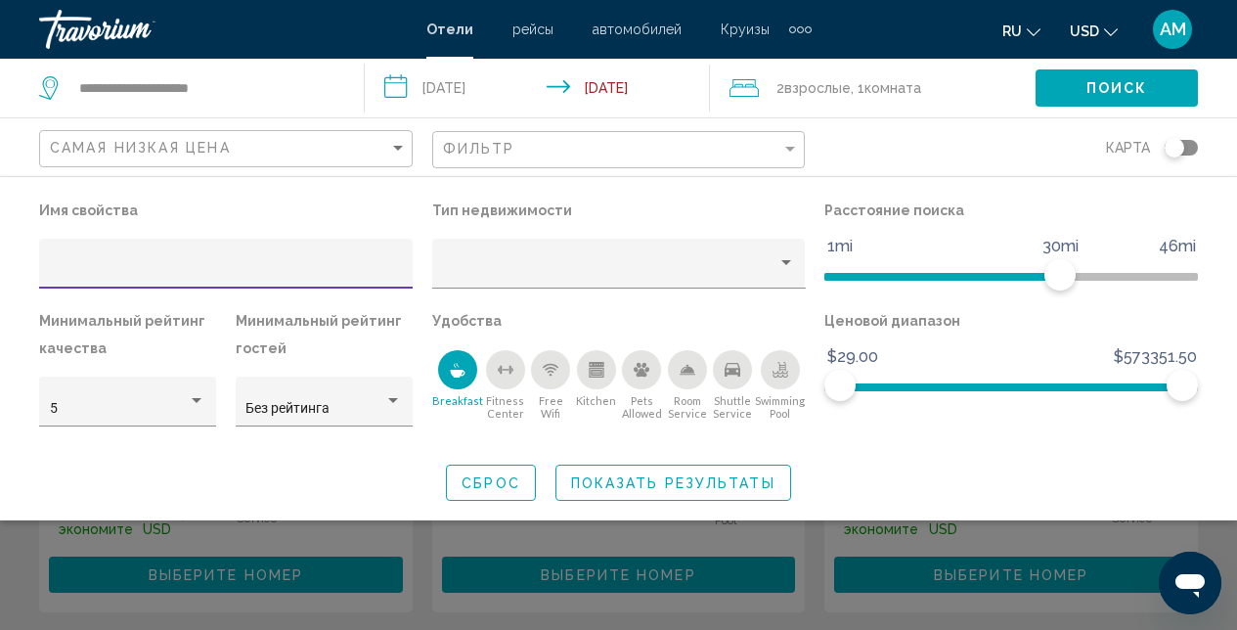
click at [242, 263] on input "Hotel Filters" at bounding box center [226, 271] width 353 height 16
paste input "**********"
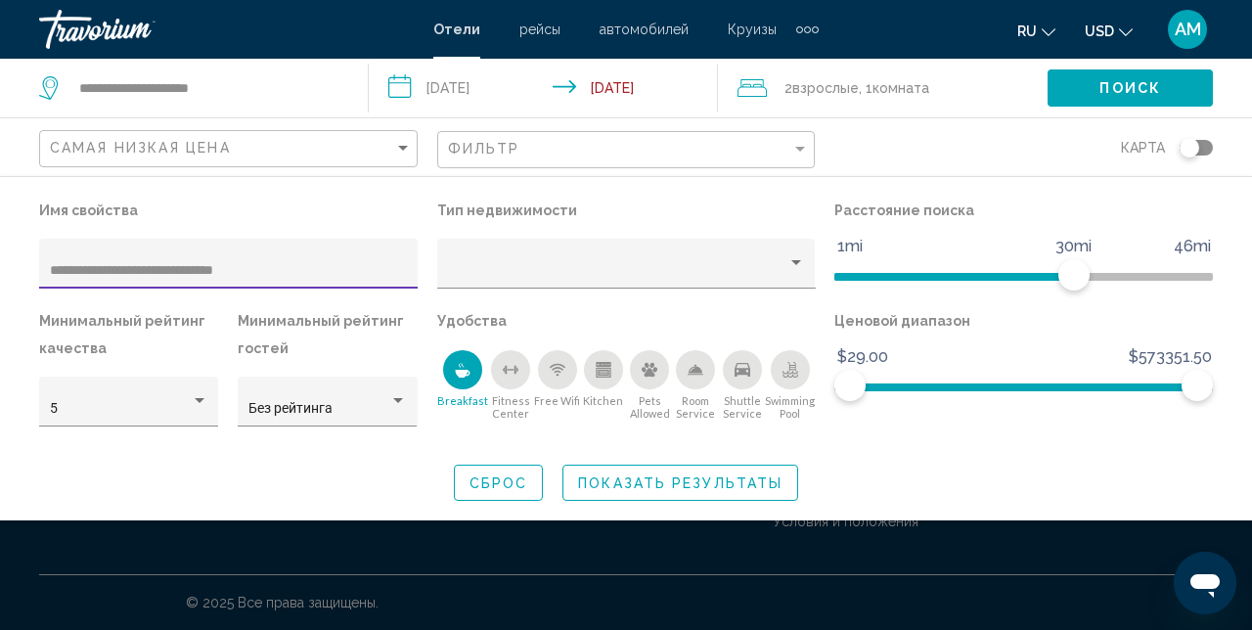
type input "**********"
click at [659, 483] on span "Показать результаты" at bounding box center [680, 483] width 204 height 16
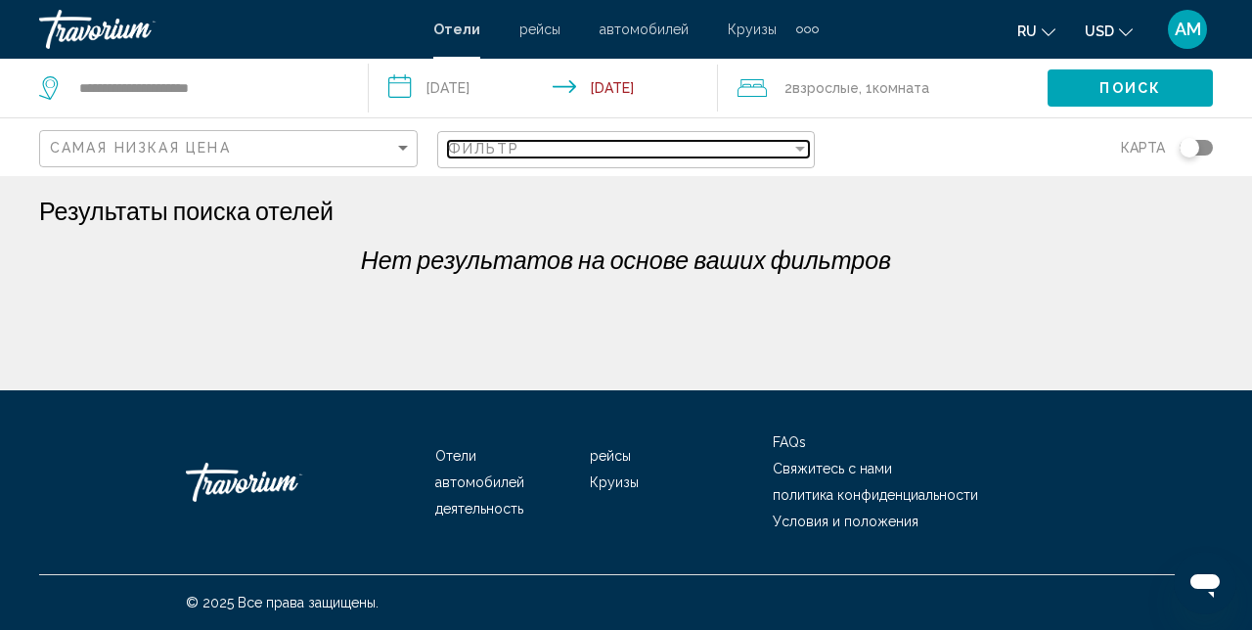
click at [794, 143] on div "Filter" at bounding box center [800, 149] width 18 height 16
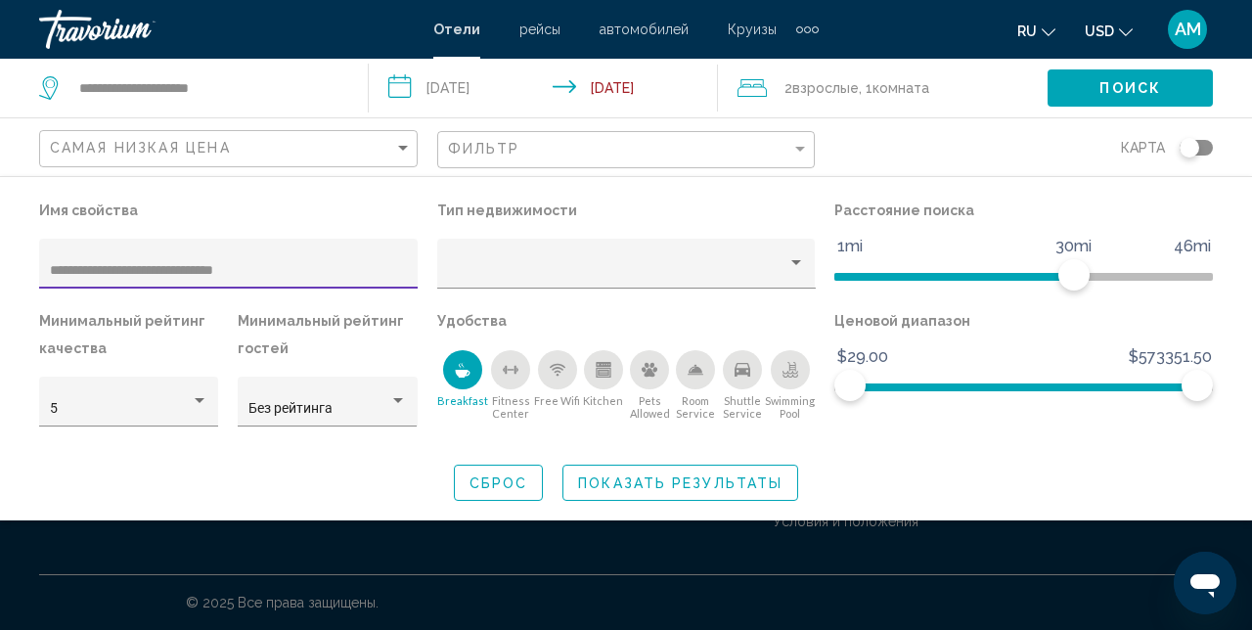
drag, startPoint x: 120, startPoint y: 265, endPoint x: 22, endPoint y: 264, distance: 97.8
click at [22, 264] on div "**********" at bounding box center [626, 349] width 1252 height 304
type input "**********"
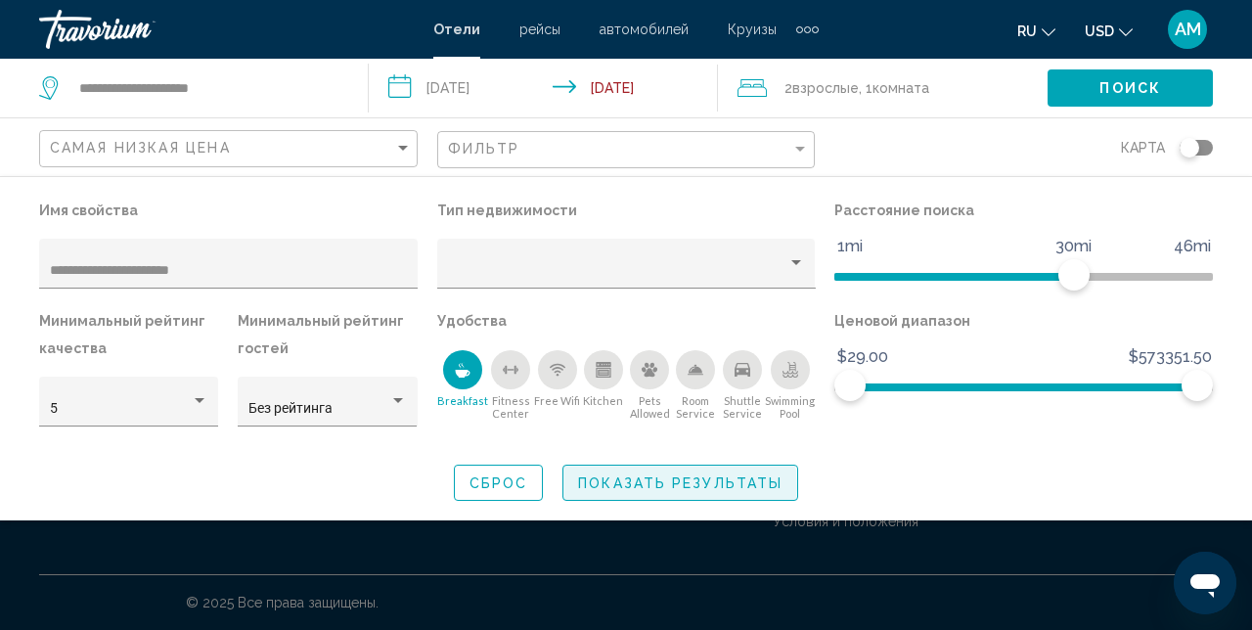
click at [646, 488] on span "Показать результаты" at bounding box center [680, 483] width 204 height 16
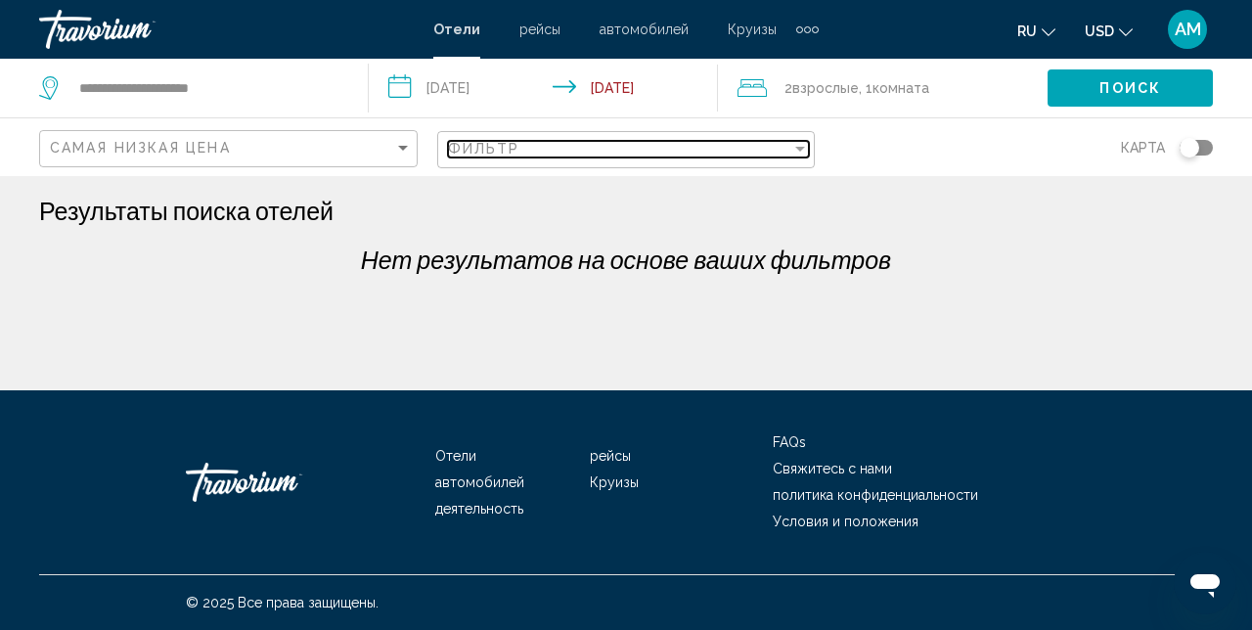
click at [805, 150] on div "Filter" at bounding box center [800, 149] width 18 height 16
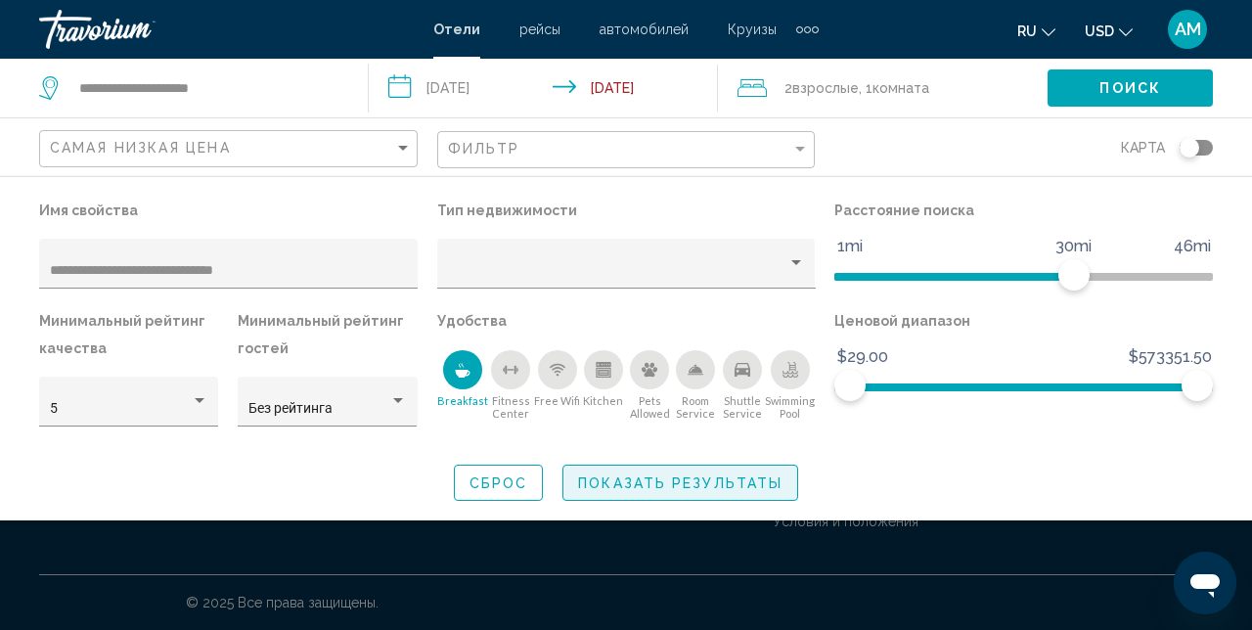
click at [712, 487] on span "Показать результаты" at bounding box center [680, 483] width 204 height 16
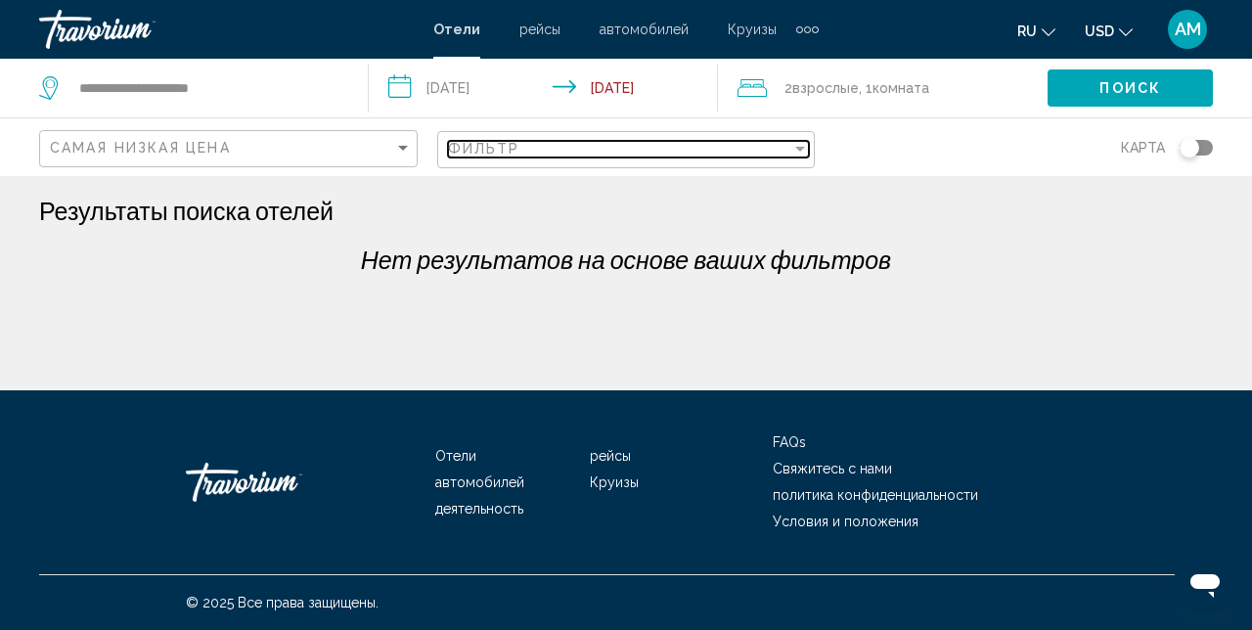
click at [801, 154] on div "Filter" at bounding box center [800, 149] width 18 height 16
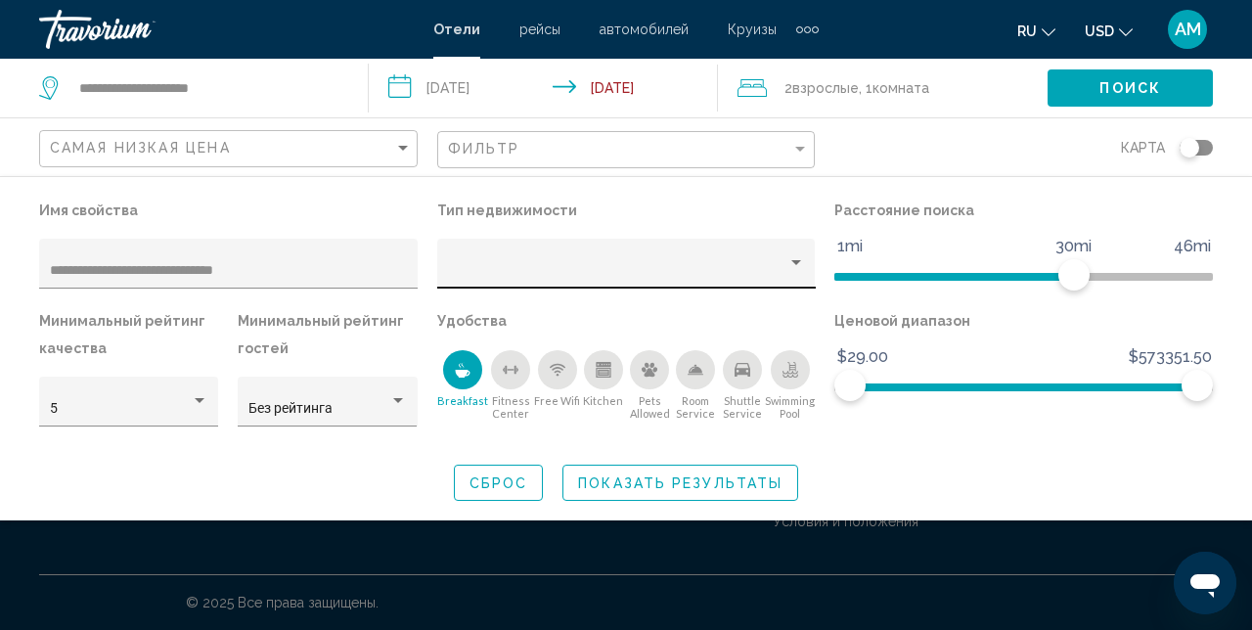
click at [808, 267] on div "Hotel Filters" at bounding box center [626, 264] width 378 height 50
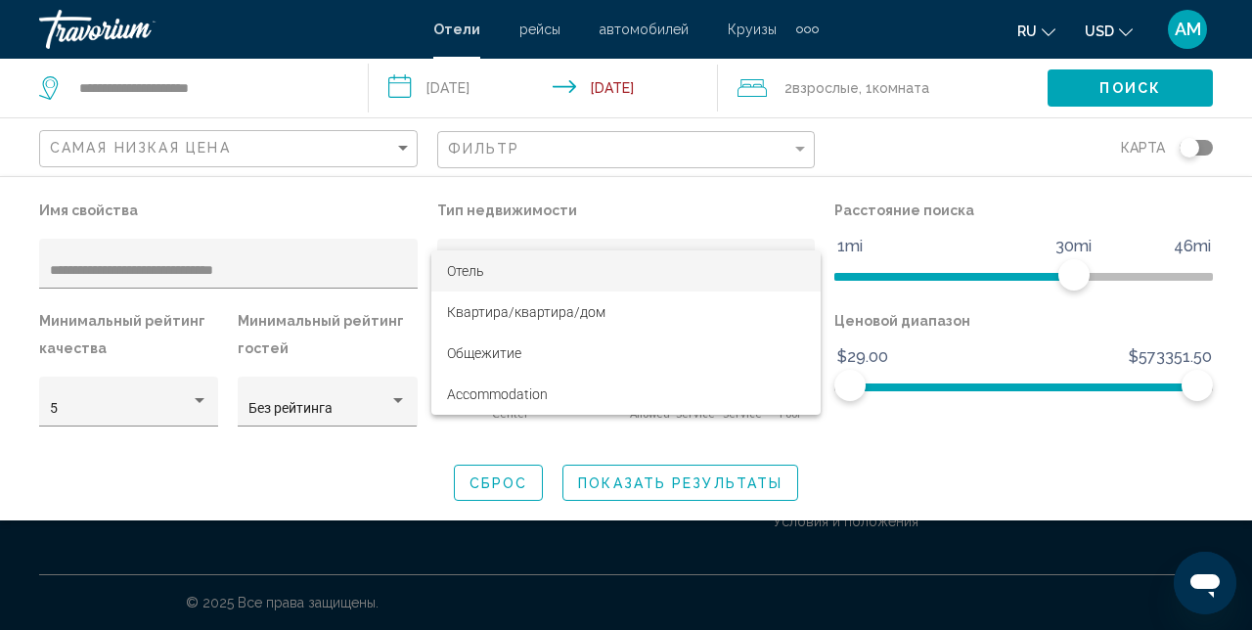
click at [666, 265] on span "Отель" at bounding box center [626, 270] width 358 height 41
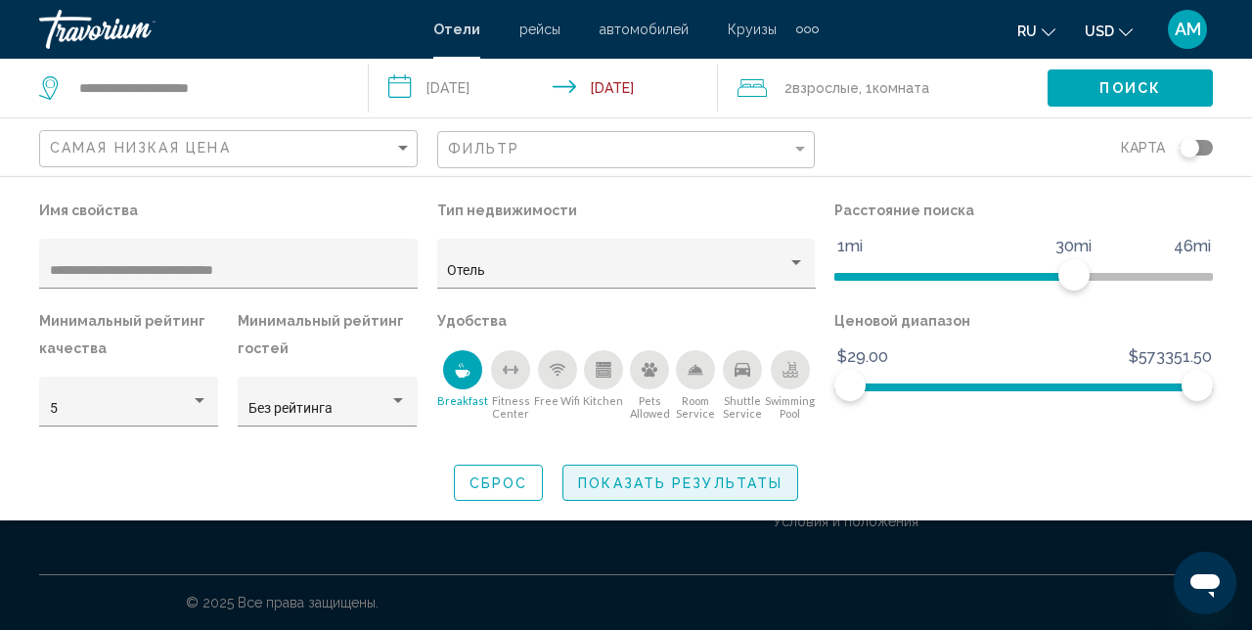
click at [636, 500] on button "Показать результаты" at bounding box center [680, 482] width 236 height 36
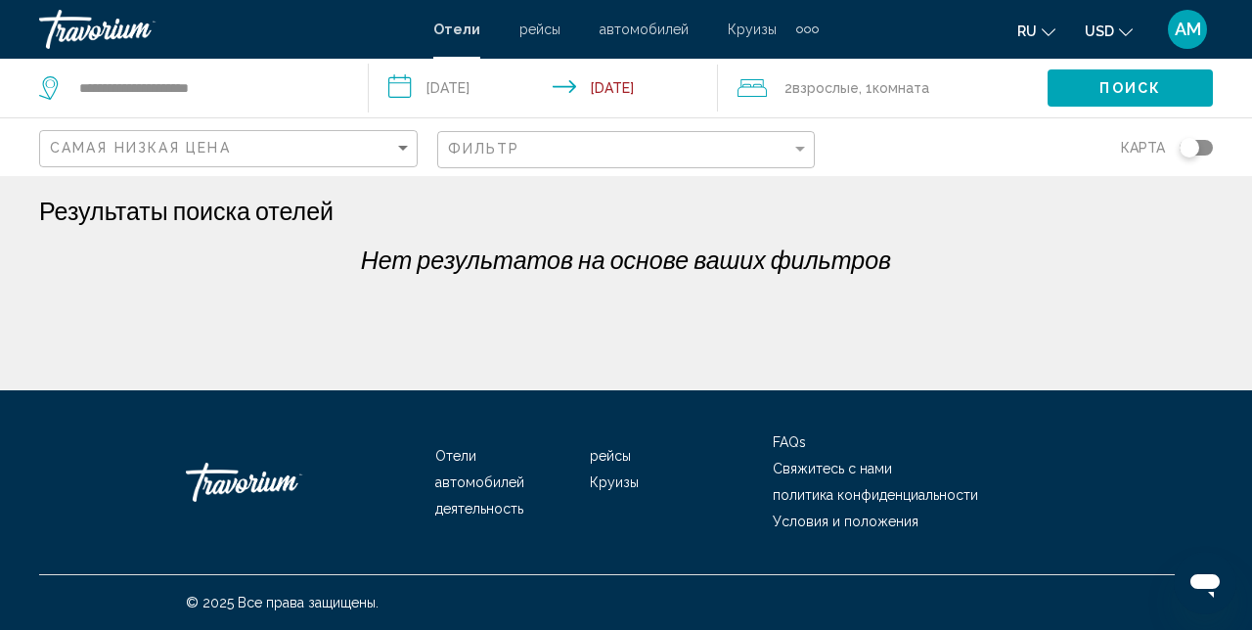
click at [798, 158] on div "Фильтр" at bounding box center [629, 150] width 362 height 36
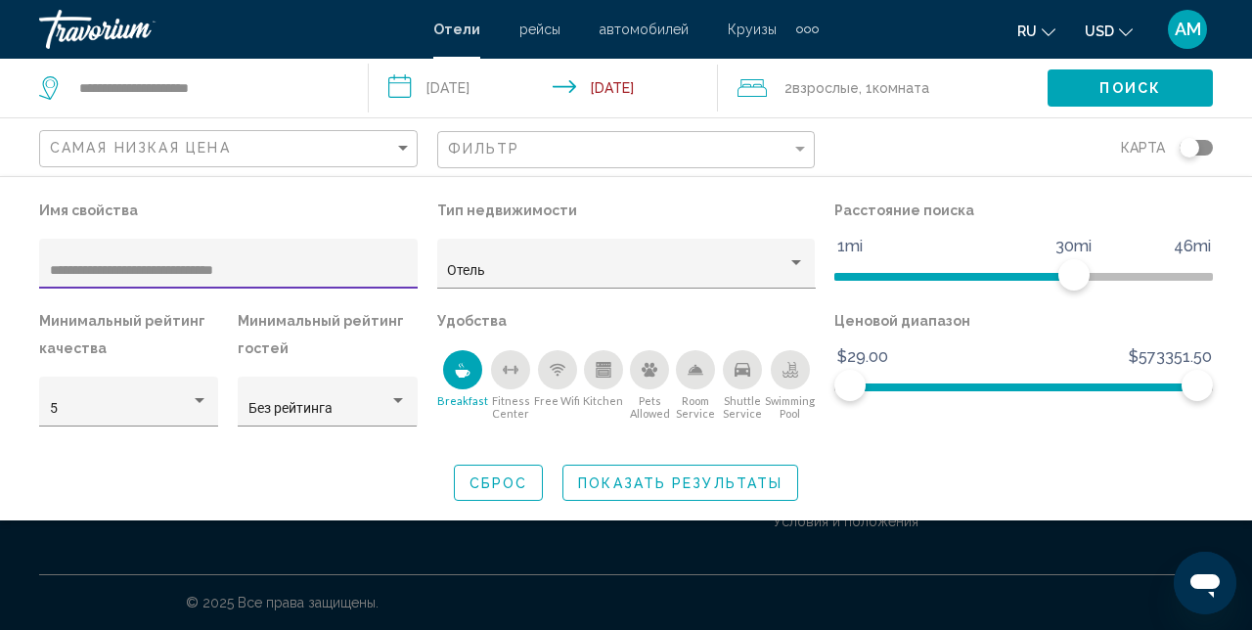
drag, startPoint x: 295, startPoint y: 262, endPoint x: 0, endPoint y: 200, distance: 301.7
click at [0, 201] on div "**********" at bounding box center [626, 349] width 1252 height 304
click at [291, 274] on input "**********" at bounding box center [229, 271] width 358 height 16
type input "*"
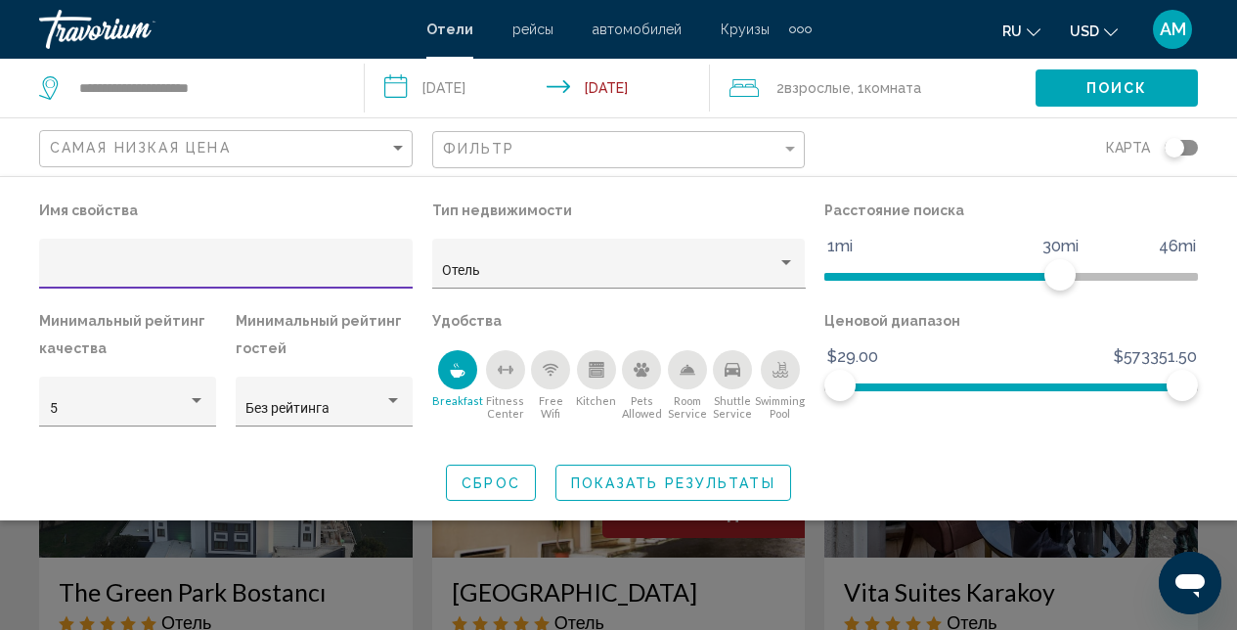
click at [644, 482] on span "Показать результаты" at bounding box center [673, 483] width 204 height 16
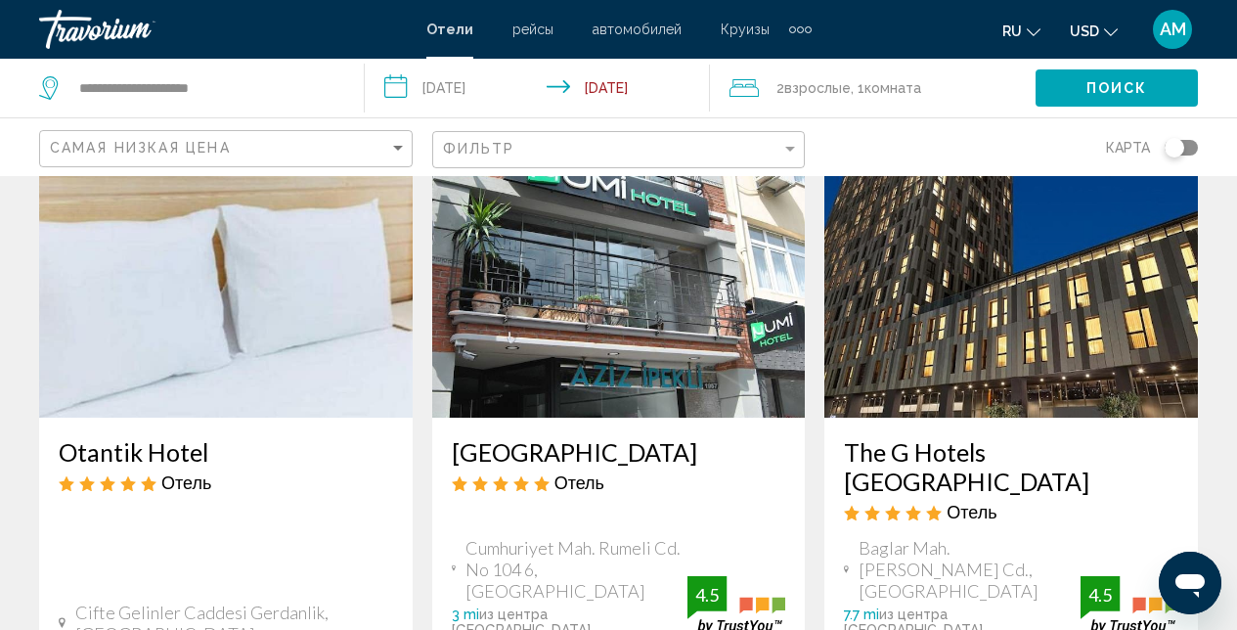
scroll to position [918, 0]
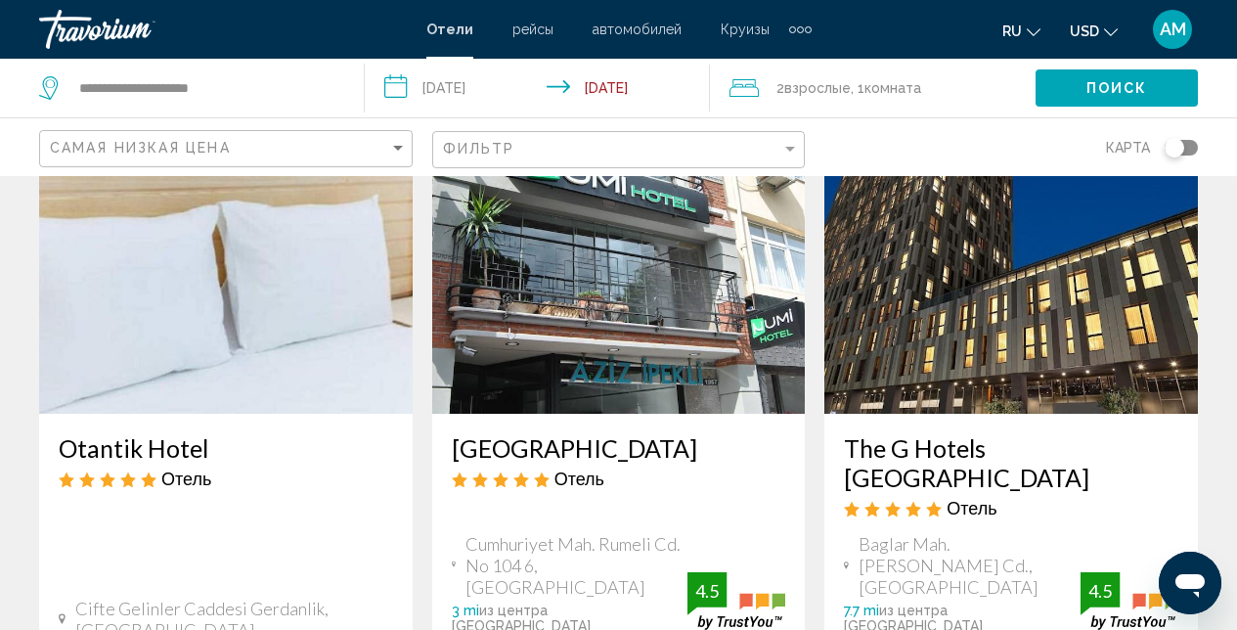
click at [984, 333] on img "Main content" at bounding box center [1011, 257] width 374 height 313
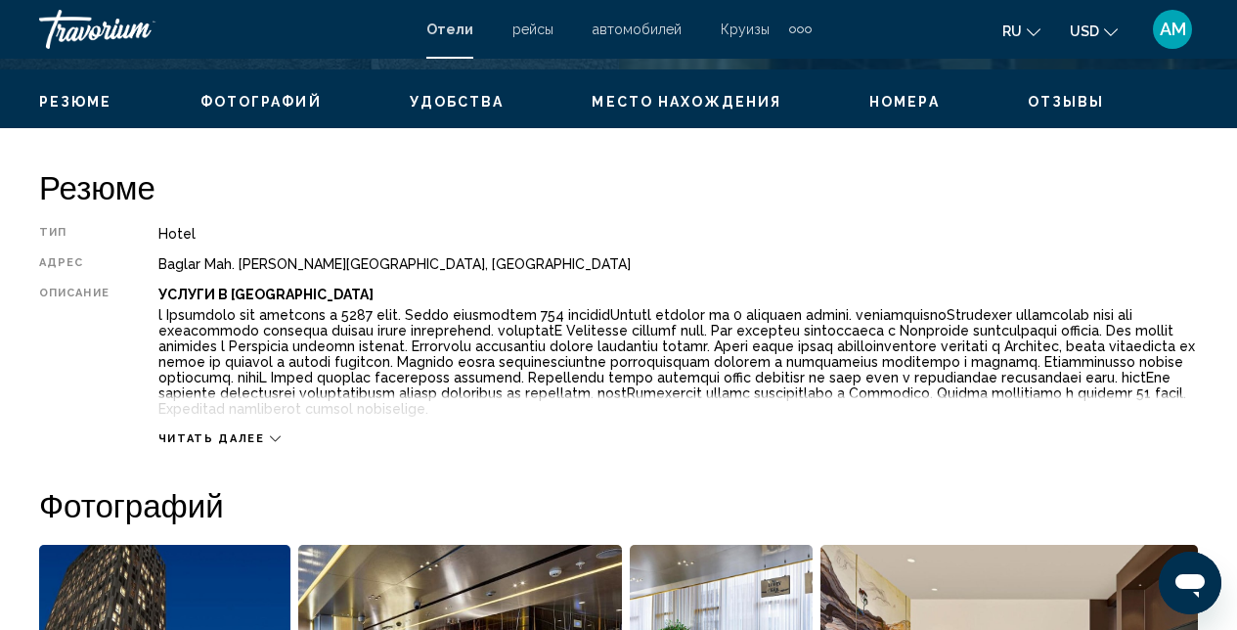
scroll to position [208, 0]
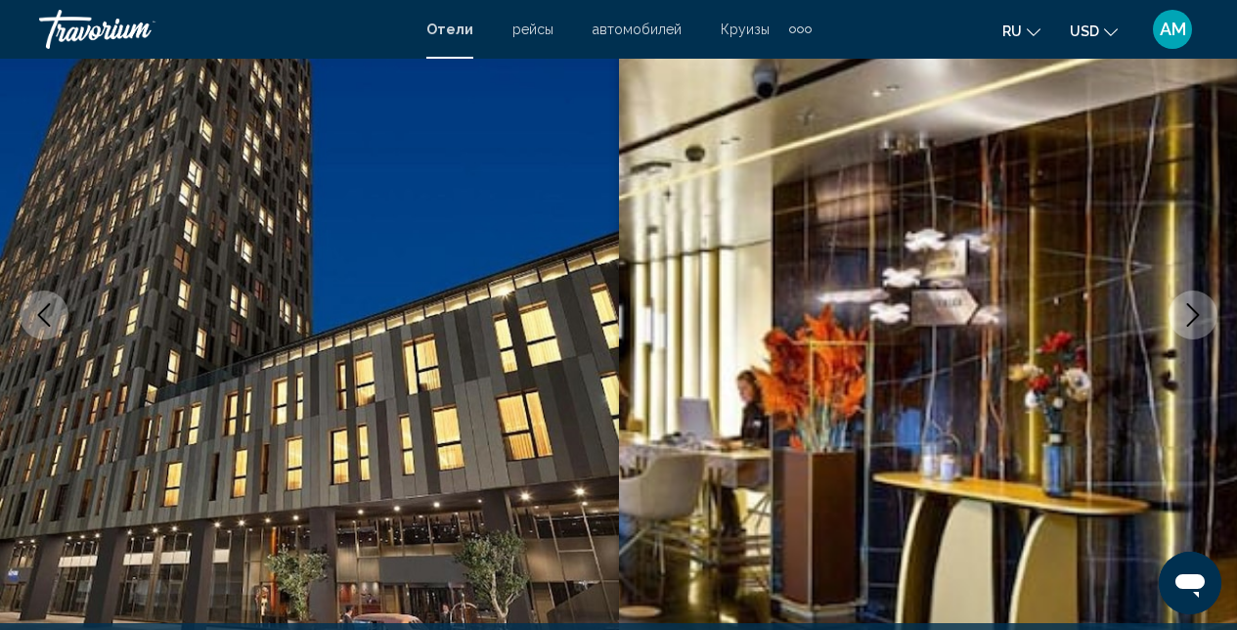
click at [1170, 331] on img "Main content" at bounding box center [928, 314] width 619 height 929
click at [1178, 328] on button "Next image" at bounding box center [1192, 314] width 49 height 49
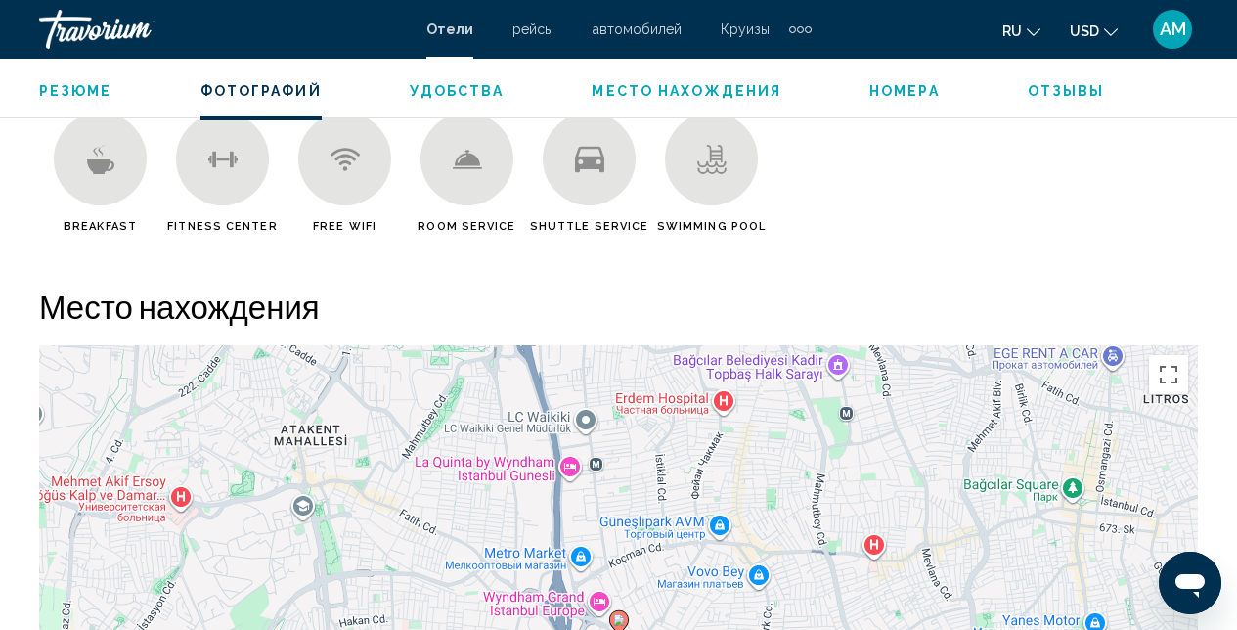
scroll to position [2147, 0]
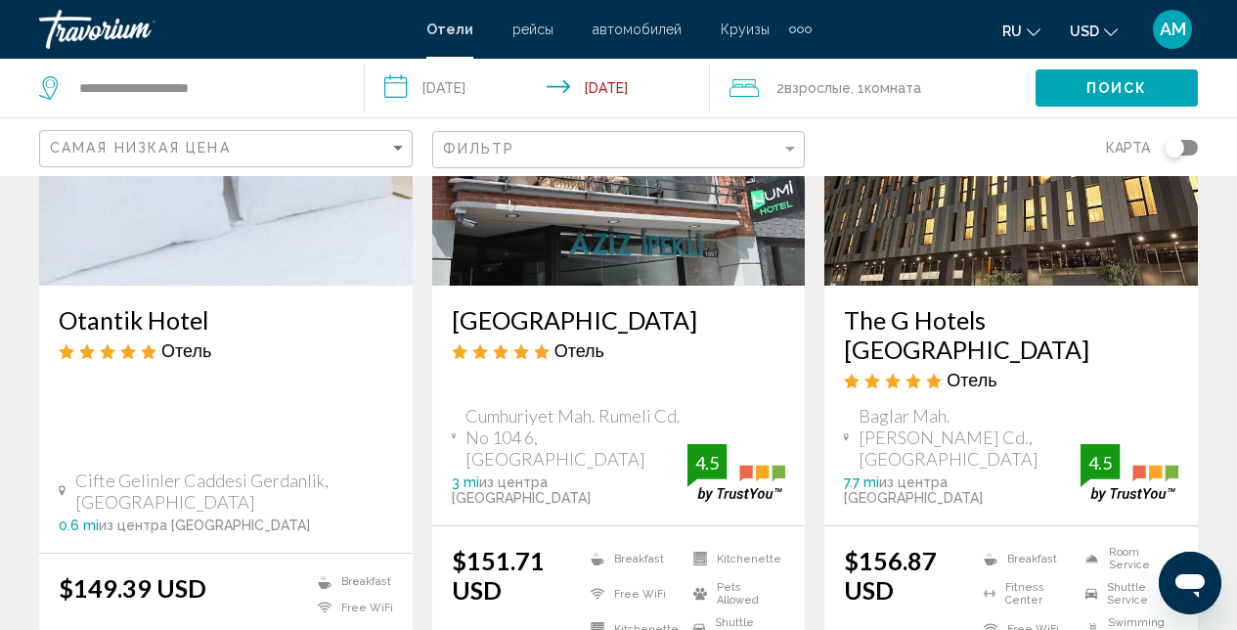
scroll to position [845, 0]
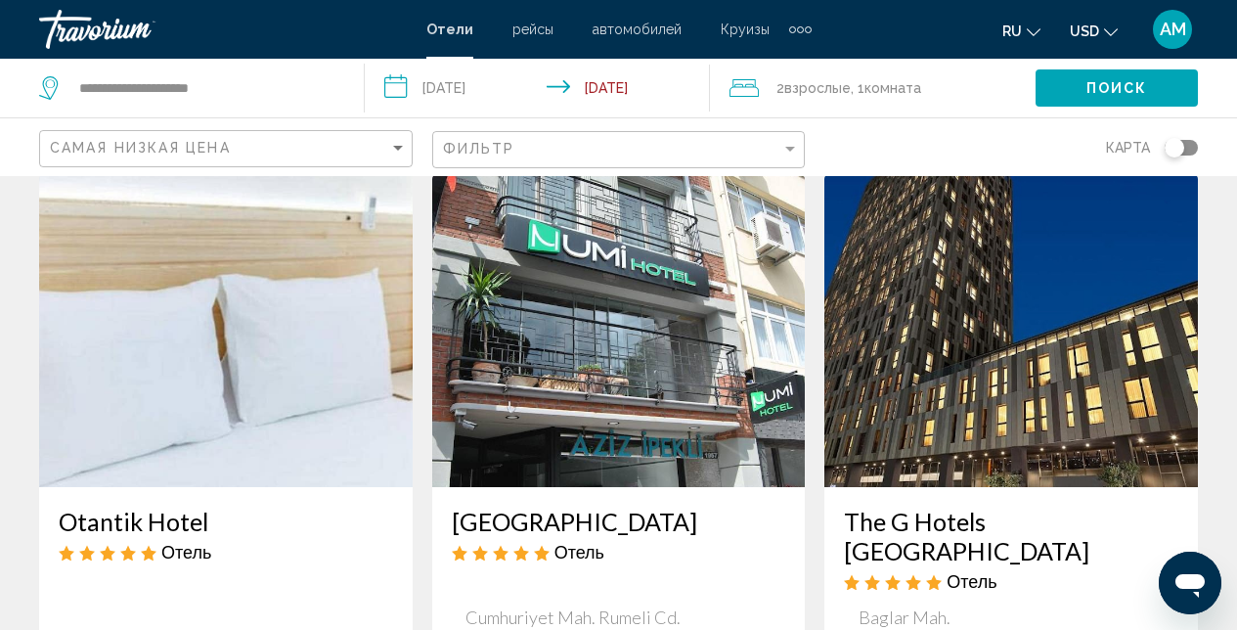
click at [223, 420] on img "Main content" at bounding box center [226, 330] width 374 height 313
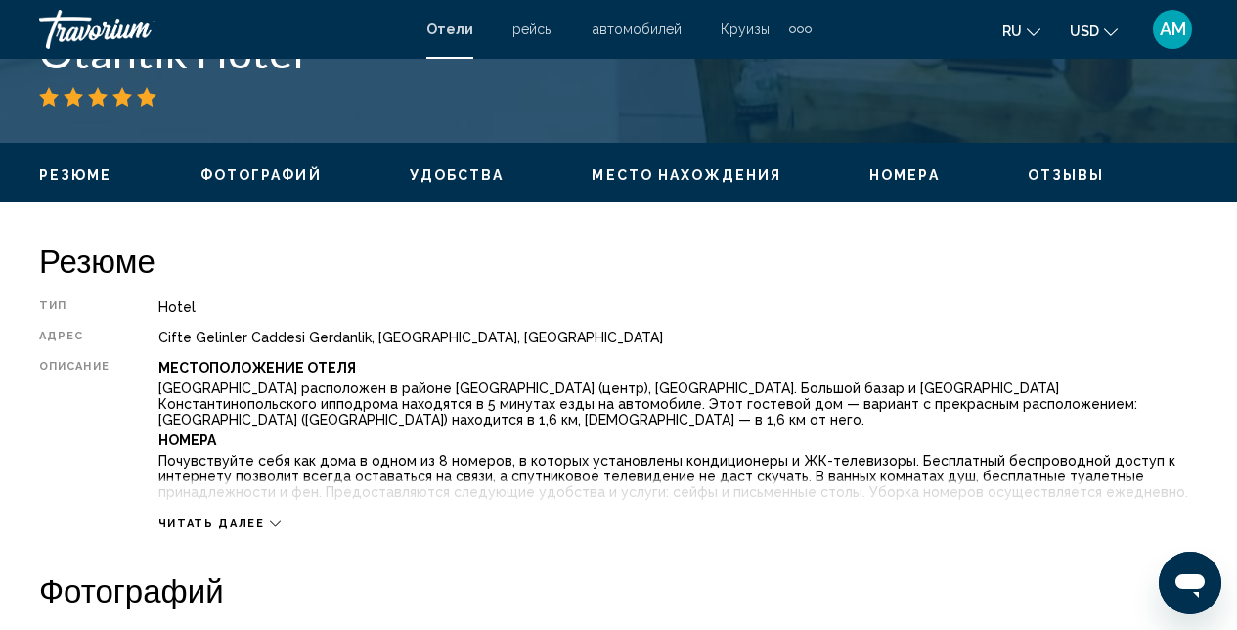
scroll to position [208, 0]
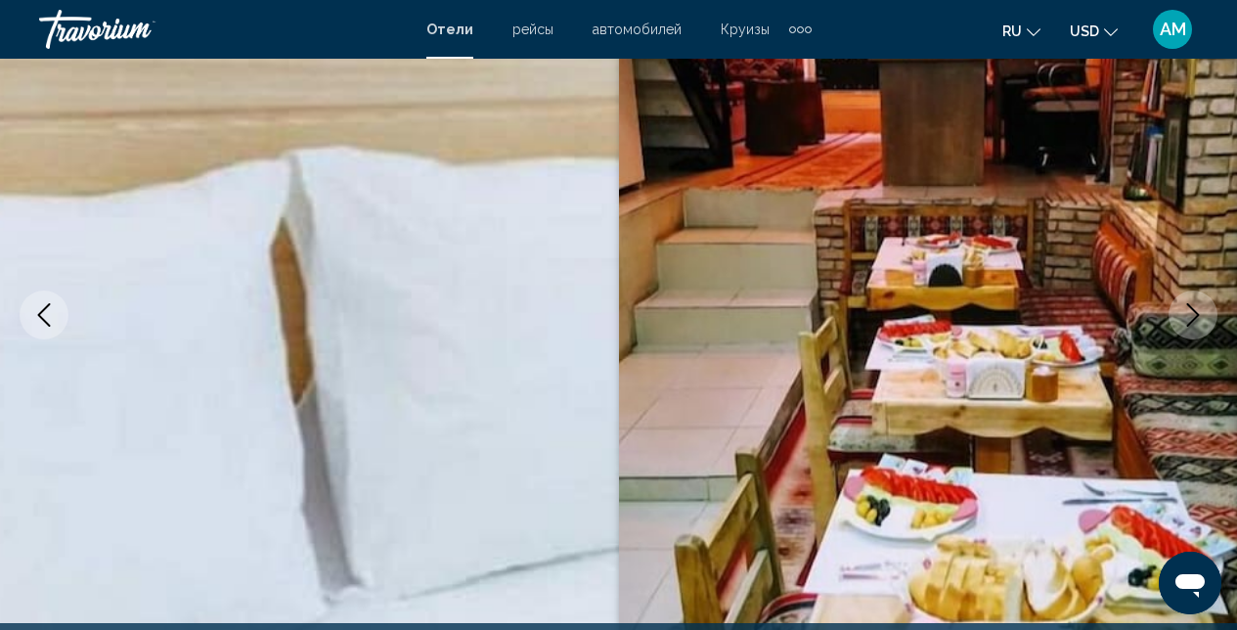
click at [1201, 311] on icon "Next image" at bounding box center [1192, 314] width 23 height 23
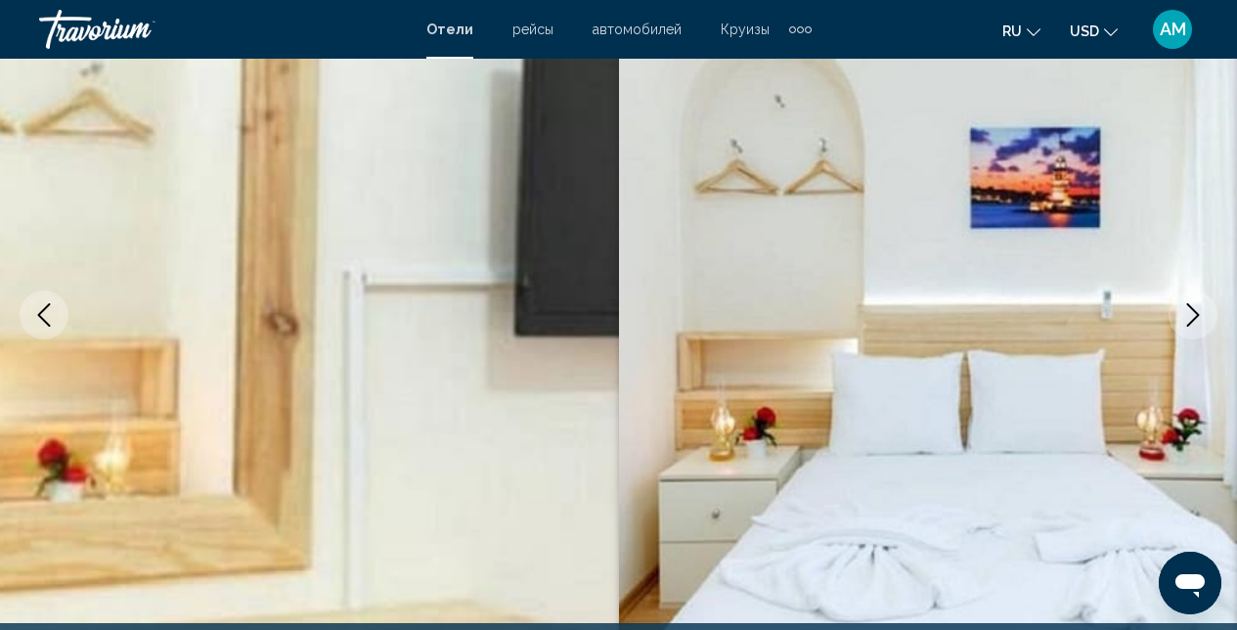
click at [1201, 311] on icon "Next image" at bounding box center [1192, 314] width 23 height 23
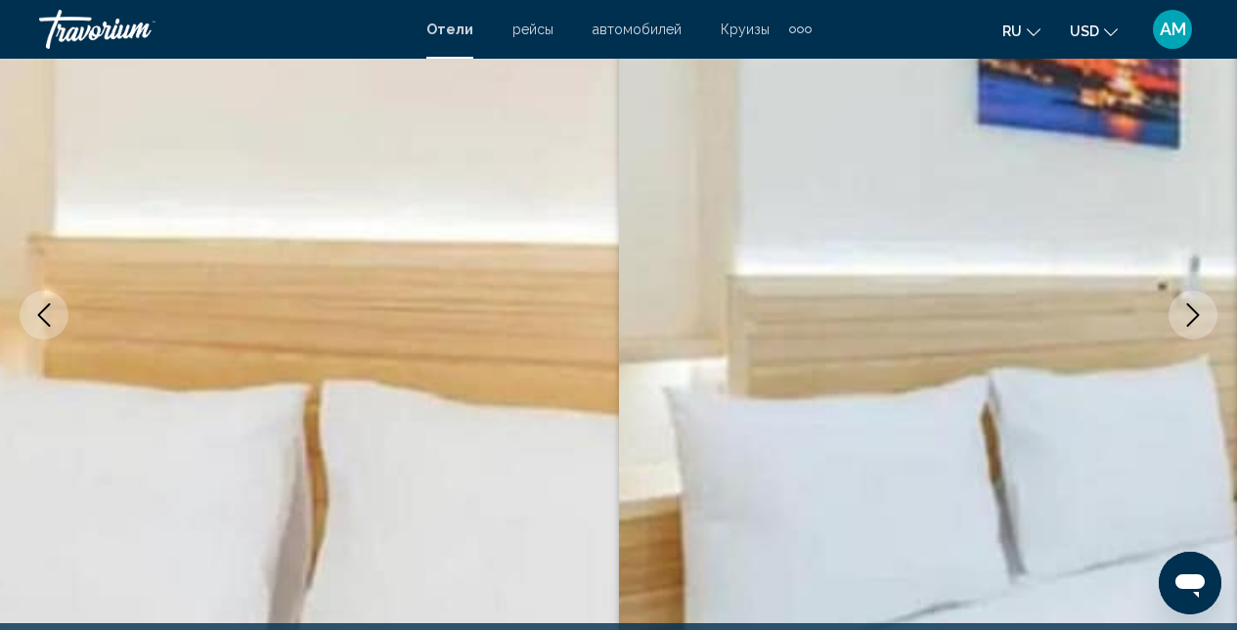
click at [1202, 311] on icon "Next image" at bounding box center [1192, 314] width 23 height 23
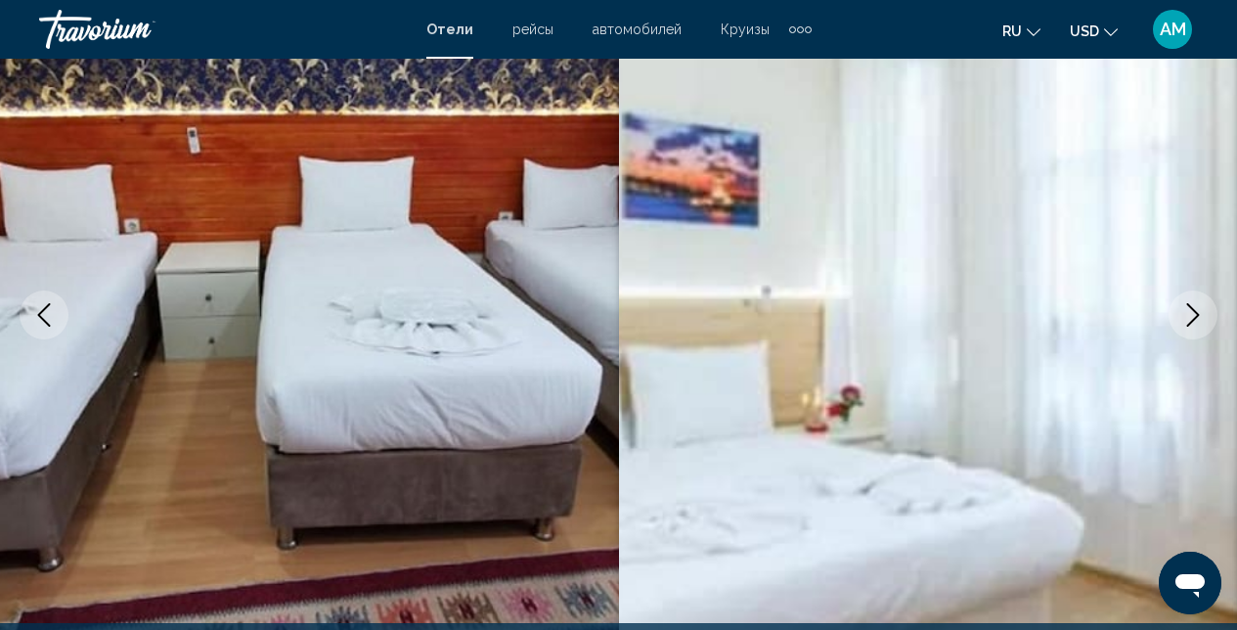
click at [1202, 311] on icon "Next image" at bounding box center [1192, 314] width 23 height 23
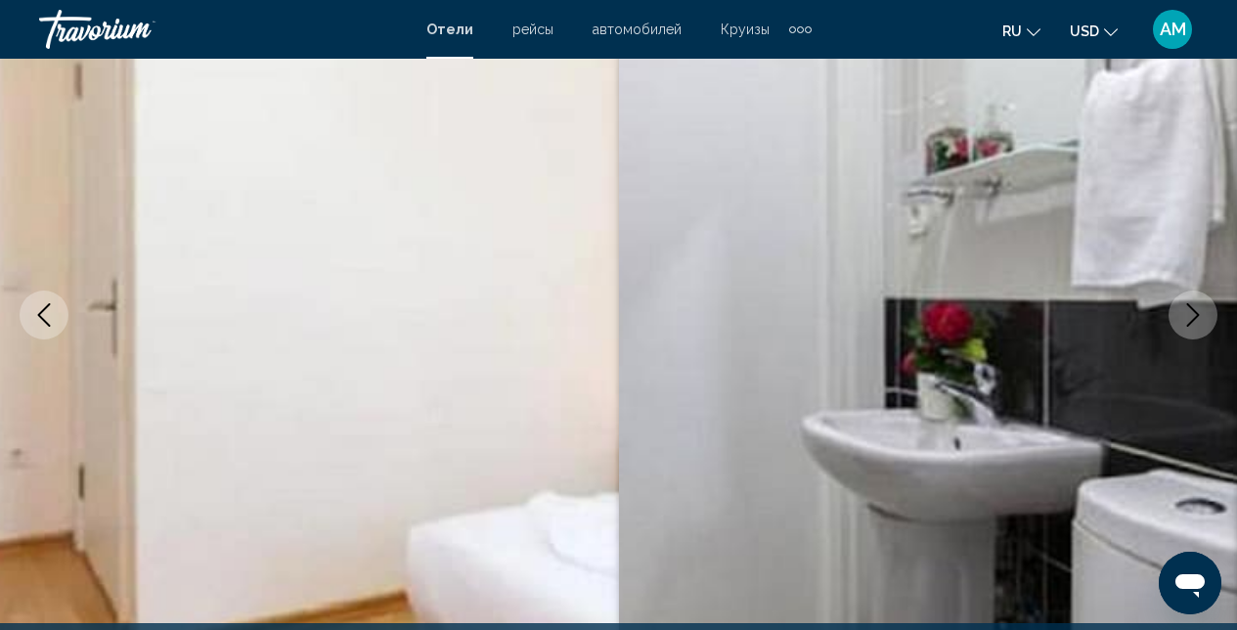
click at [1202, 311] on icon "Next image" at bounding box center [1192, 314] width 23 height 23
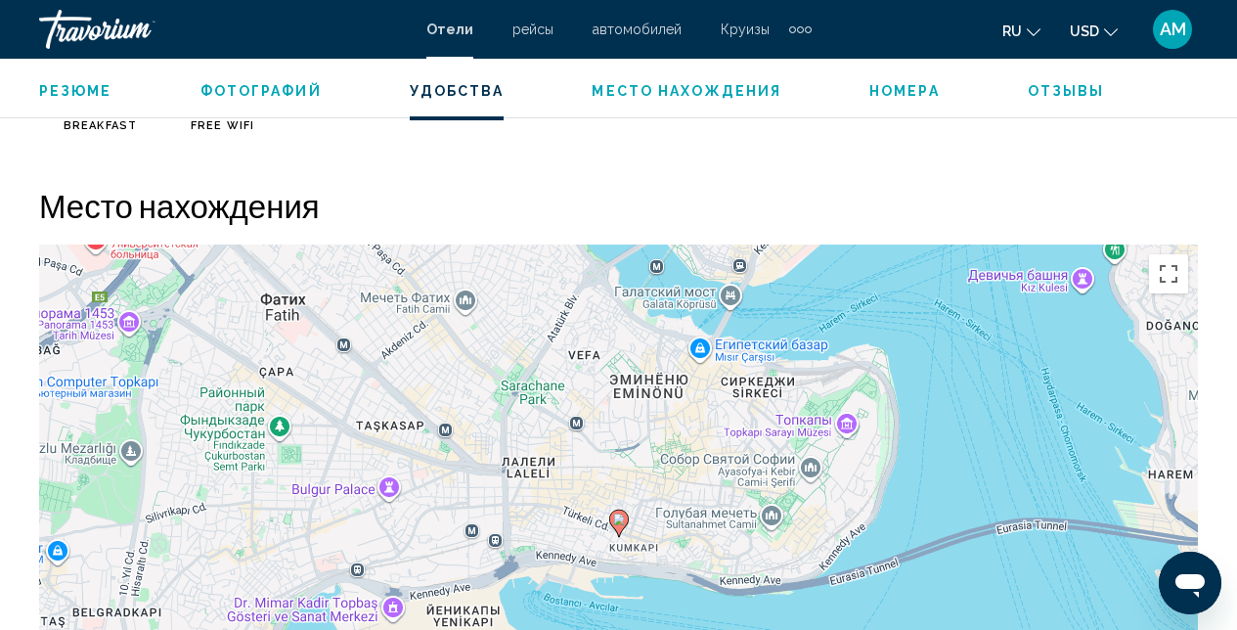
scroll to position [2071, 0]
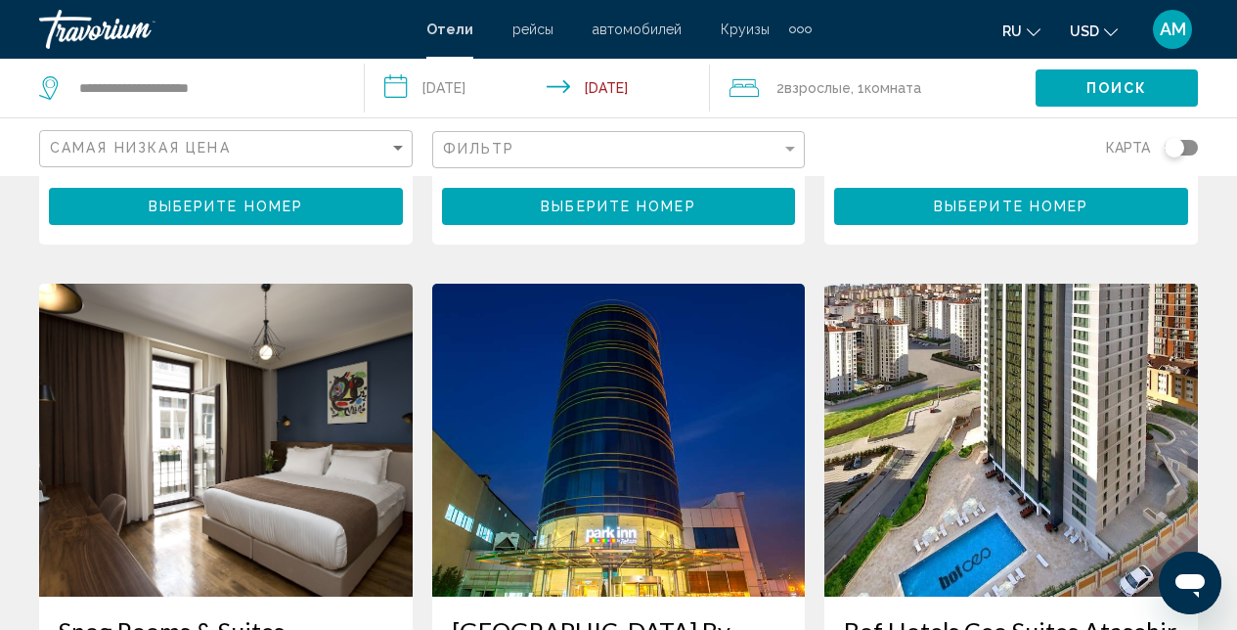
scroll to position [1347, 0]
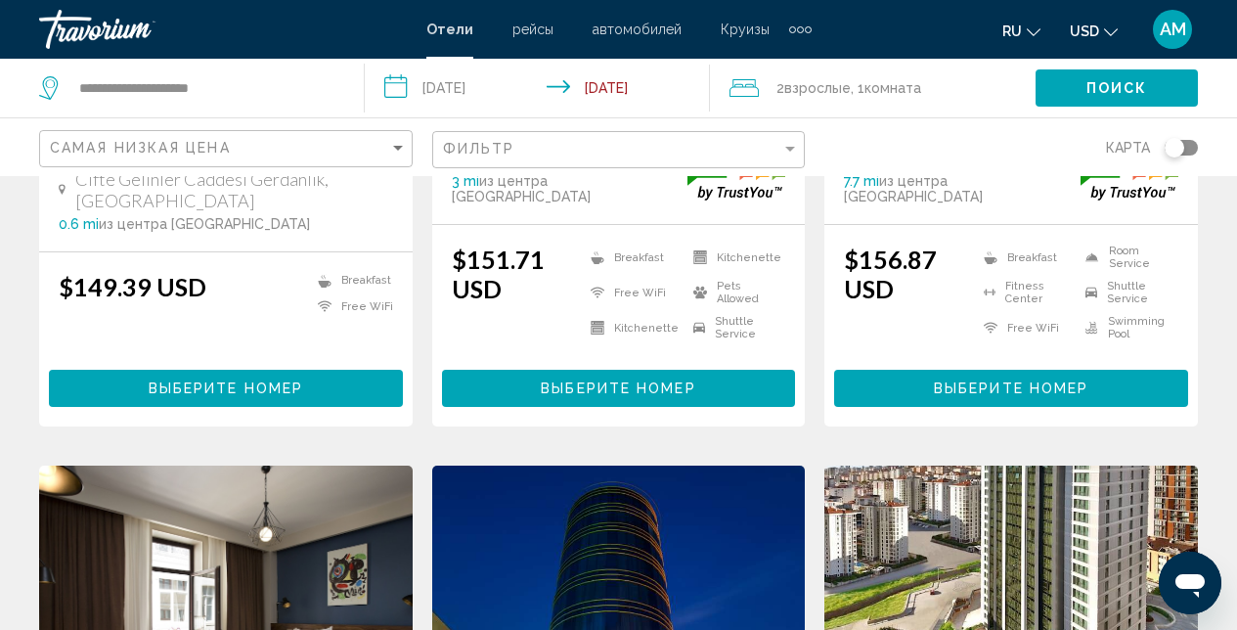
click at [169, 470] on img "Main content" at bounding box center [226, 621] width 374 height 313
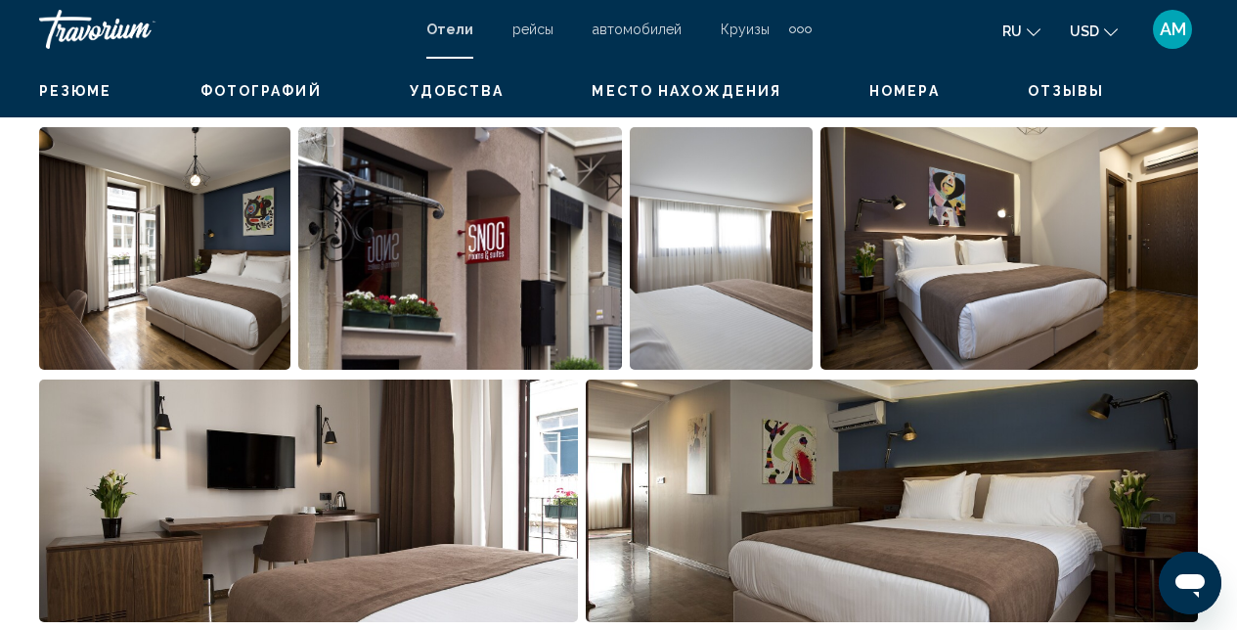
scroll to position [208, 0]
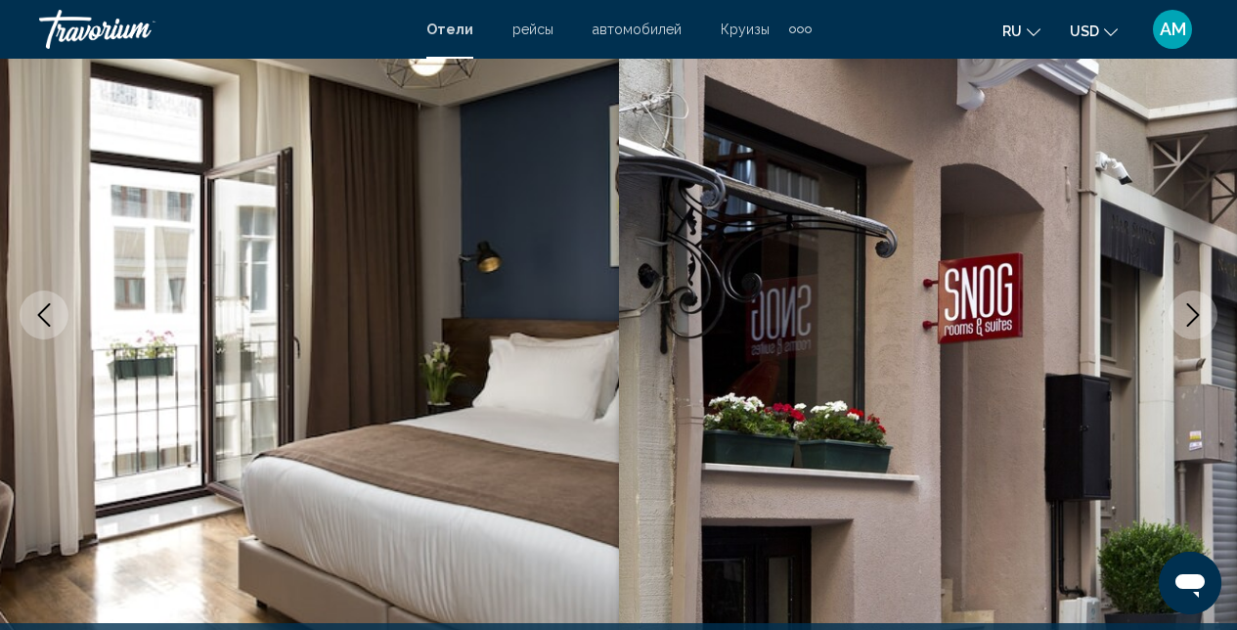
click at [1225, 364] on img "Main content" at bounding box center [928, 314] width 619 height 929
click at [1188, 323] on icon "Next image" at bounding box center [1192, 314] width 23 height 23
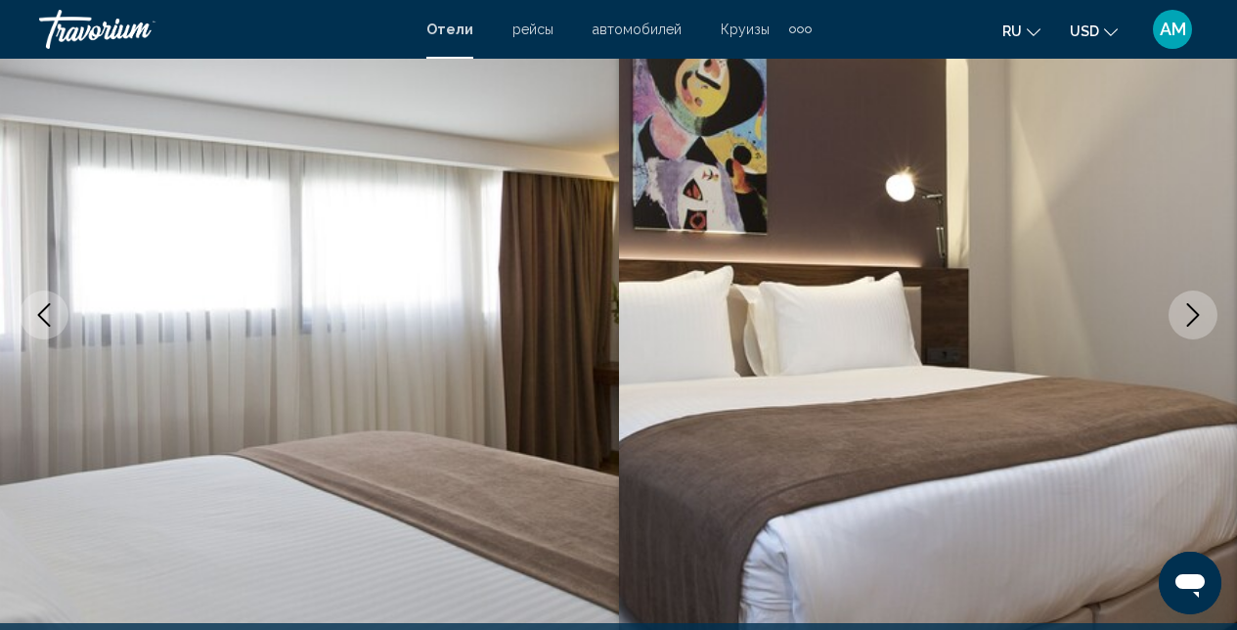
click at [1188, 323] on icon "Next image" at bounding box center [1193, 314] width 13 height 23
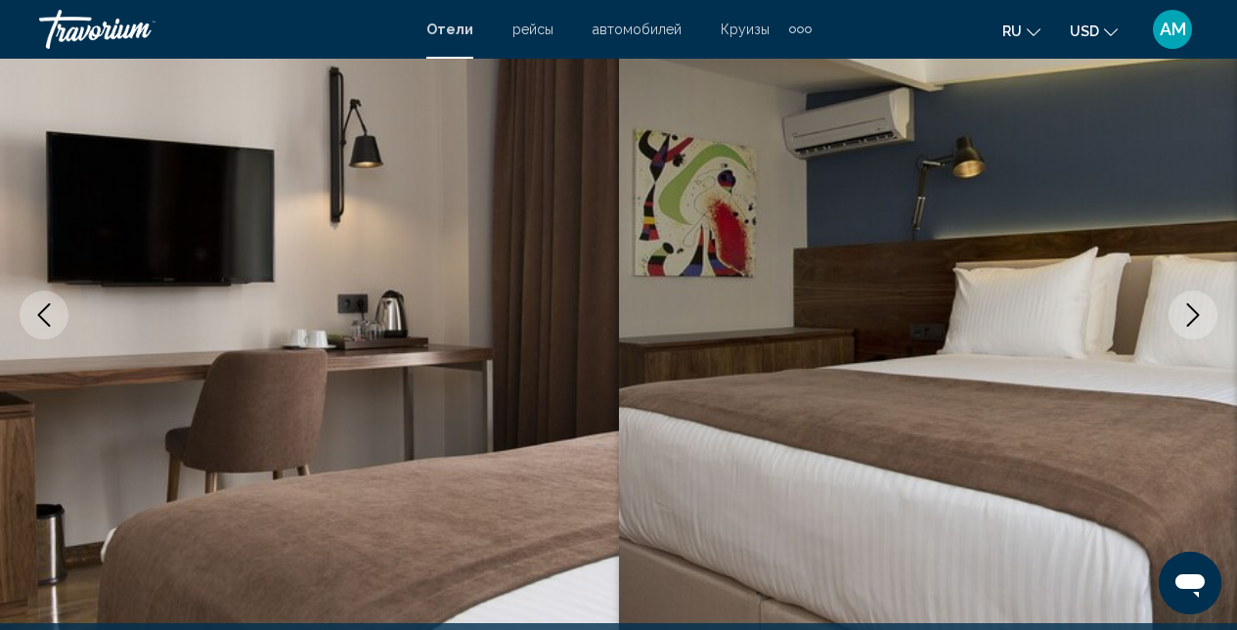
click at [1188, 323] on icon "Next image" at bounding box center [1193, 314] width 13 height 23
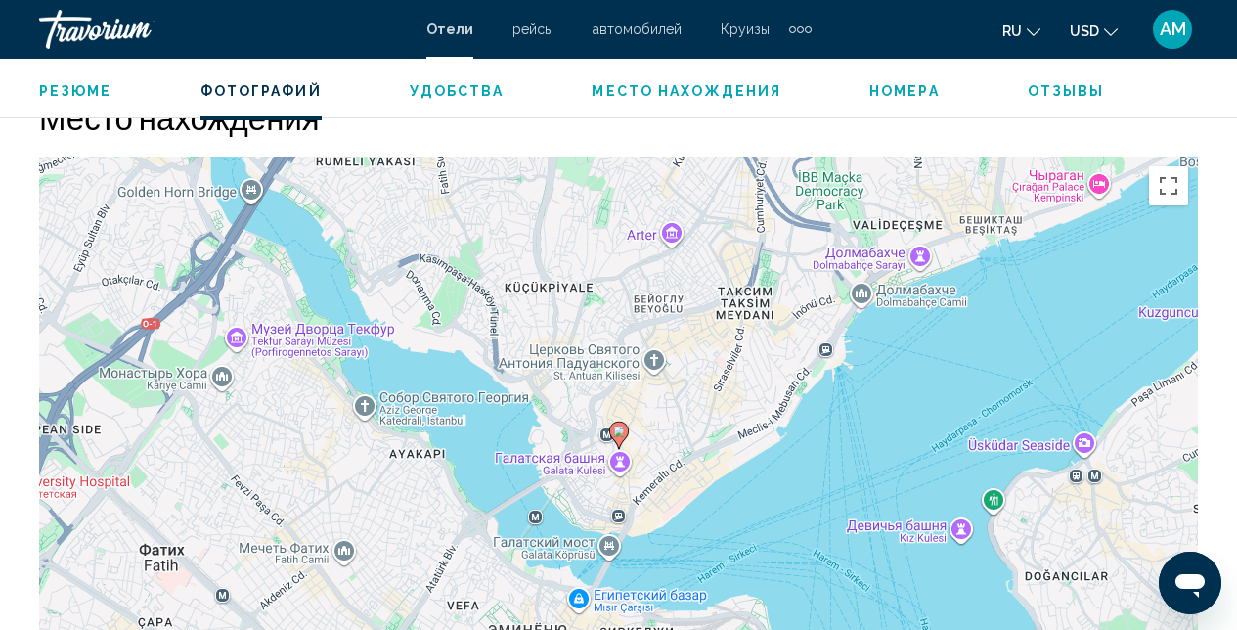
scroll to position [2181, 0]
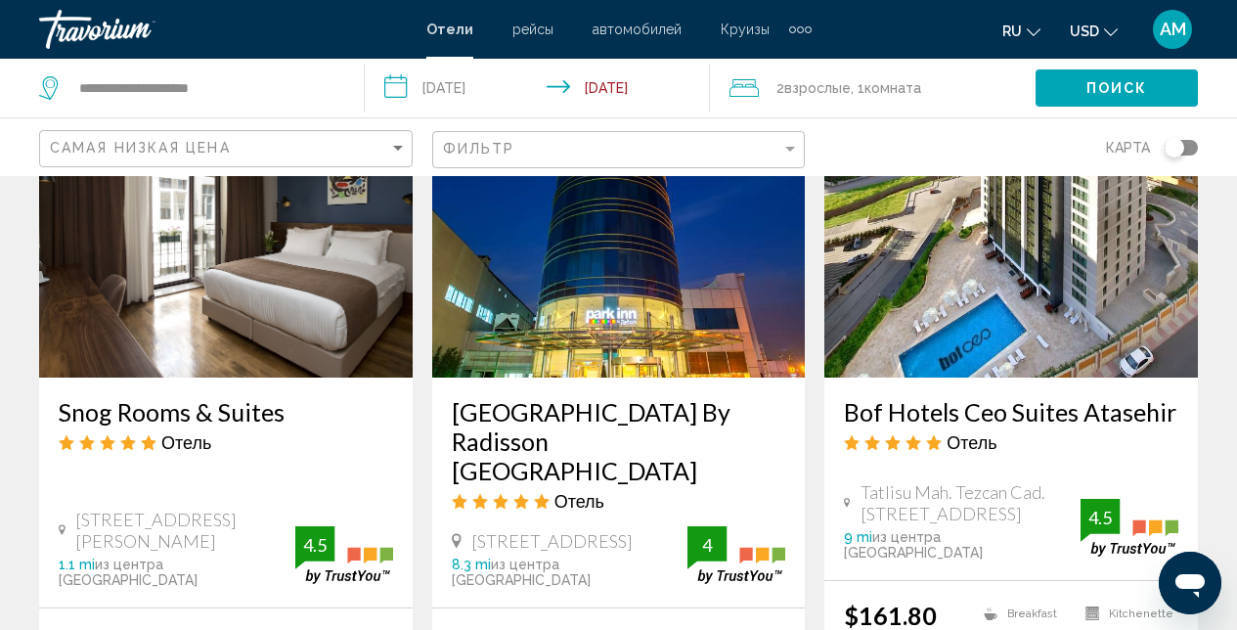
scroll to position [1752, 0]
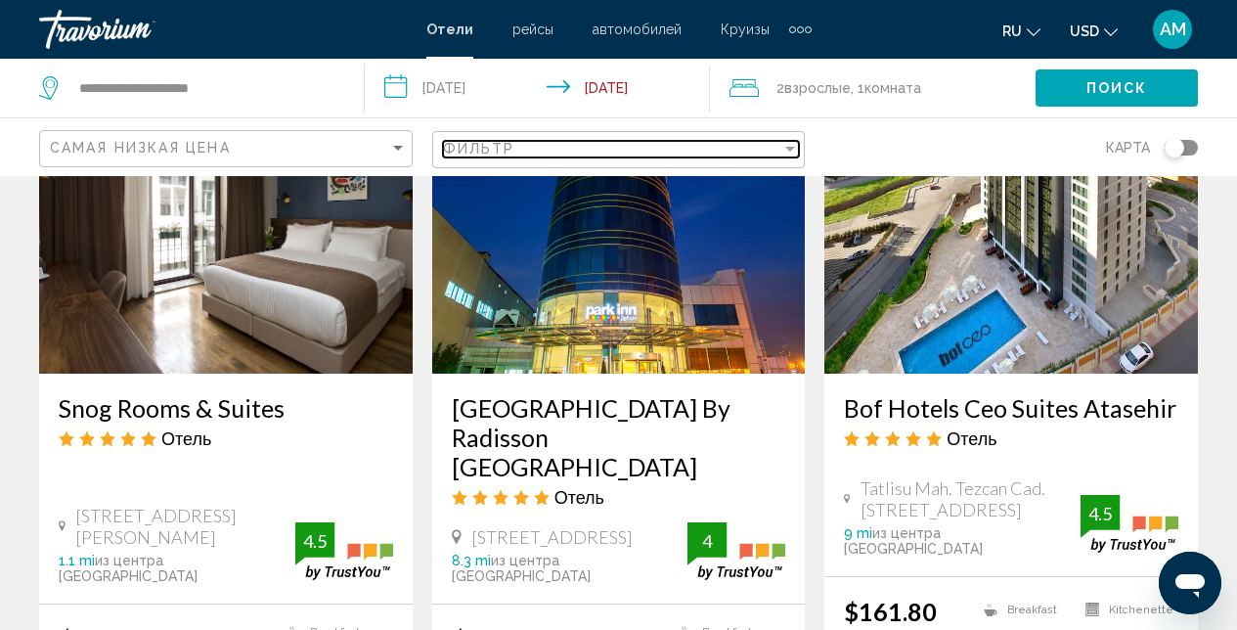
click at [791, 153] on div "Filter" at bounding box center [790, 149] width 18 height 16
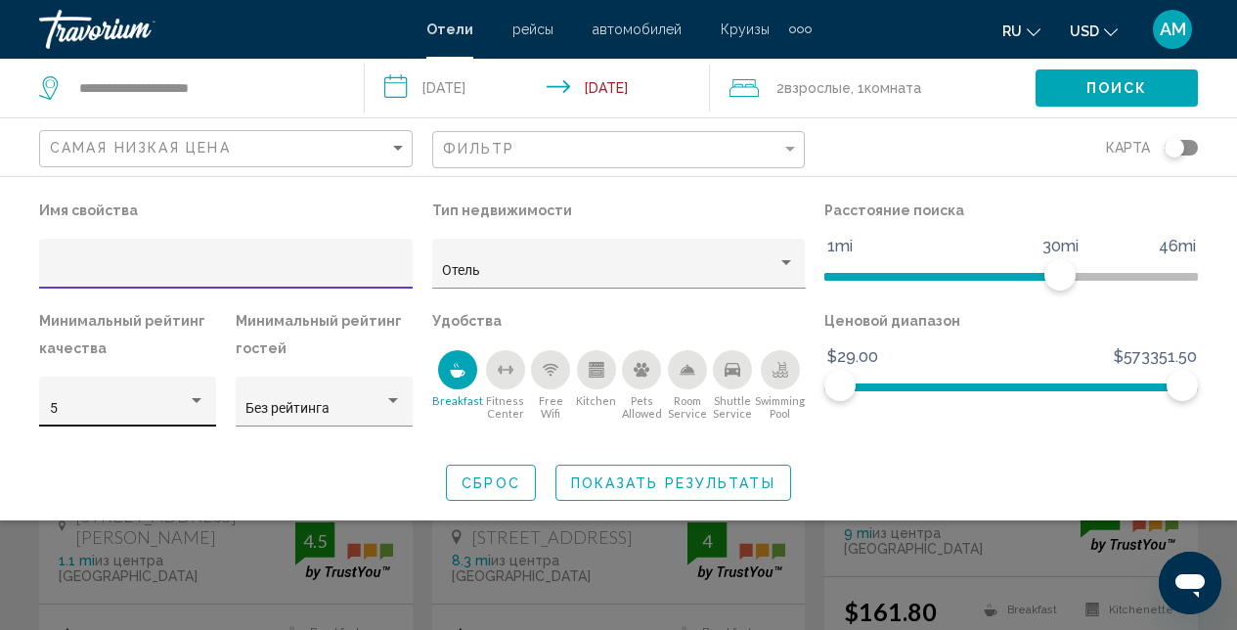
click at [196, 400] on div "Hotel Filters" at bounding box center [197, 400] width 10 height 5
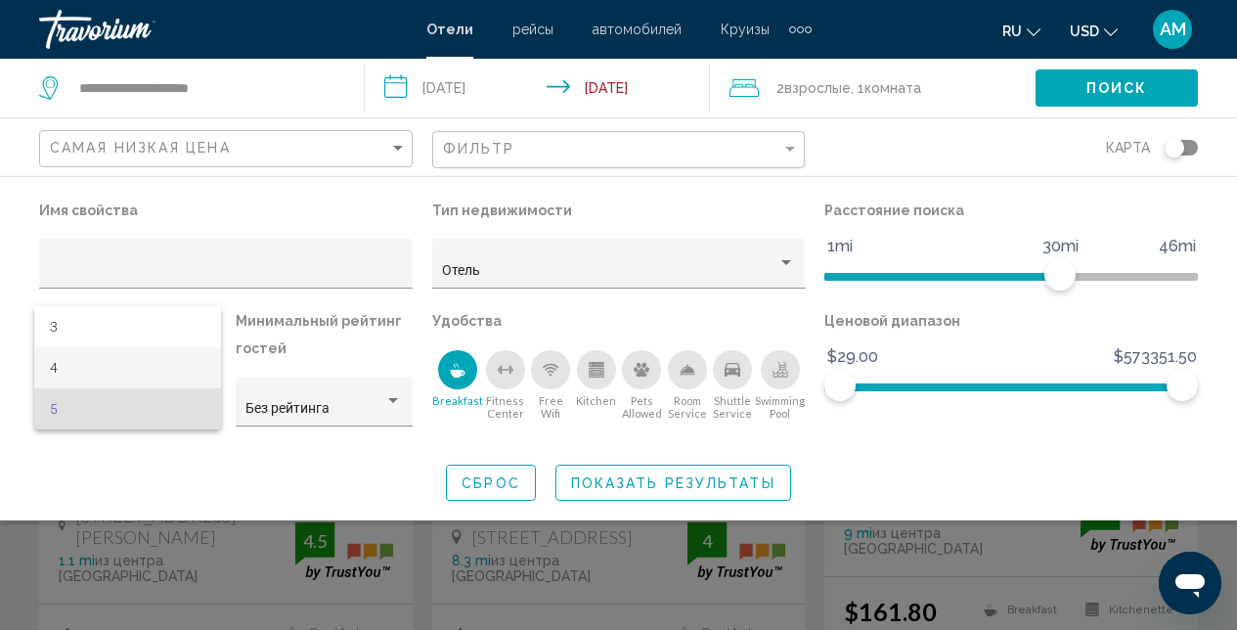
click at [130, 374] on span "4" at bounding box center [128, 367] width 156 height 41
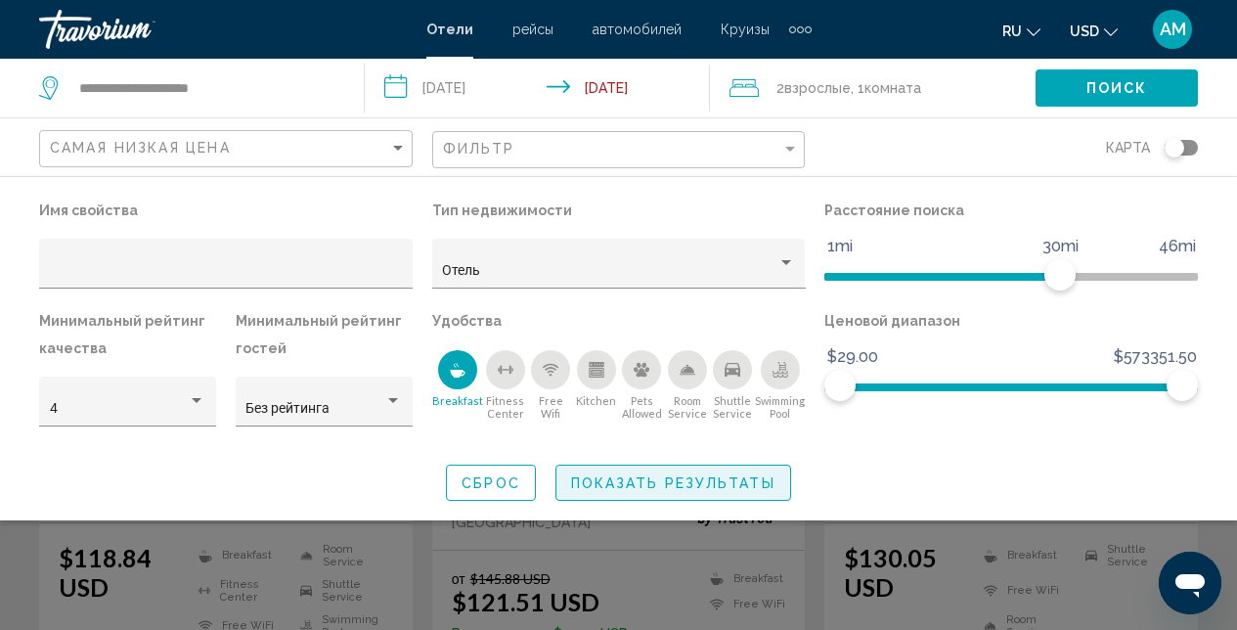
click at [699, 484] on span "Показать результаты" at bounding box center [673, 483] width 204 height 16
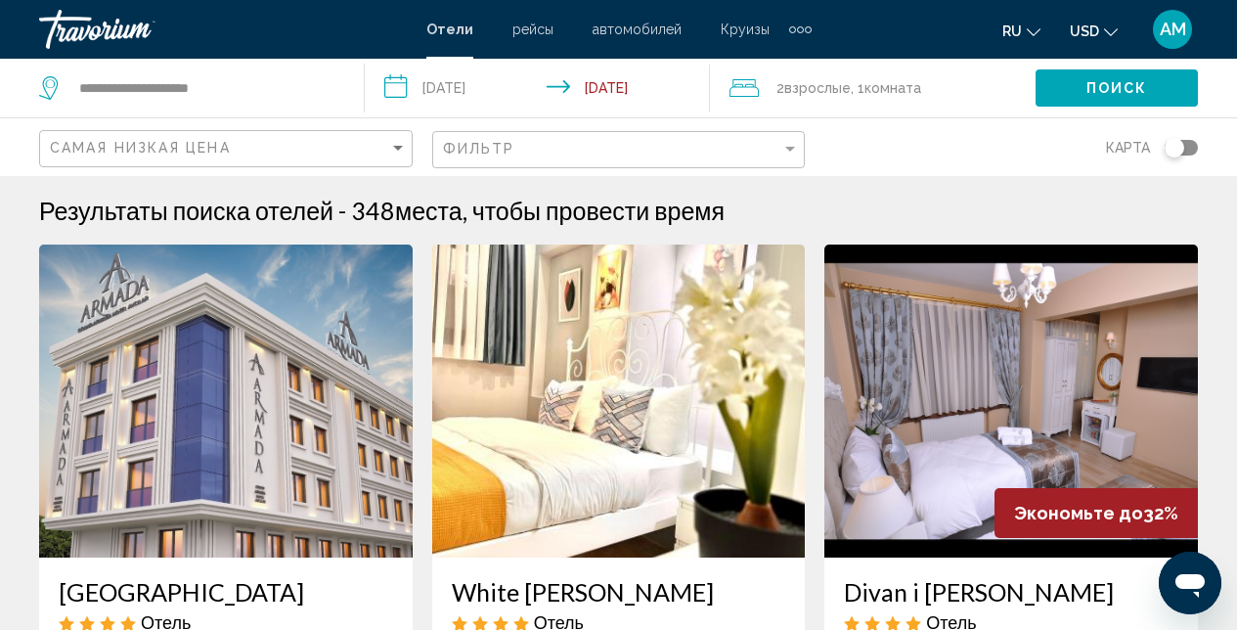
scroll to position [4, 0]
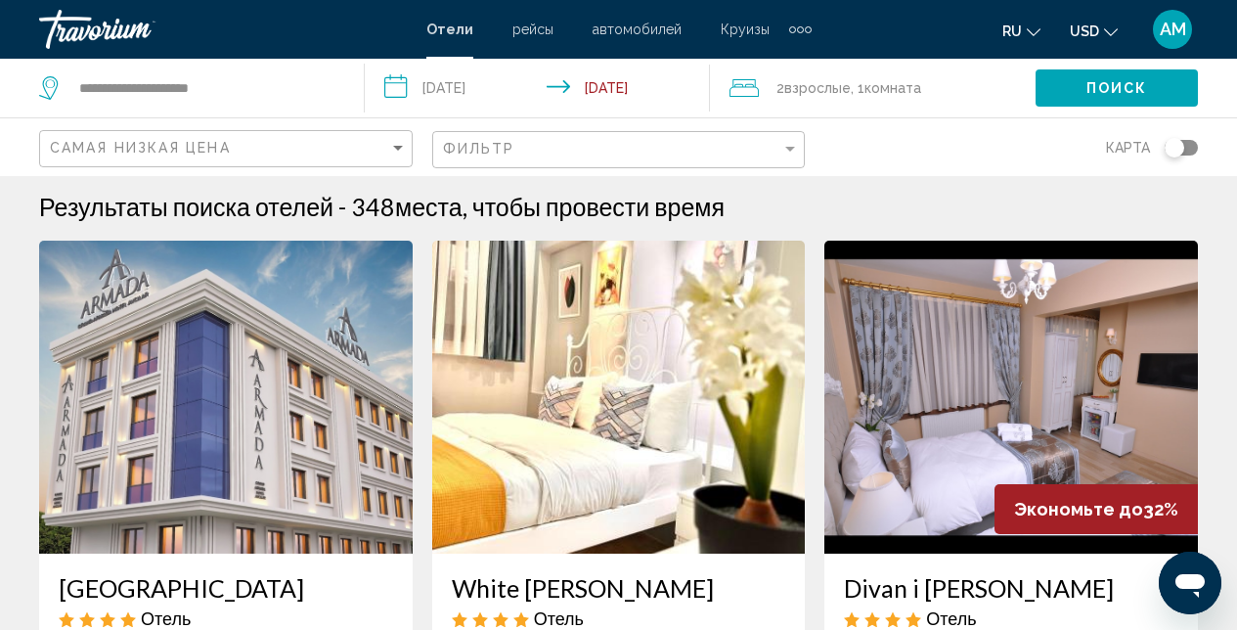
click at [1025, 418] on img "Main content" at bounding box center [1011, 397] width 374 height 313
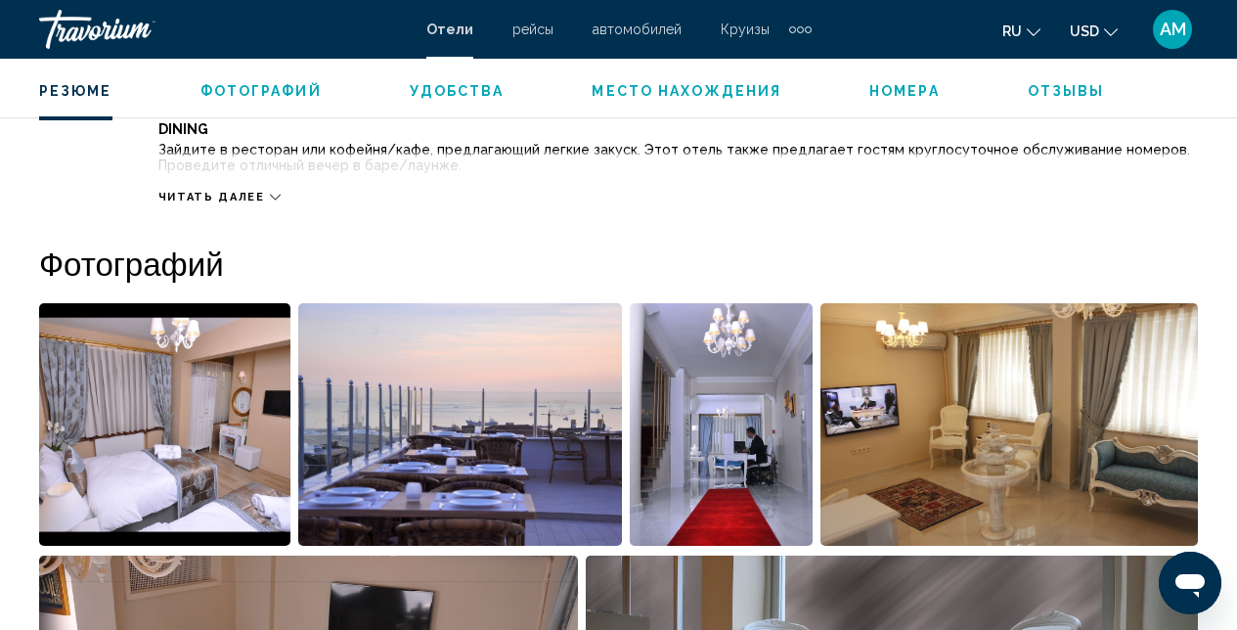
scroll to position [1239, 0]
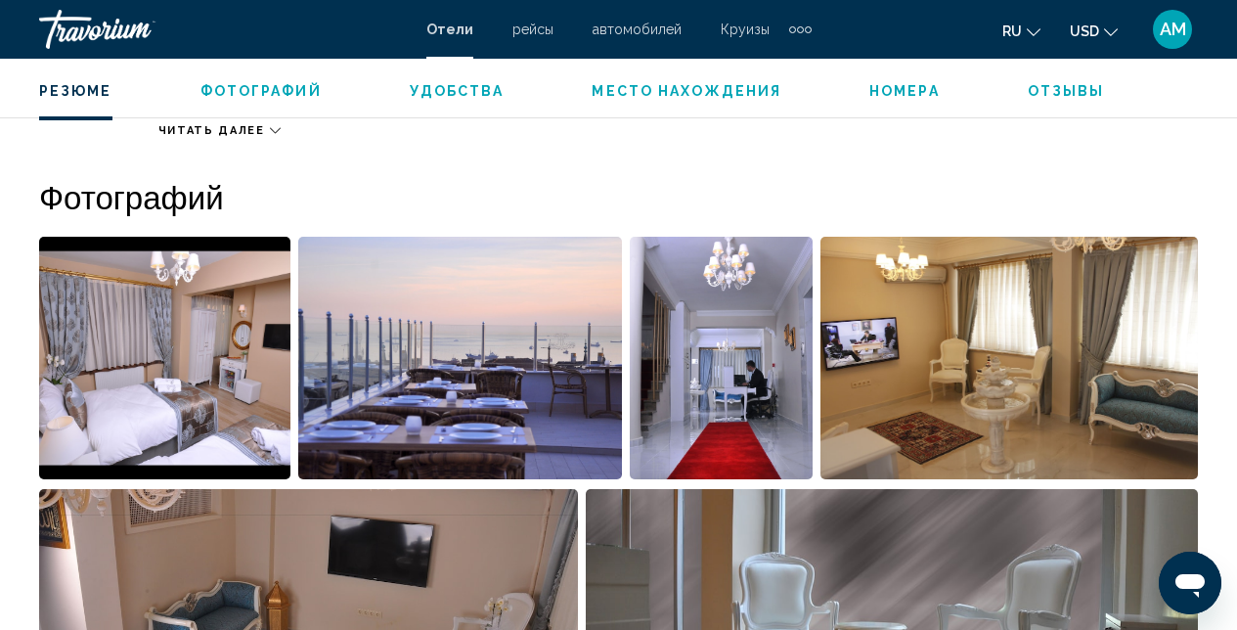
click at [398, 344] on img "Open full-screen image slider" at bounding box center [460, 358] width 325 height 242
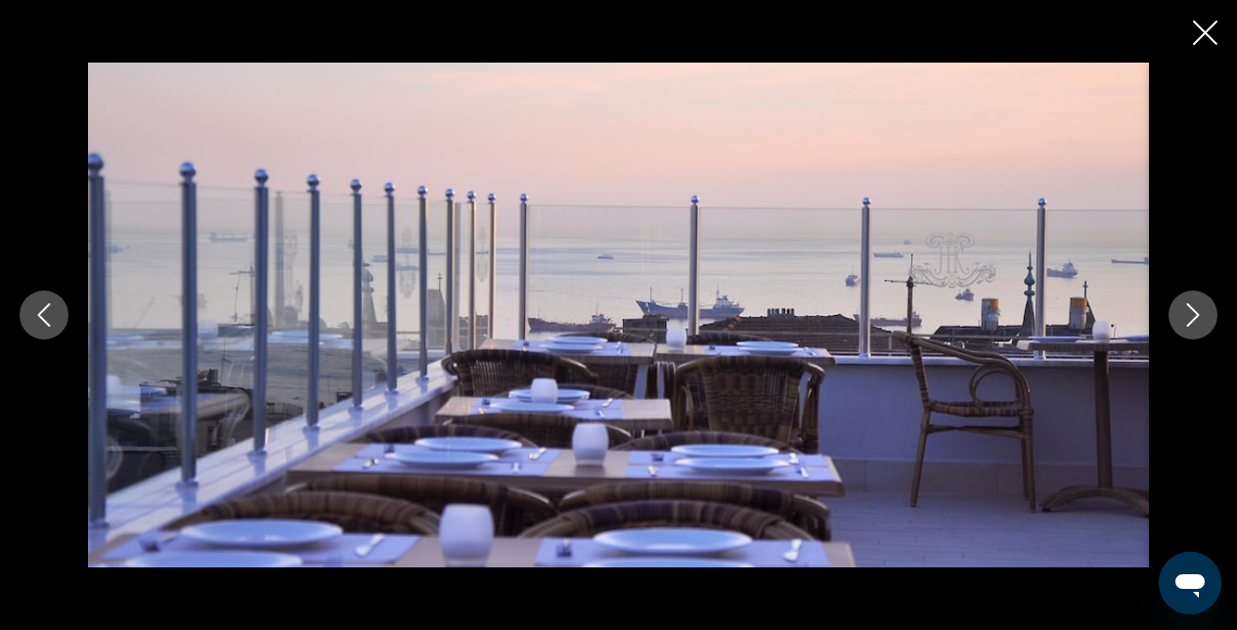
click at [1175, 321] on button "Next image" at bounding box center [1192, 314] width 49 height 49
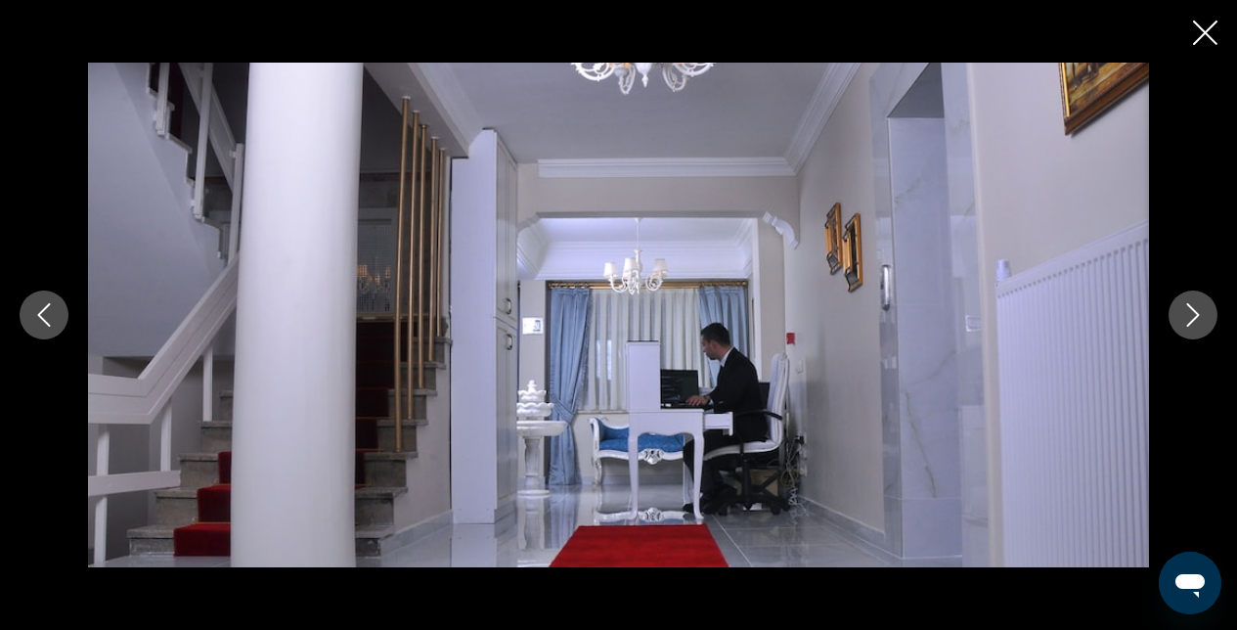
click at [1175, 321] on button "Next image" at bounding box center [1192, 314] width 49 height 49
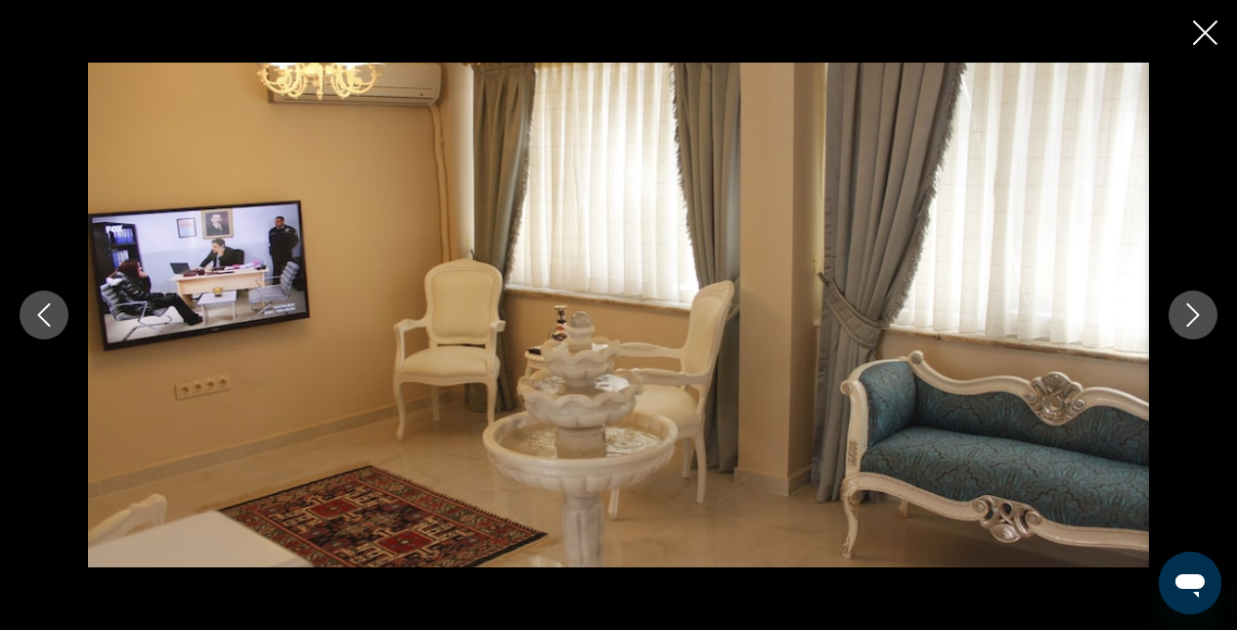
click at [1175, 321] on button "Next image" at bounding box center [1192, 314] width 49 height 49
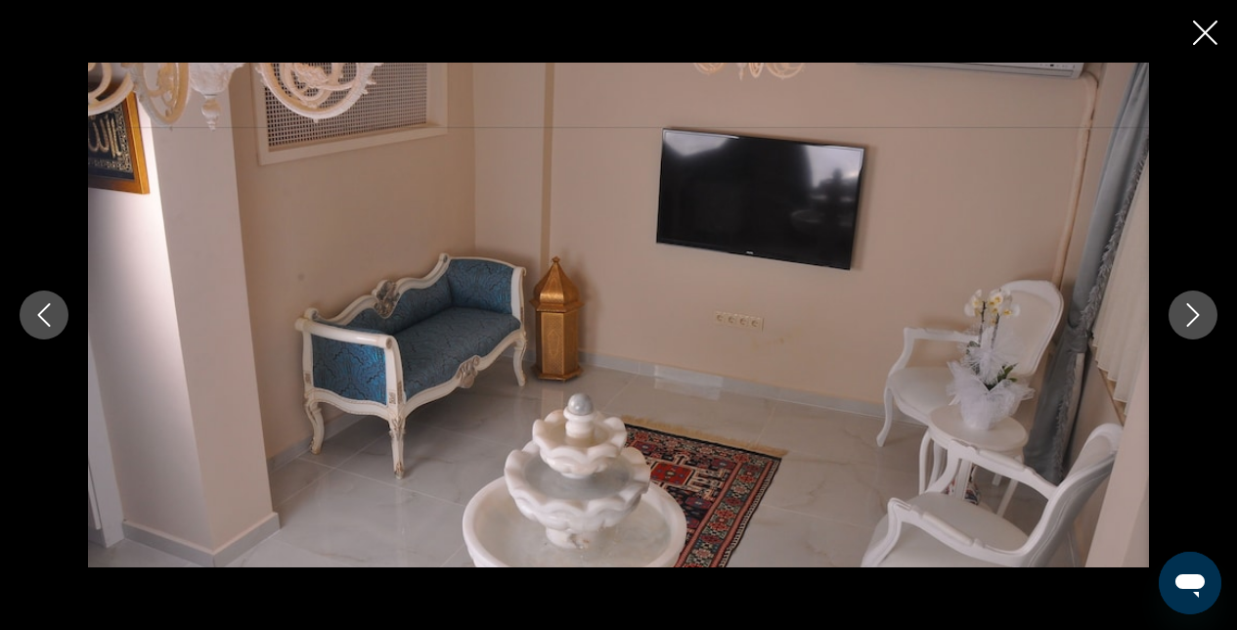
click at [1175, 321] on button "Next image" at bounding box center [1192, 314] width 49 height 49
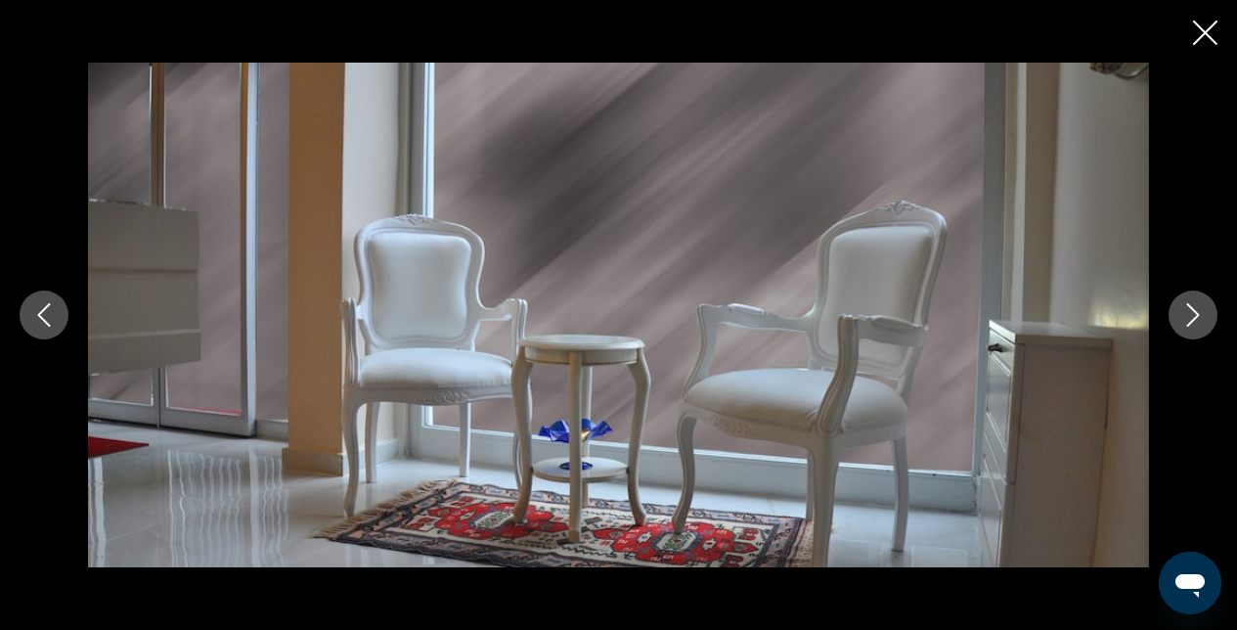
click at [1175, 321] on button "Next image" at bounding box center [1192, 314] width 49 height 49
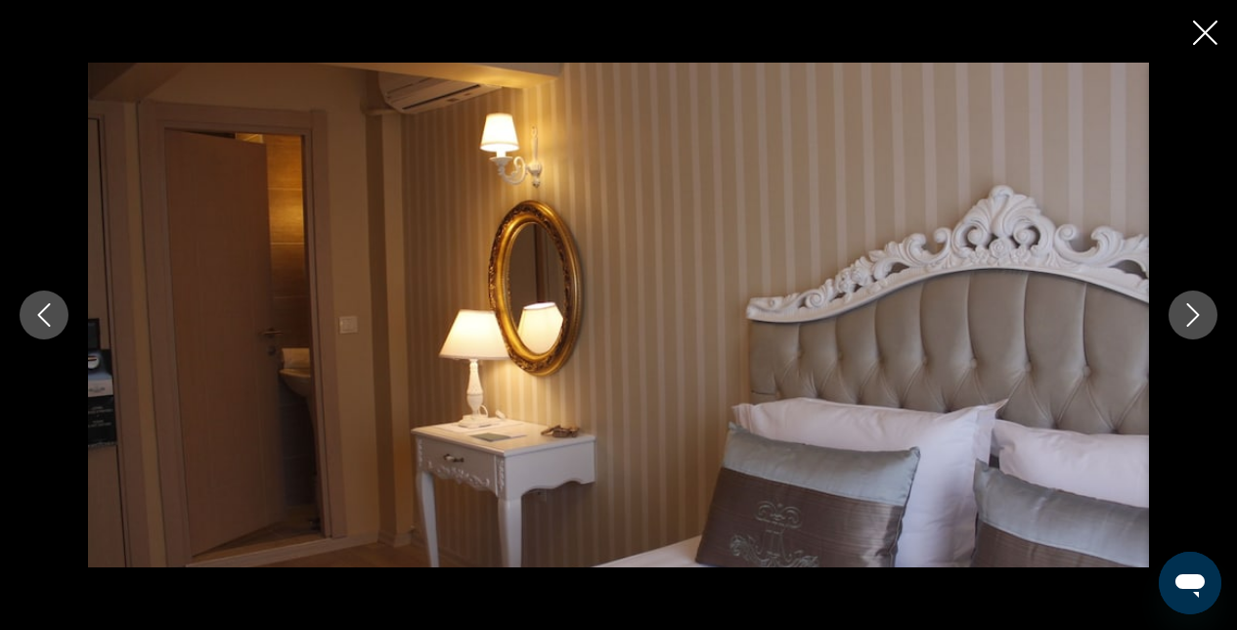
click at [1175, 321] on button "Next image" at bounding box center [1192, 314] width 49 height 49
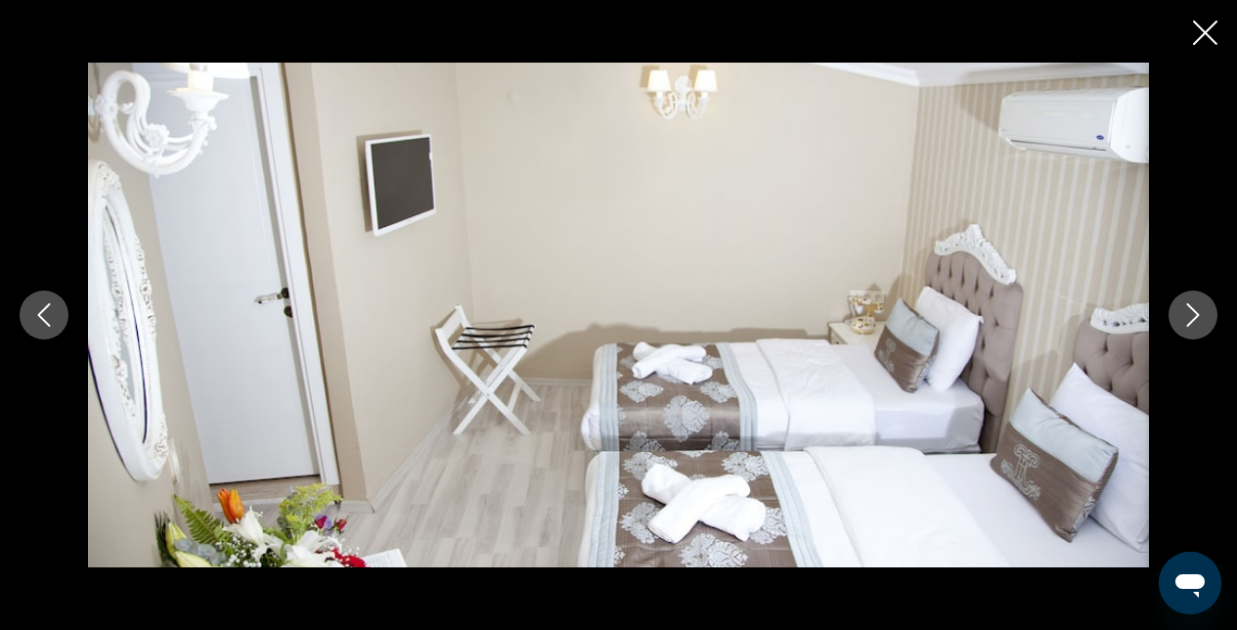
click at [1175, 321] on button "Next image" at bounding box center [1192, 314] width 49 height 49
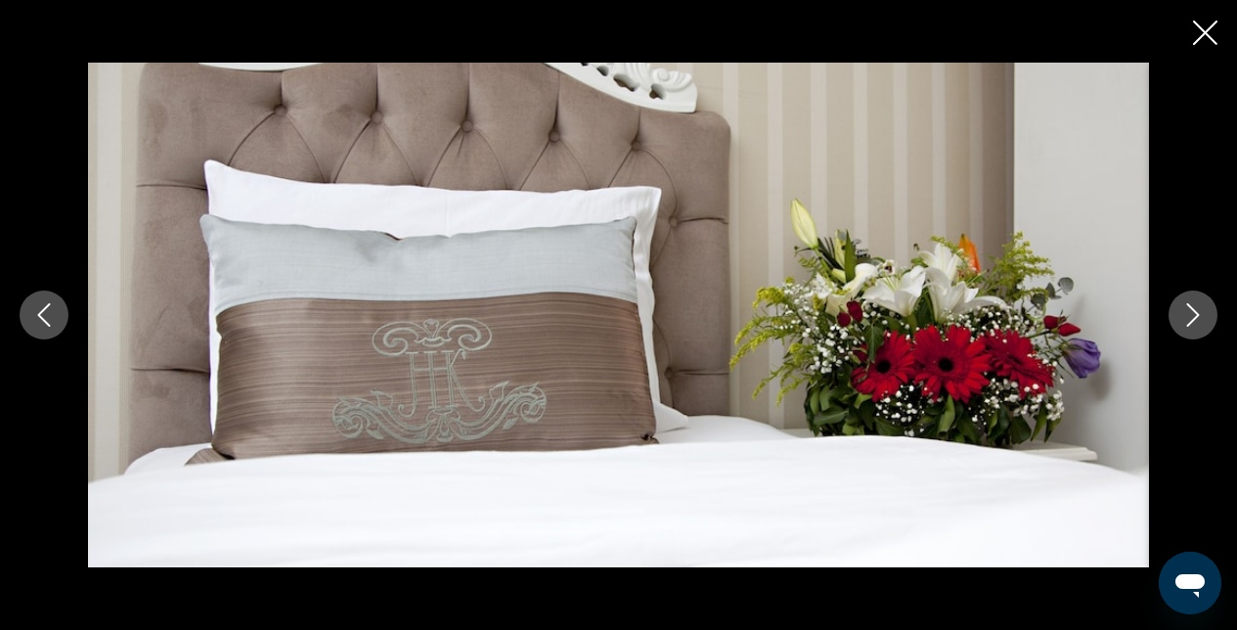
click at [1175, 322] on button "Next image" at bounding box center [1192, 314] width 49 height 49
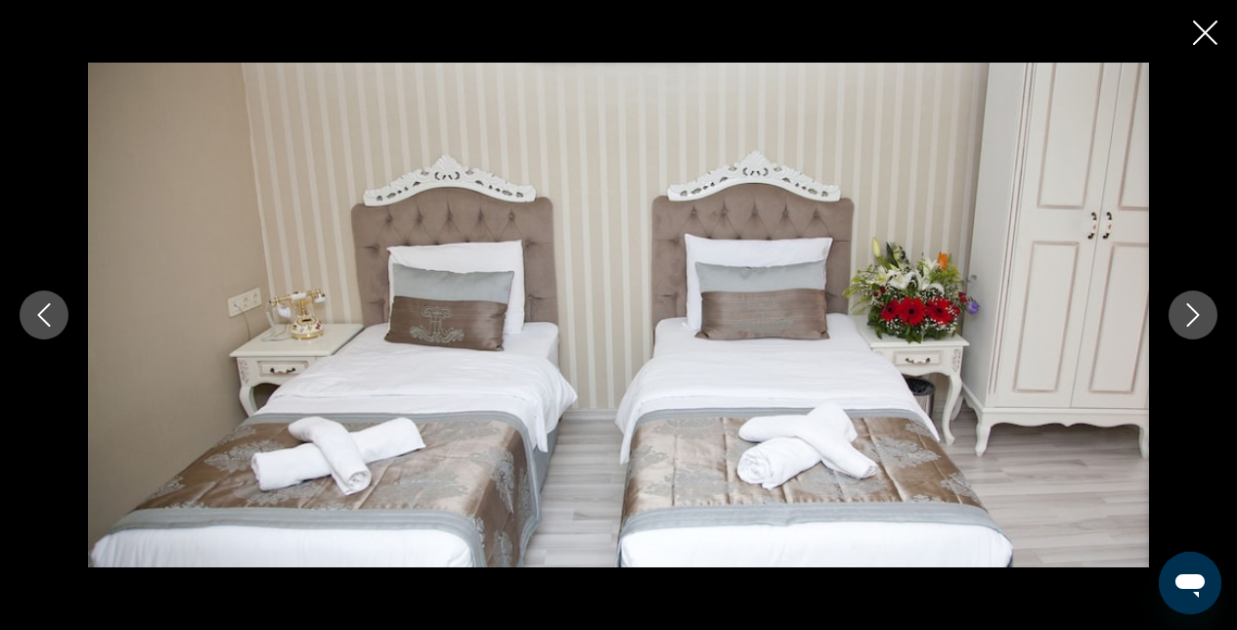
click at [1175, 322] on button "Next image" at bounding box center [1192, 314] width 49 height 49
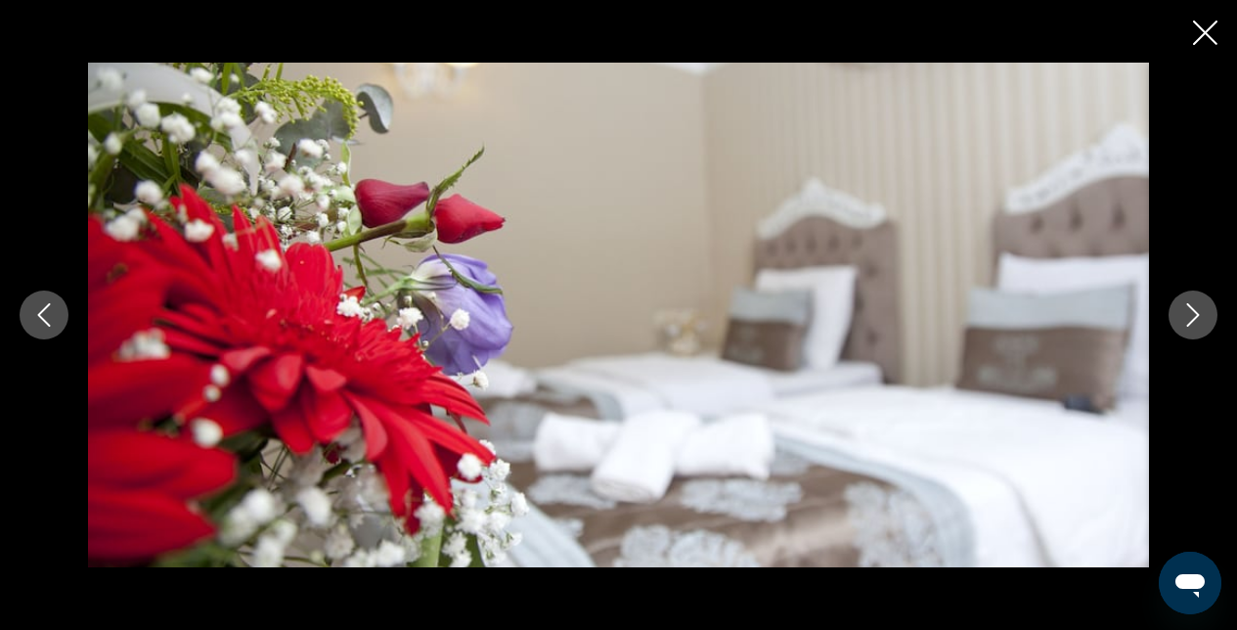
click at [1175, 322] on button "Next image" at bounding box center [1192, 314] width 49 height 49
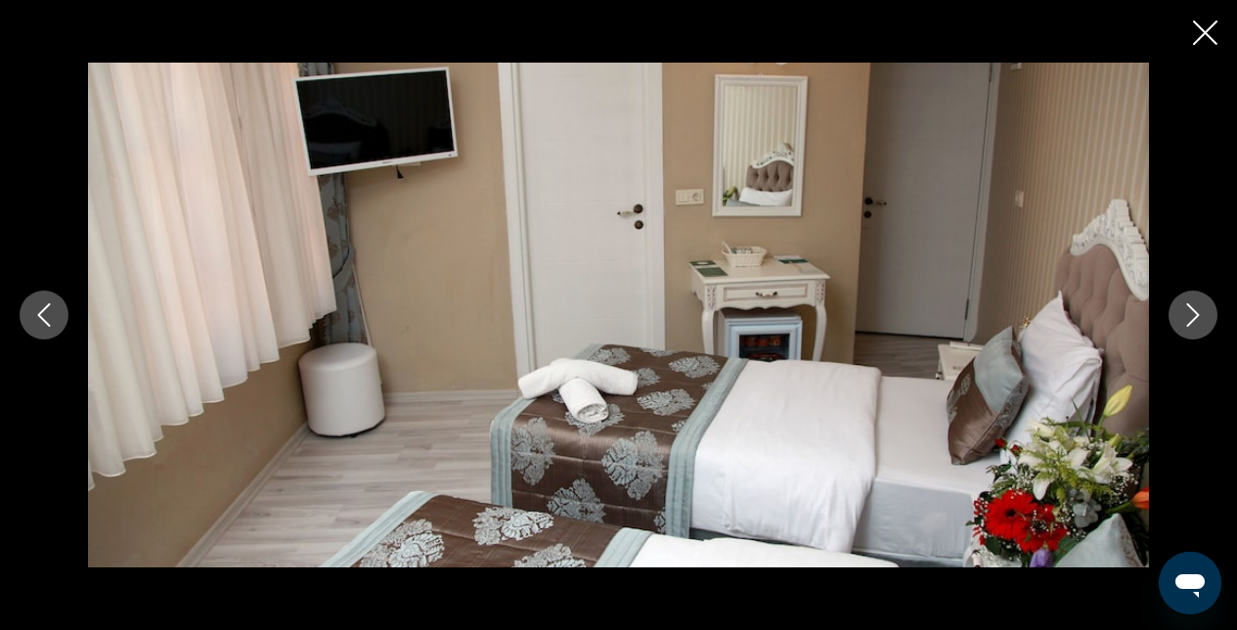
click at [1175, 322] on button "Next image" at bounding box center [1192, 314] width 49 height 49
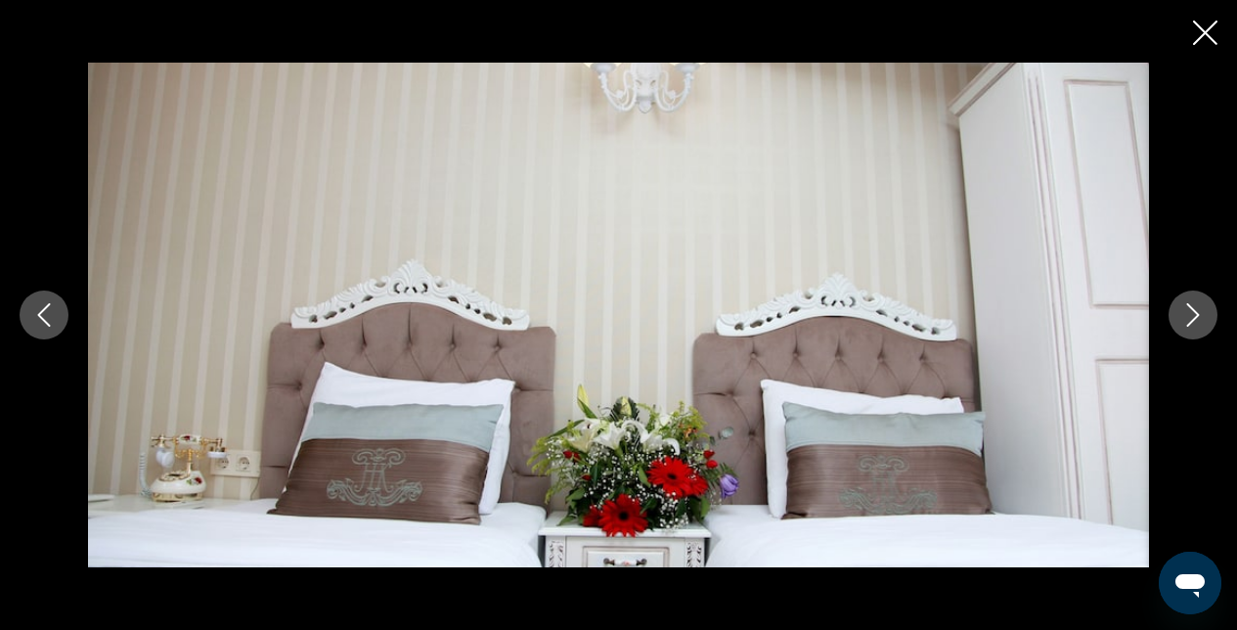
click at [1175, 322] on button "Next image" at bounding box center [1192, 314] width 49 height 49
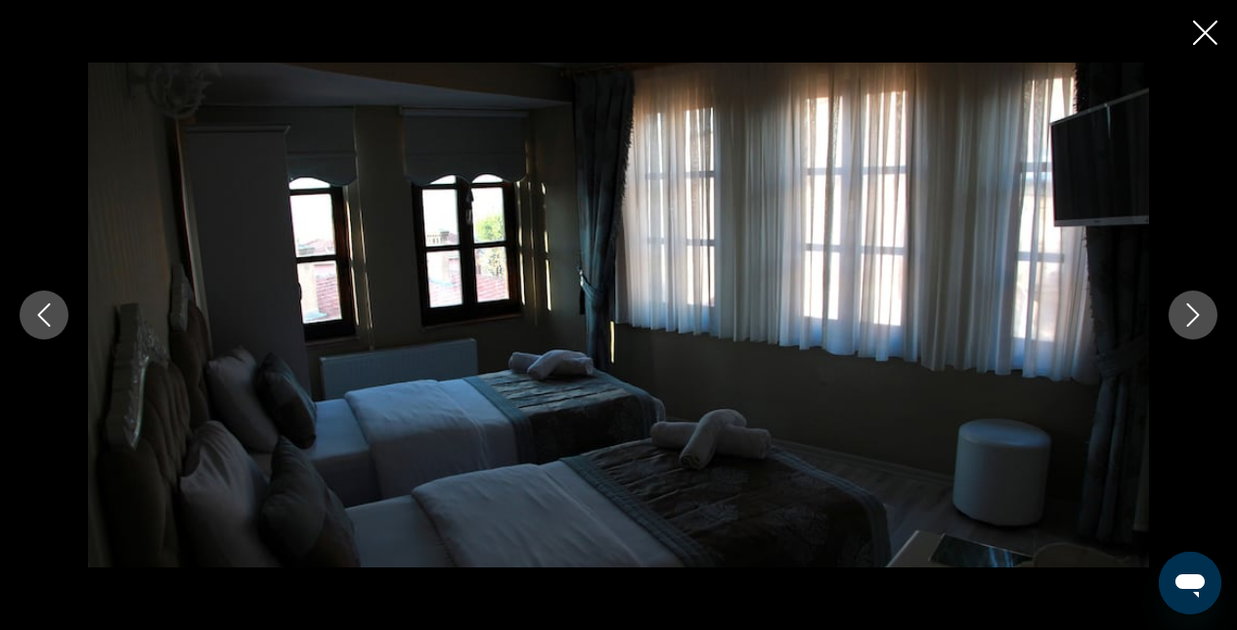
click at [1175, 322] on button "Next image" at bounding box center [1192, 314] width 49 height 49
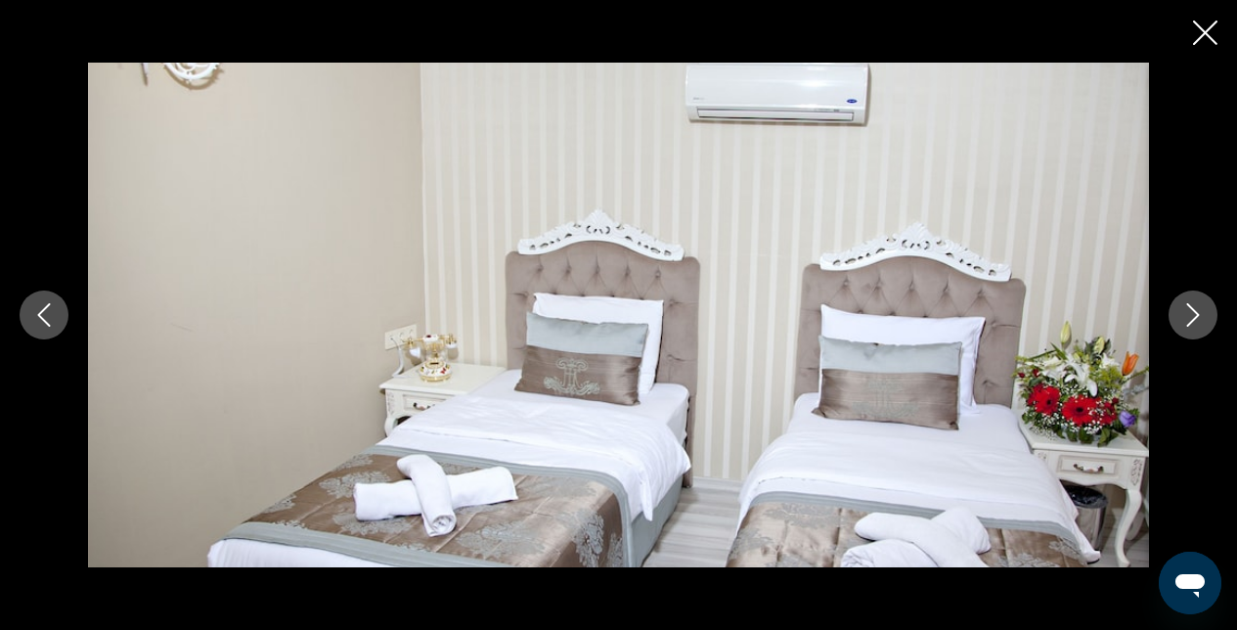
click at [1175, 322] on button "Next image" at bounding box center [1192, 314] width 49 height 49
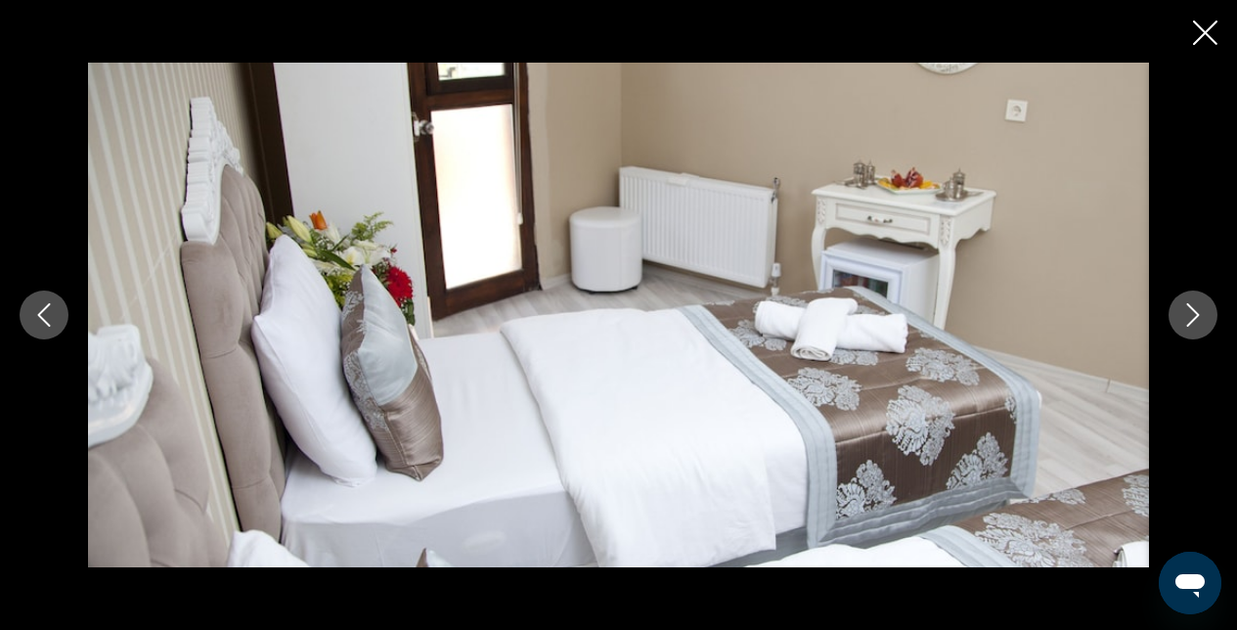
click at [1214, 44] on icon "Close slideshow" at bounding box center [1205, 33] width 24 height 24
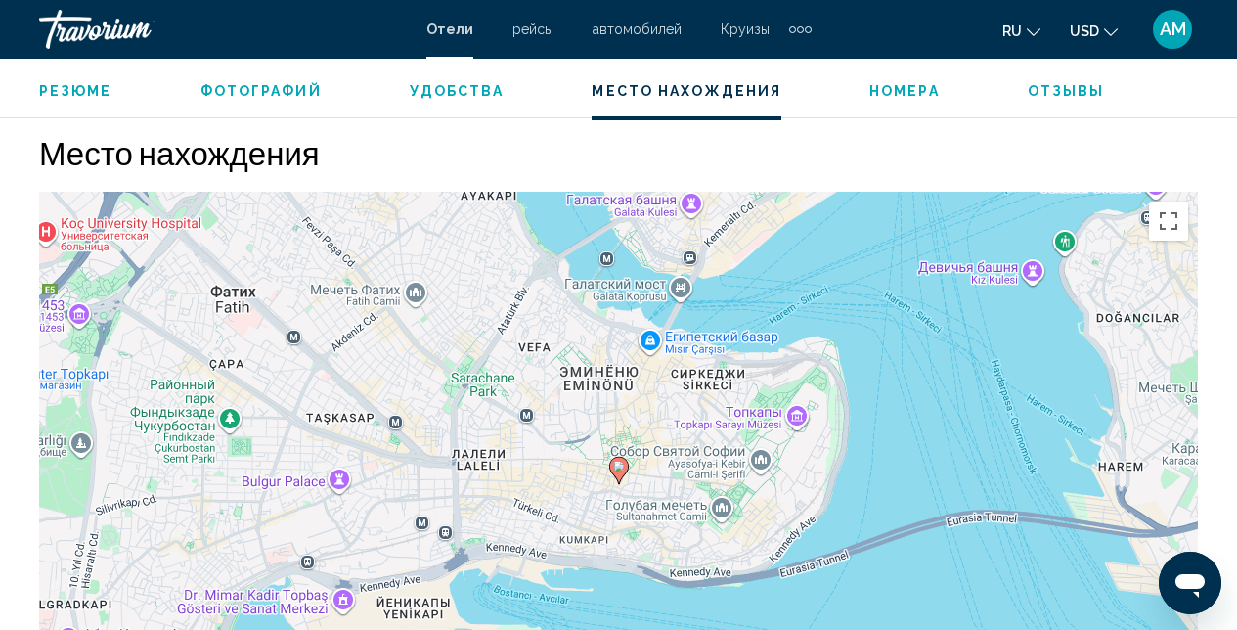
scroll to position [2122, 0]
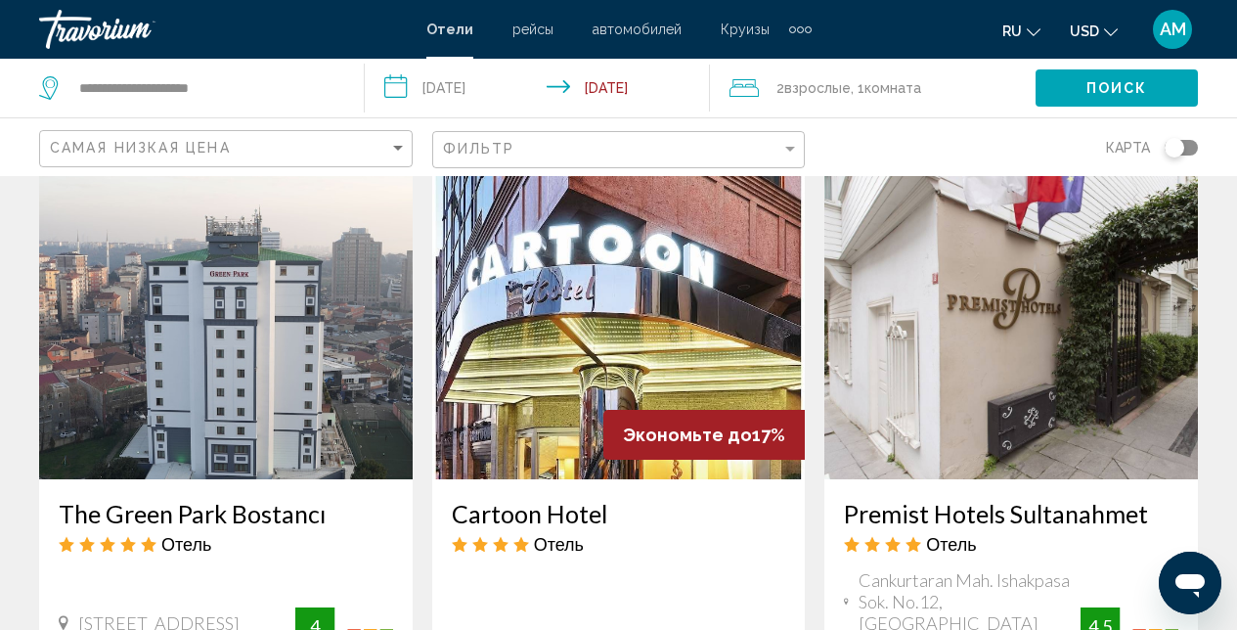
scroll to position [1527, 0]
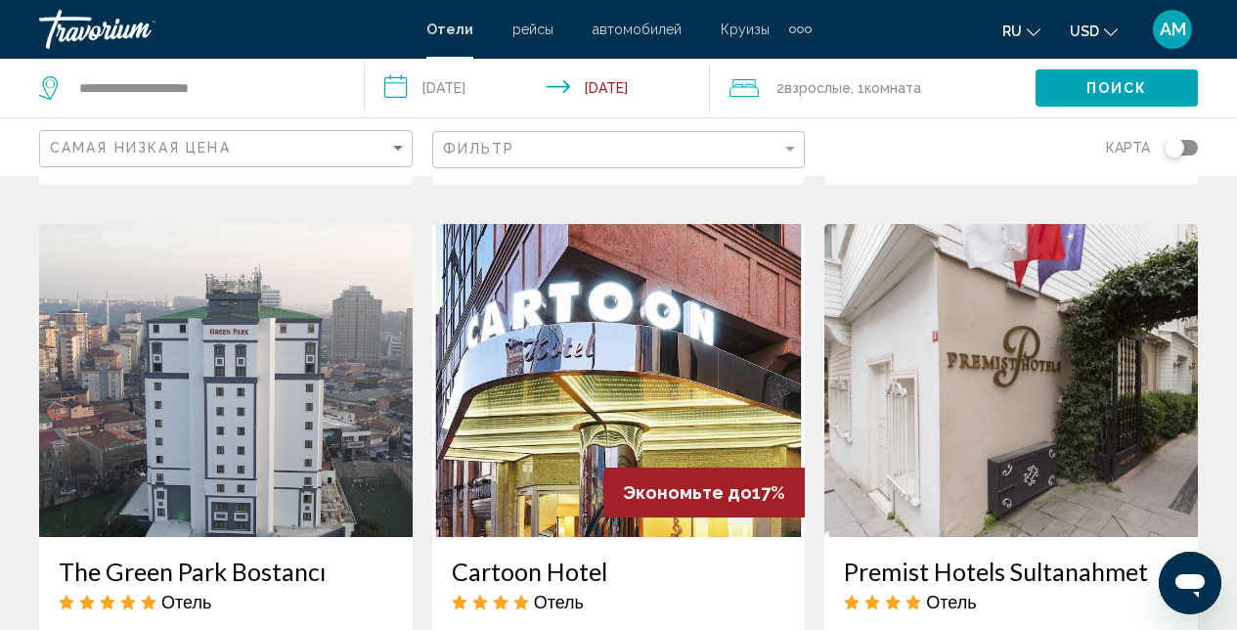
click at [988, 374] on img "Main content" at bounding box center [1011, 380] width 374 height 313
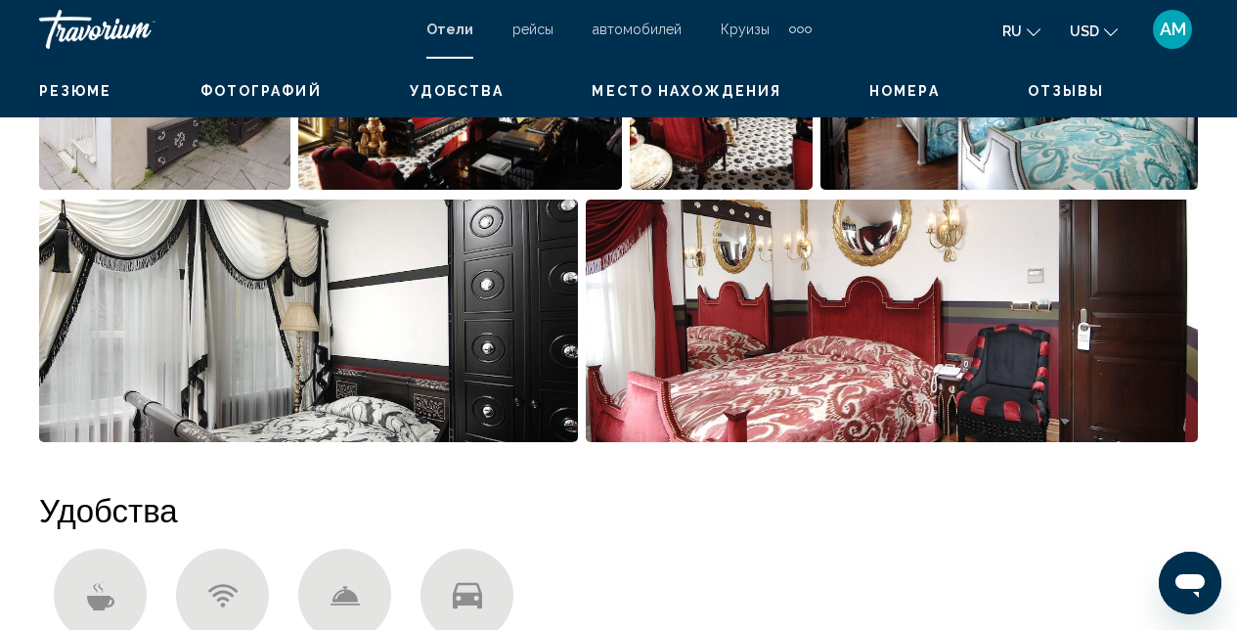
scroll to position [208, 0]
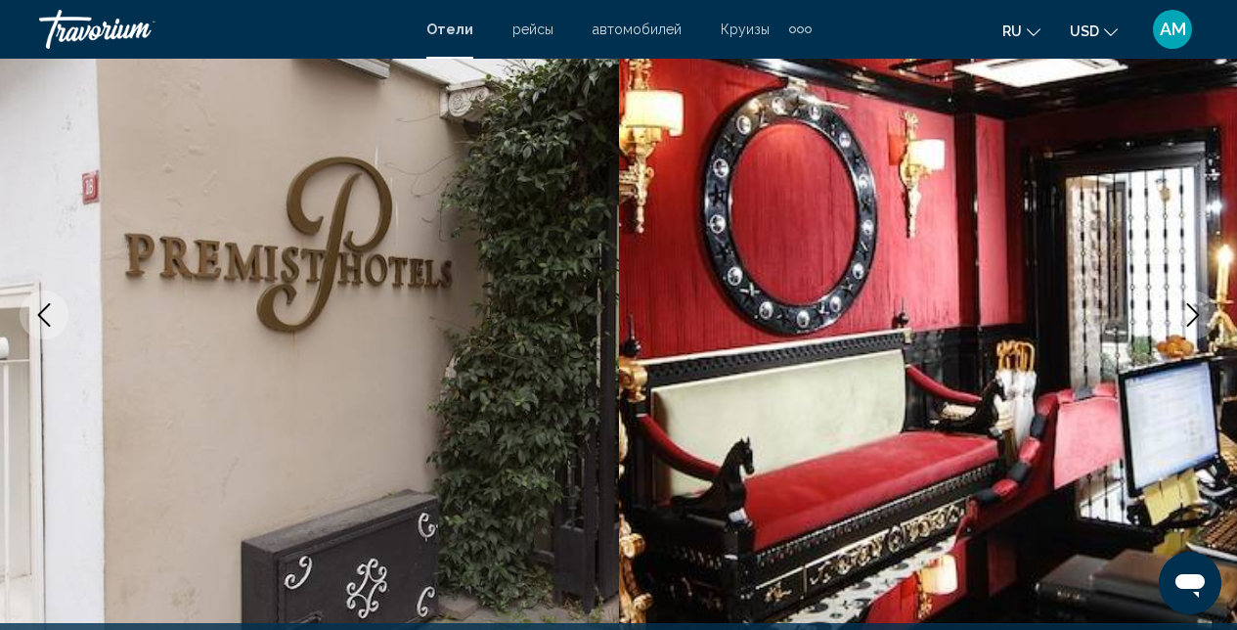
click at [1212, 317] on button "Next image" at bounding box center [1192, 314] width 49 height 49
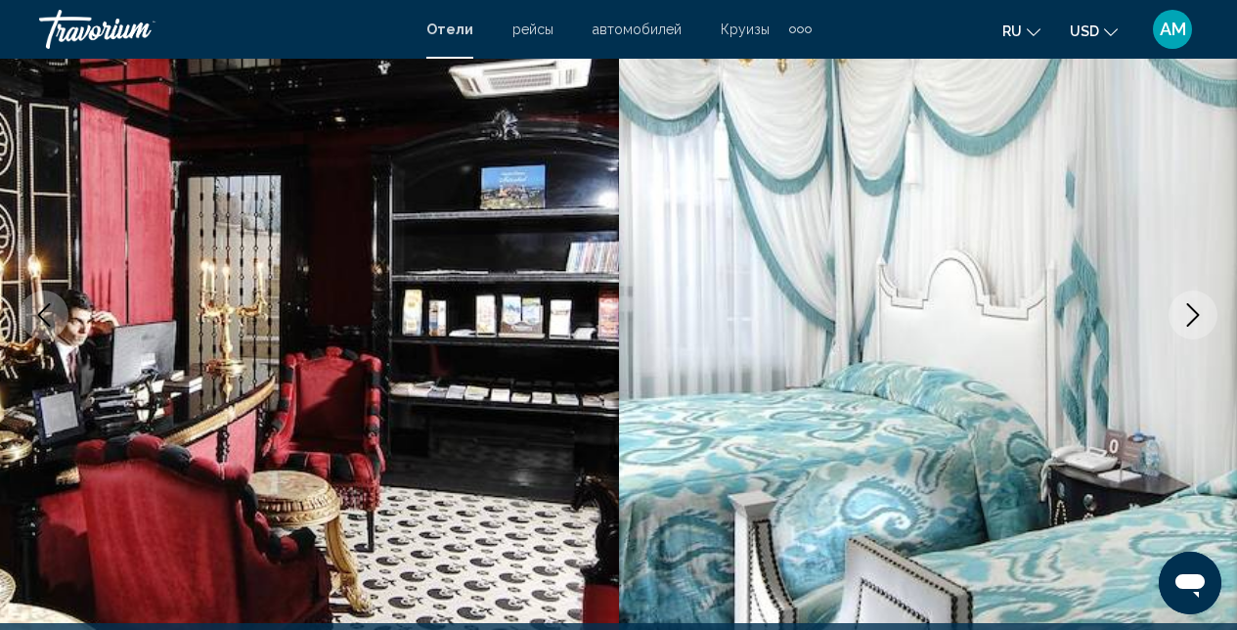
click at [1212, 317] on button "Next image" at bounding box center [1192, 314] width 49 height 49
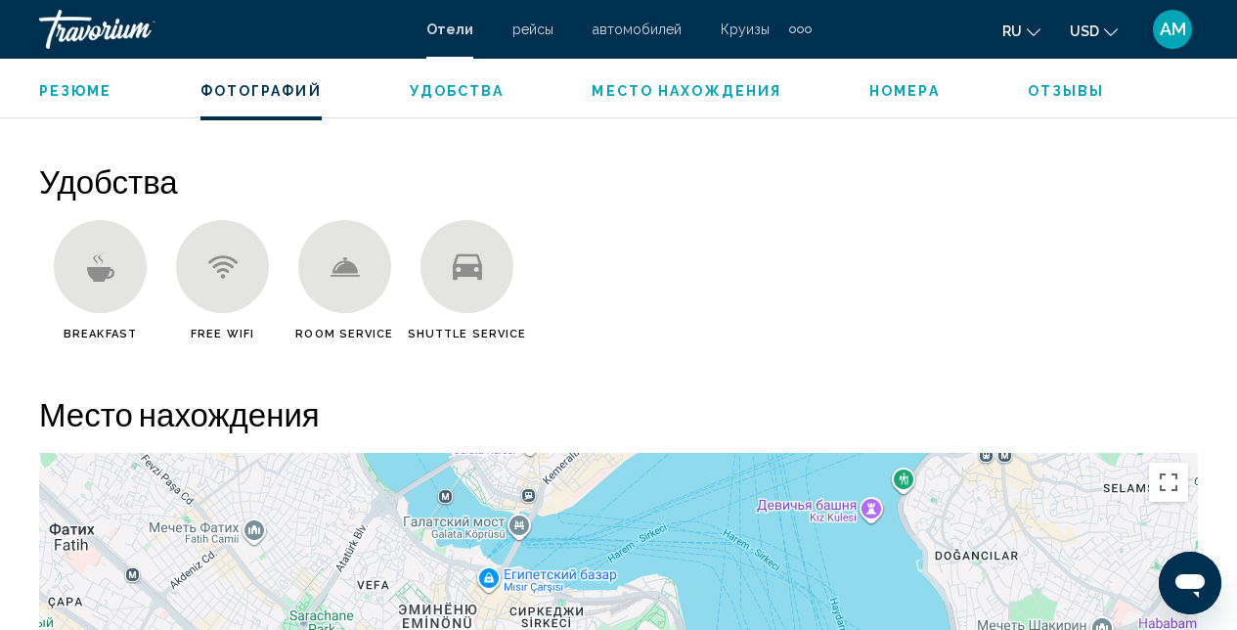
scroll to position [2199, 0]
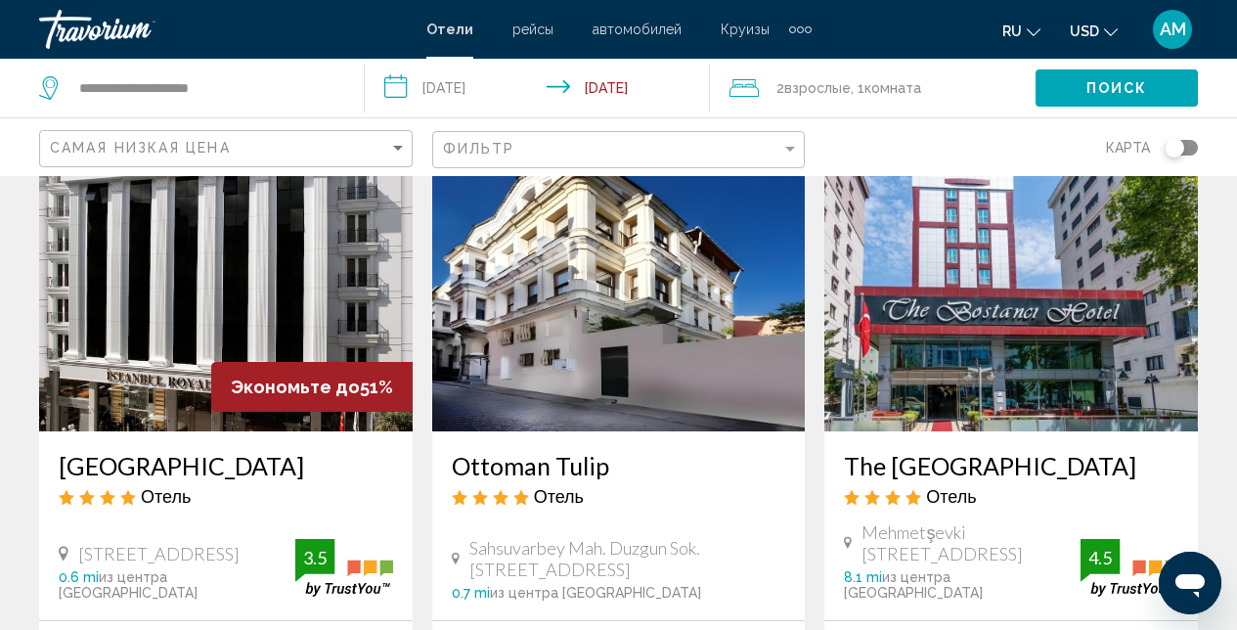
scroll to position [896, 0]
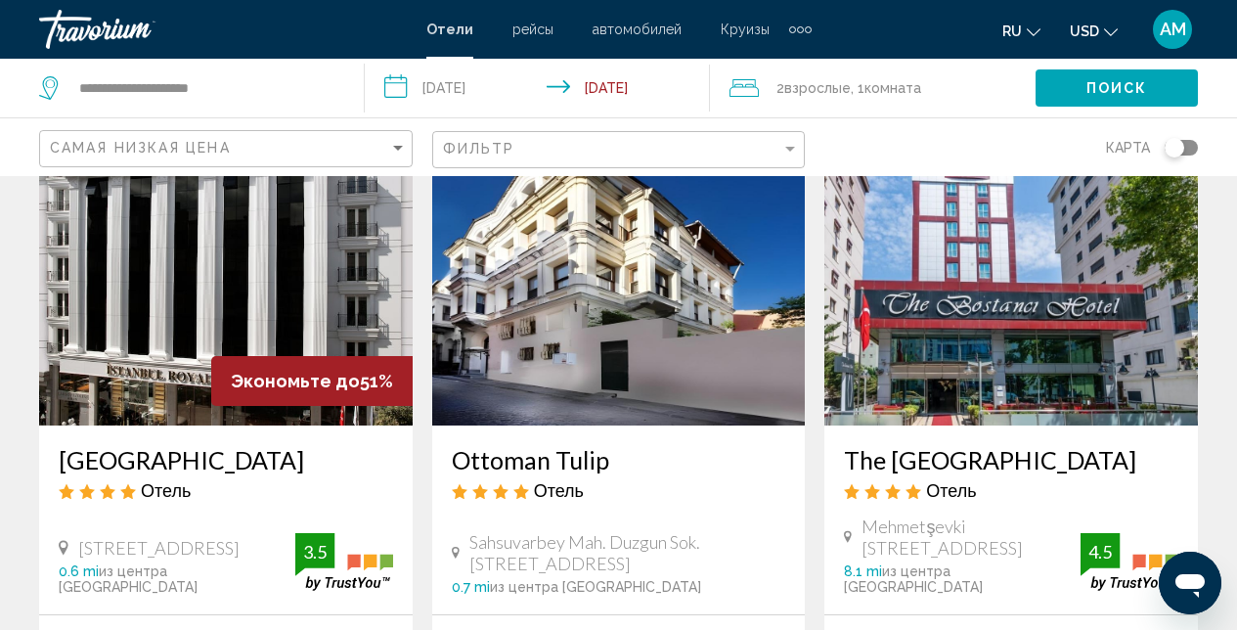
click at [551, 251] on img "Main content" at bounding box center [619, 268] width 374 height 313
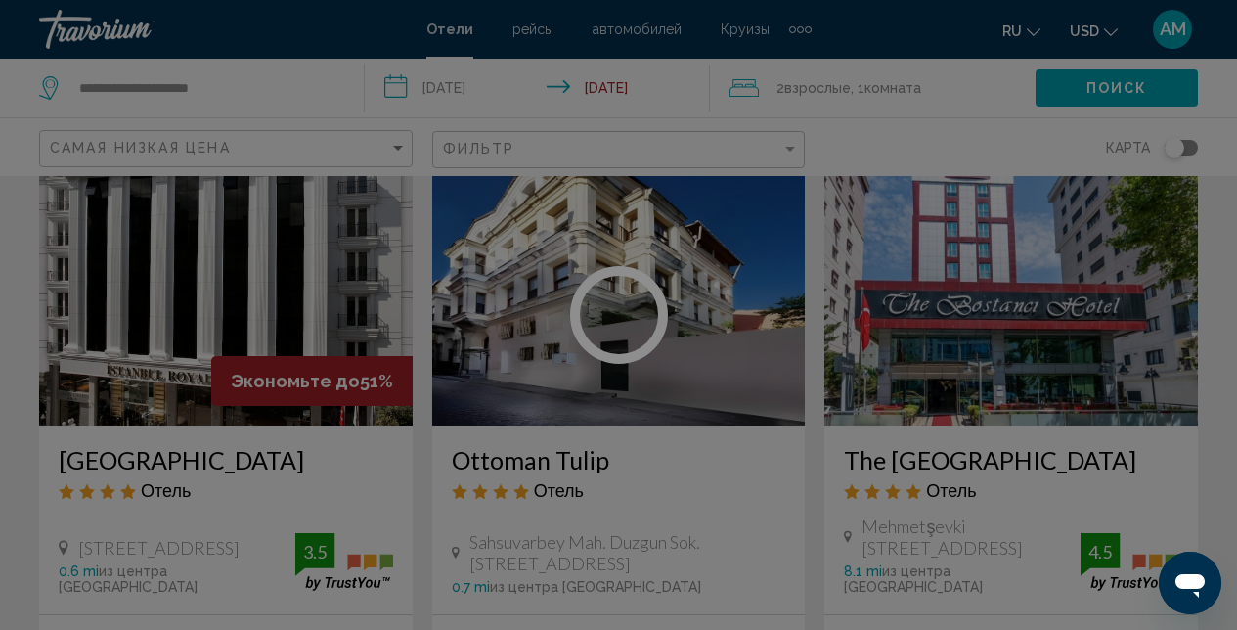
scroll to position [208, 0]
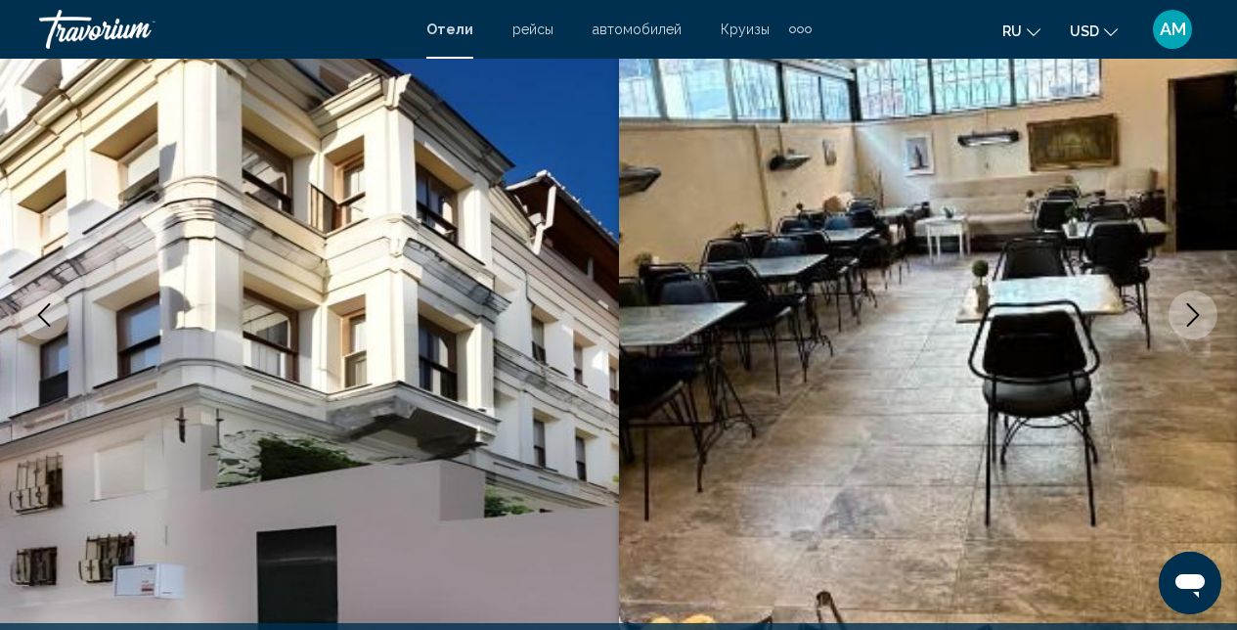
click at [1204, 296] on button "Next image" at bounding box center [1192, 314] width 49 height 49
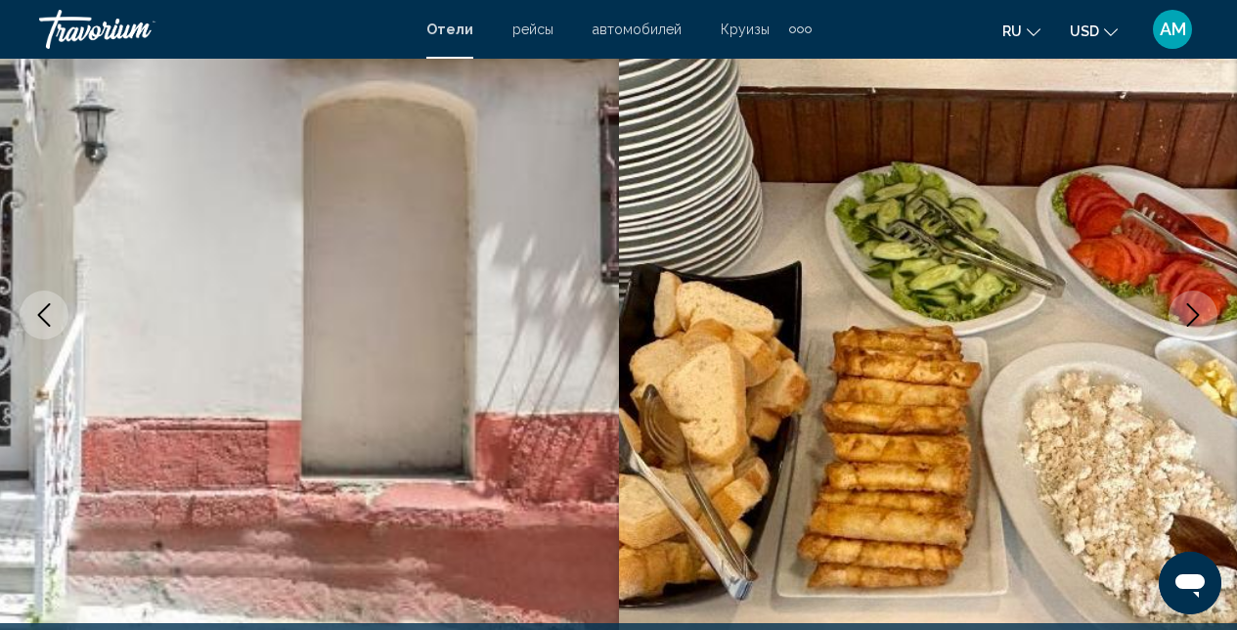
click at [1204, 296] on button "Next image" at bounding box center [1192, 314] width 49 height 49
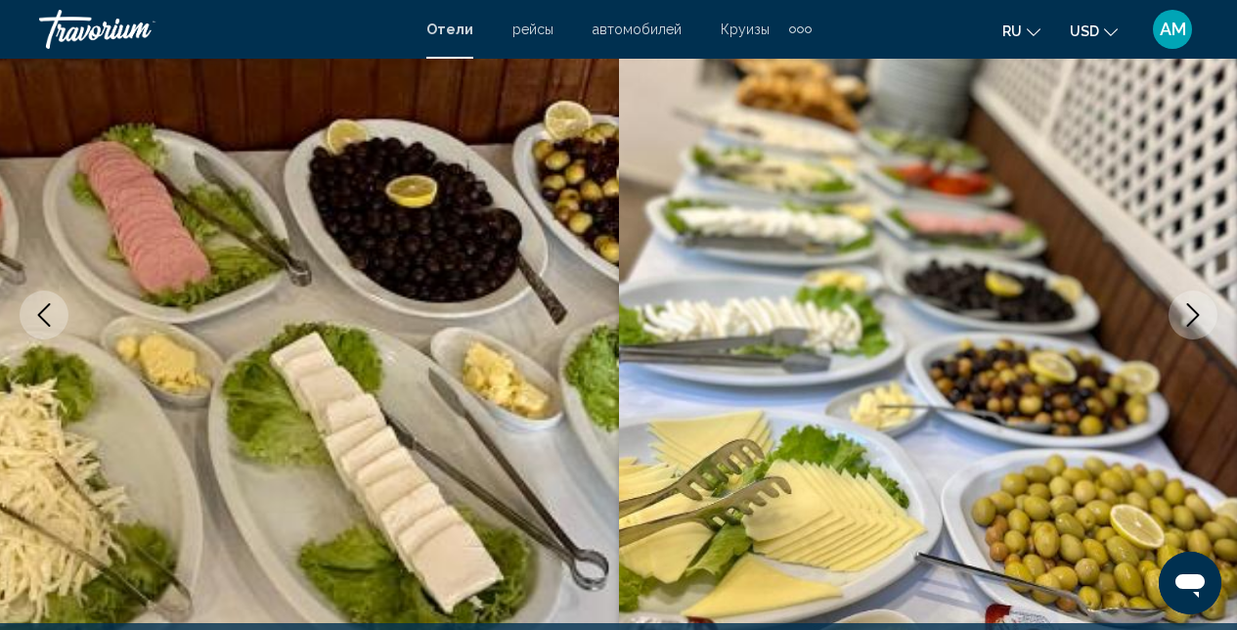
click at [1205, 297] on button "Next image" at bounding box center [1192, 314] width 49 height 49
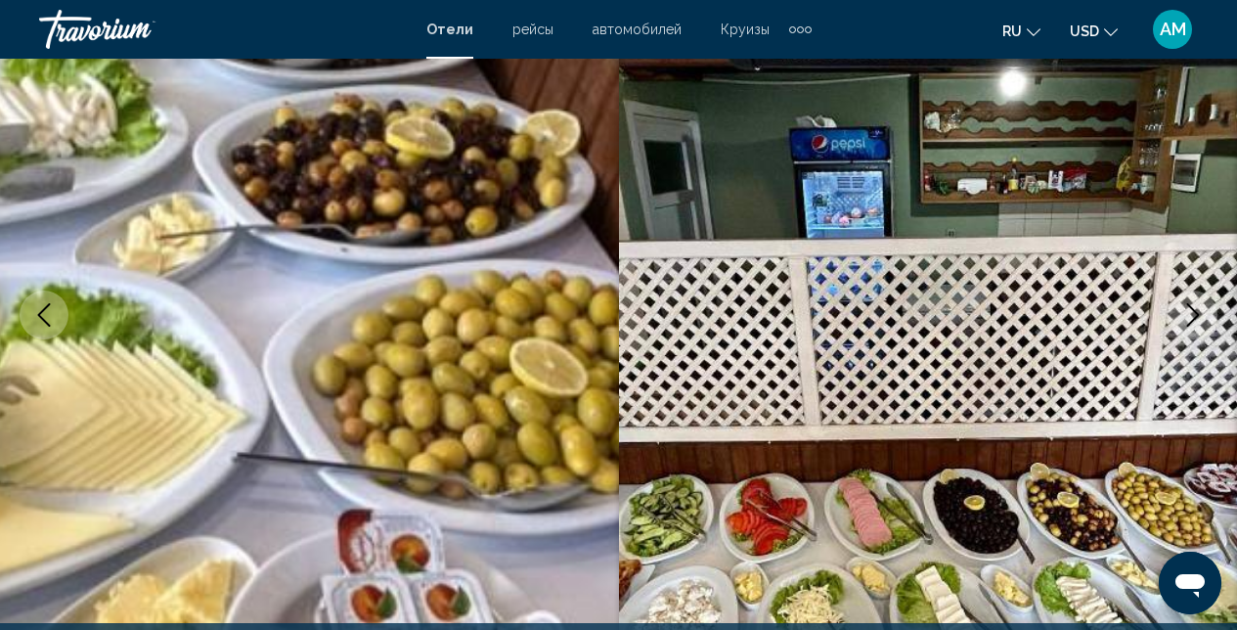
click at [1205, 297] on button "Next image" at bounding box center [1192, 314] width 49 height 49
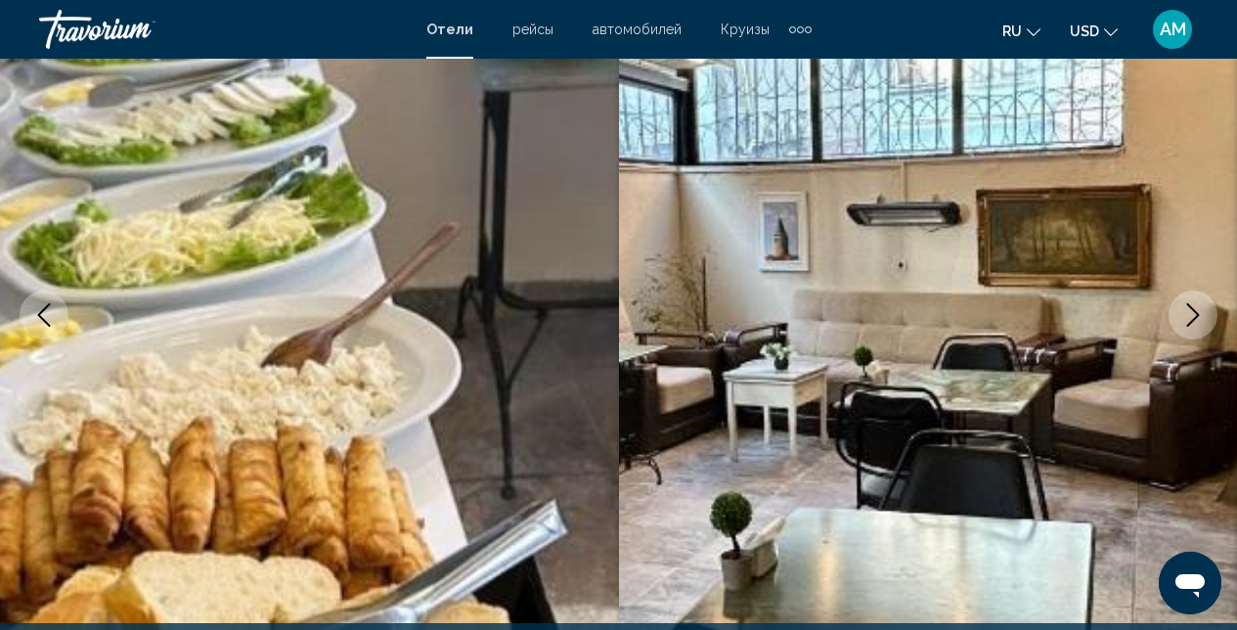
click at [1205, 297] on button "Next image" at bounding box center [1192, 314] width 49 height 49
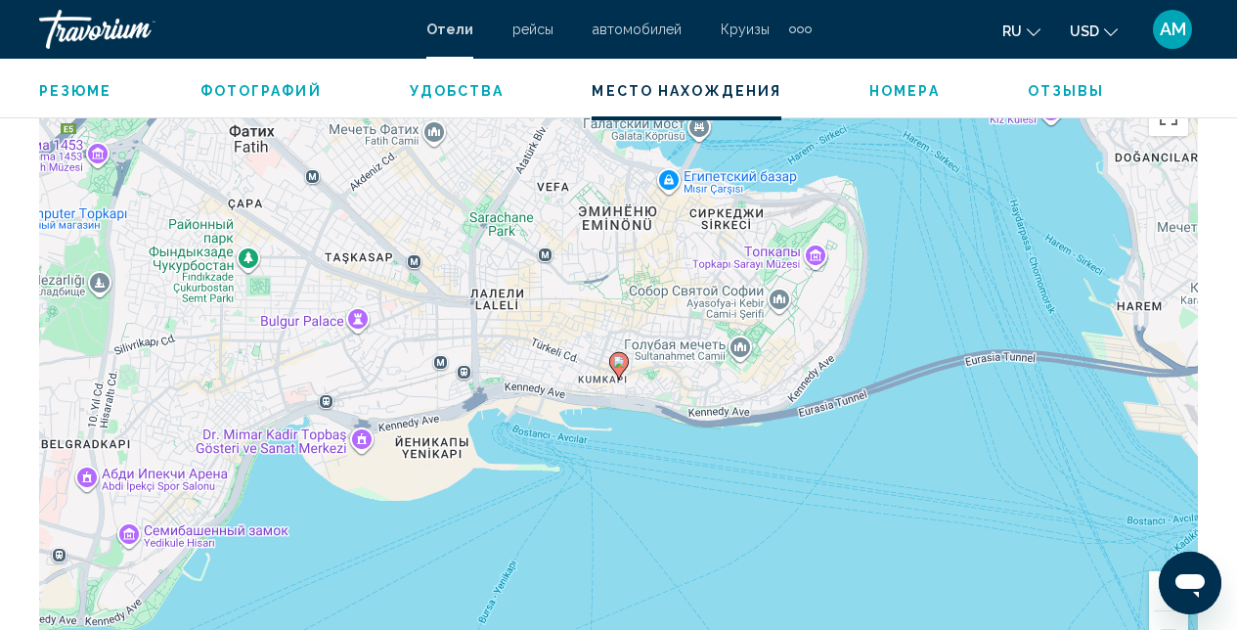
scroll to position [2203, 0]
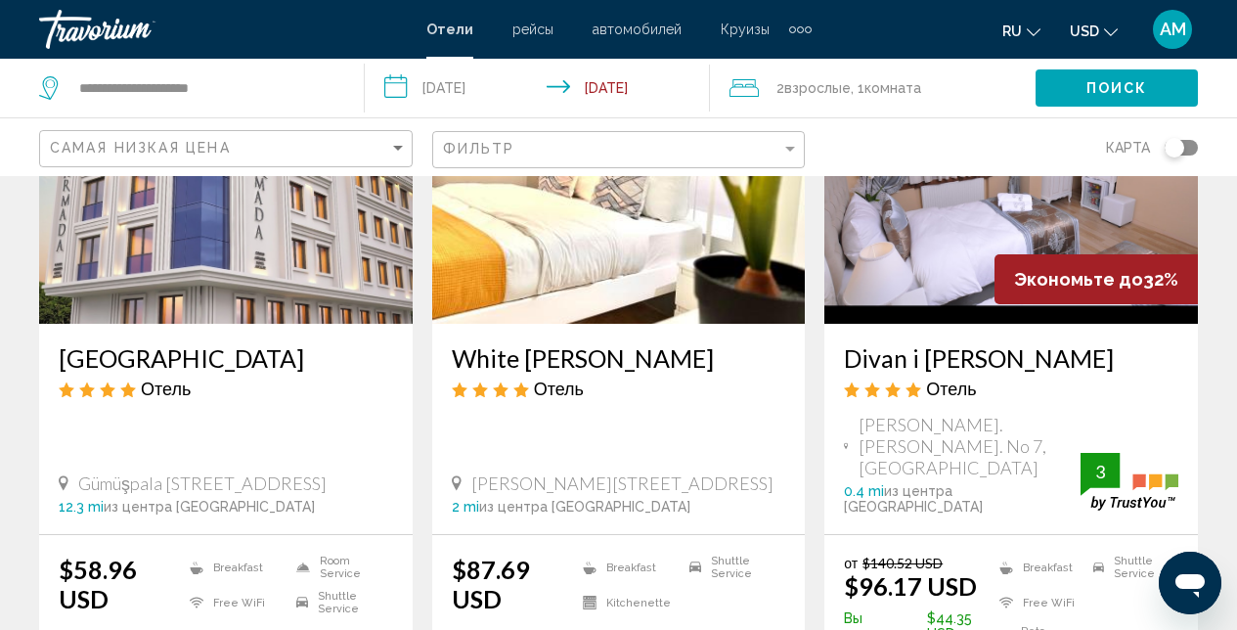
scroll to position [123, 0]
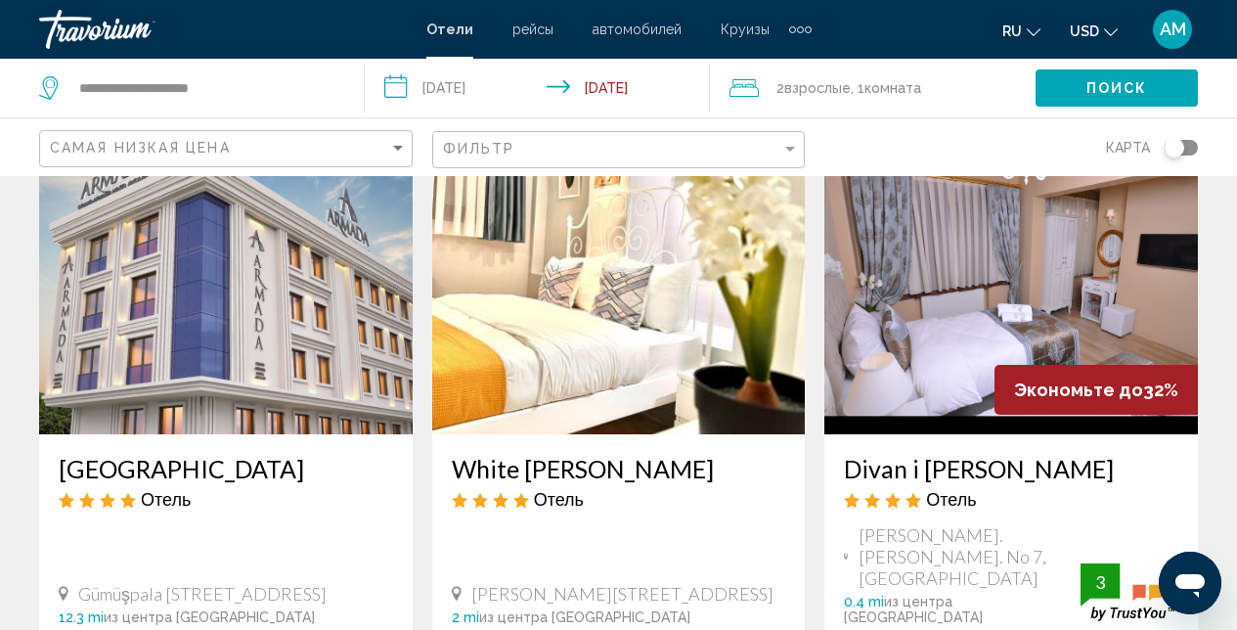
click at [954, 299] on img "Main content" at bounding box center [1011, 277] width 374 height 313
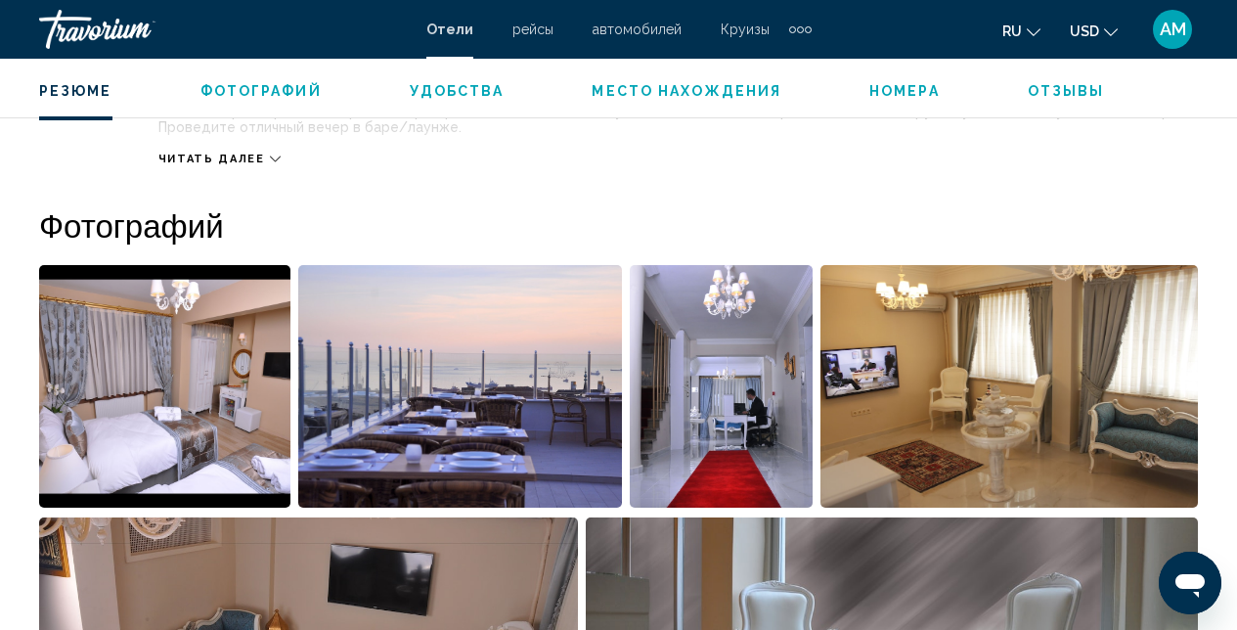
scroll to position [1087, 0]
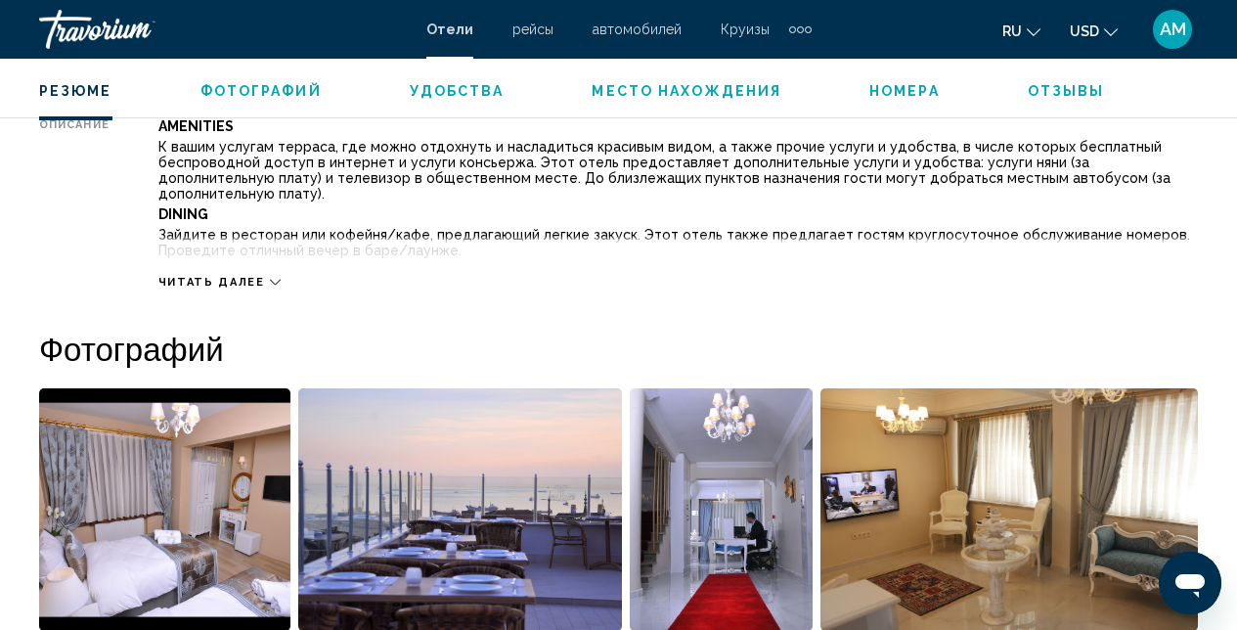
click at [1015, 507] on img "Open full-screen image slider" at bounding box center [1009, 509] width 378 height 242
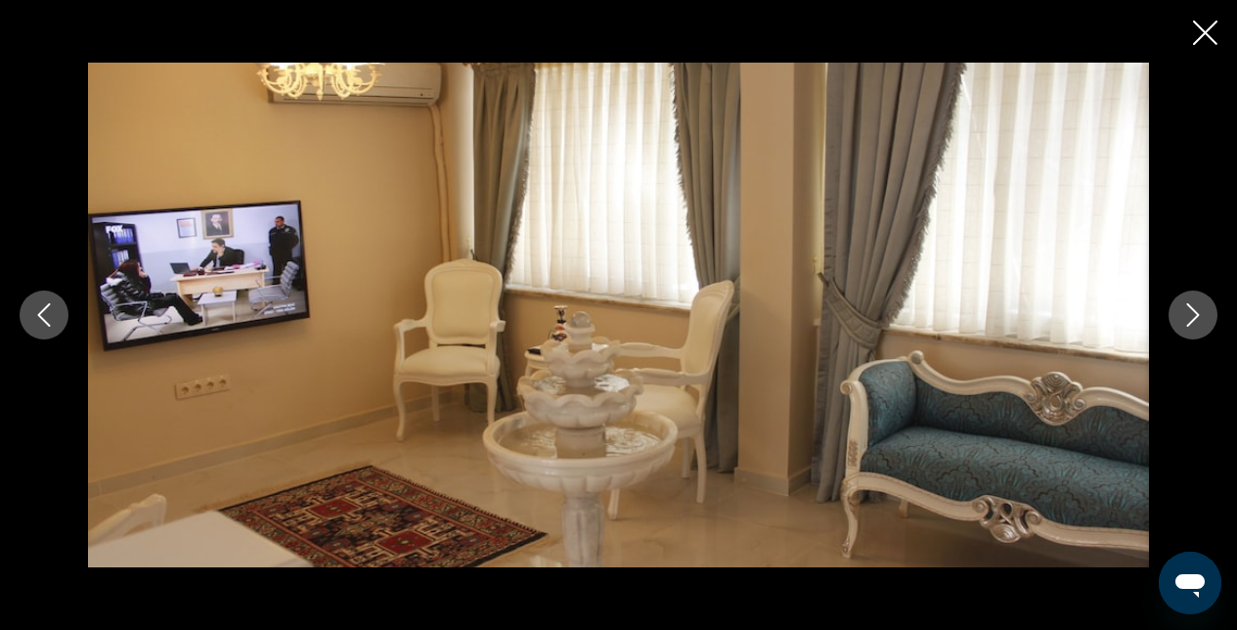
click at [1195, 323] on icon "Next image" at bounding box center [1192, 314] width 23 height 23
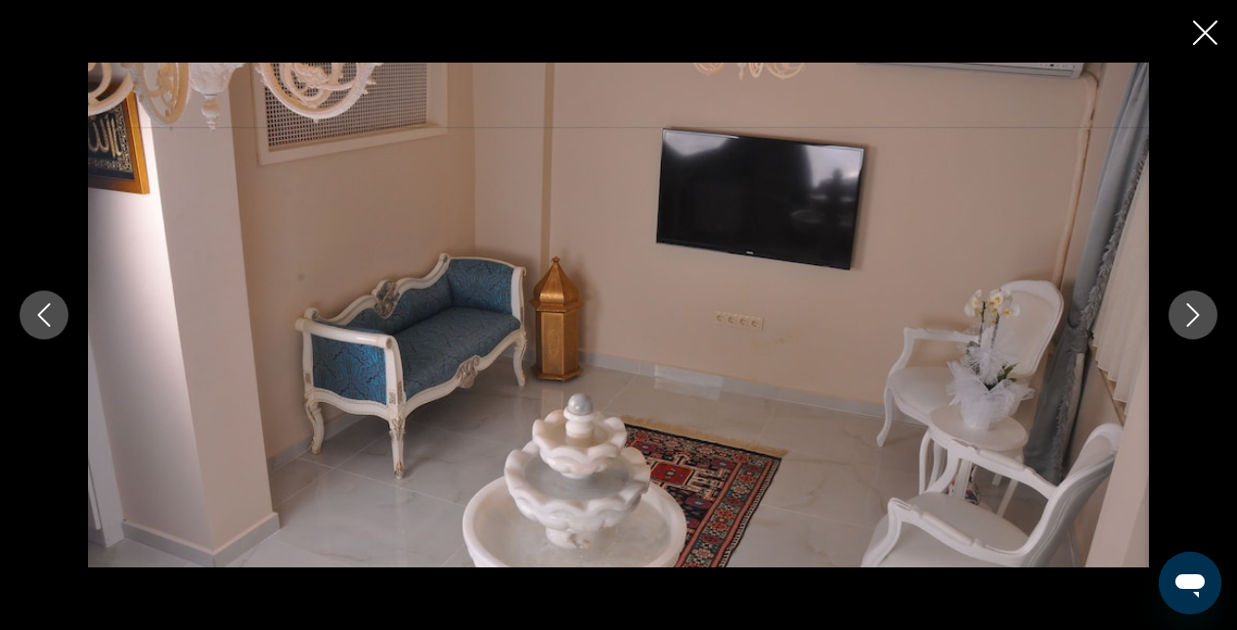
click at [1195, 323] on icon "Next image" at bounding box center [1192, 314] width 23 height 23
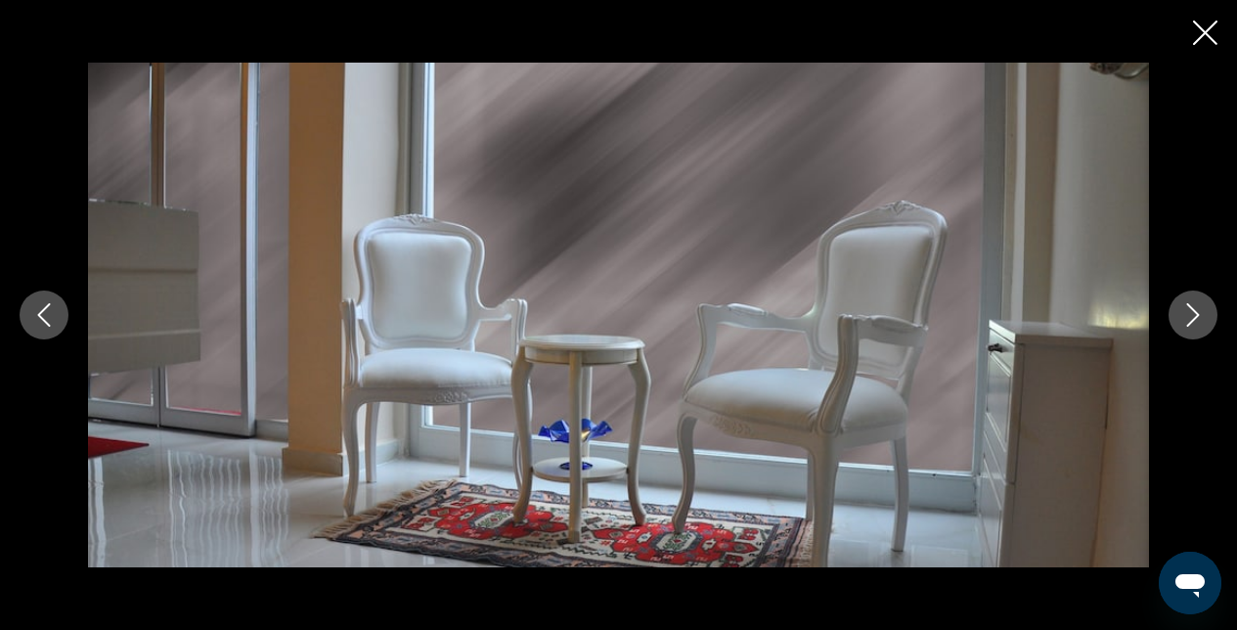
click at [1195, 323] on icon "Next image" at bounding box center [1192, 314] width 23 height 23
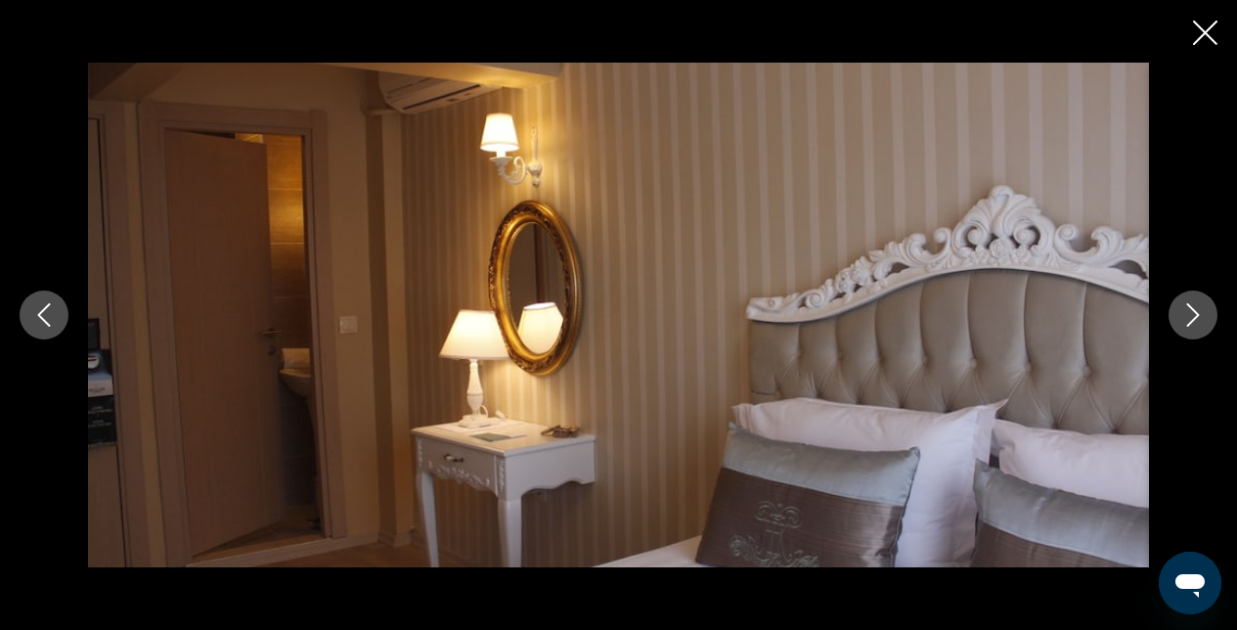
click at [1195, 323] on icon "Next image" at bounding box center [1192, 314] width 23 height 23
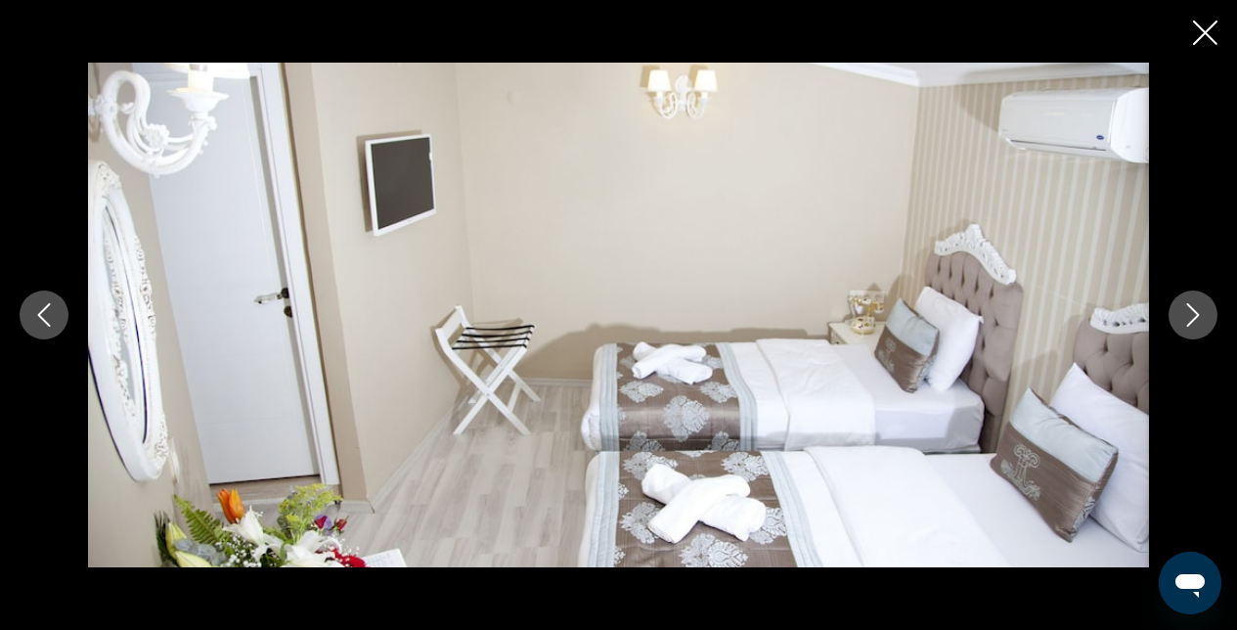
click at [1193, 319] on icon "Next image" at bounding box center [1192, 314] width 23 height 23
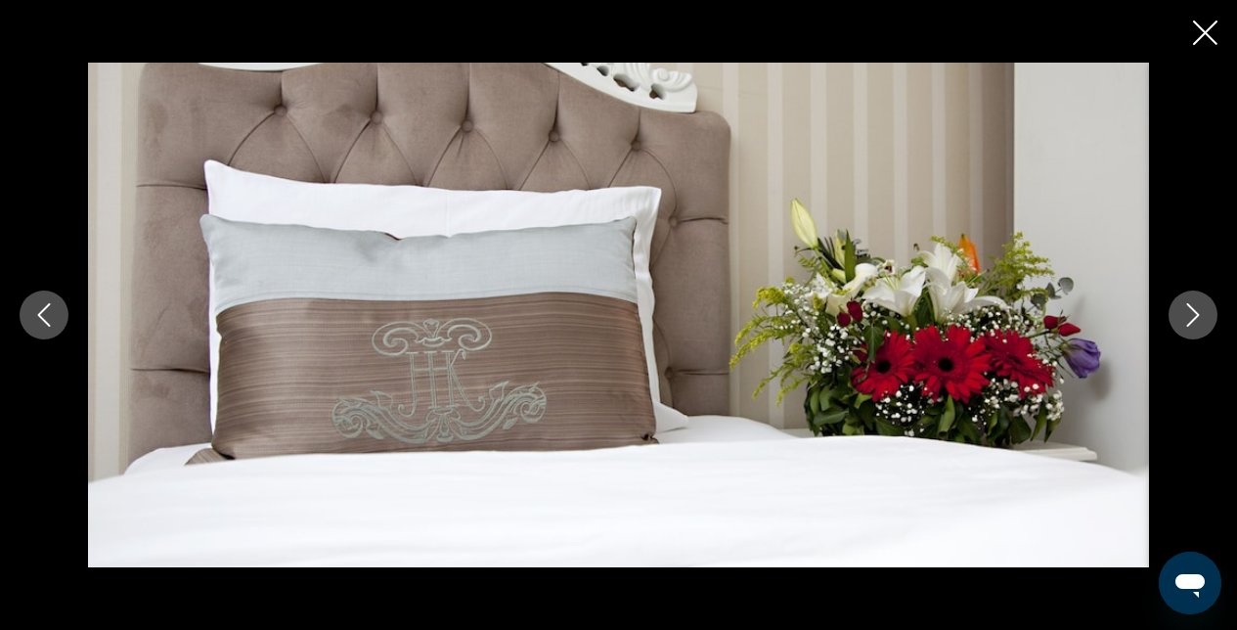
click at [1208, 38] on icon "Close slideshow" at bounding box center [1205, 33] width 24 height 24
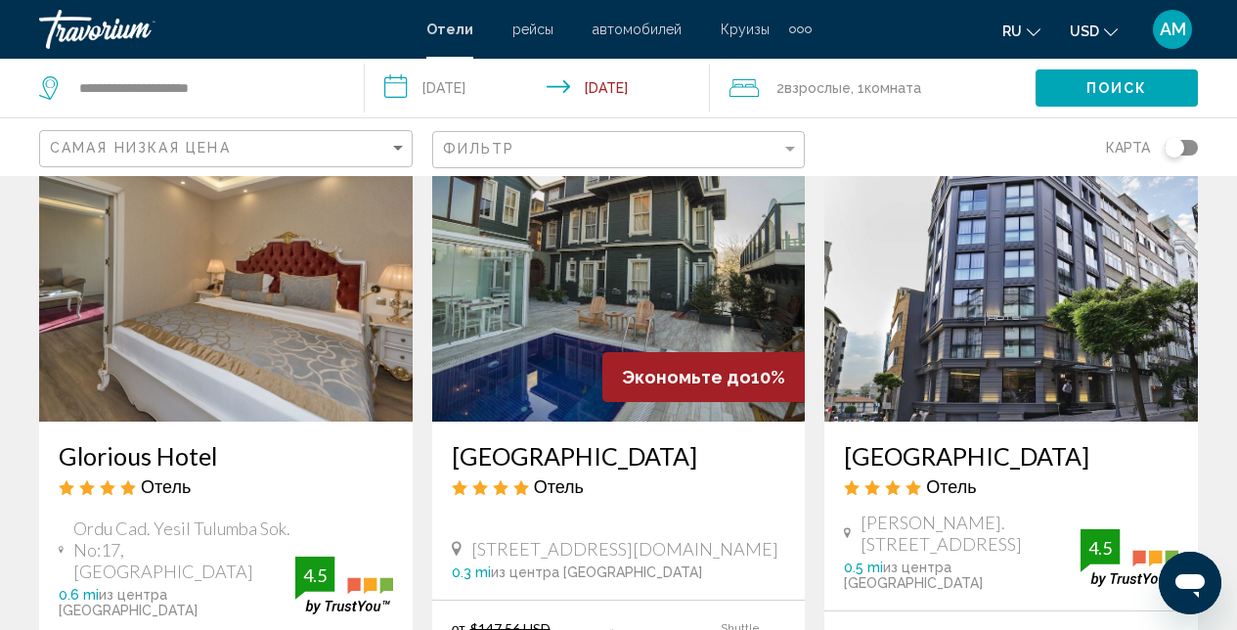
scroll to position [2414, 0]
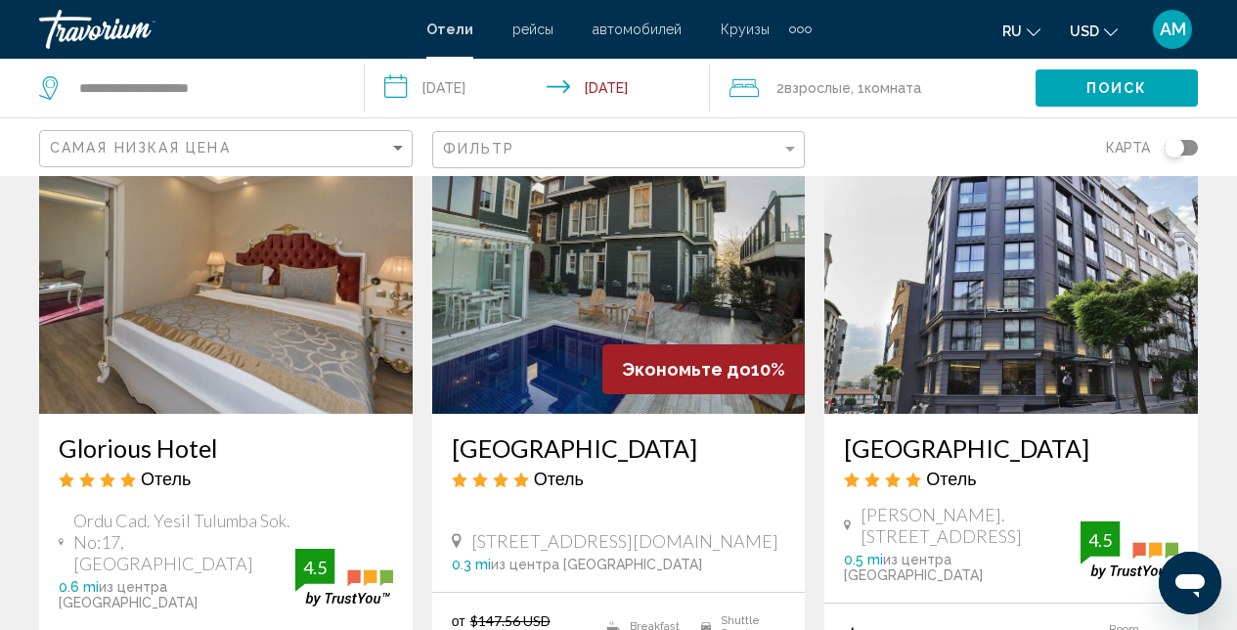
click at [204, 276] on img "Main content" at bounding box center [226, 257] width 374 height 313
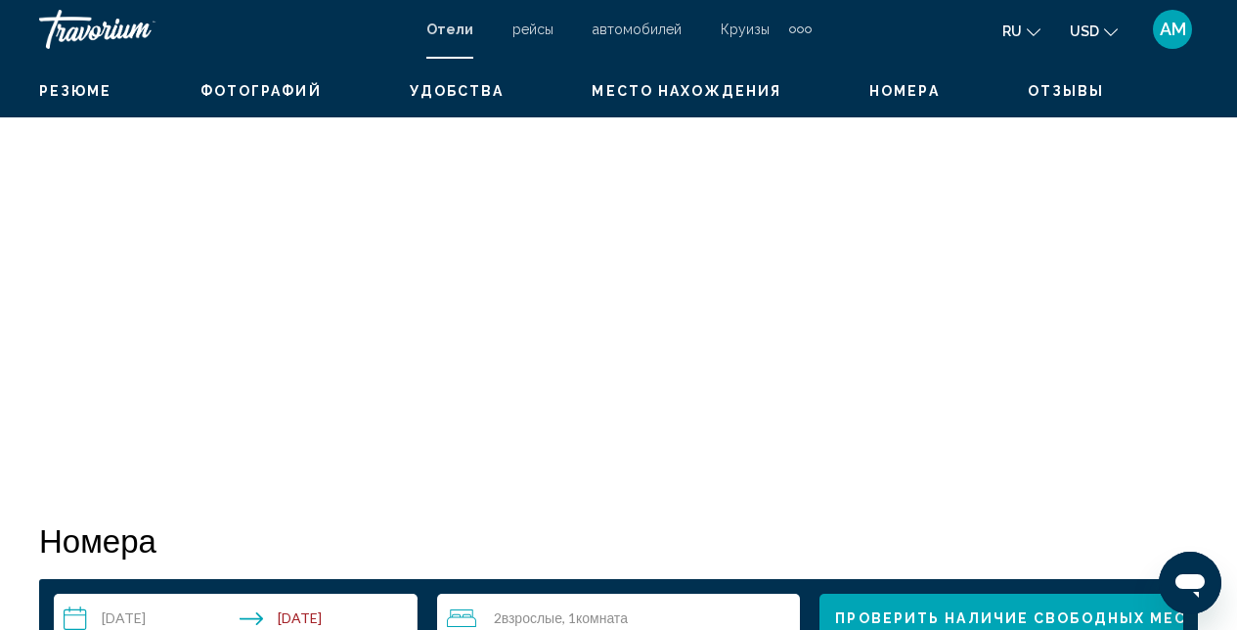
scroll to position [208, 0]
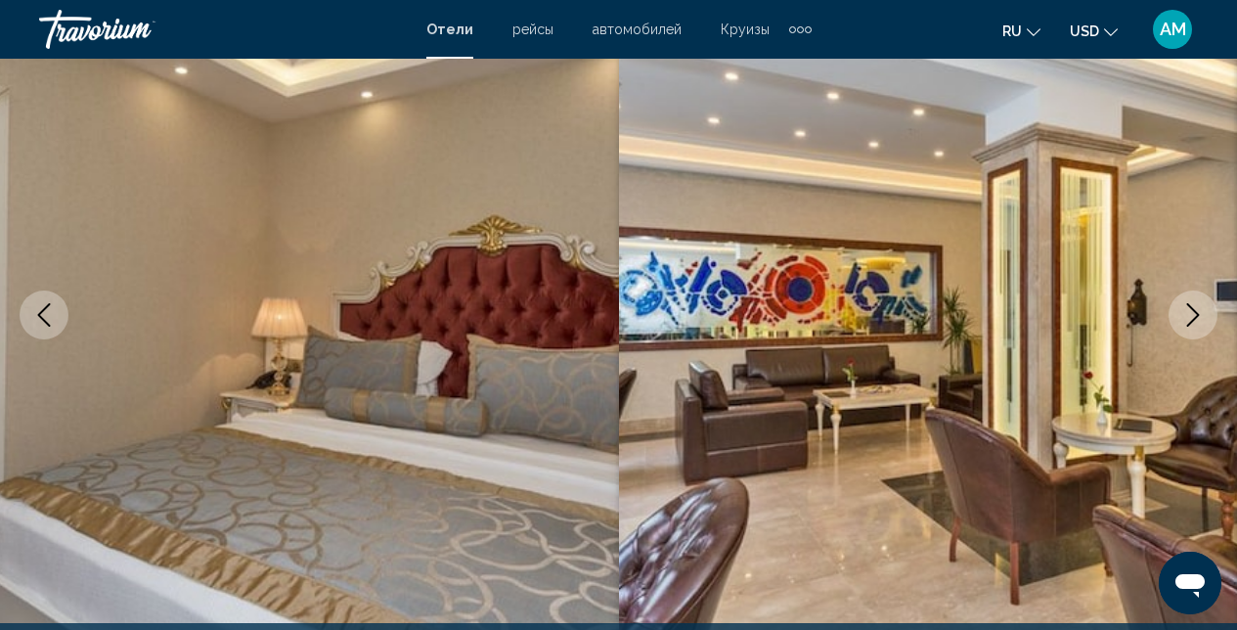
click at [1196, 316] on icon "Next image" at bounding box center [1193, 314] width 13 height 23
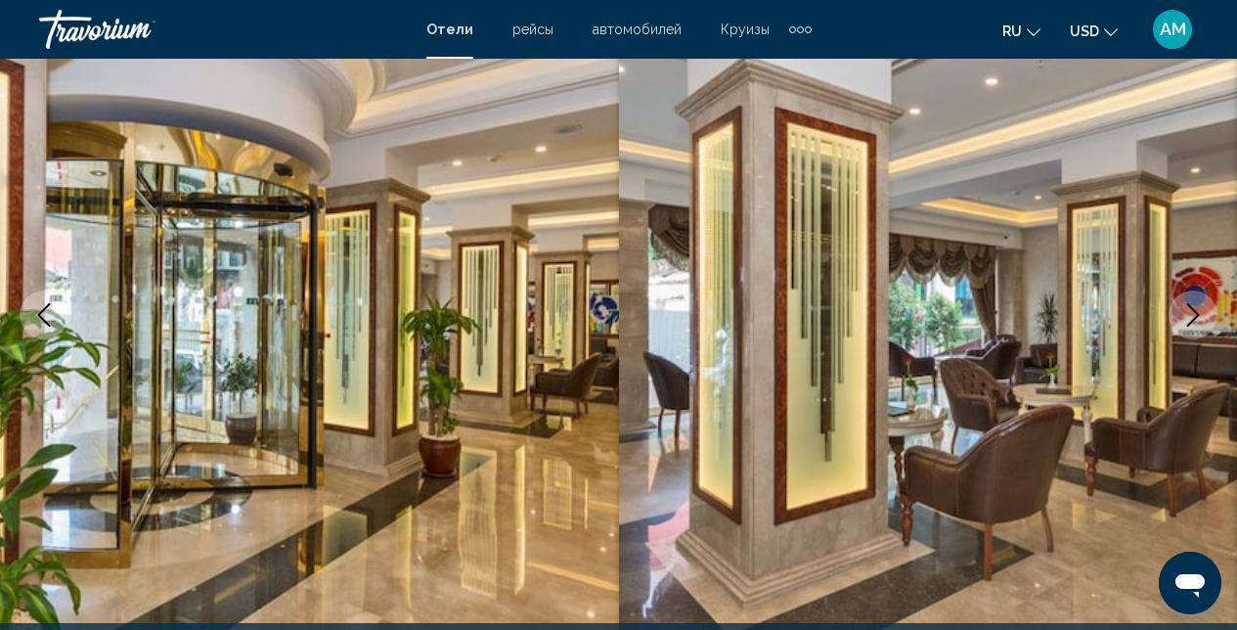
click at [1196, 315] on icon "Next image" at bounding box center [1193, 314] width 13 height 23
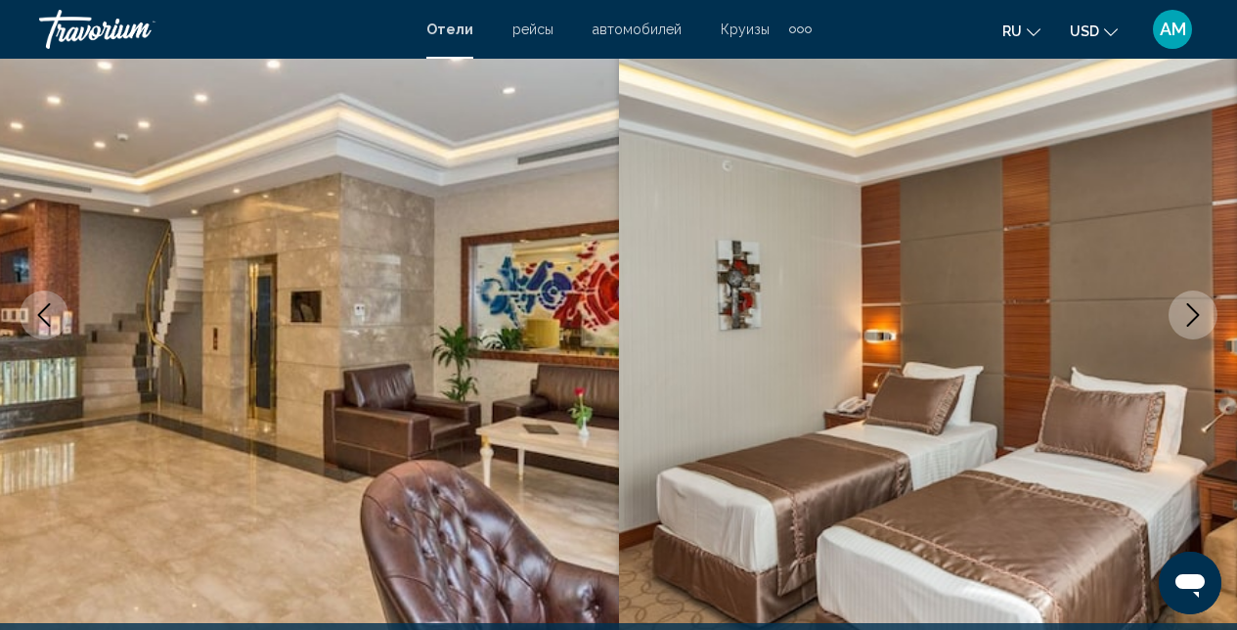
click at [1196, 316] on icon "Next image" at bounding box center [1193, 314] width 13 height 23
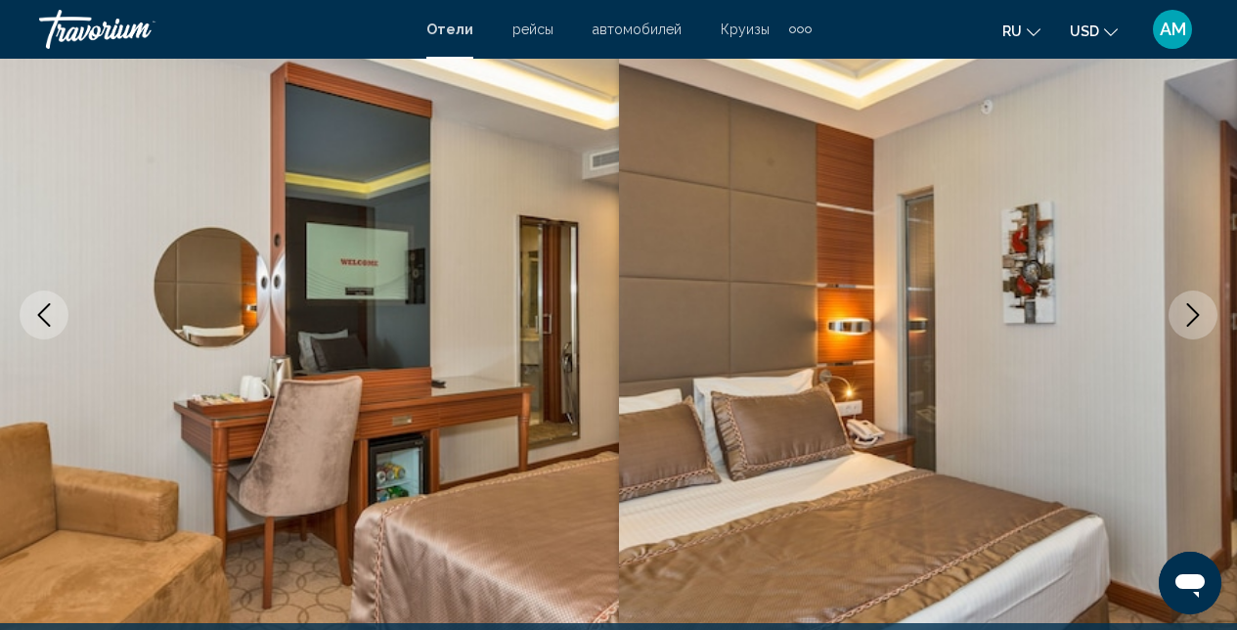
click at [1197, 316] on icon "Next image" at bounding box center [1193, 314] width 13 height 23
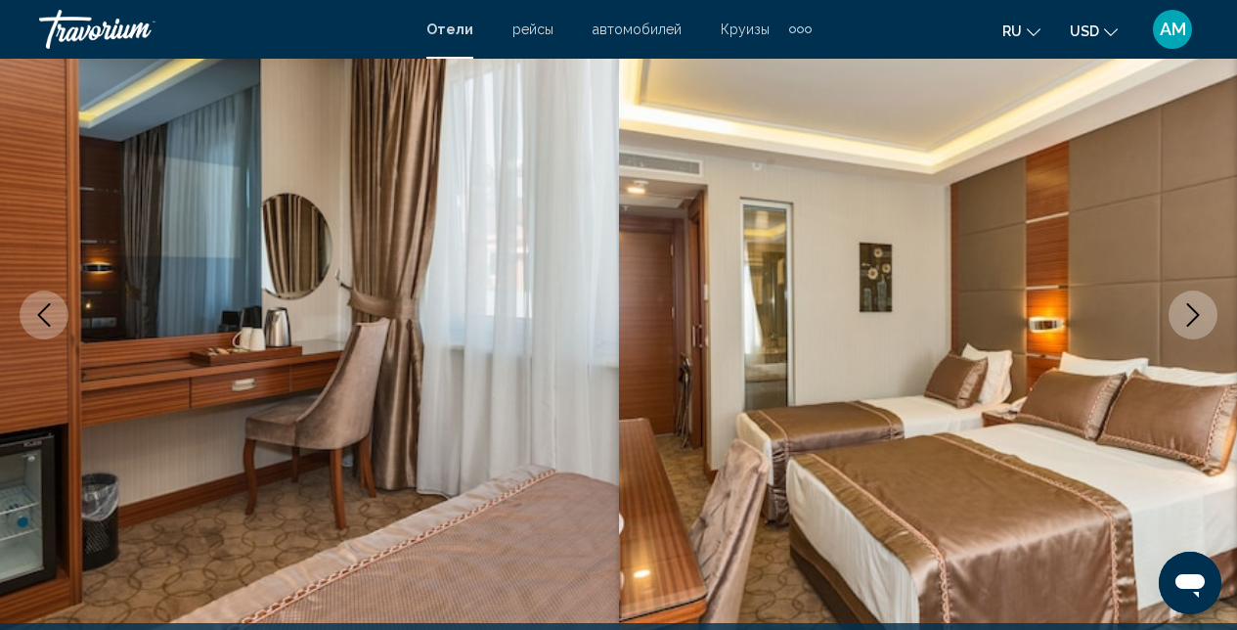
click at [1197, 317] on icon "Next image" at bounding box center [1193, 314] width 13 height 23
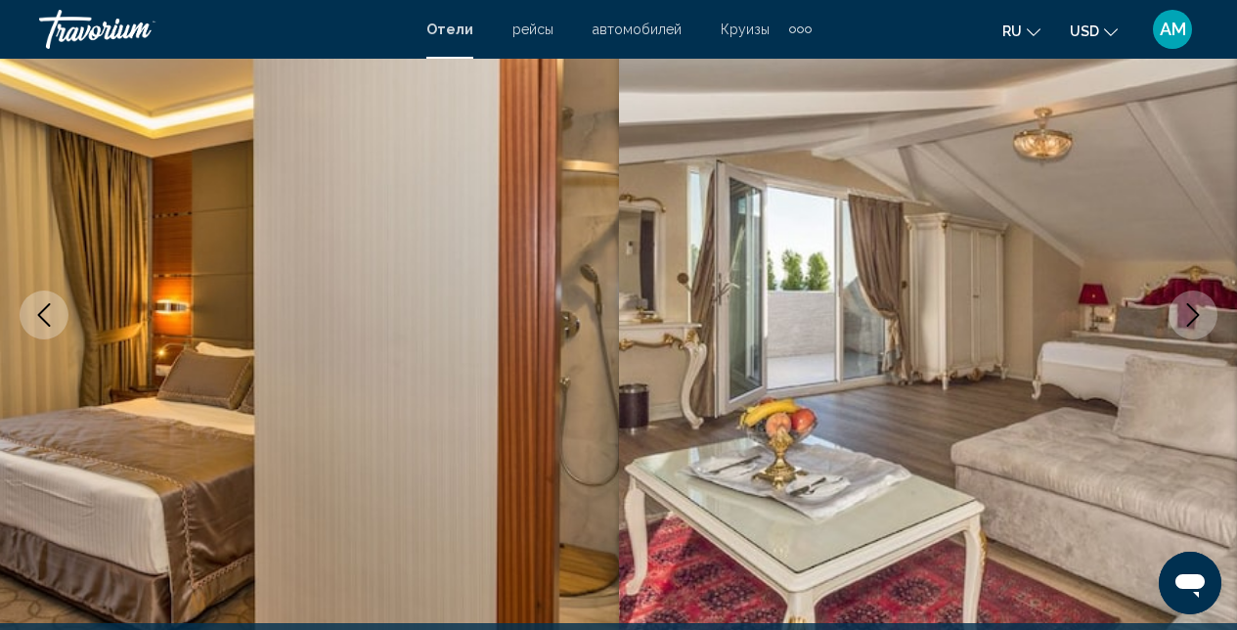
click at [1197, 317] on icon "Next image" at bounding box center [1192, 314] width 23 height 23
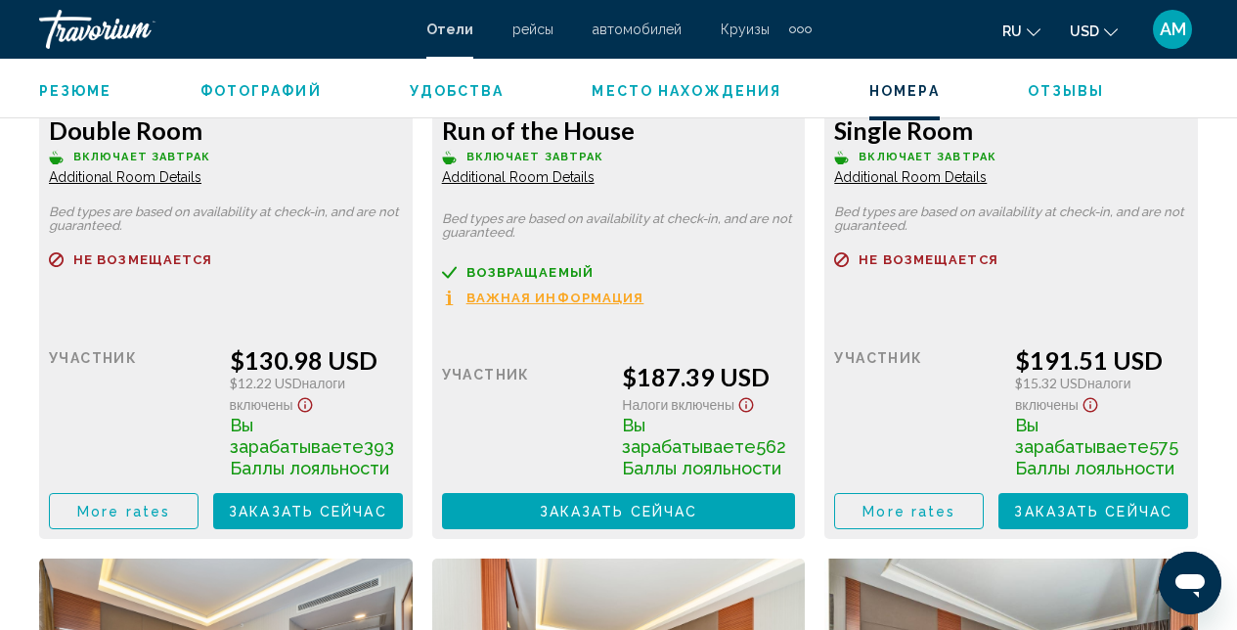
scroll to position [2717, 0]
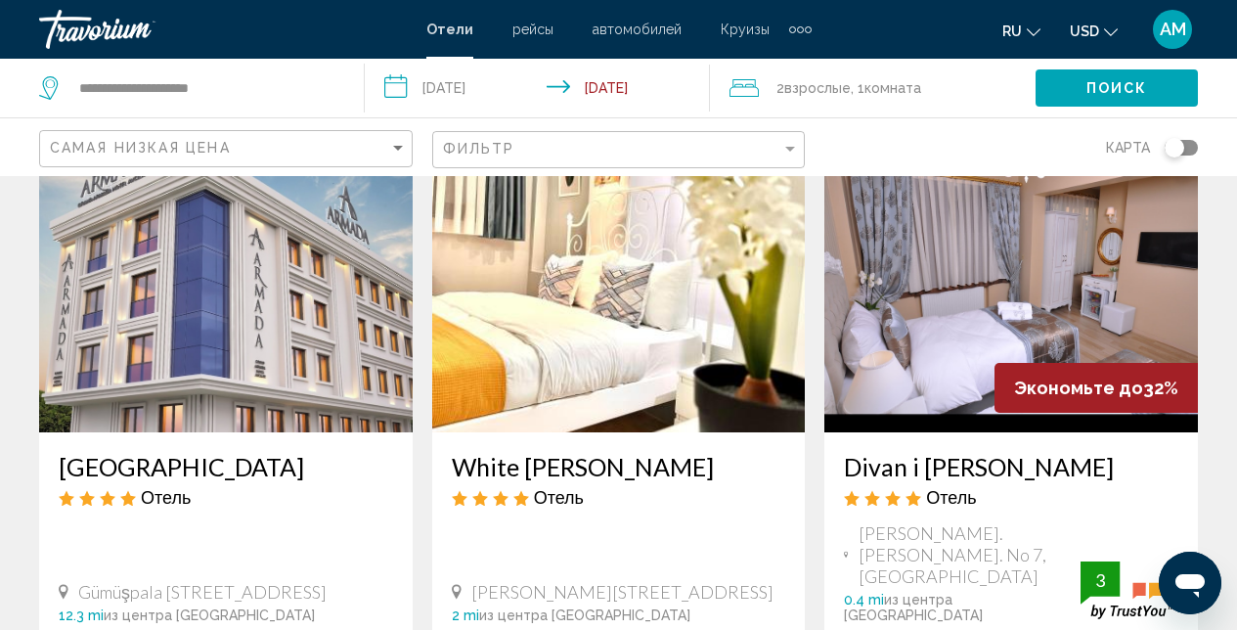
scroll to position [57, 0]
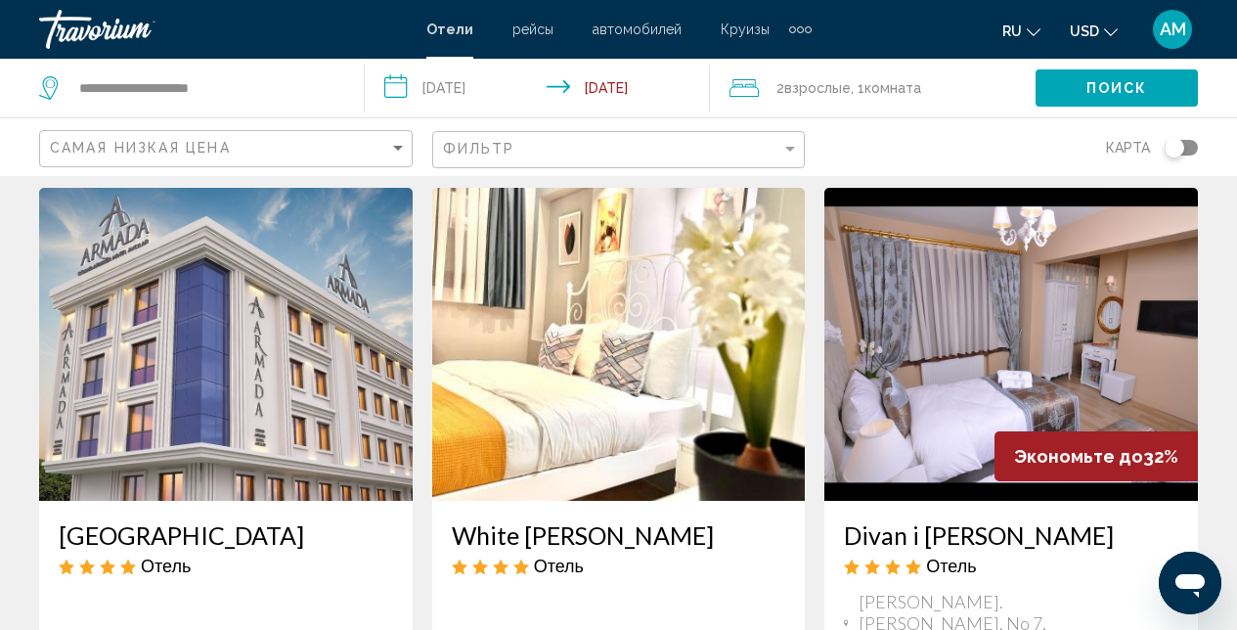
click at [1018, 325] on img "Main content" at bounding box center [1011, 344] width 374 height 313
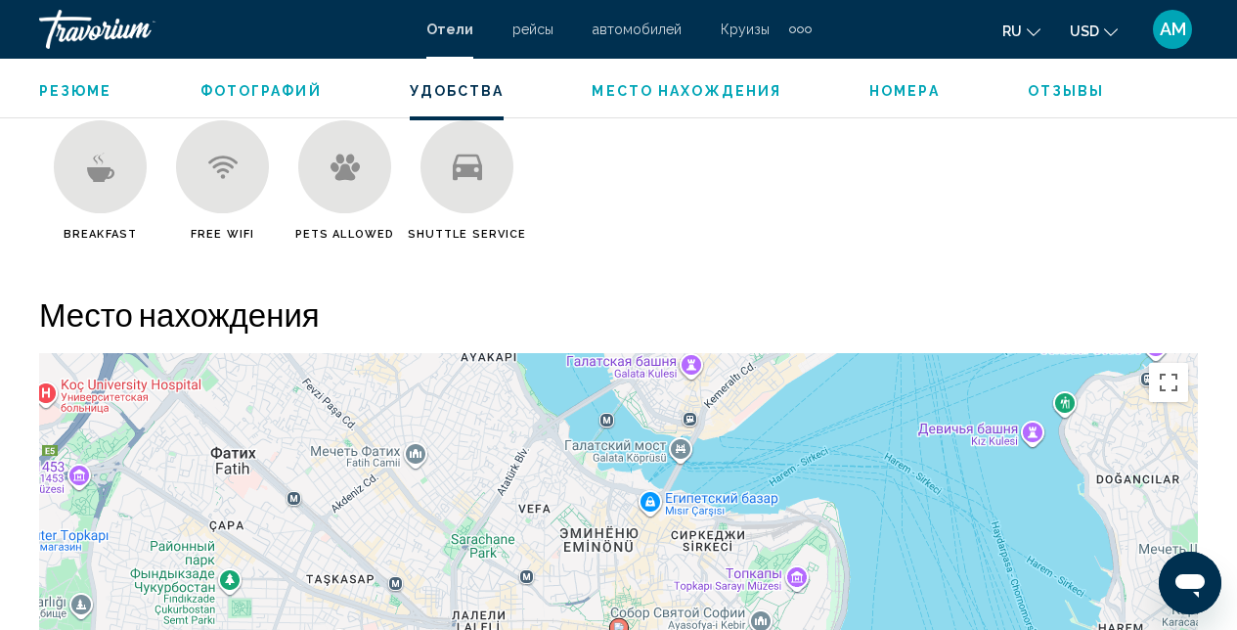
scroll to position [2157, 0]
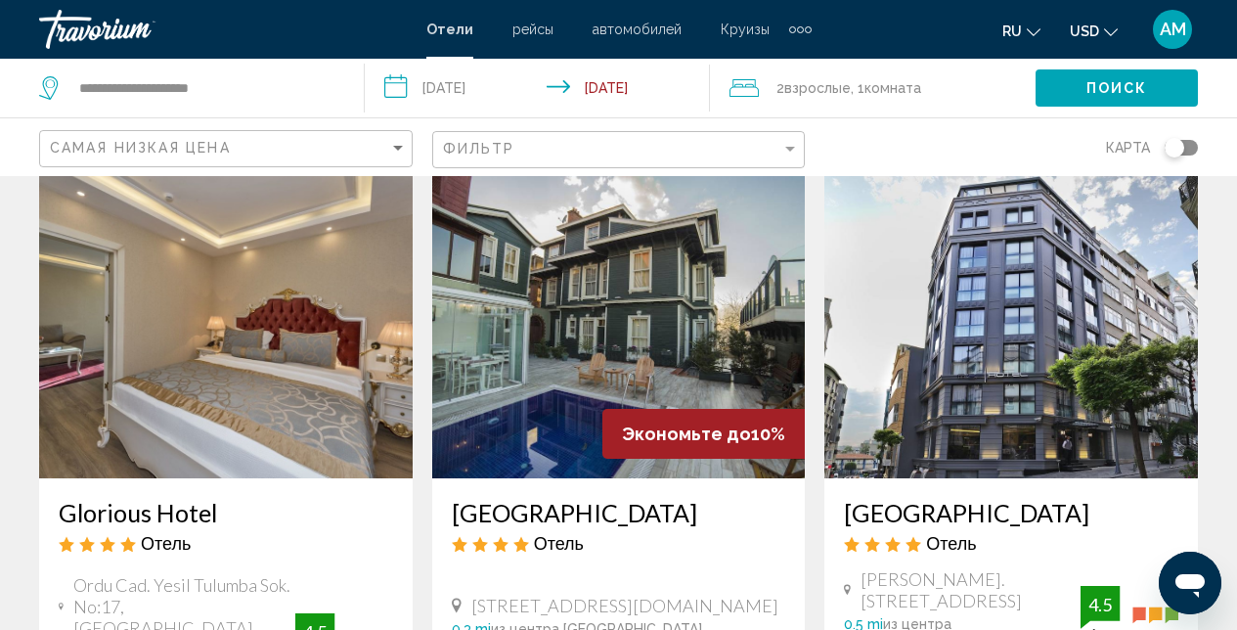
scroll to position [2236, 0]
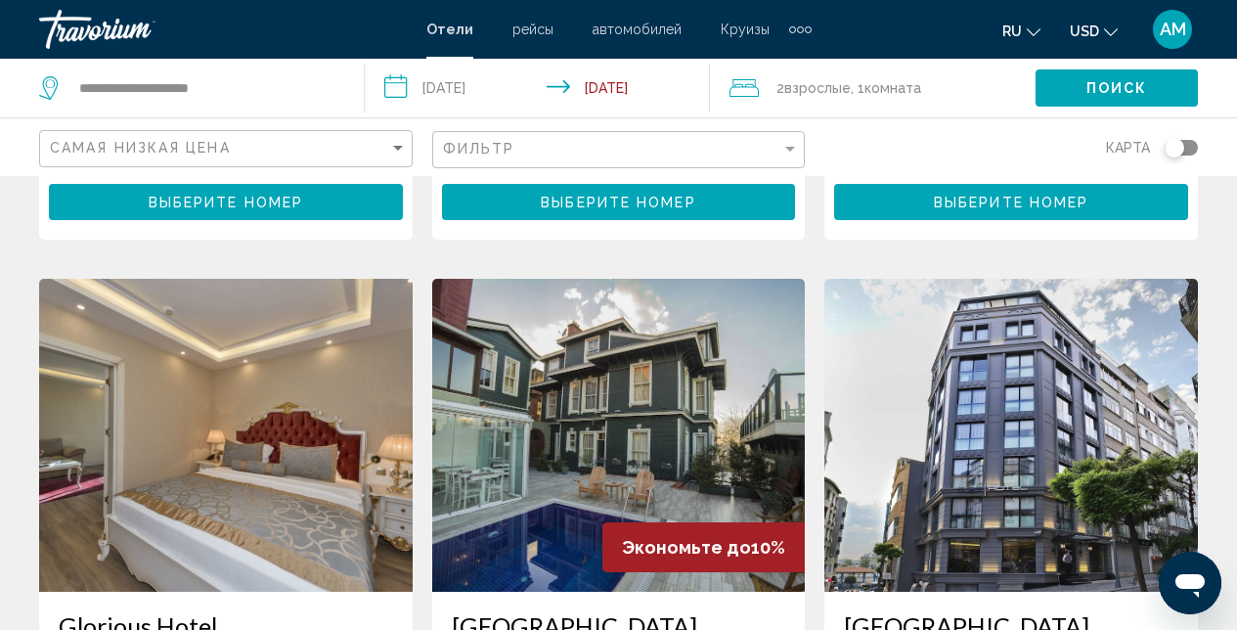
click at [299, 416] on img "Main content" at bounding box center [226, 435] width 374 height 313
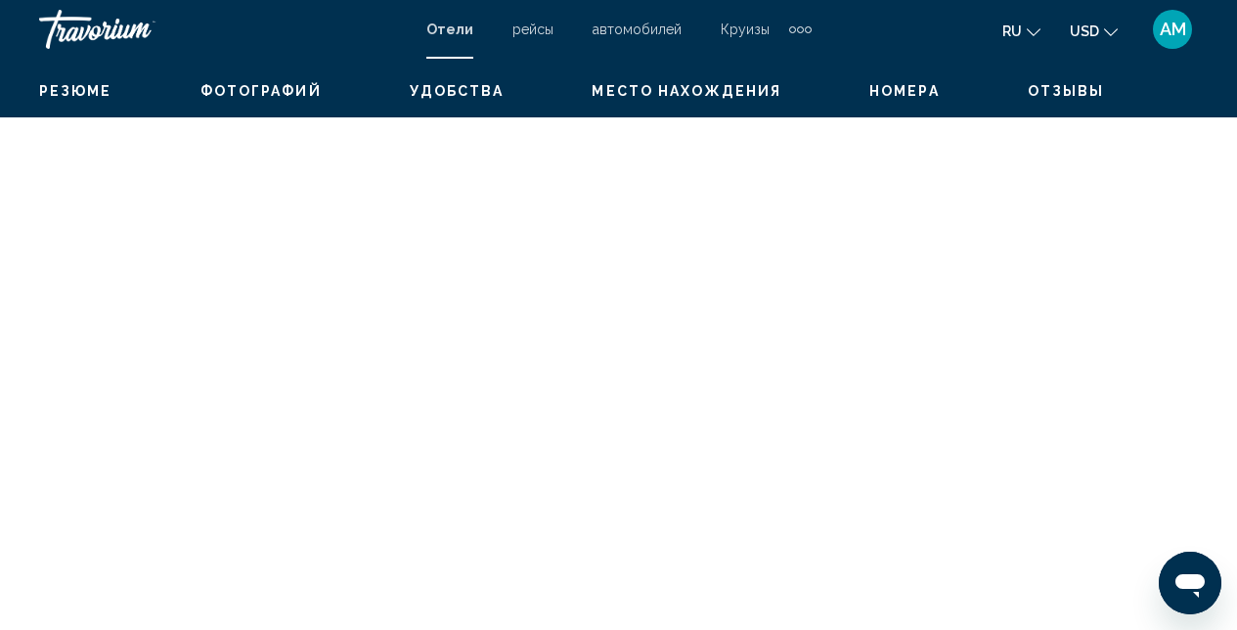
scroll to position [208, 0]
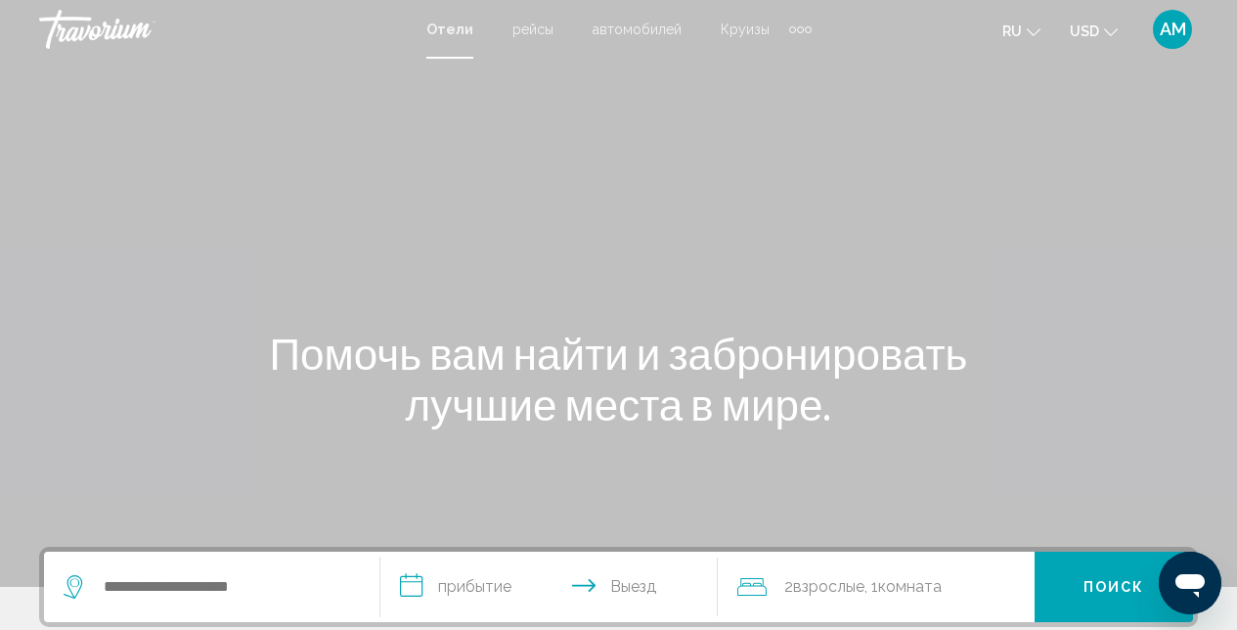
click at [283, 569] on div "Search widget" at bounding box center [212, 586] width 296 height 70
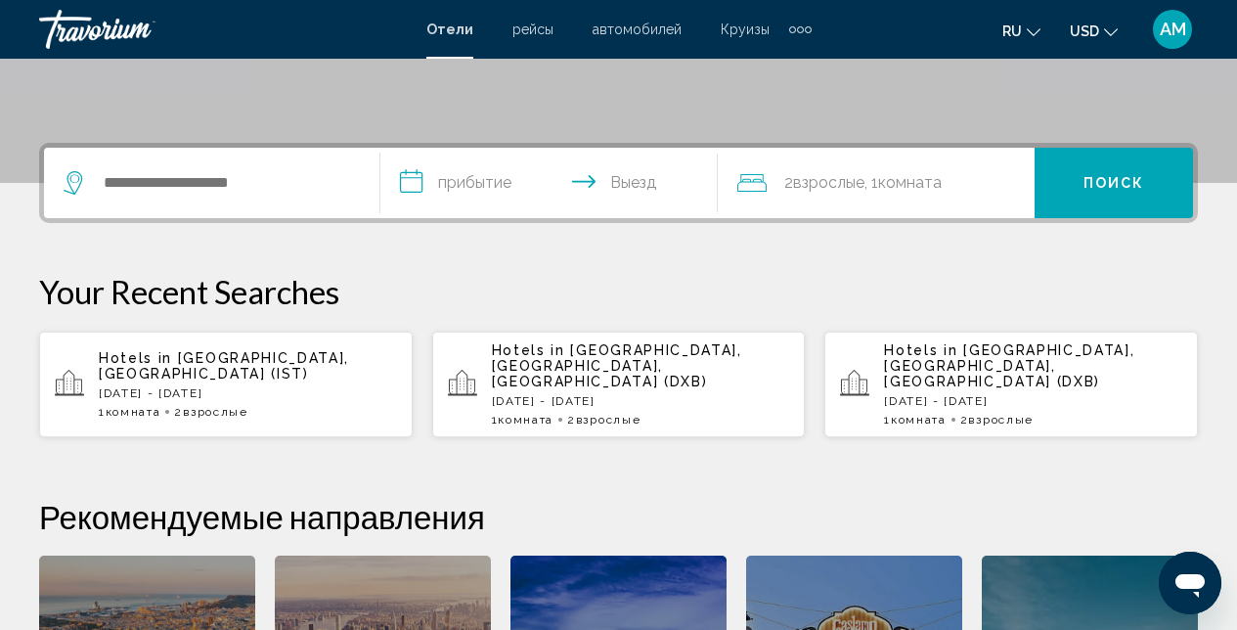
scroll to position [483, 0]
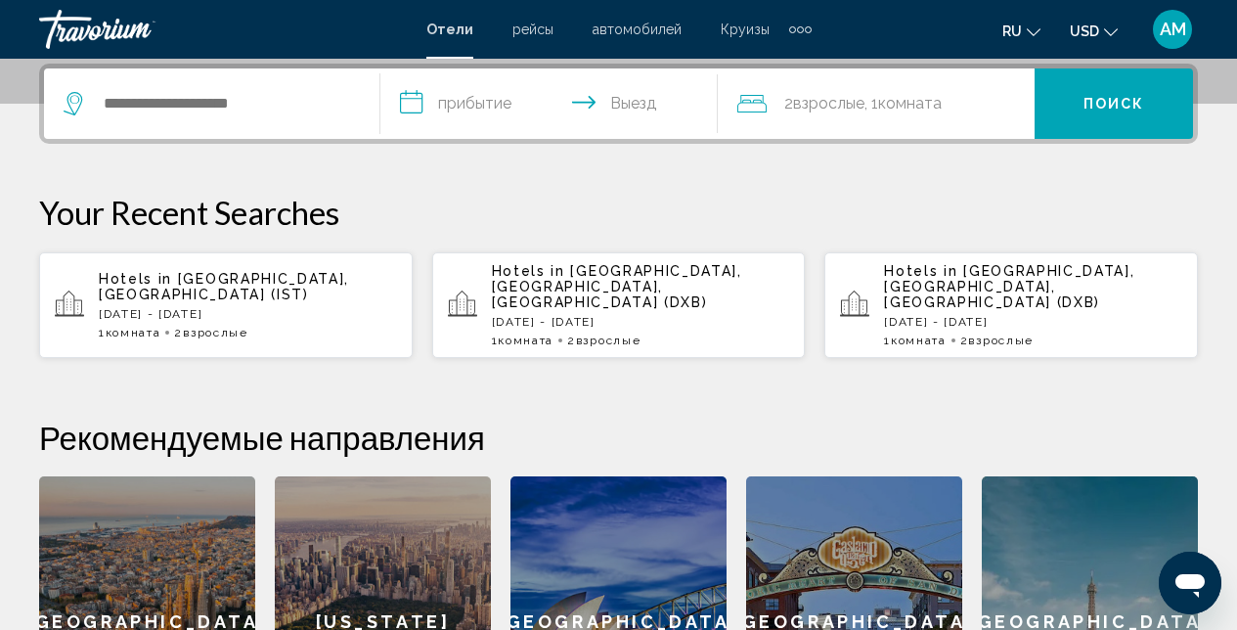
click at [223, 283] on span "[GEOGRAPHIC_DATA], [GEOGRAPHIC_DATA] (IST)" at bounding box center [224, 286] width 250 height 31
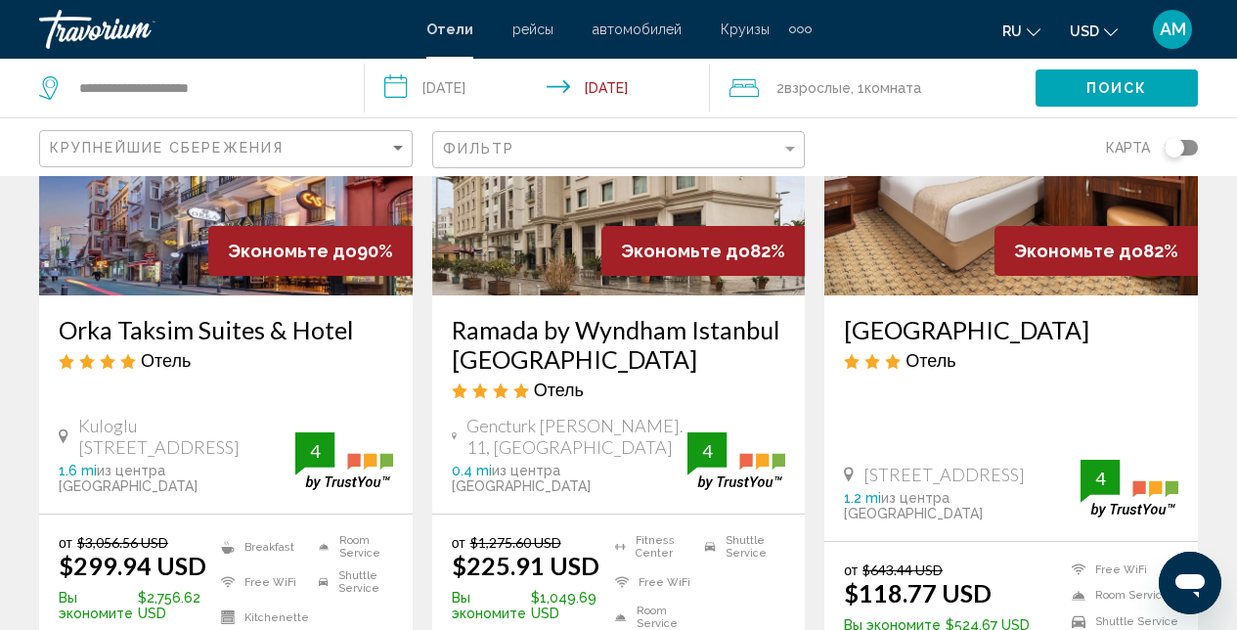
scroll to position [290, 0]
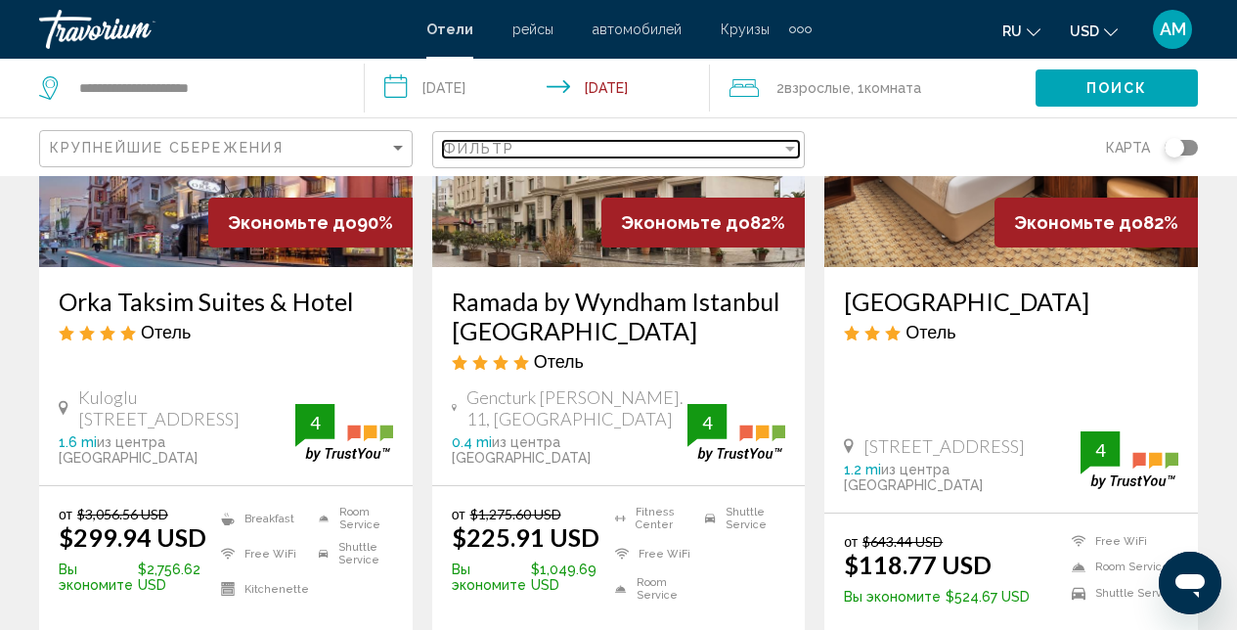
click at [778, 148] on div "Фильтр" at bounding box center [612, 149] width 339 height 16
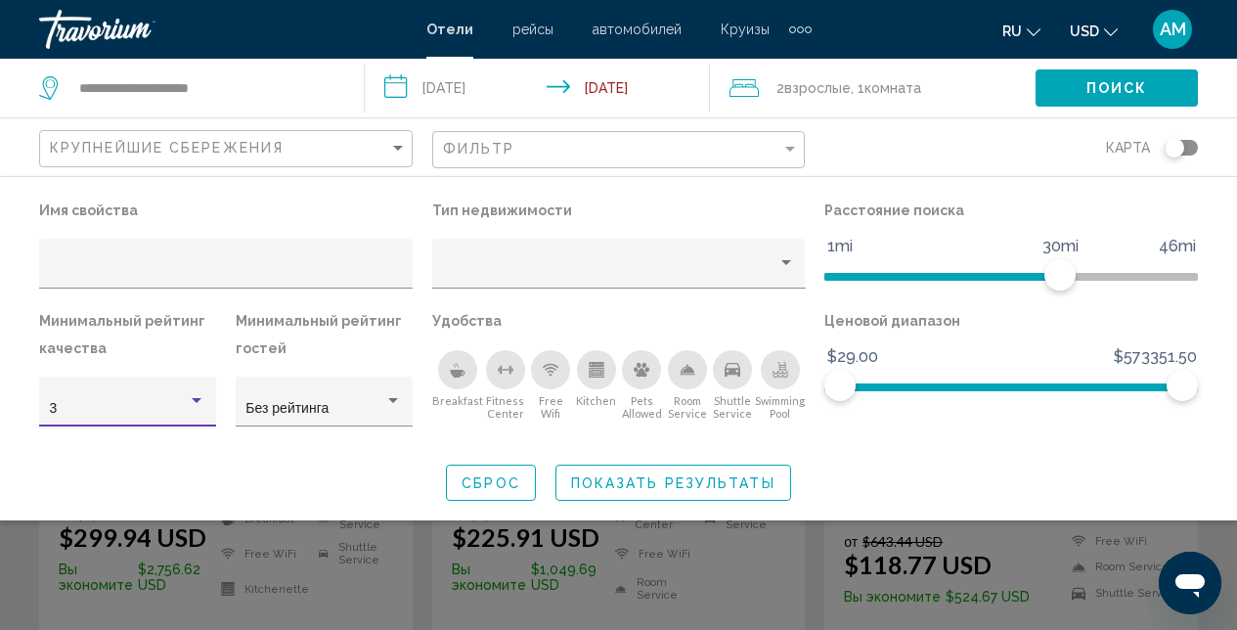
click at [195, 399] on div "Hotel Filters" at bounding box center [197, 400] width 10 height 5
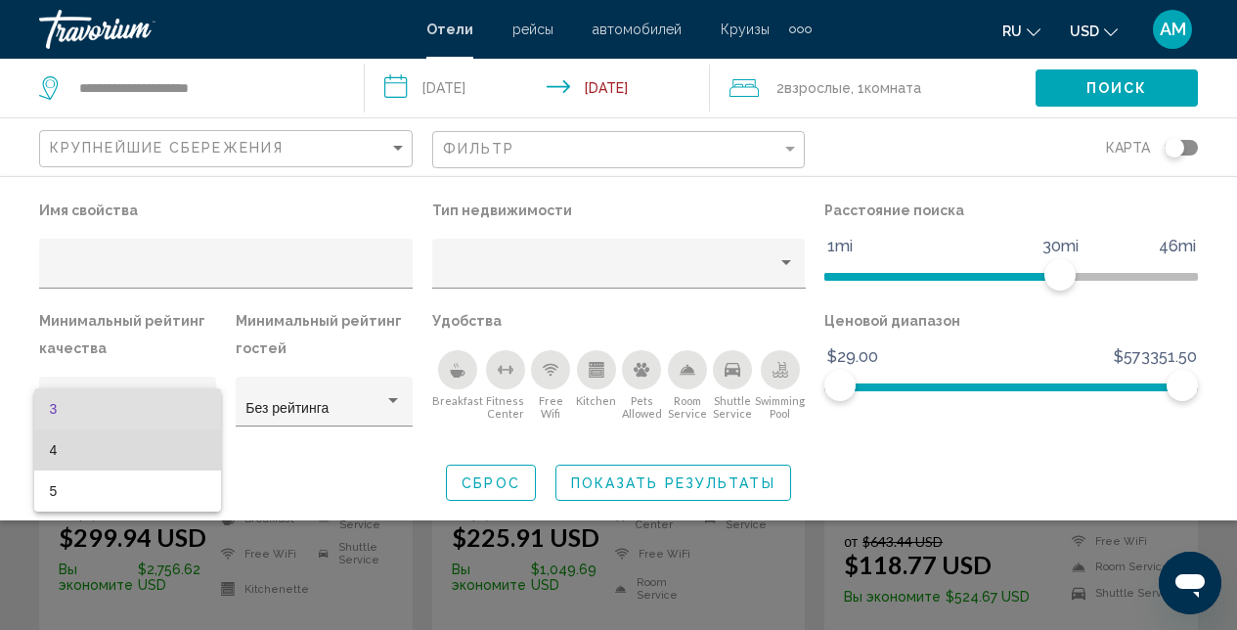
click at [105, 453] on span "4" at bounding box center [128, 449] width 156 height 41
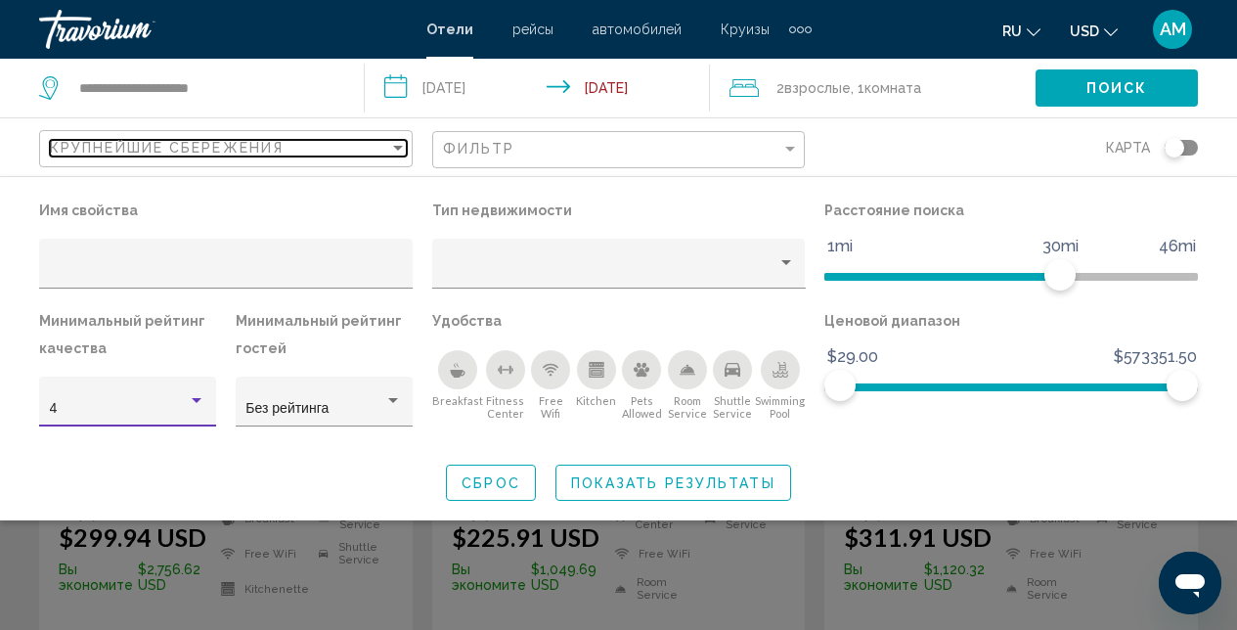
click at [382, 145] on div "Крупнейшие сбережения" at bounding box center [219, 148] width 339 height 16
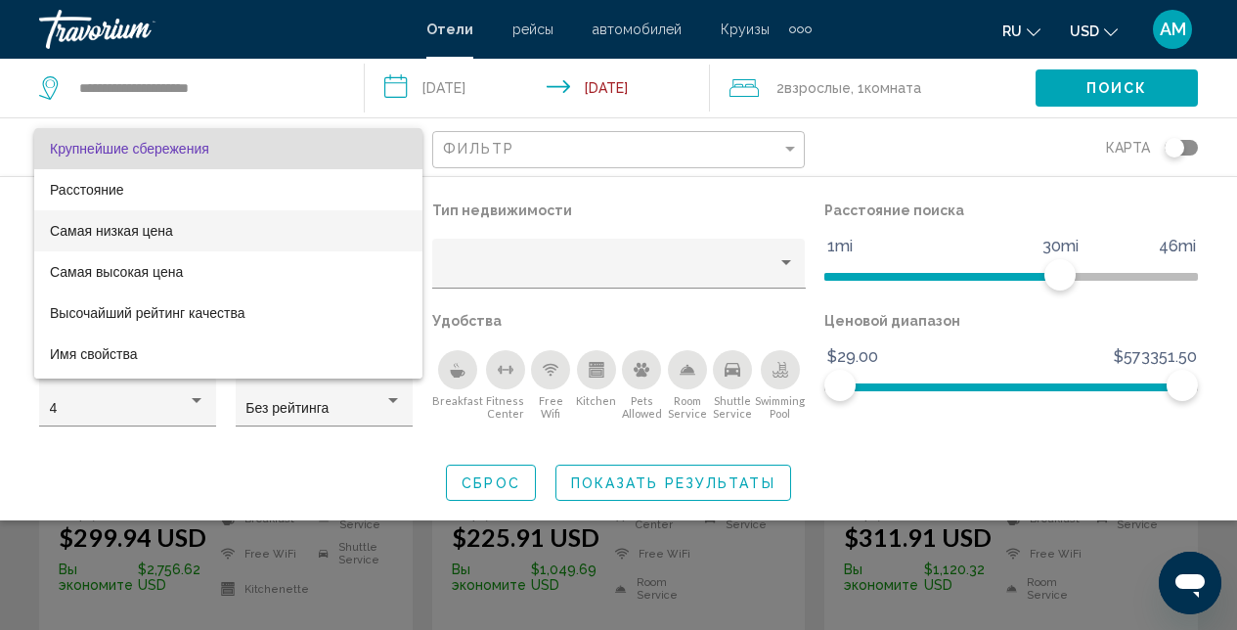
click at [192, 231] on span "Самая низкая цена" at bounding box center [228, 230] width 357 height 41
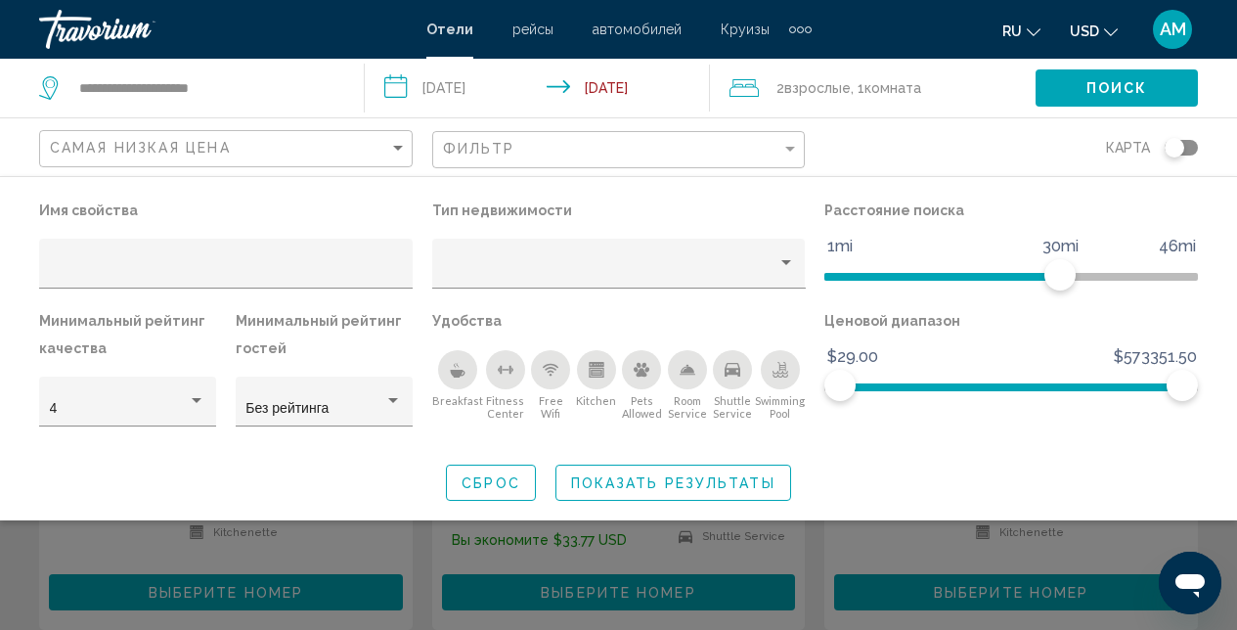
click at [450, 367] on icon "Breakfast" at bounding box center [458, 370] width 16 height 16
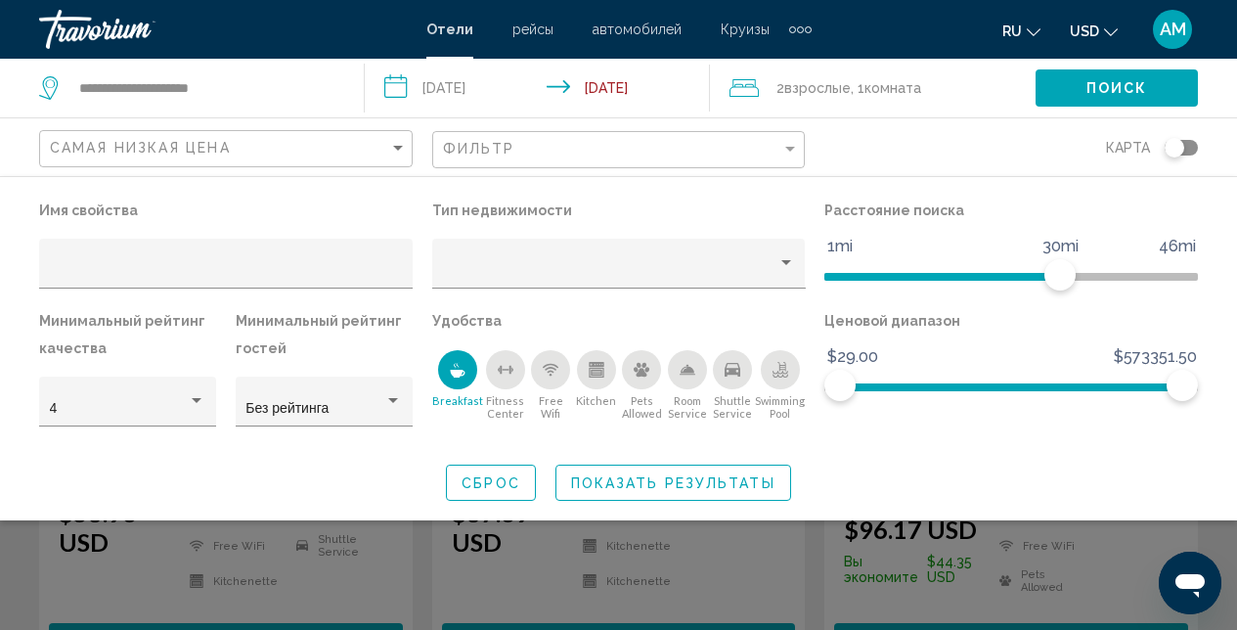
click at [664, 480] on span "Показать результаты" at bounding box center [673, 483] width 204 height 16
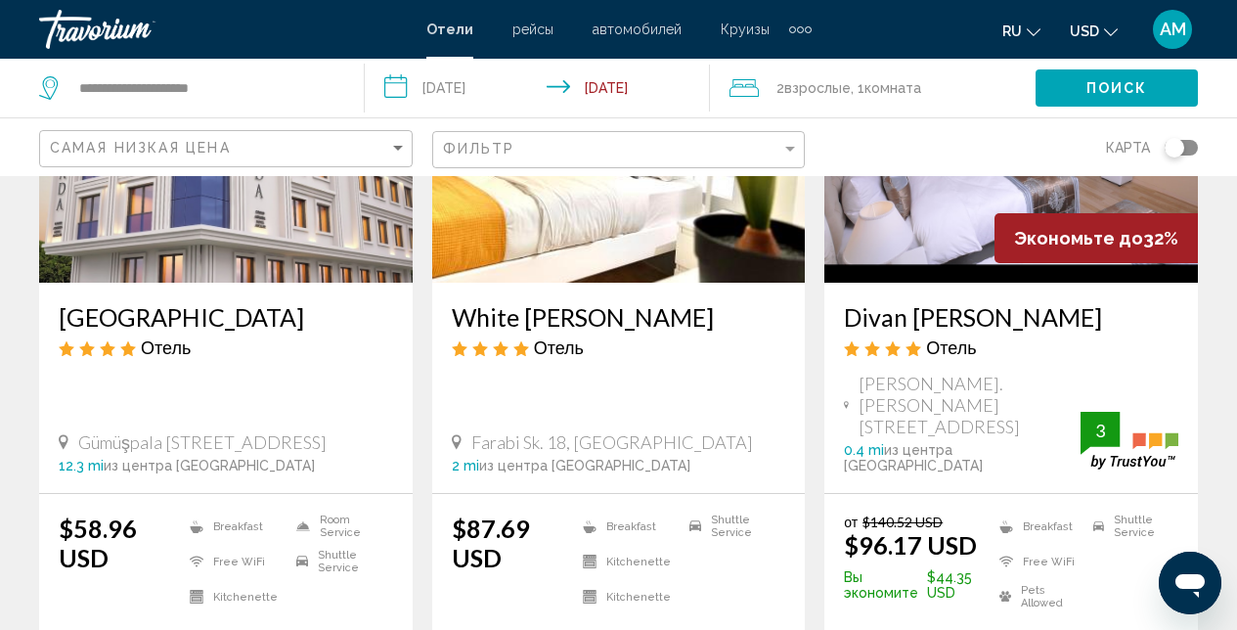
scroll to position [287, 0]
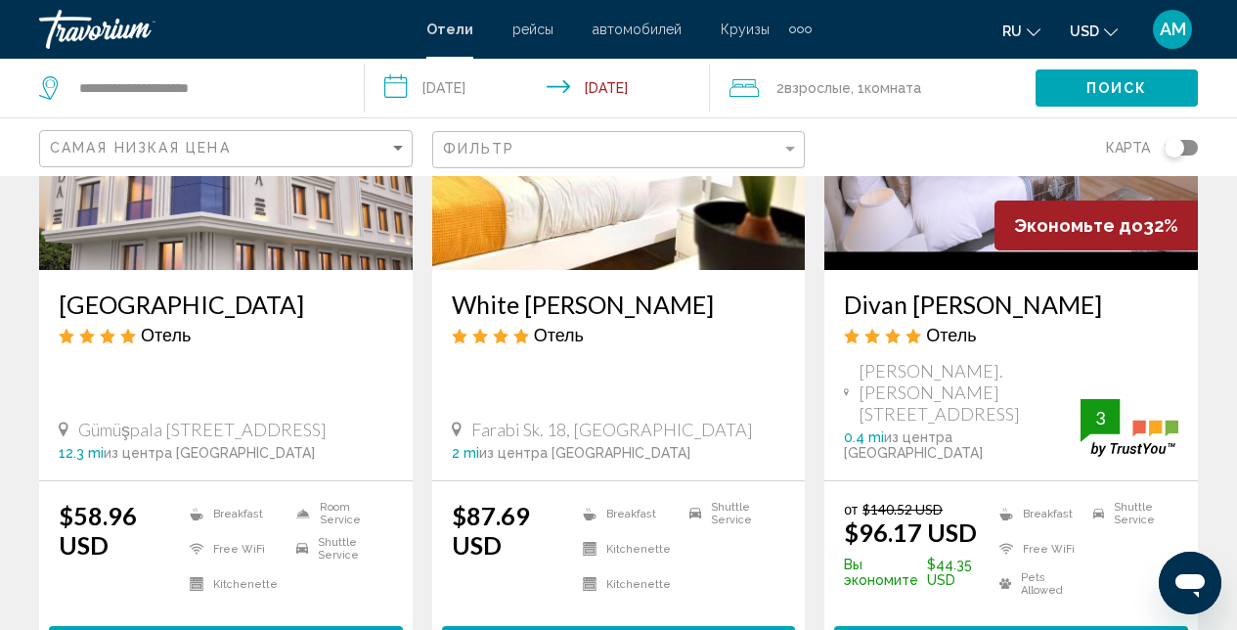
click at [906, 230] on img "Main content" at bounding box center [1011, 113] width 374 height 313
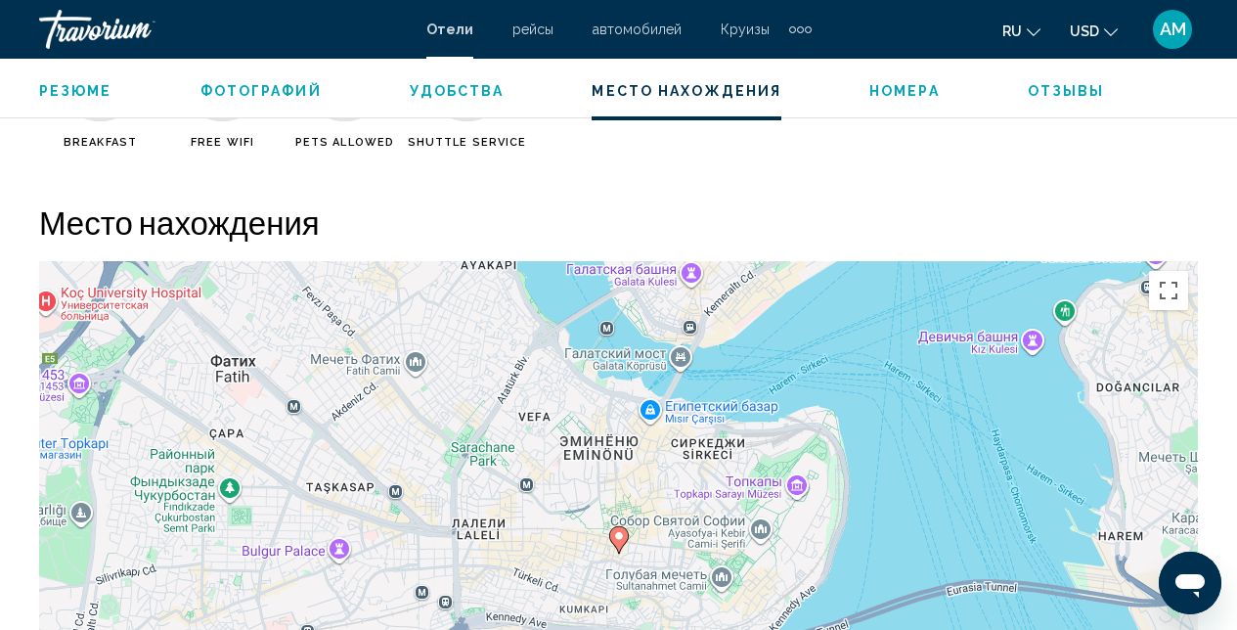
scroll to position [2123, 0]
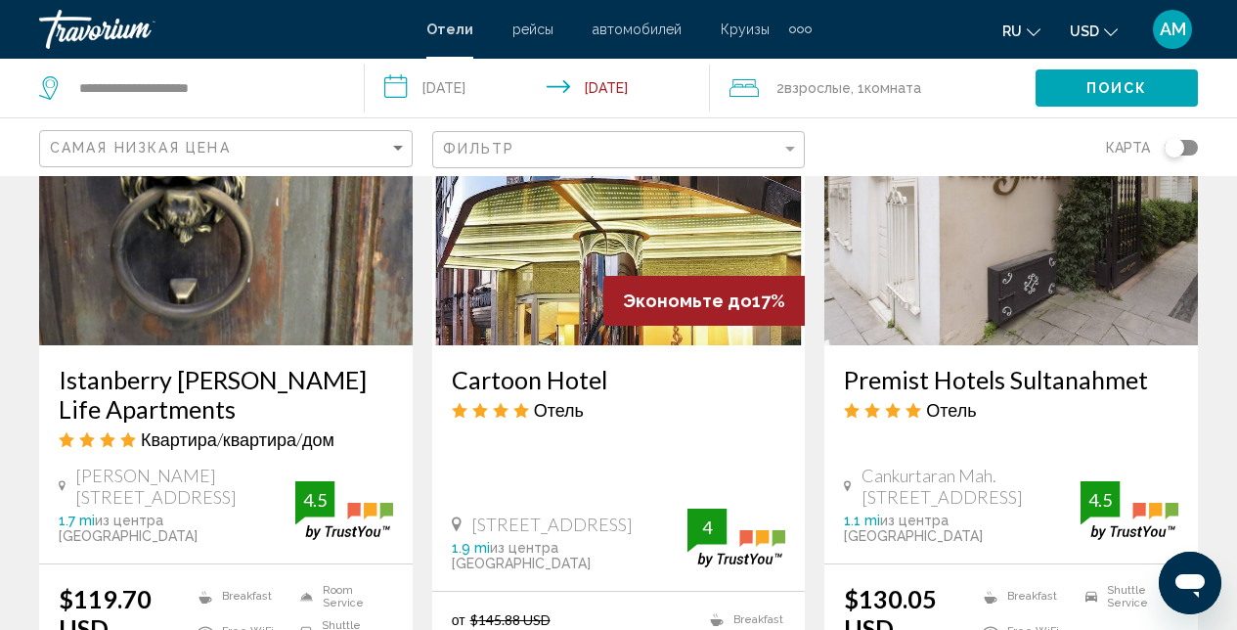
scroll to position [1726, 0]
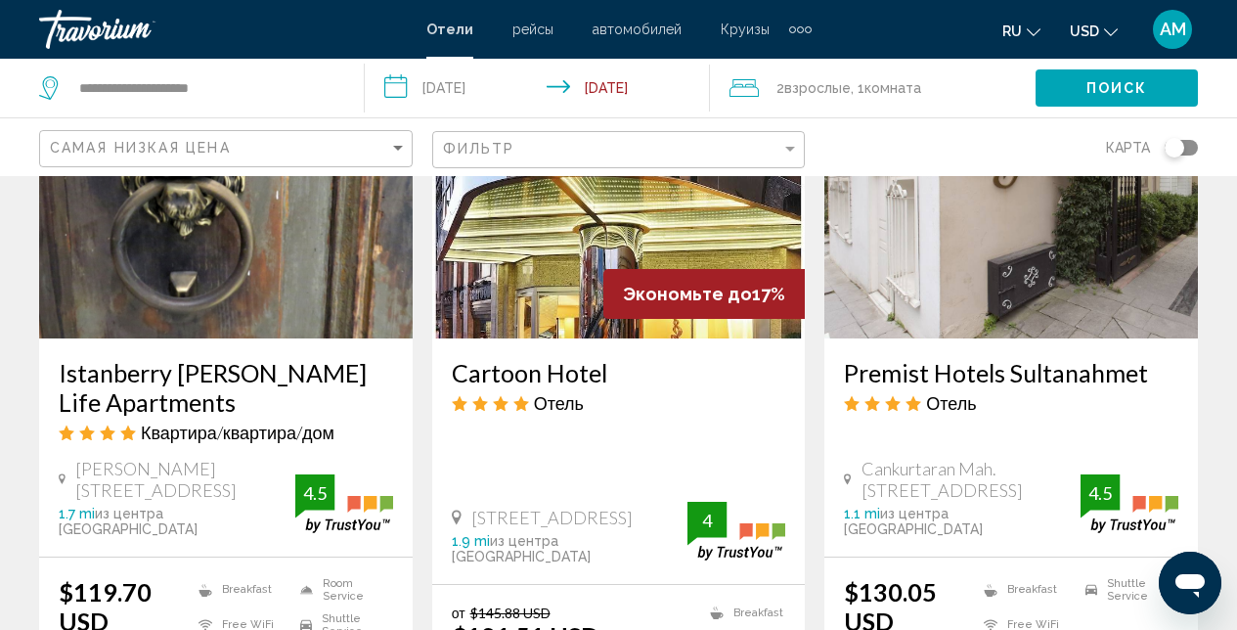
click at [534, 218] on img "Main content" at bounding box center [619, 181] width 374 height 313
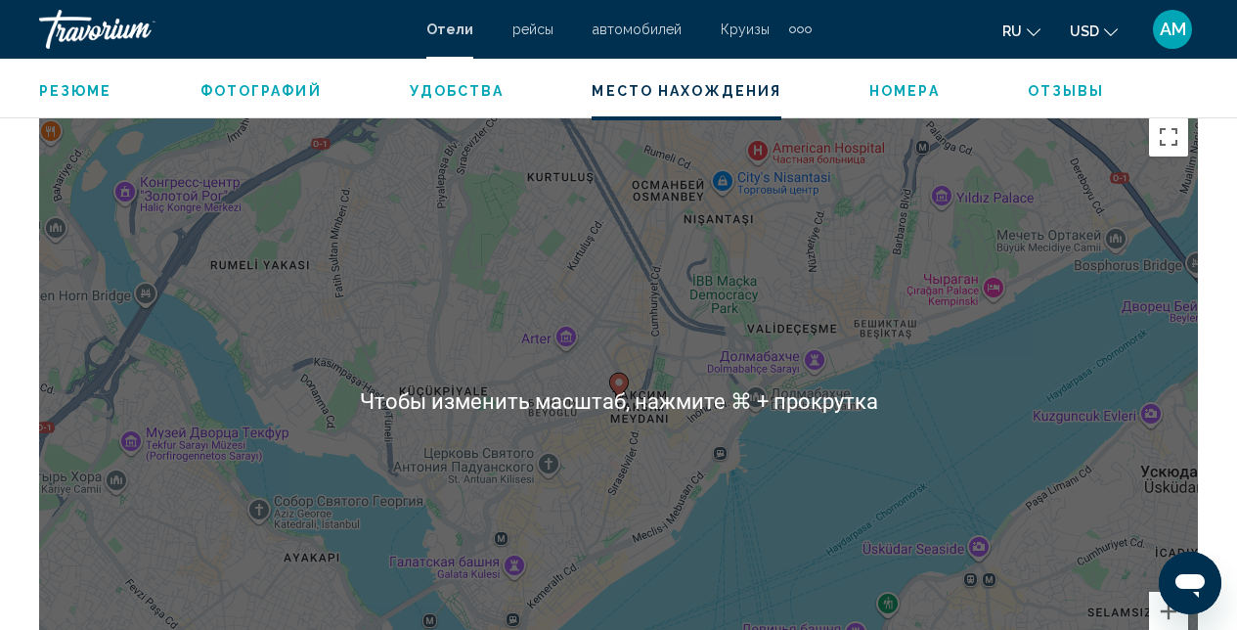
scroll to position [2200, 0]
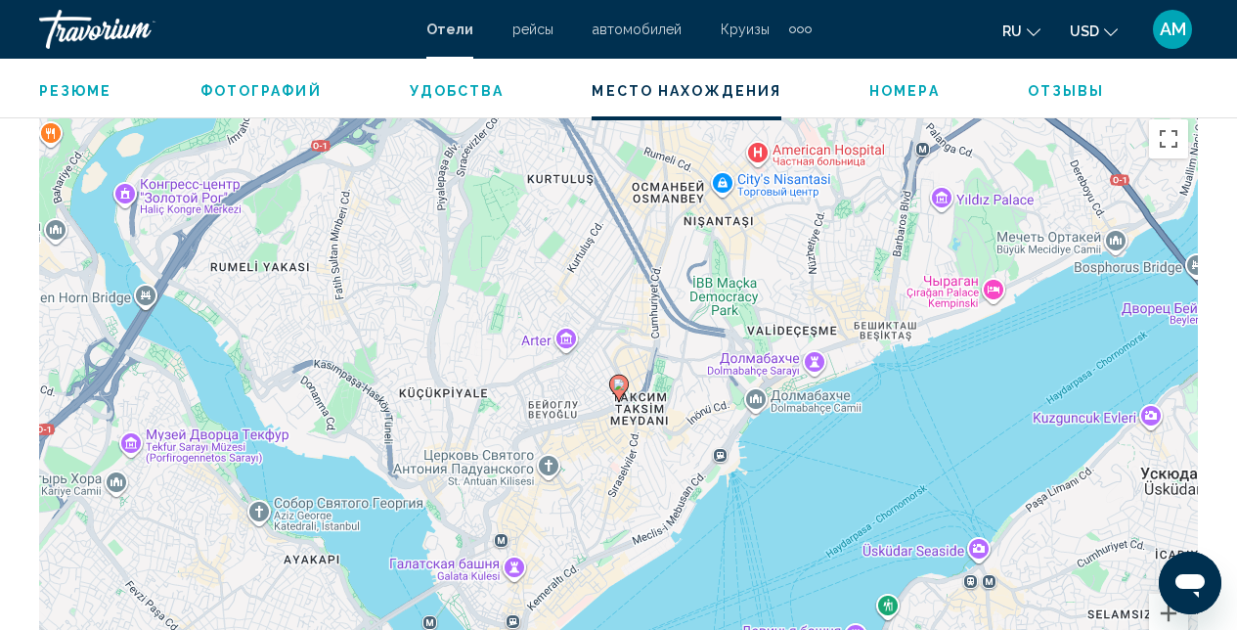
click at [1086, 484] on div "Чтобы активировать перетаскивание с помощью клавиатуры, нажмите Alt + Ввод. Пос…" at bounding box center [618, 403] width 1159 height 587
click at [1039, 427] on div "Чтобы активировать перетаскивание с помощью клавиатуры, нажмите Alt + Ввод. Пос…" at bounding box center [618, 403] width 1159 height 587
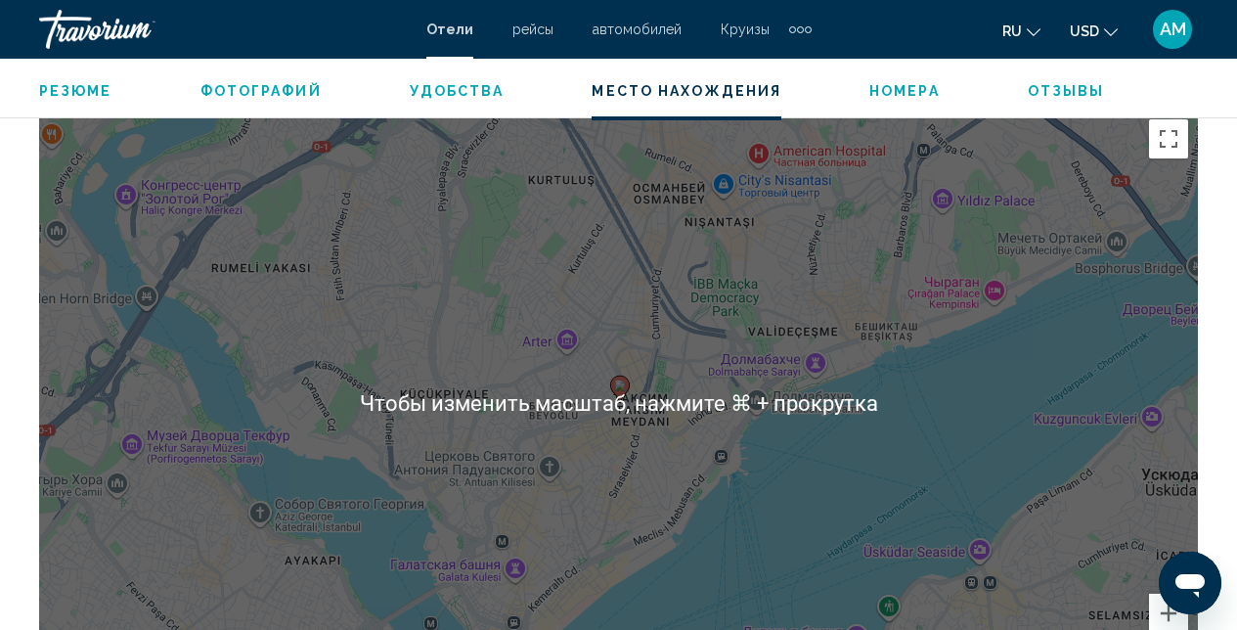
scroll to position [2196, 0]
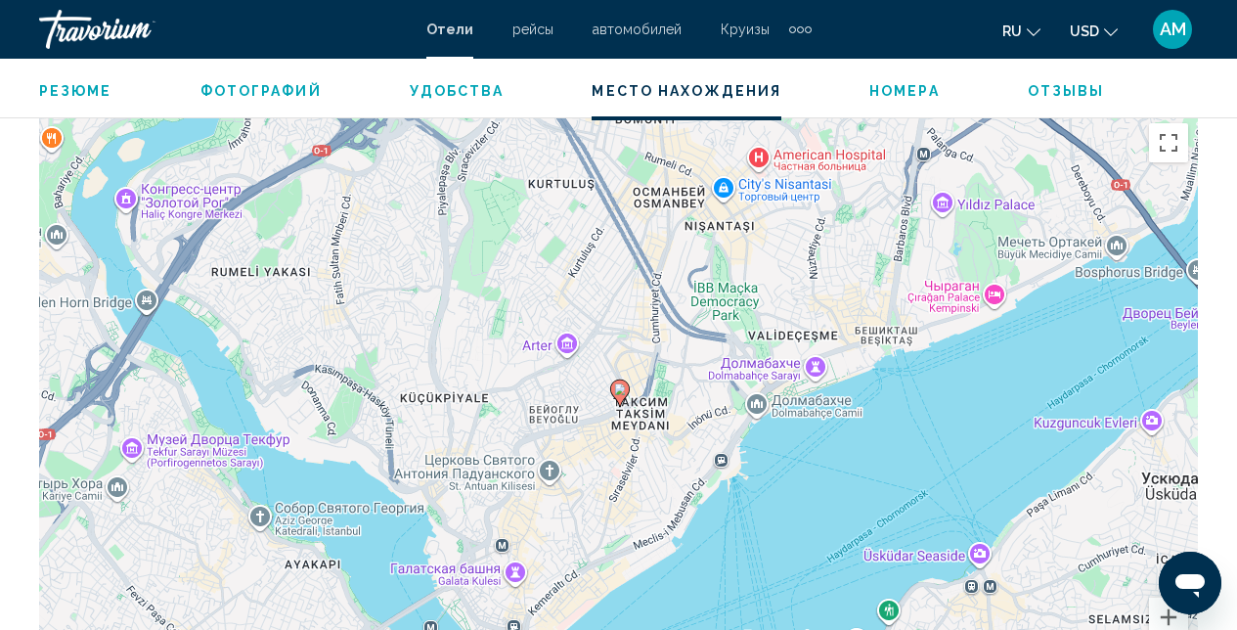
click at [893, 436] on div "Чтобы активировать перетаскивание с помощью клавиатуры, нажмите Alt + Ввод. Пос…" at bounding box center [618, 406] width 1159 height 587
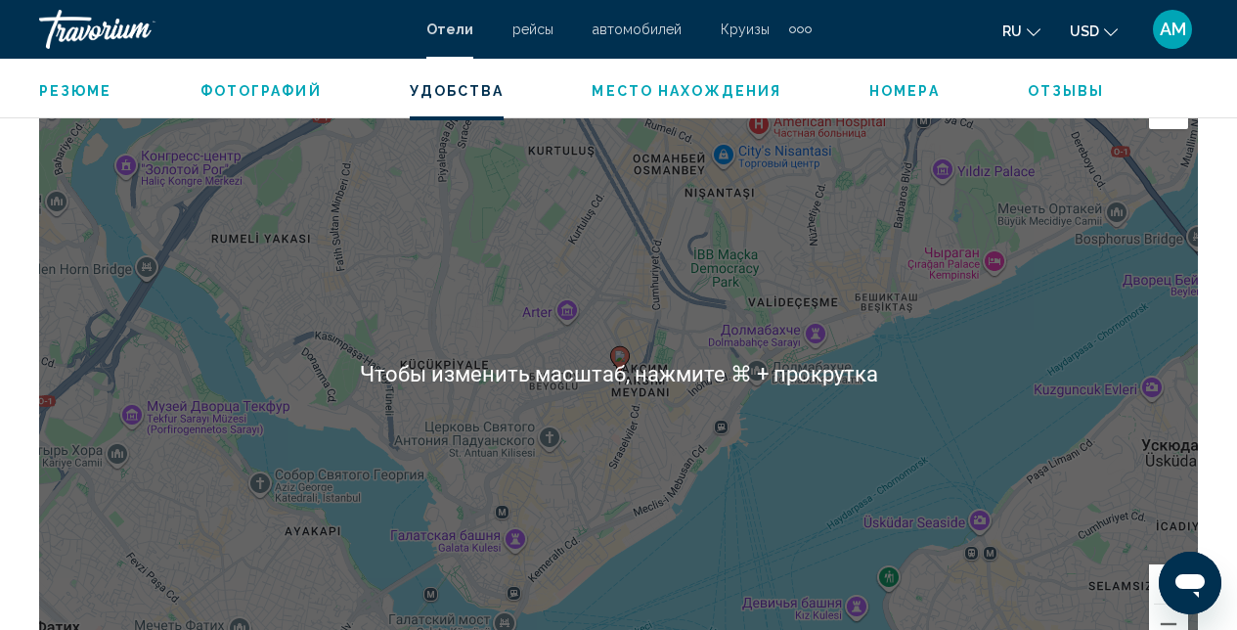
scroll to position [2571, 0]
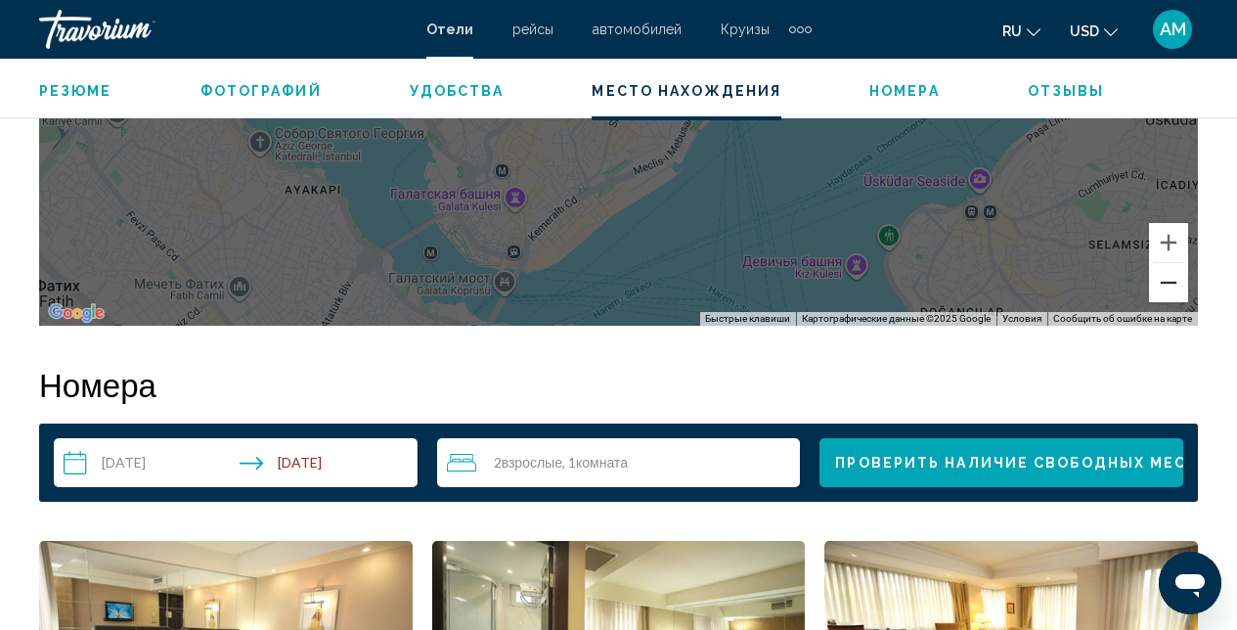
click at [1163, 286] on button "Уменьшить" at bounding box center [1168, 282] width 39 height 39
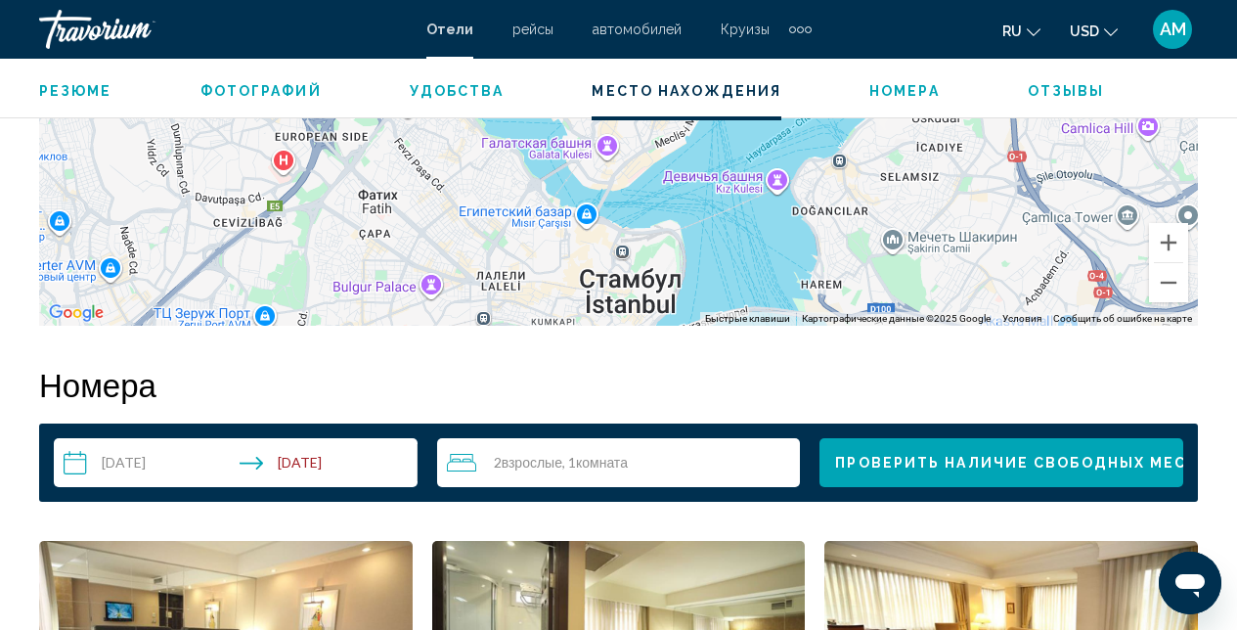
drag, startPoint x: 802, startPoint y: 272, endPoint x: 842, endPoint y: 313, distance: 57.4
click at [842, 313] on div "Чтобы активировать перетаскивание с помощью клавиатуры, нажмите Alt + Ввод. Пос…" at bounding box center [618, 32] width 1159 height 587
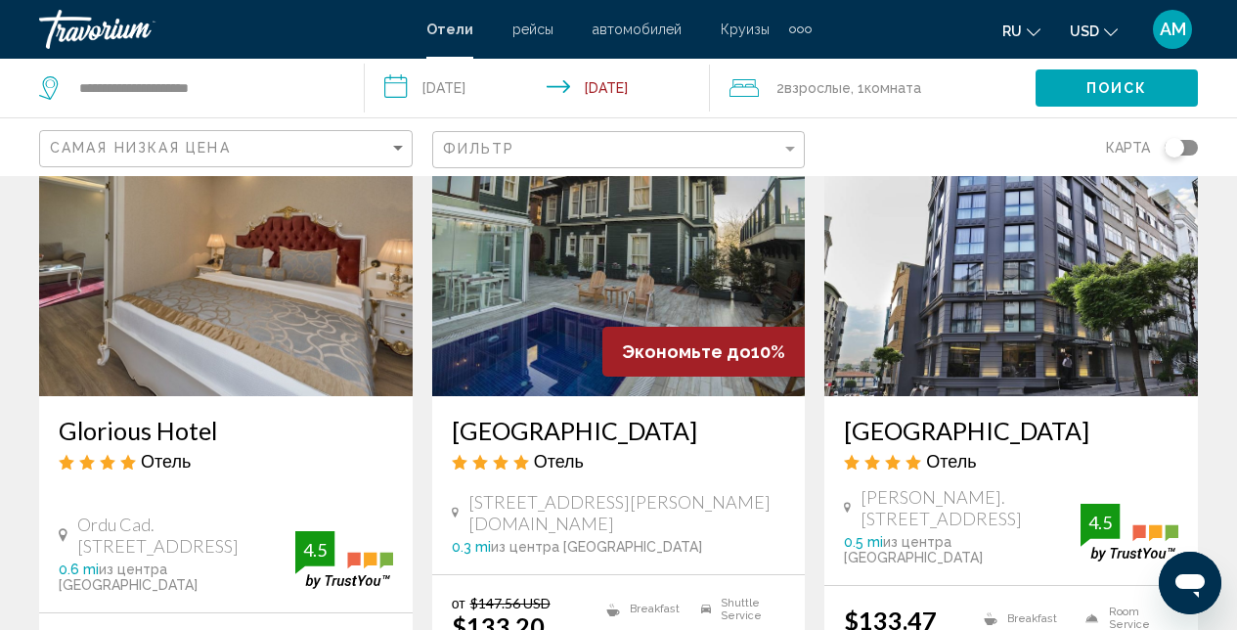
scroll to position [2430, 0]
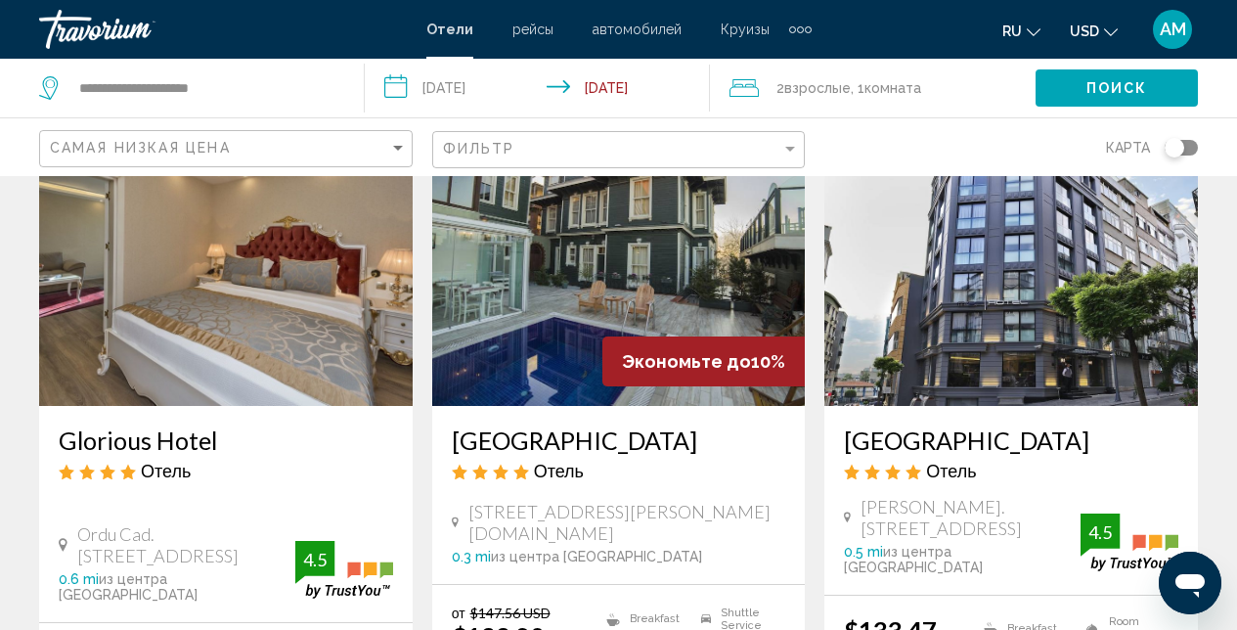
click at [255, 297] on img "Main content" at bounding box center [226, 249] width 374 height 313
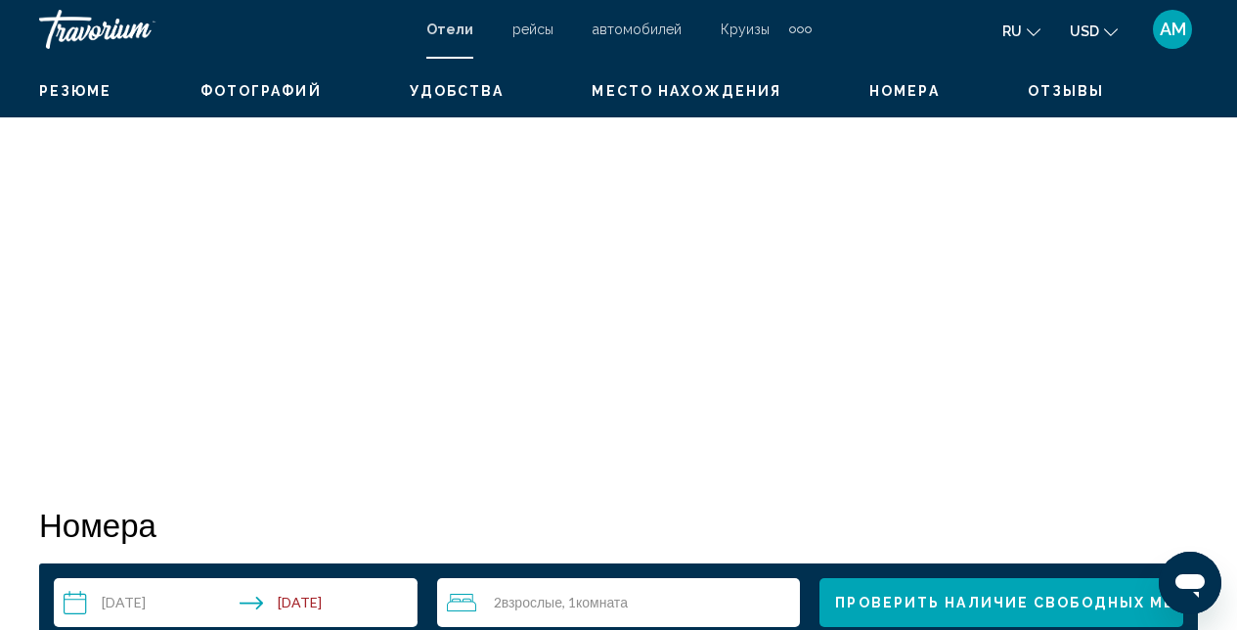
scroll to position [208, 0]
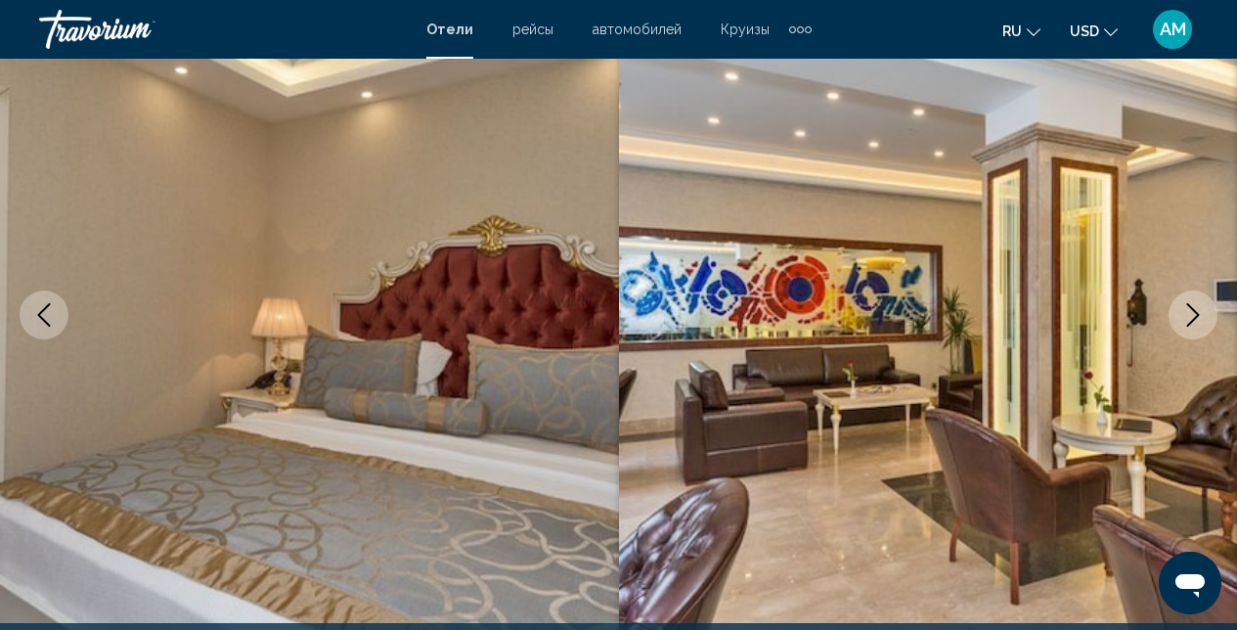
click at [1202, 321] on icon "Next image" at bounding box center [1192, 314] width 23 height 23
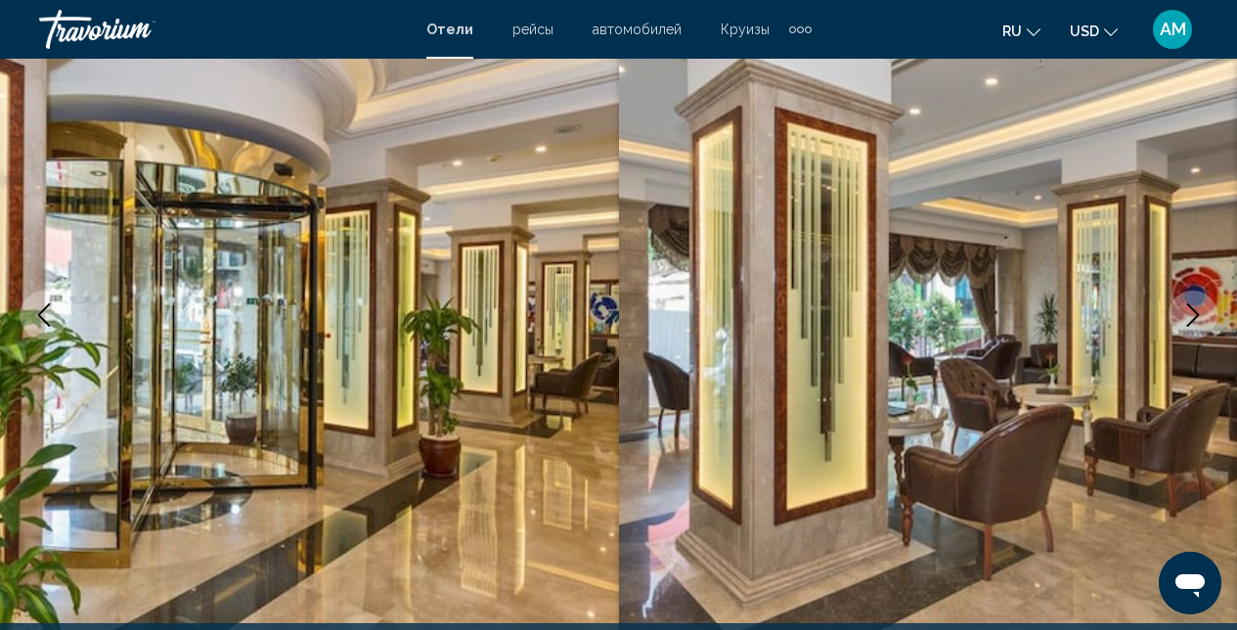
click at [1202, 321] on icon "Next image" at bounding box center [1192, 314] width 23 height 23
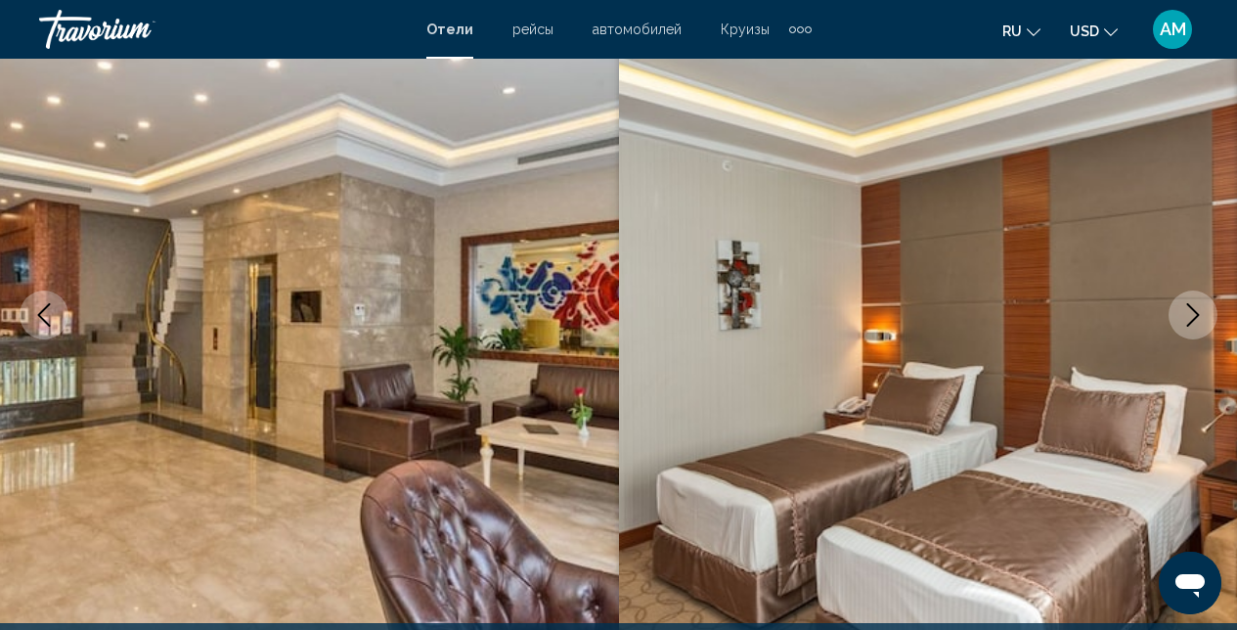
click at [1202, 321] on icon "Next image" at bounding box center [1192, 314] width 23 height 23
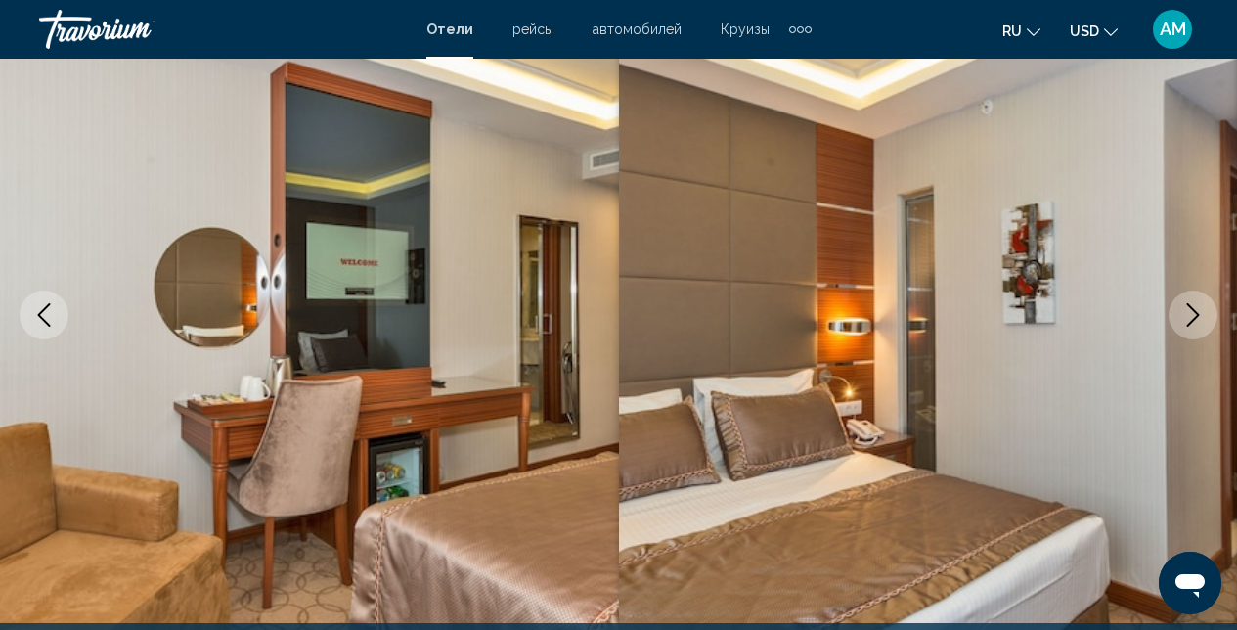
click at [1202, 321] on icon "Next image" at bounding box center [1192, 314] width 23 height 23
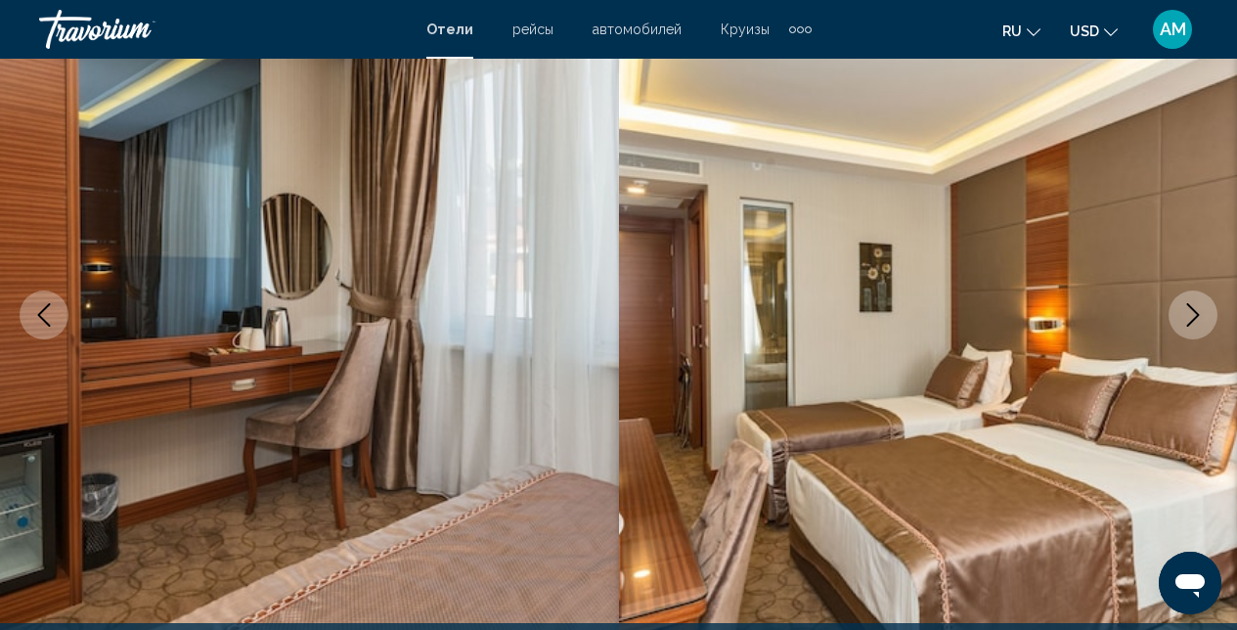
click at [1200, 318] on icon "Next image" at bounding box center [1192, 314] width 23 height 23
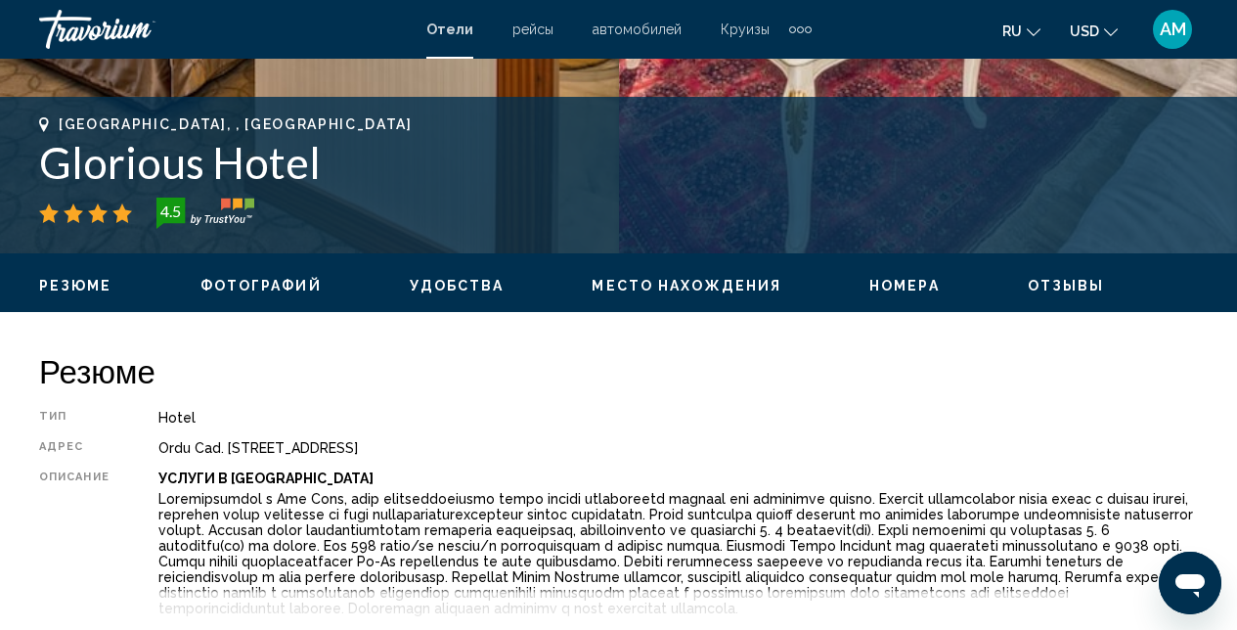
scroll to position [970, 0]
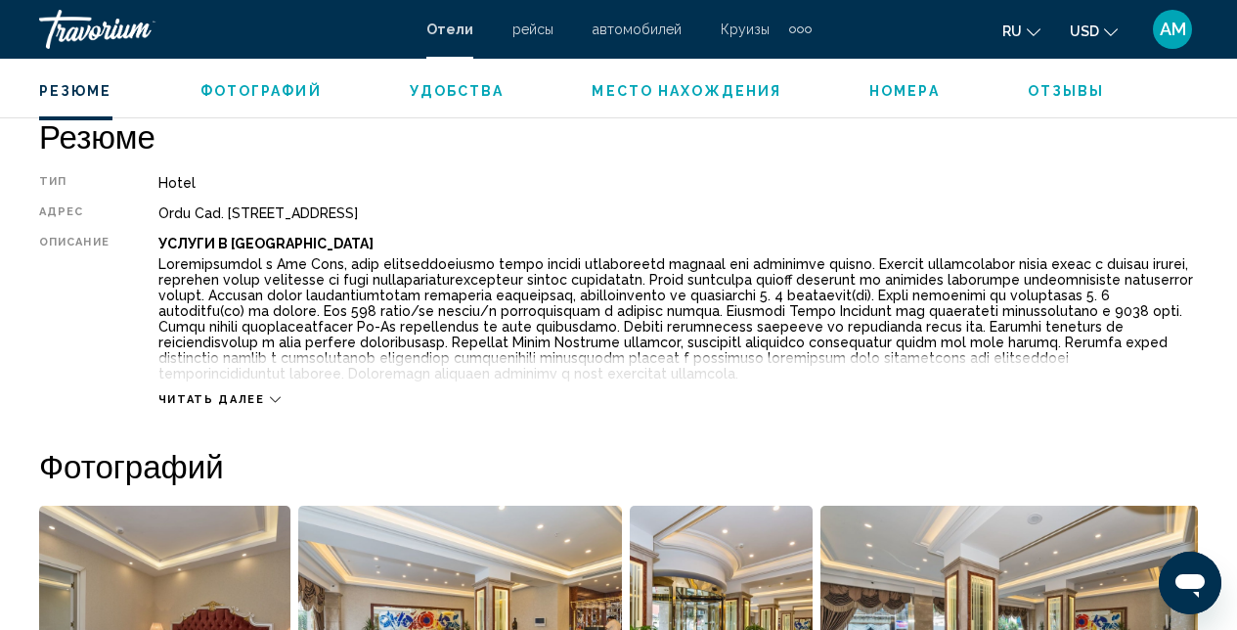
click at [271, 398] on icon "Main content" at bounding box center [275, 400] width 11 height 6
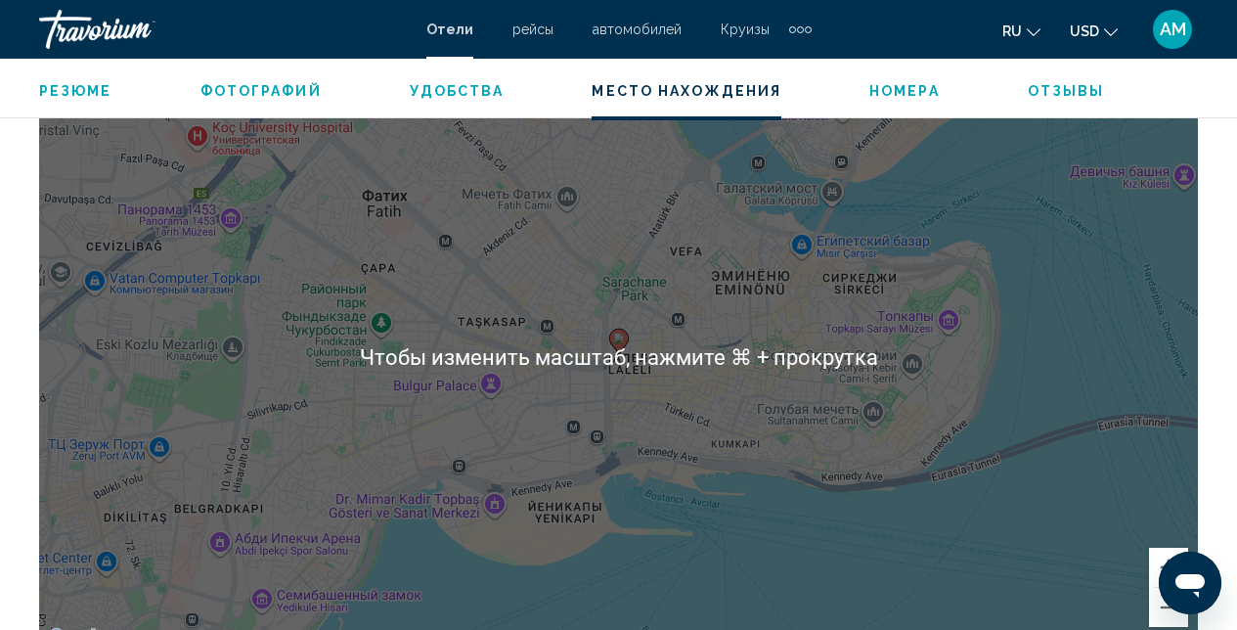
scroll to position [2252, 0]
click at [713, 464] on div "Чтобы активировать перетаскивание с помощью клавиатуры, нажмите Alt + Ввод. Пос…" at bounding box center [618, 355] width 1159 height 587
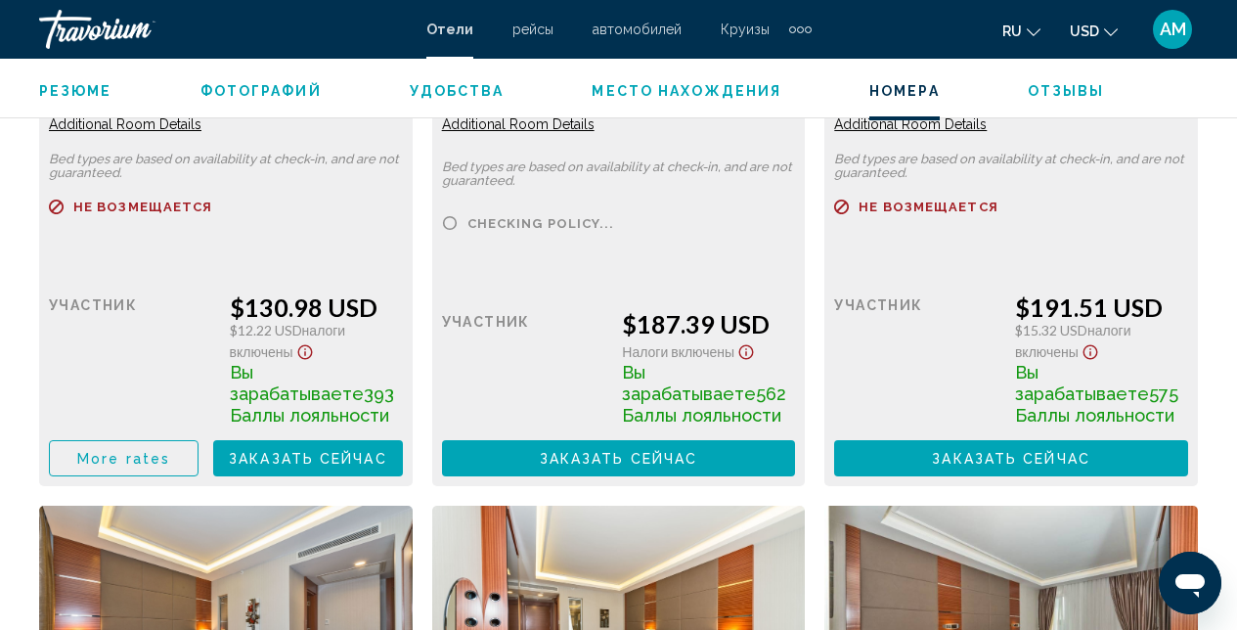
scroll to position [3346, 0]
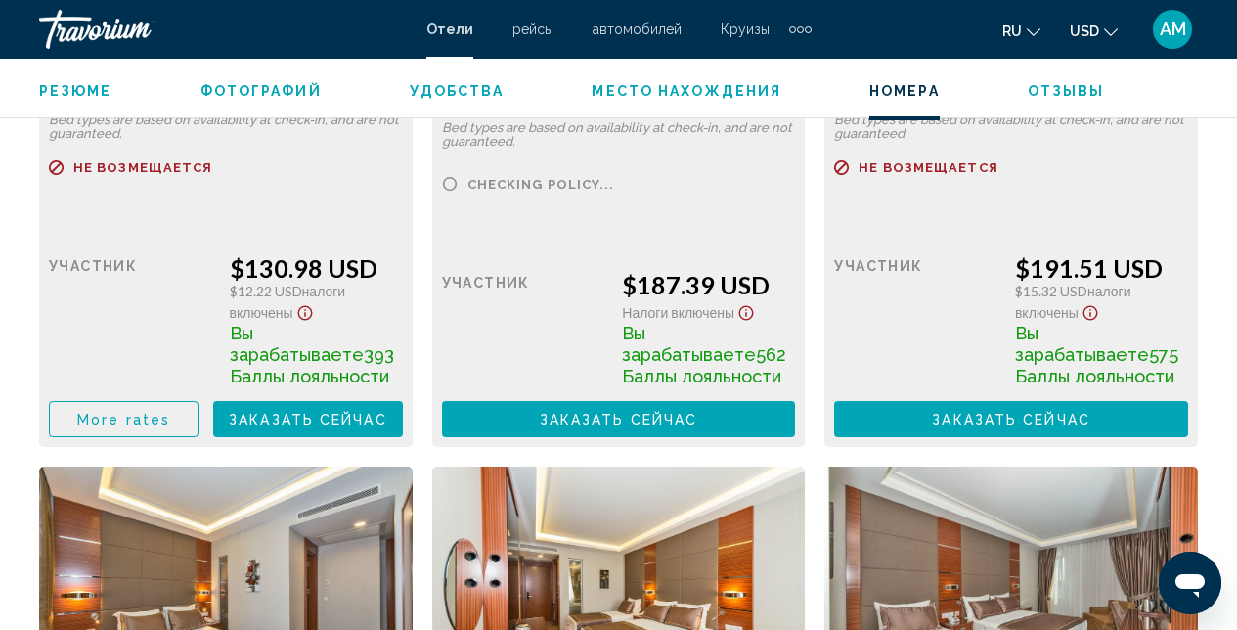
click at [324, 435] on button "Заказать сейчас Больше недоступно" at bounding box center [308, 419] width 190 height 36
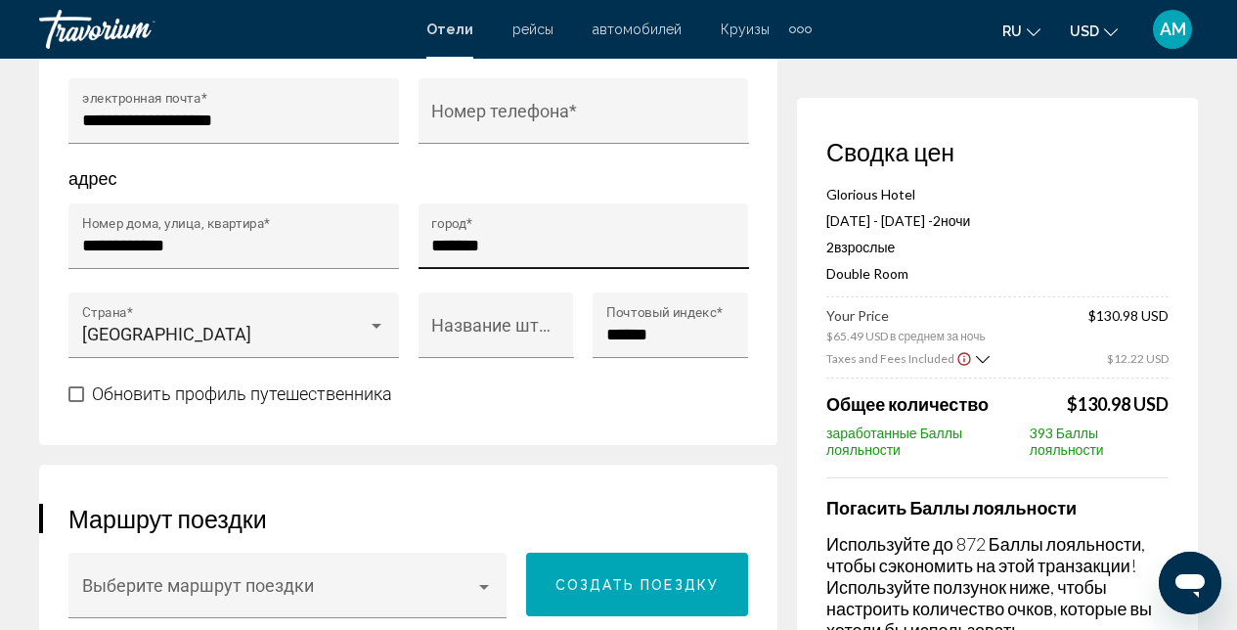
scroll to position [796, 0]
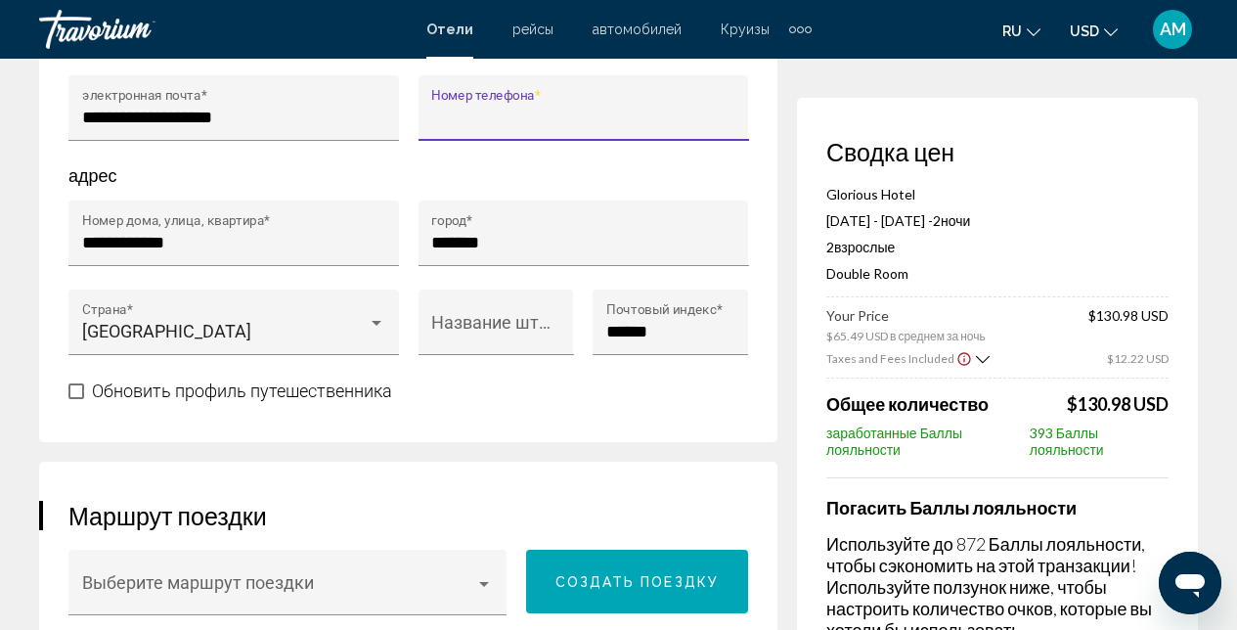
click at [435, 127] on input "Номер телефона *" at bounding box center [583, 118] width 304 height 20
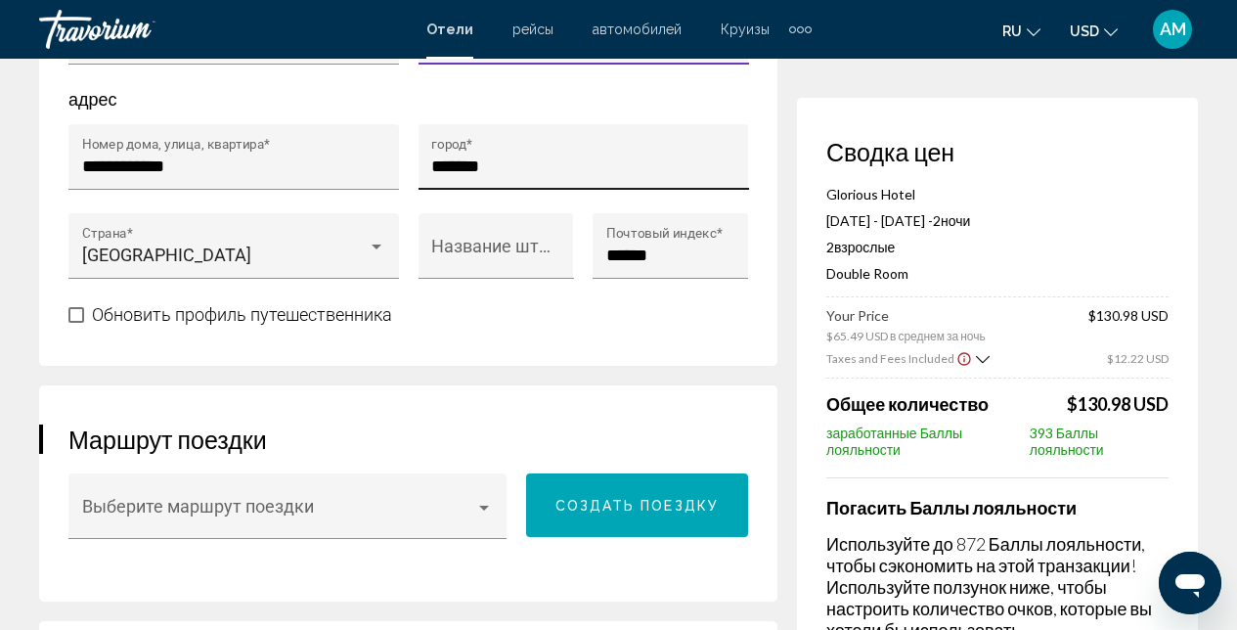
scroll to position [875, 0]
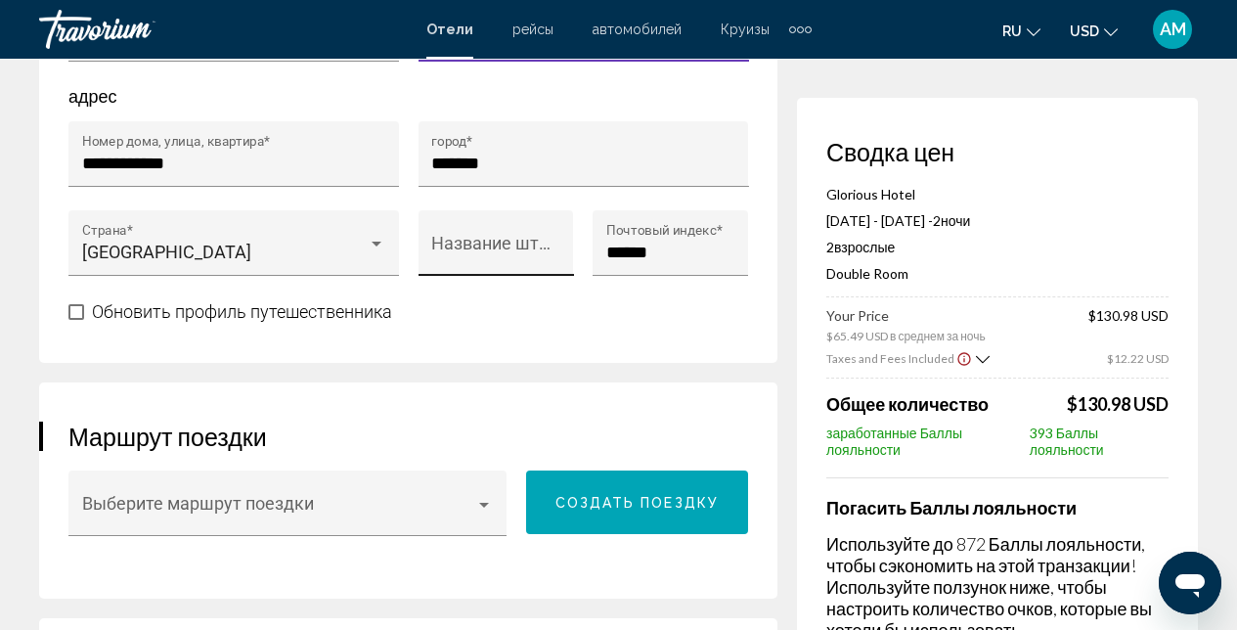
type input "**********"
click at [462, 262] on input "Название штата или провинции *" at bounding box center [495, 252] width 129 height 20
type input "*******"
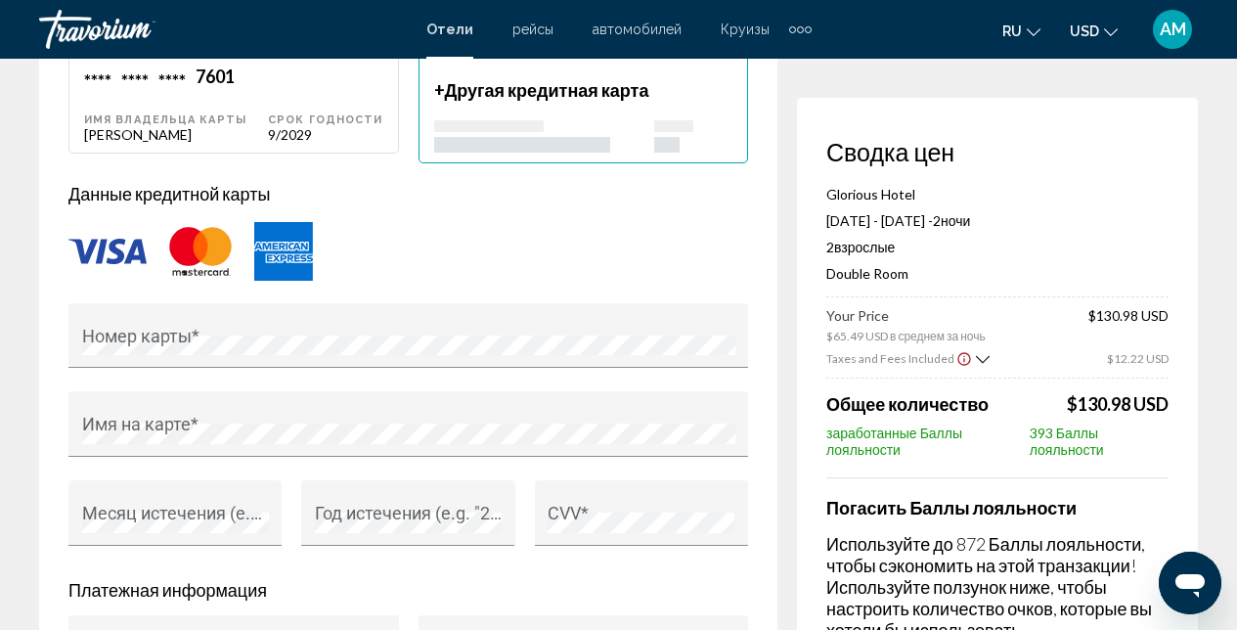
scroll to position [1677, 0]
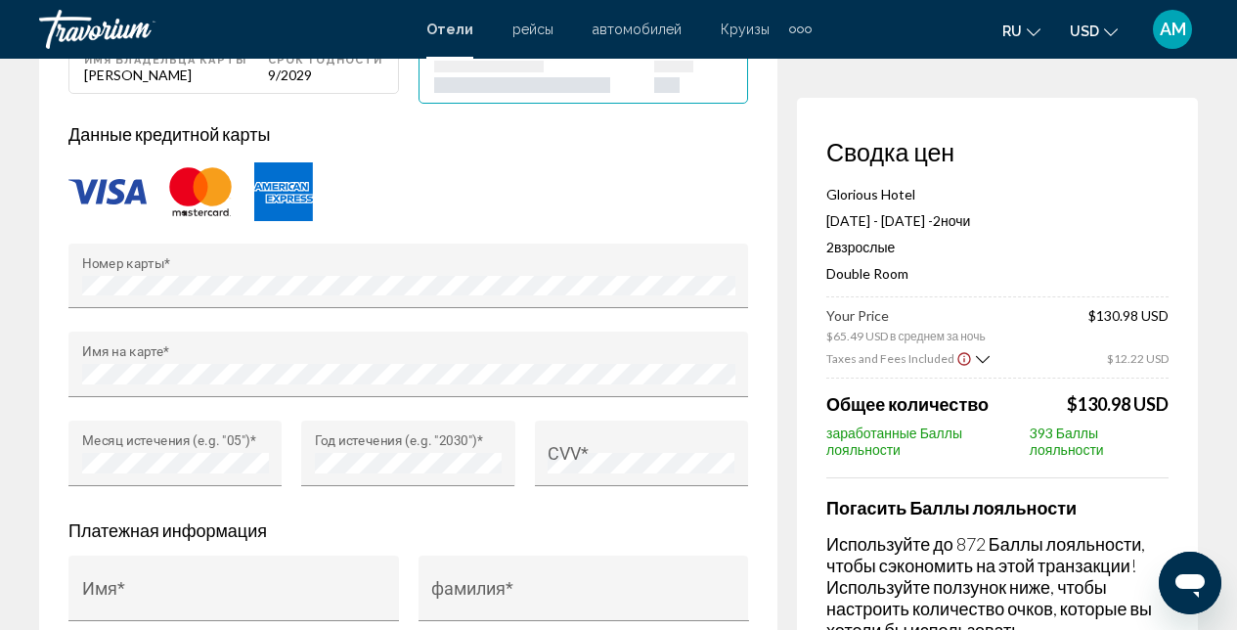
type input "**********"
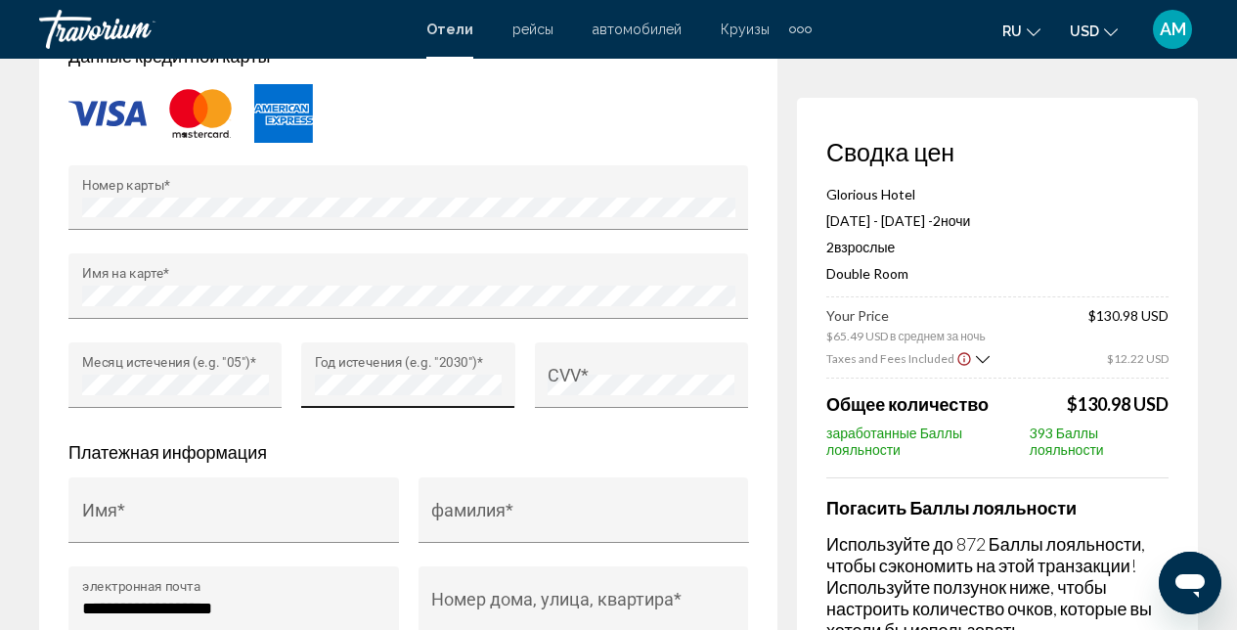
scroll to position [1808, 0]
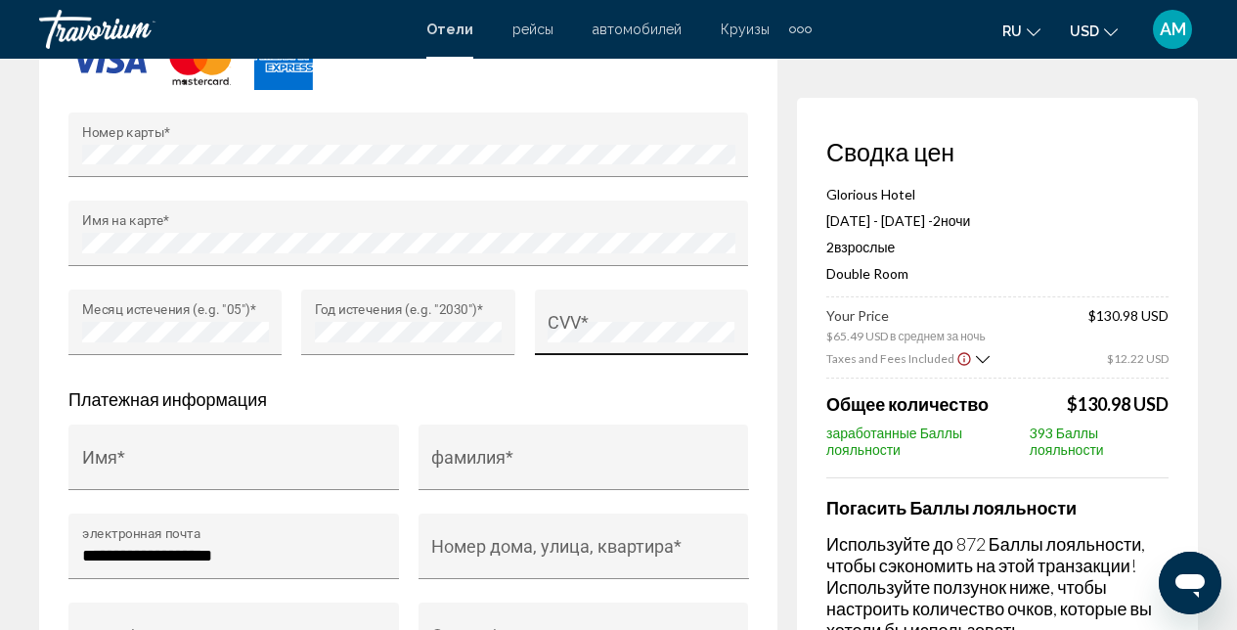
click at [592, 355] on div "CVV *" at bounding box center [641, 329] width 187 height 52
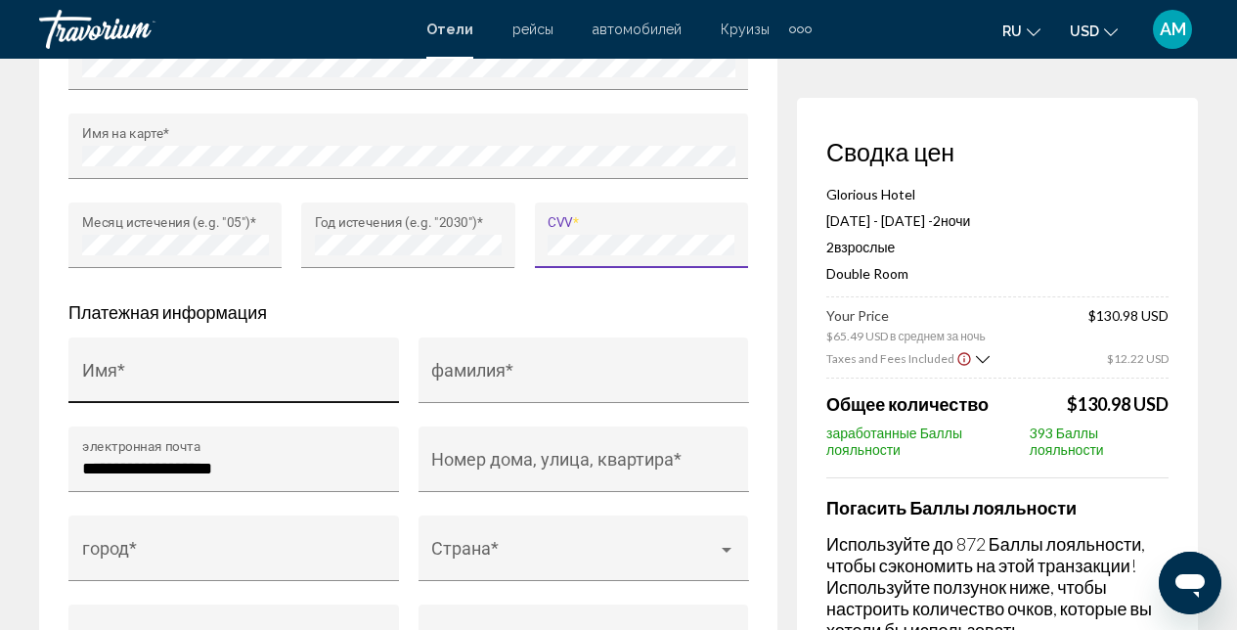
scroll to position [1899, 0]
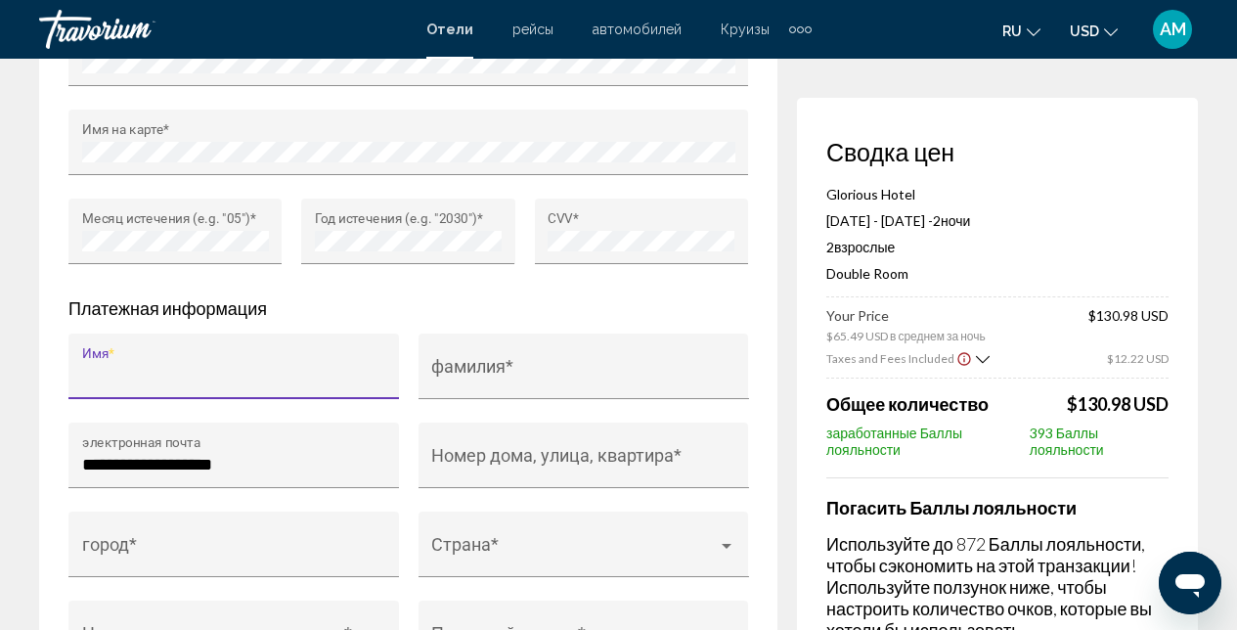
click at [257, 385] on input "Имя *" at bounding box center [234, 376] width 304 height 20
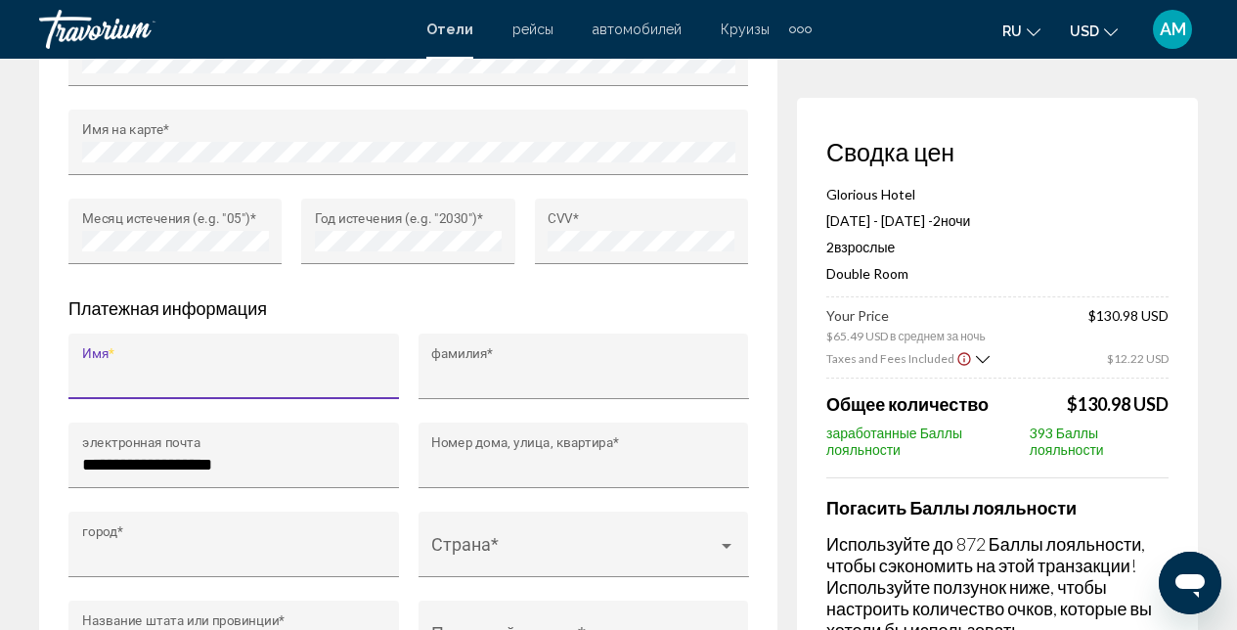
type input "******"
type input "**********"
type input "*******"
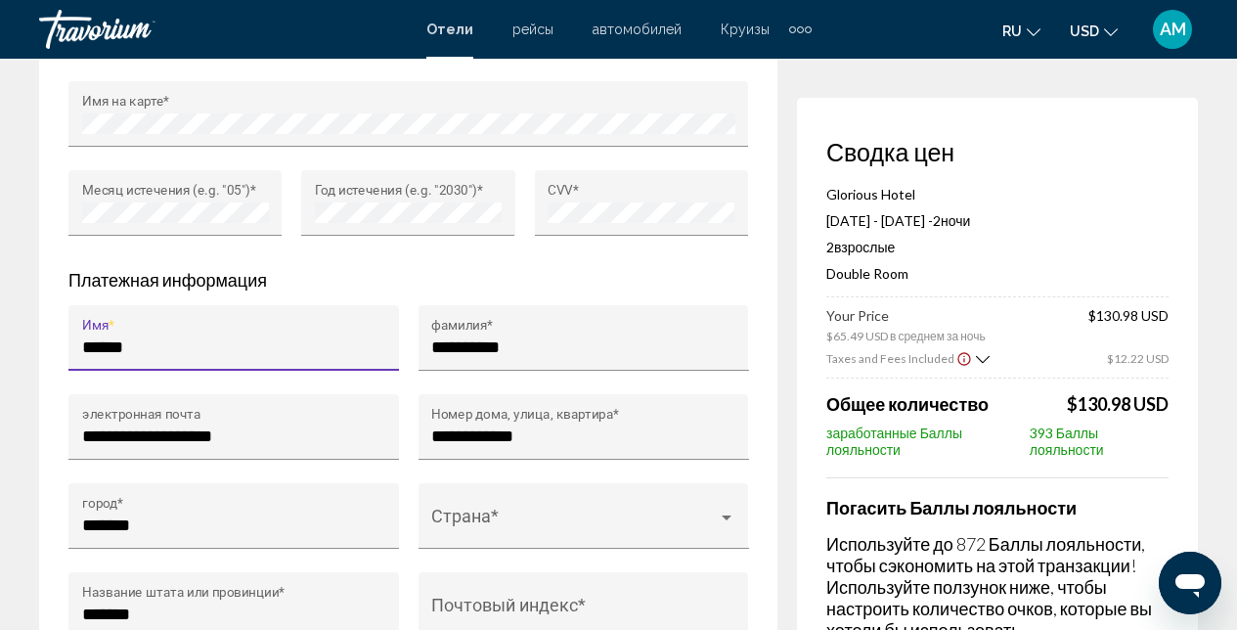
scroll to position [1931, 0]
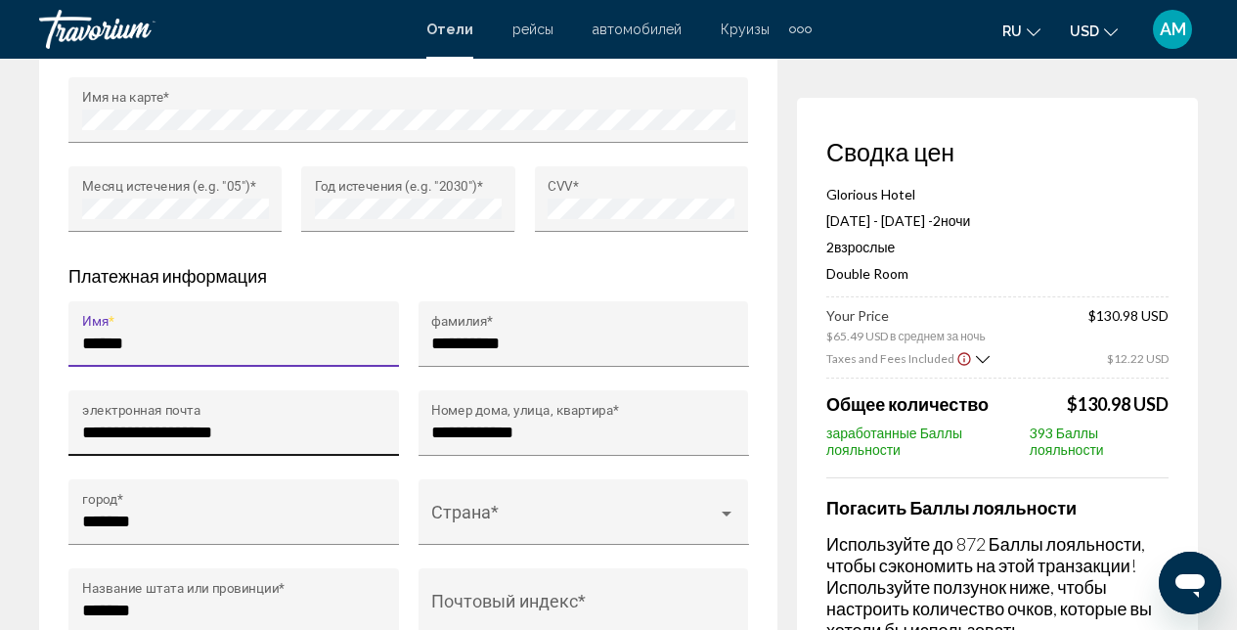
click at [220, 442] on input "**********" at bounding box center [234, 432] width 304 height 20
type input "**********"
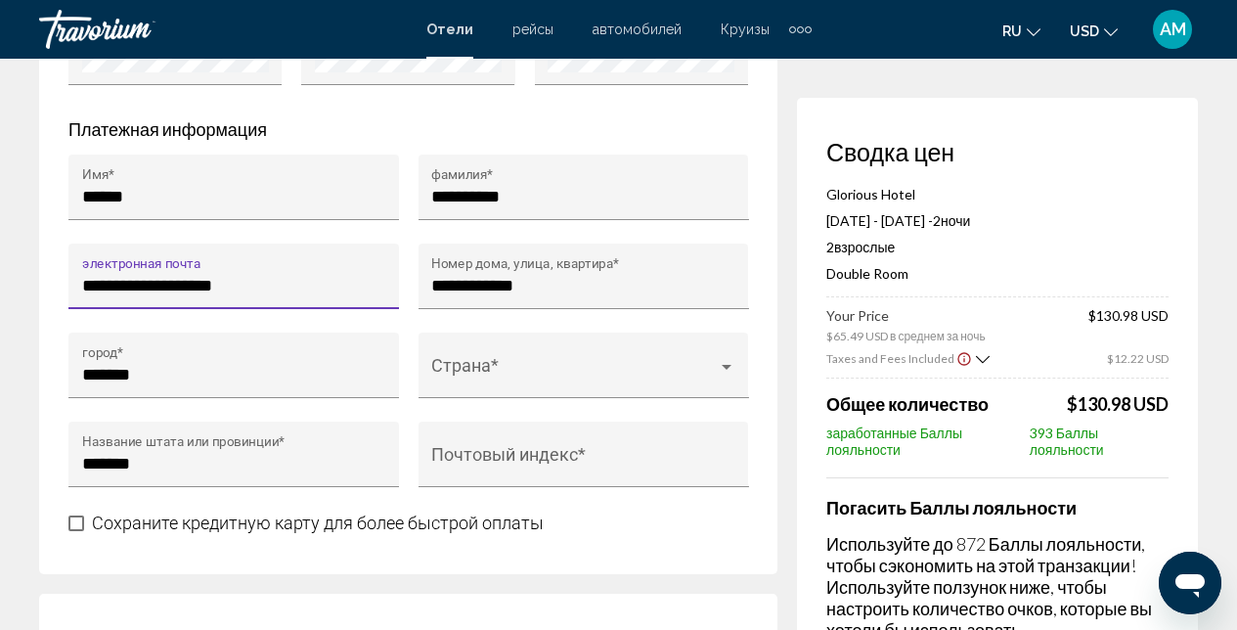
scroll to position [2106, 0]
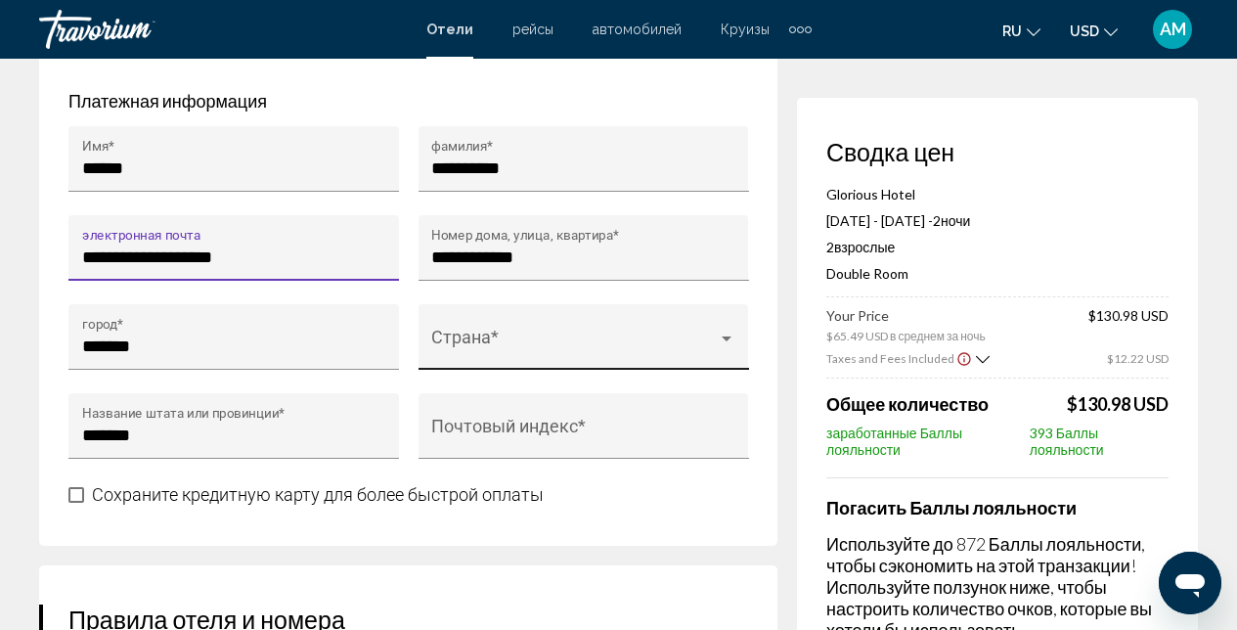
click at [587, 356] on span "Main content" at bounding box center [574, 346] width 286 height 20
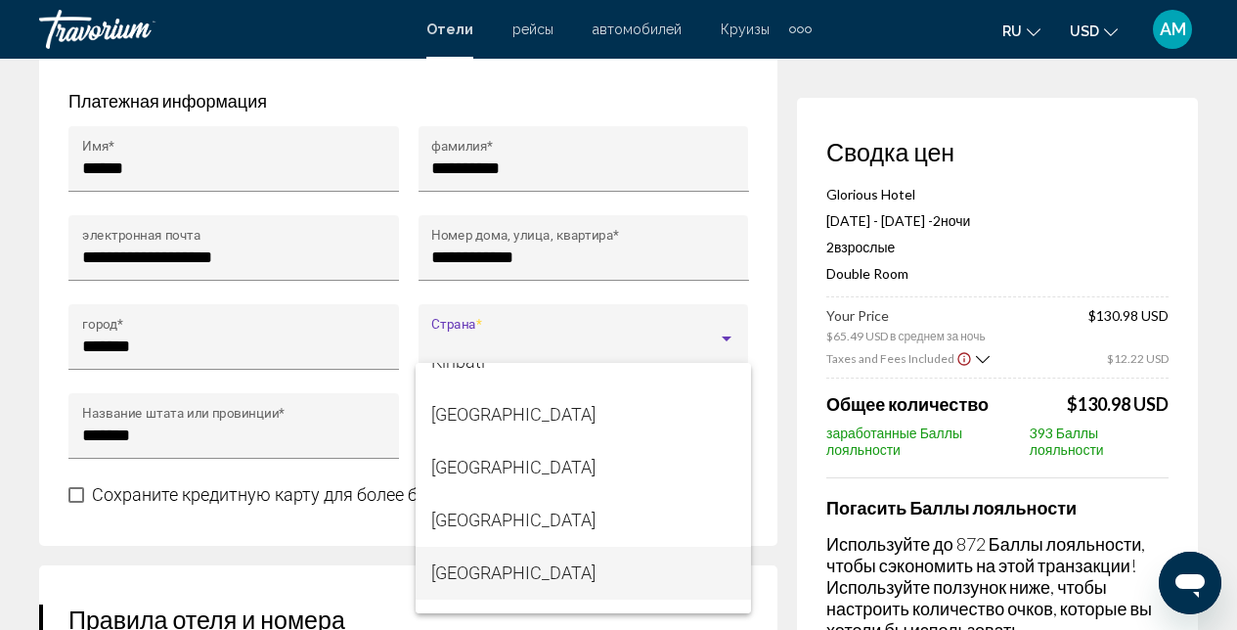
scroll to position [6269, 0]
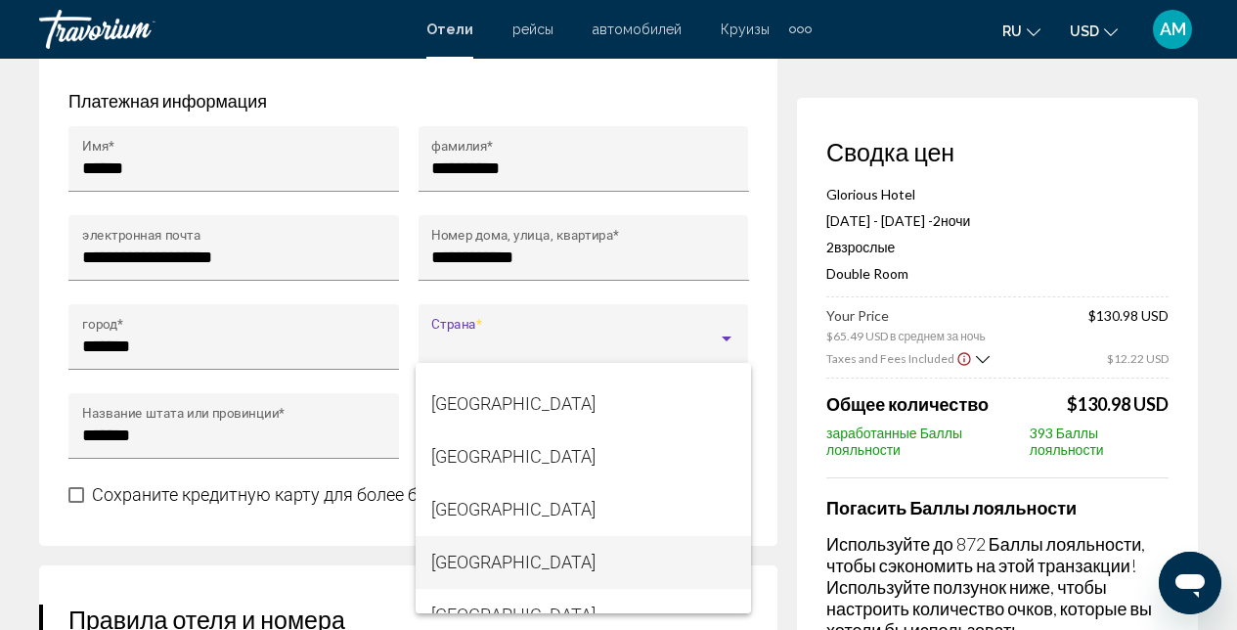
click at [521, 563] on span "[GEOGRAPHIC_DATA]" at bounding box center [583, 562] width 304 height 53
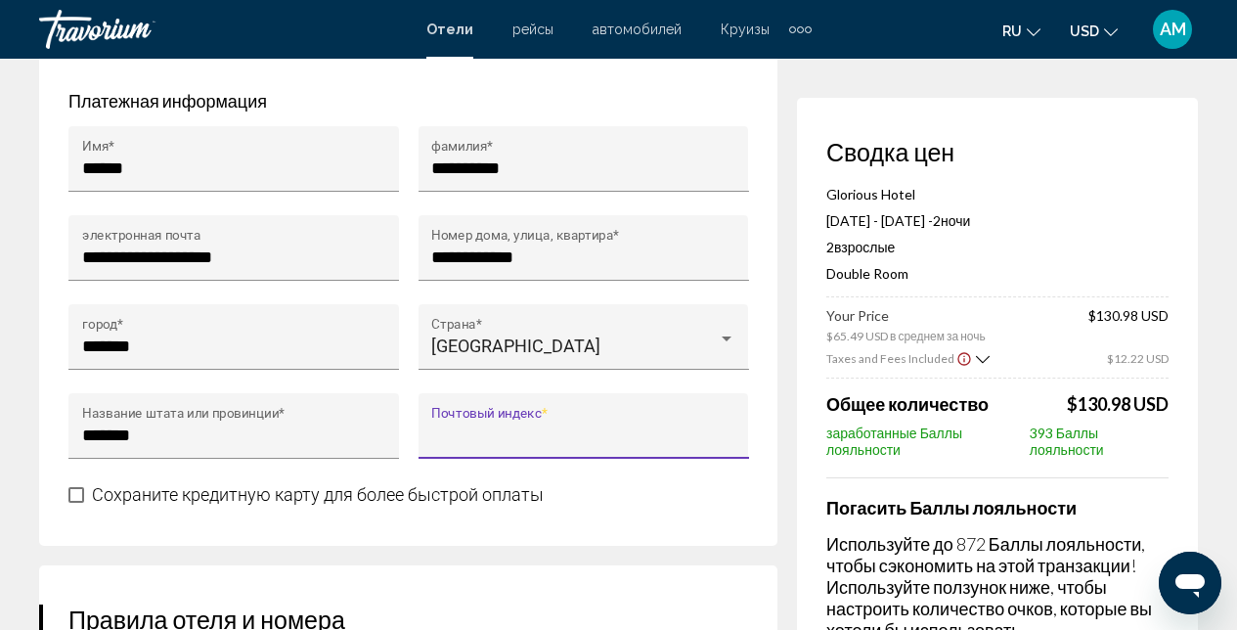
click at [529, 445] on input "Почтовый индекс *" at bounding box center [583, 435] width 304 height 20
type input "******"
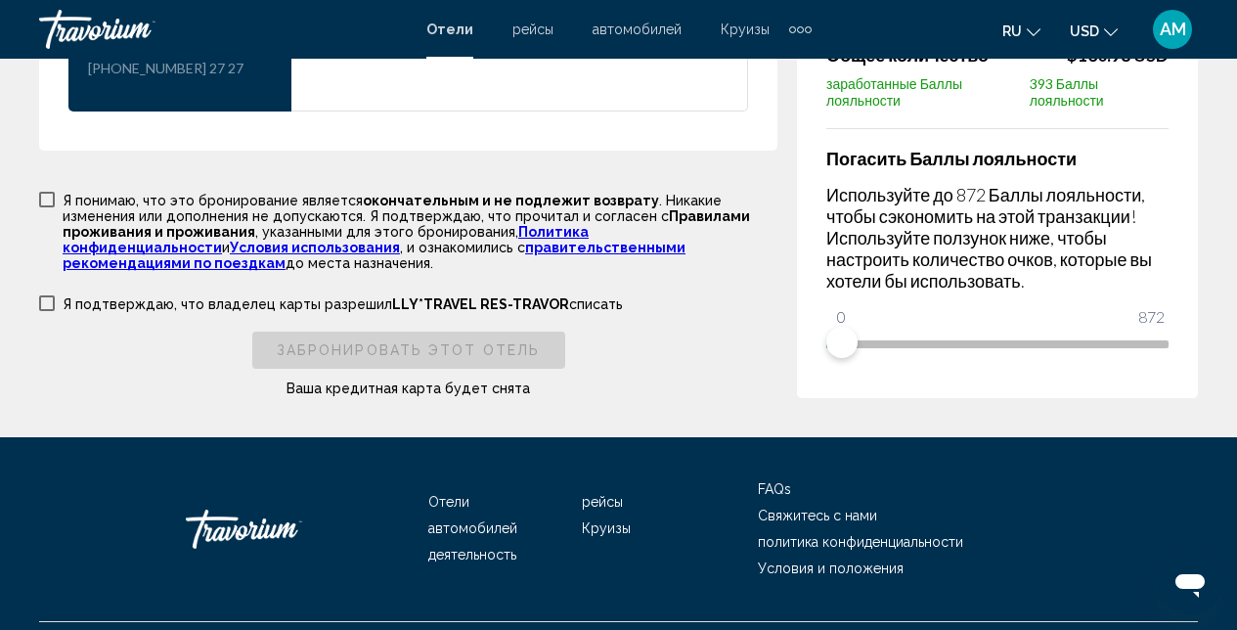
scroll to position [2885, 0]
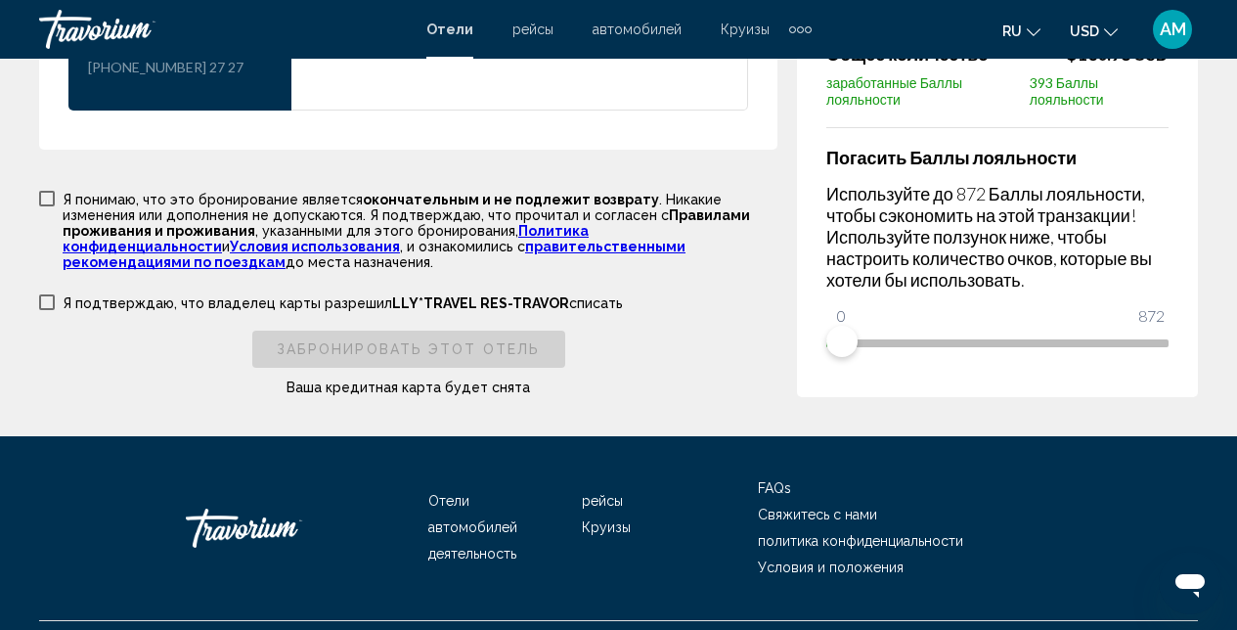
click at [55, 222] on label "Я понимаю, что это бронирование является окончательным и не подлежит возврату .…" at bounding box center [408, 229] width 738 height 81
click at [48, 310] on span "Main content" at bounding box center [47, 302] width 16 height 16
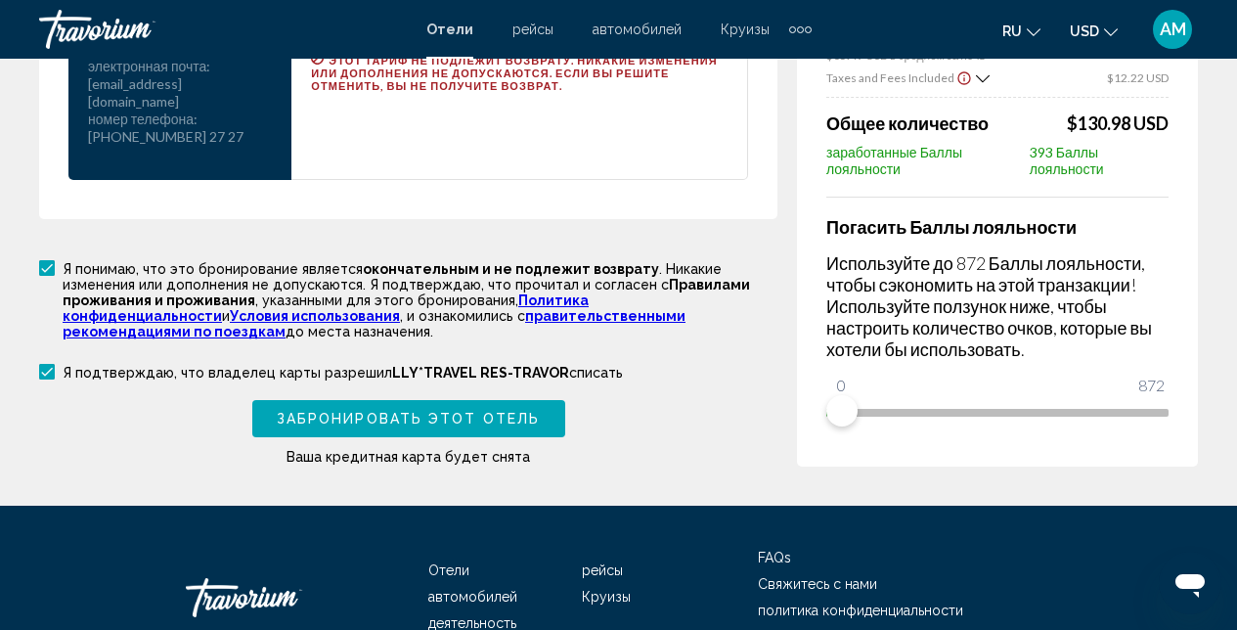
scroll to position [2848, 0]
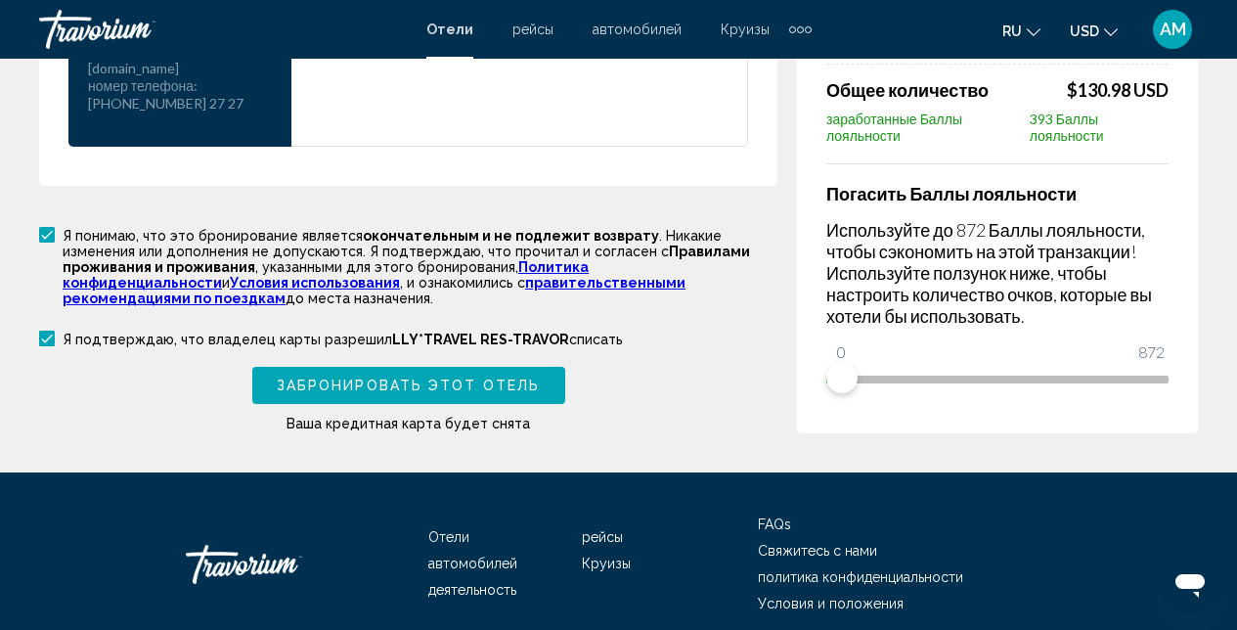
click at [487, 394] on span "Забронировать этот отель" at bounding box center [408, 386] width 263 height 16
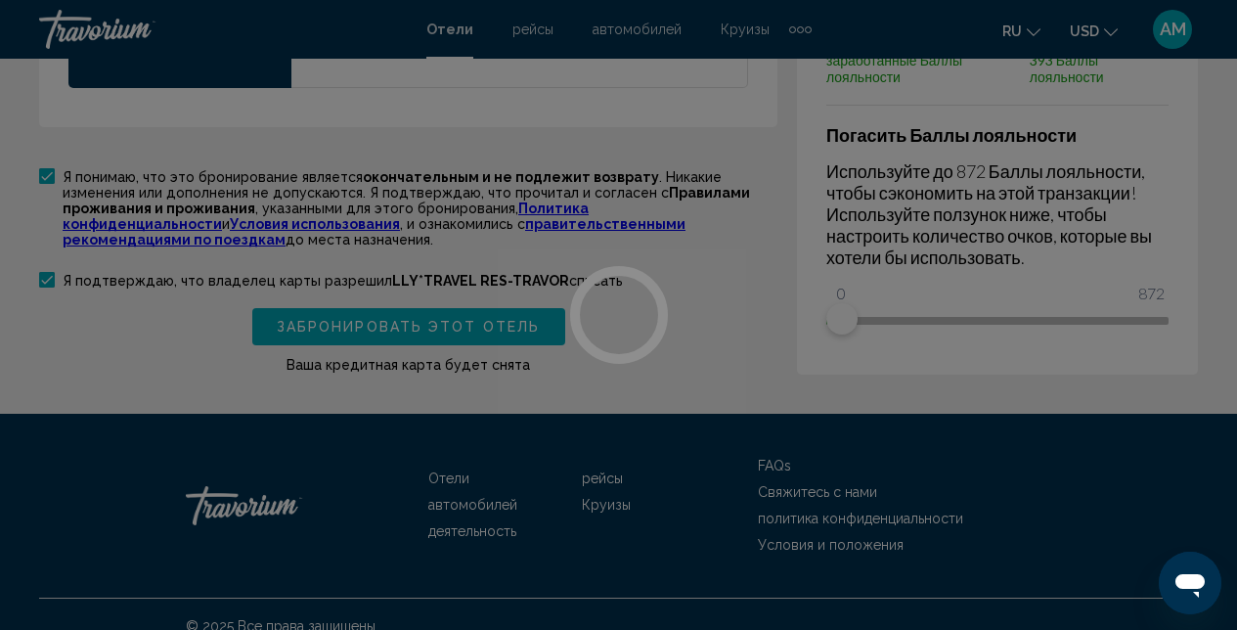
scroll to position [2956, 0]
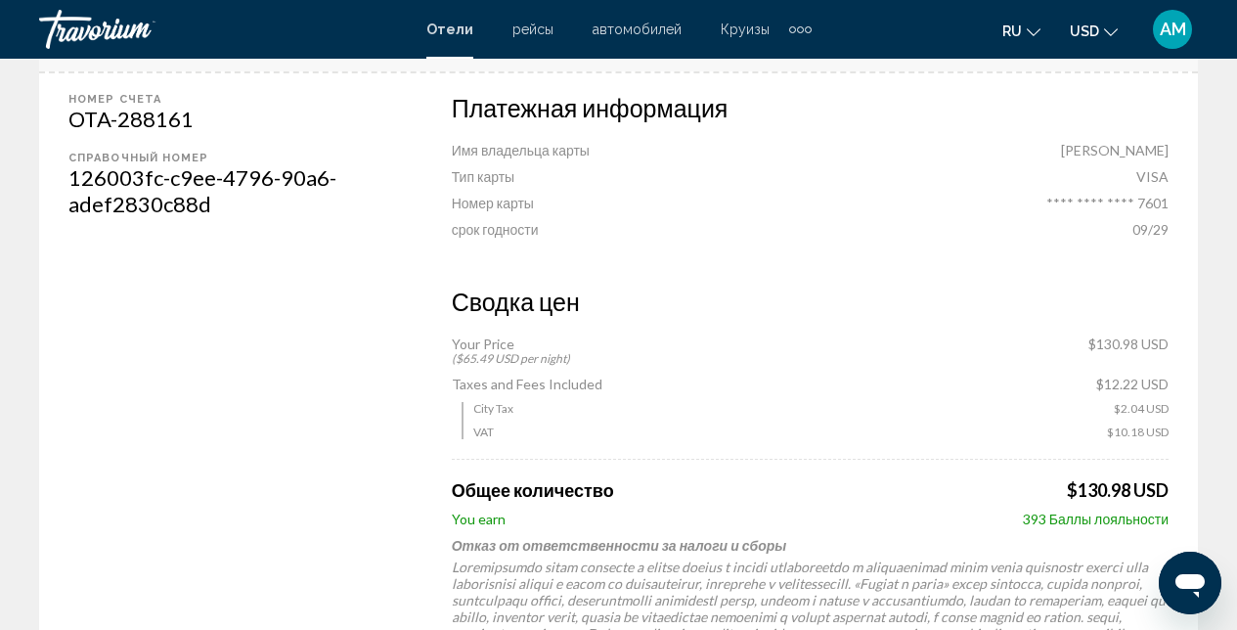
scroll to position [746, 0]
